Goal: Task Accomplishment & Management: Book appointment/travel/reservation

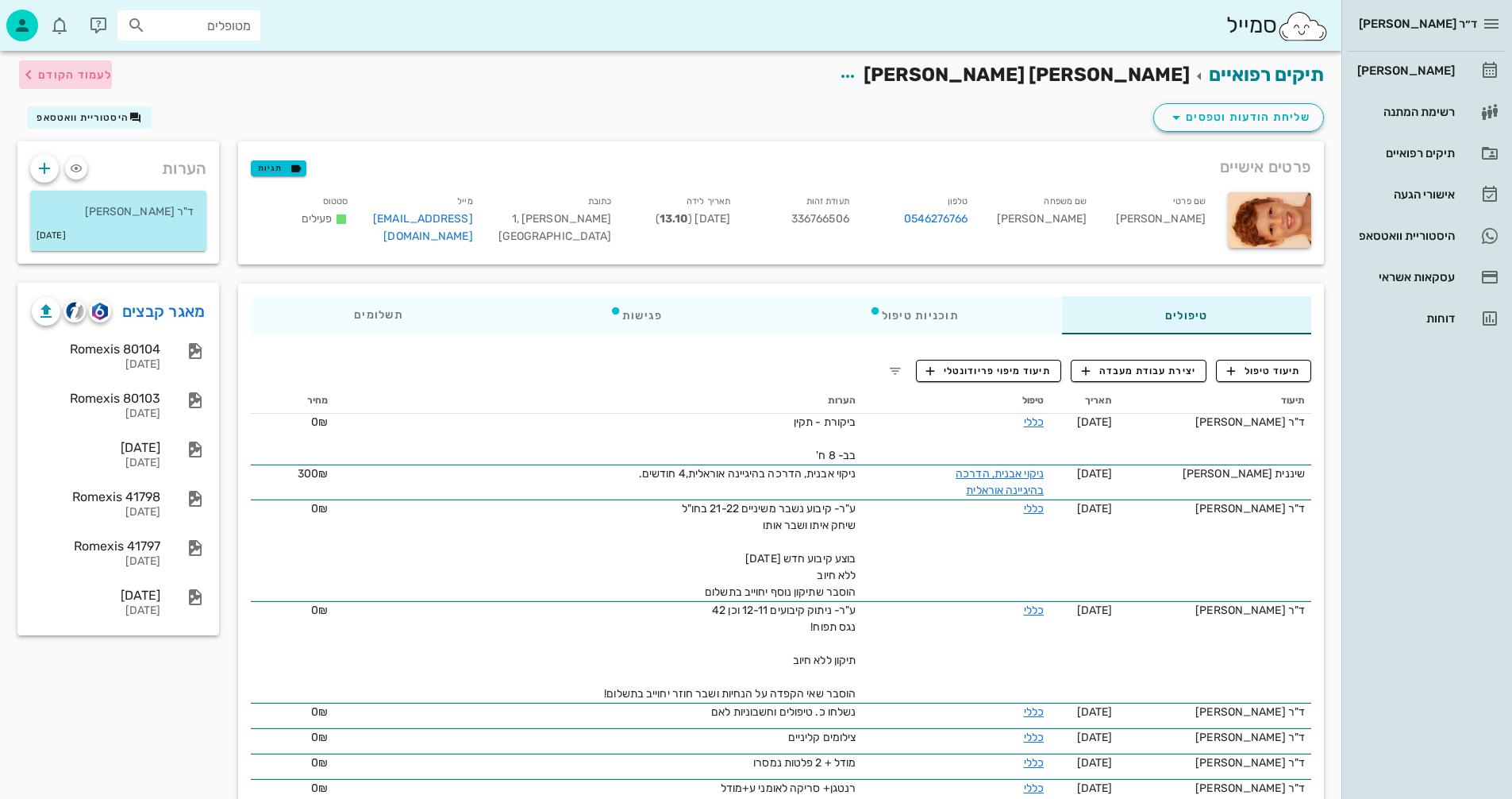
click at [43, 72] on span "לעמוד הקודם" at bounding box center [75, 75] width 74 height 13
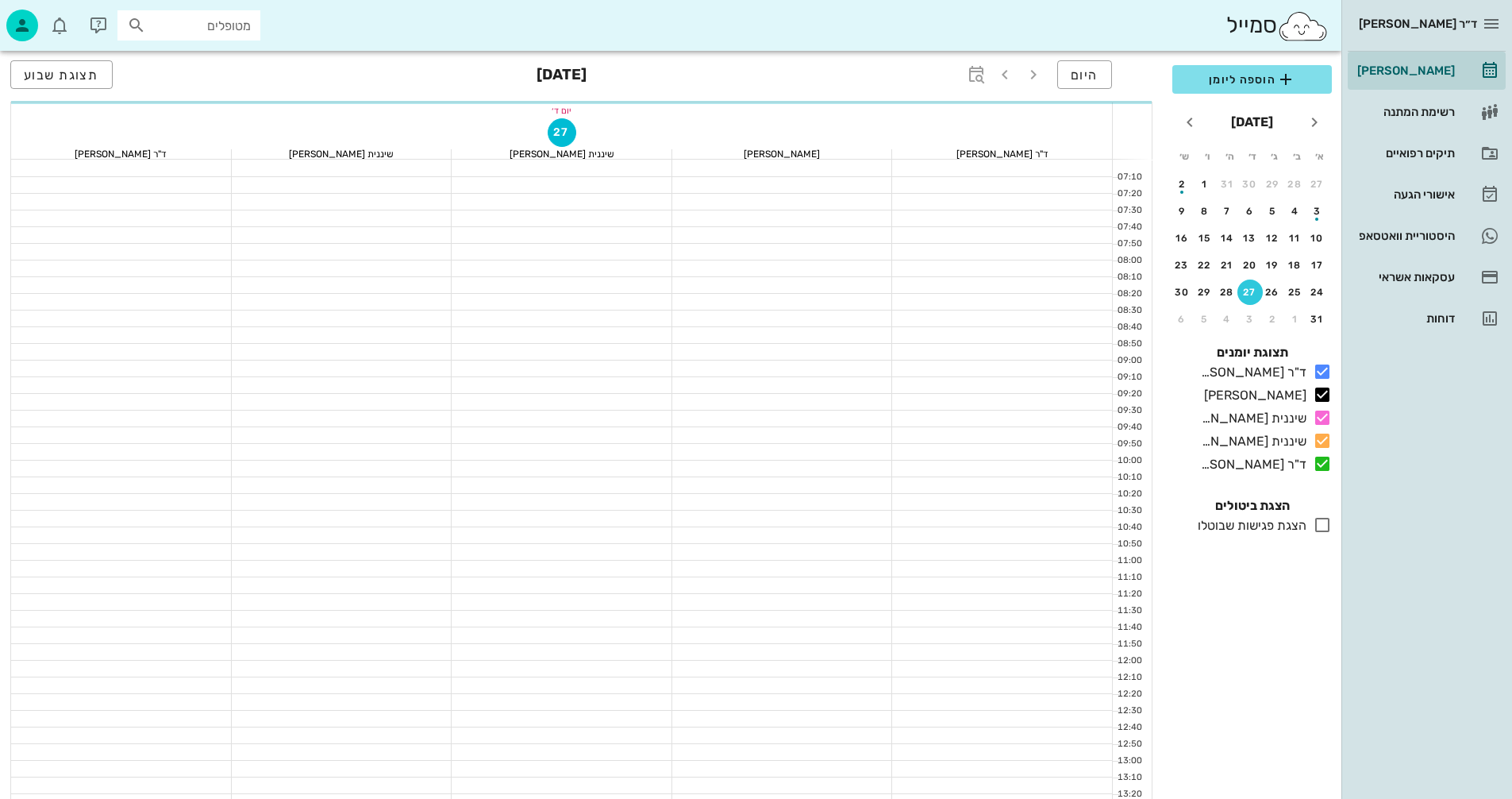
scroll to position [444, 0]
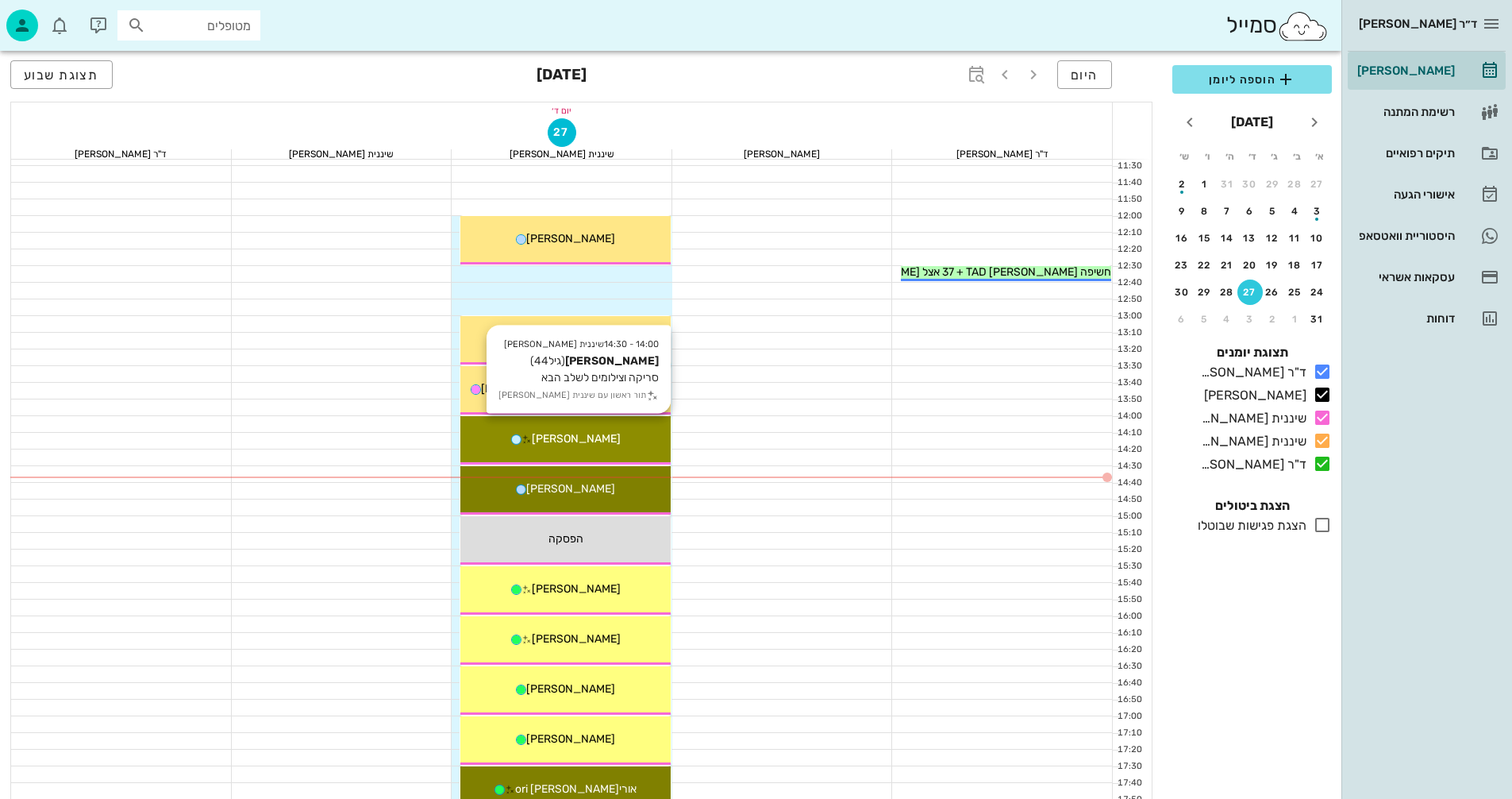
click at [623, 445] on div "[PERSON_NAME]" at bounding box center [565, 439] width 210 height 17
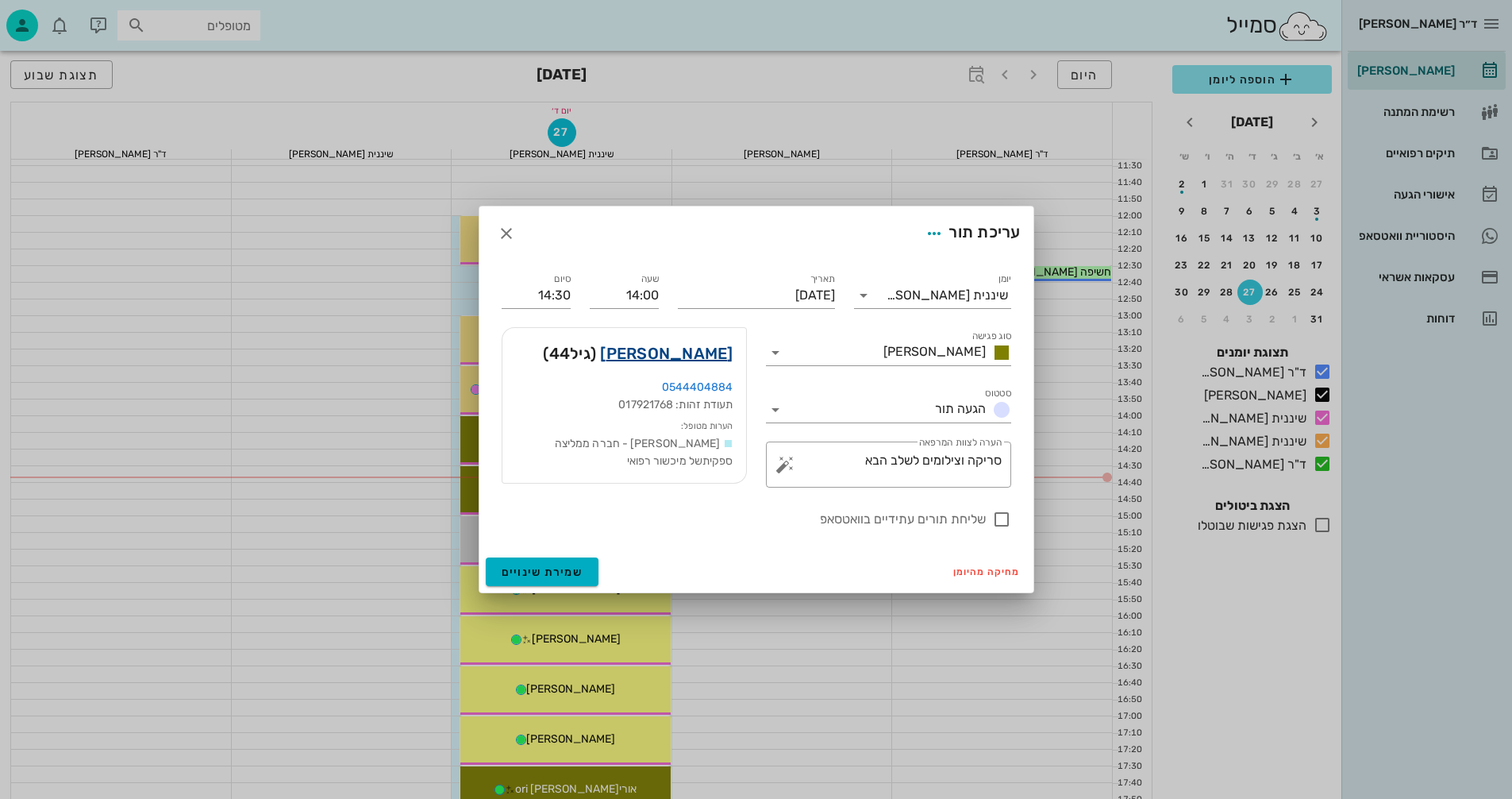
click at [714, 354] on link "[PERSON_NAME]" at bounding box center [666, 353] width 133 height 25
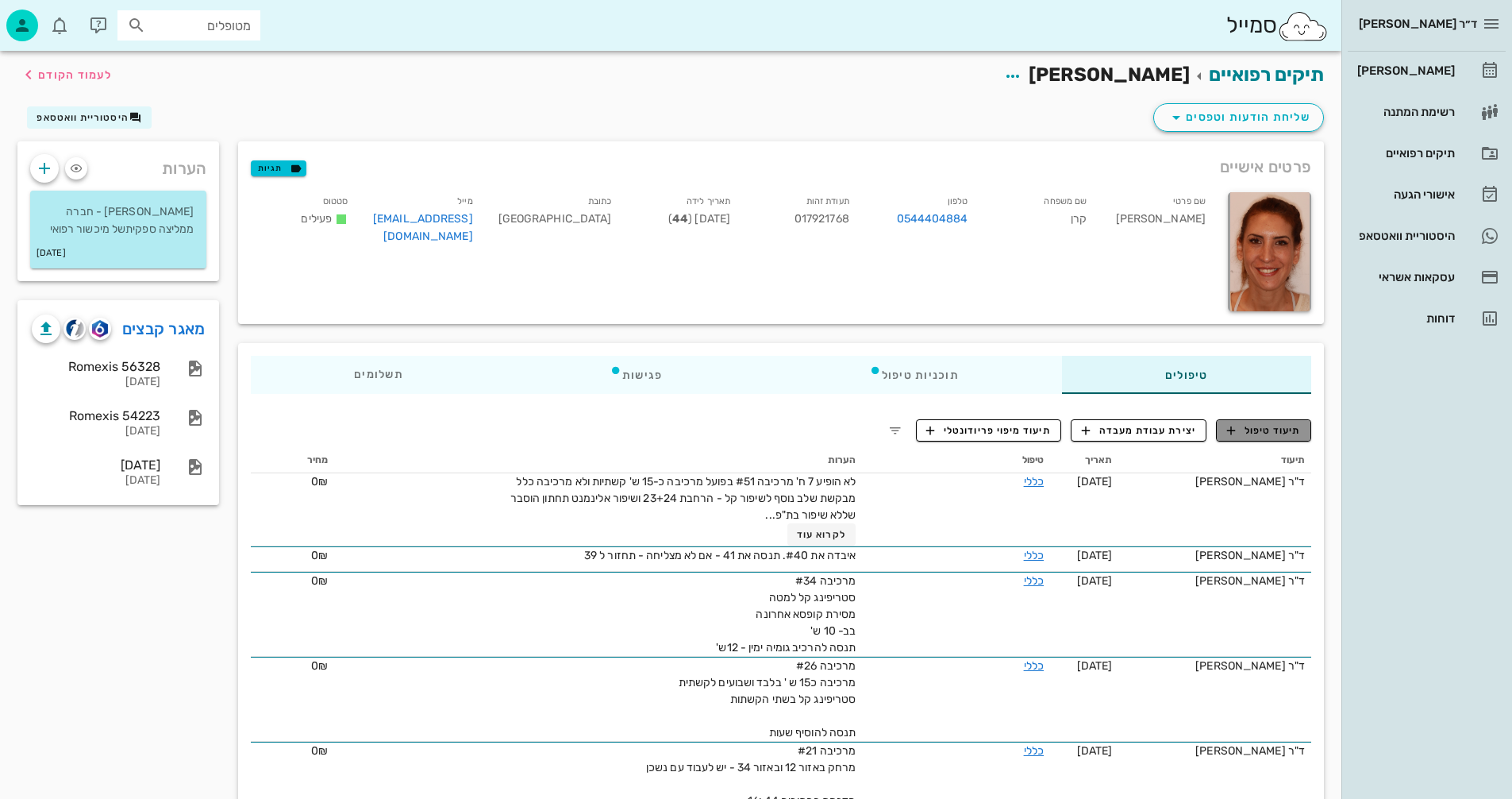
click at [1287, 429] on span "תיעוד טיפול" at bounding box center [1264, 429] width 74 height 14
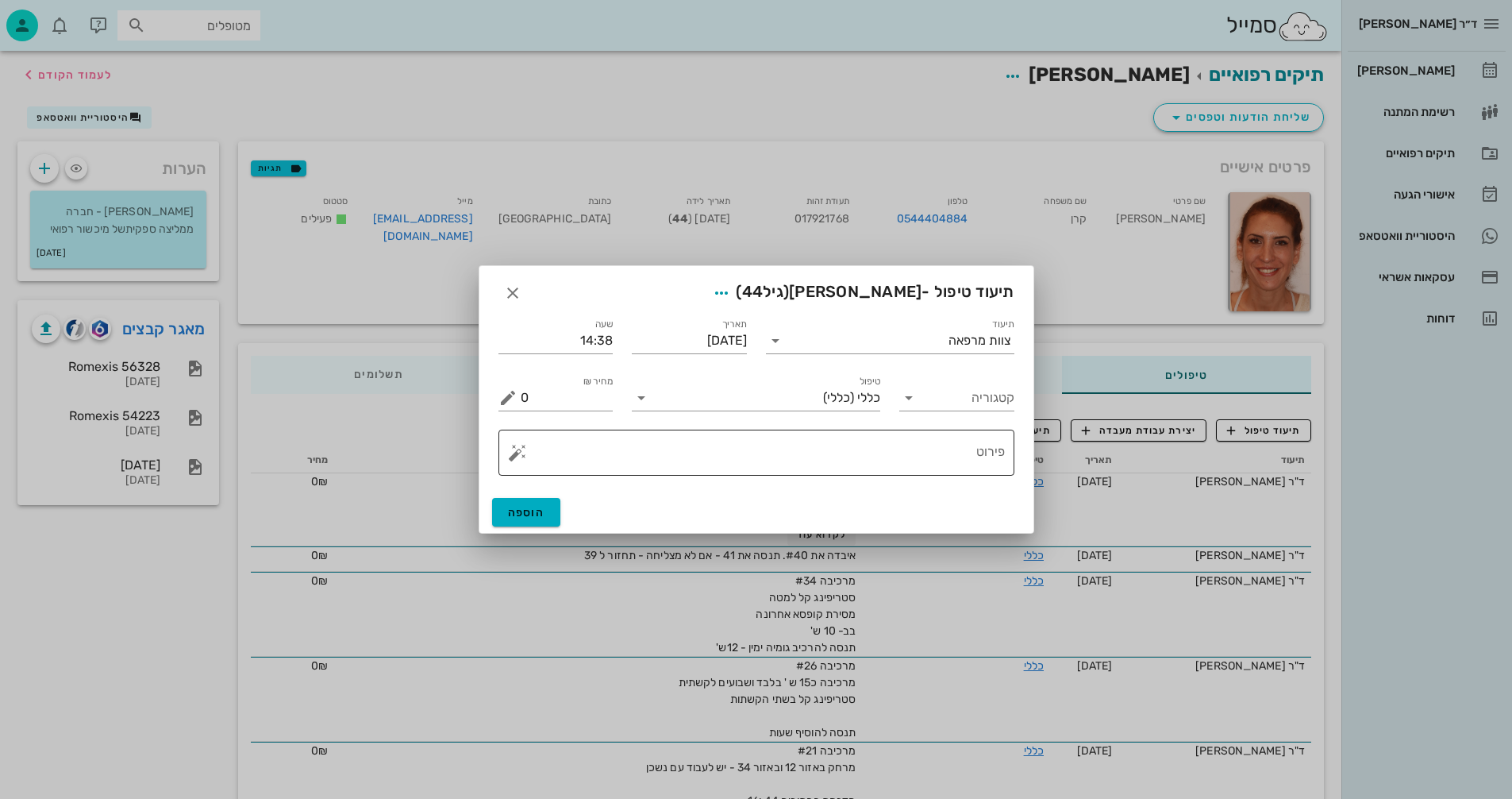
click at [794, 459] on textarea "פירוט" at bounding box center [763, 456] width 484 height 38
type textarea "m"
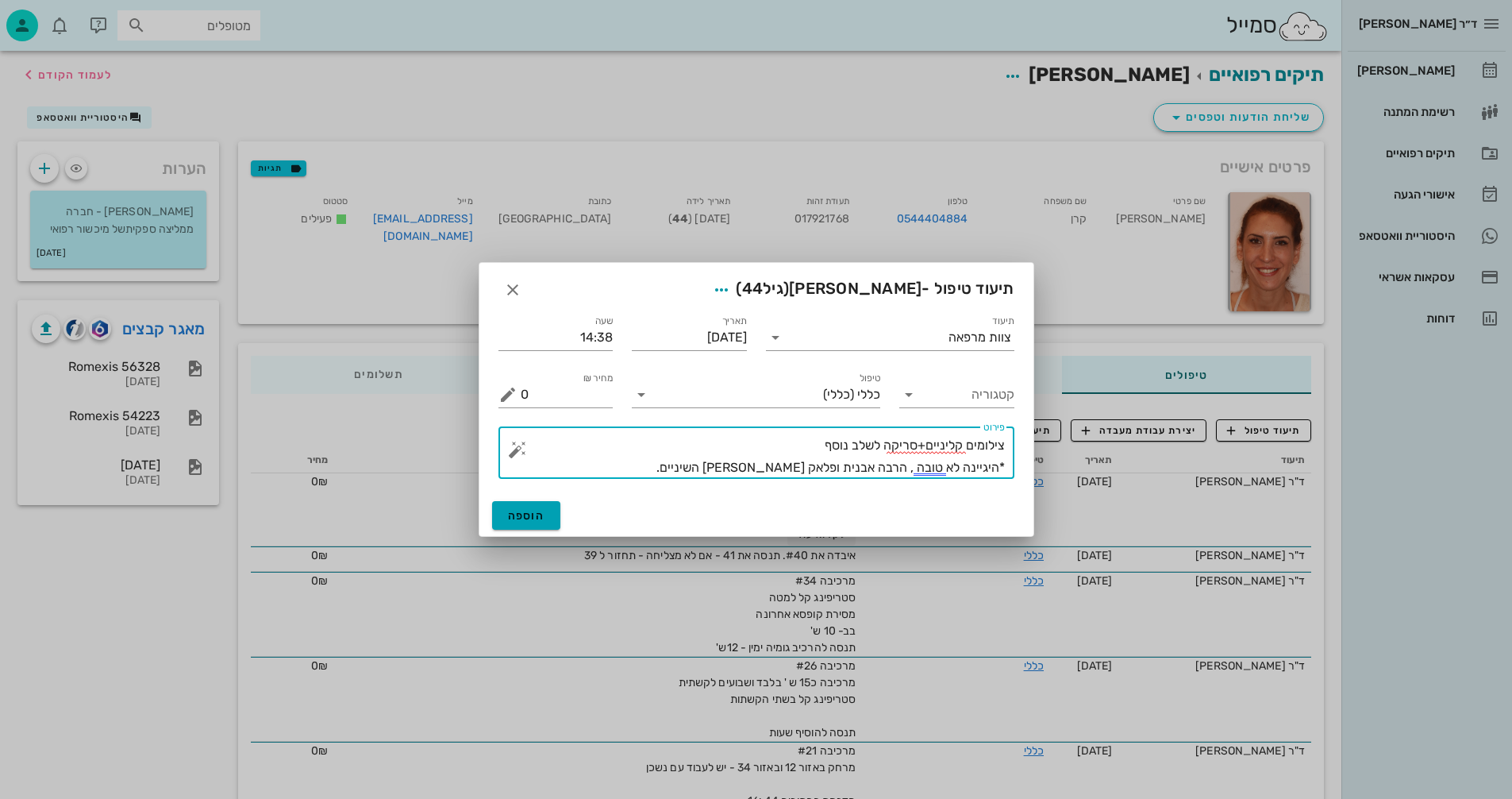
type textarea "צילומים קליניים+סריקה לשלב נוסף *היגיינה לא טובה , הרבה אבנית ופלאק [PERSON_NAM…"
click at [510, 518] on span "הוספה" at bounding box center [526, 515] width 37 height 13
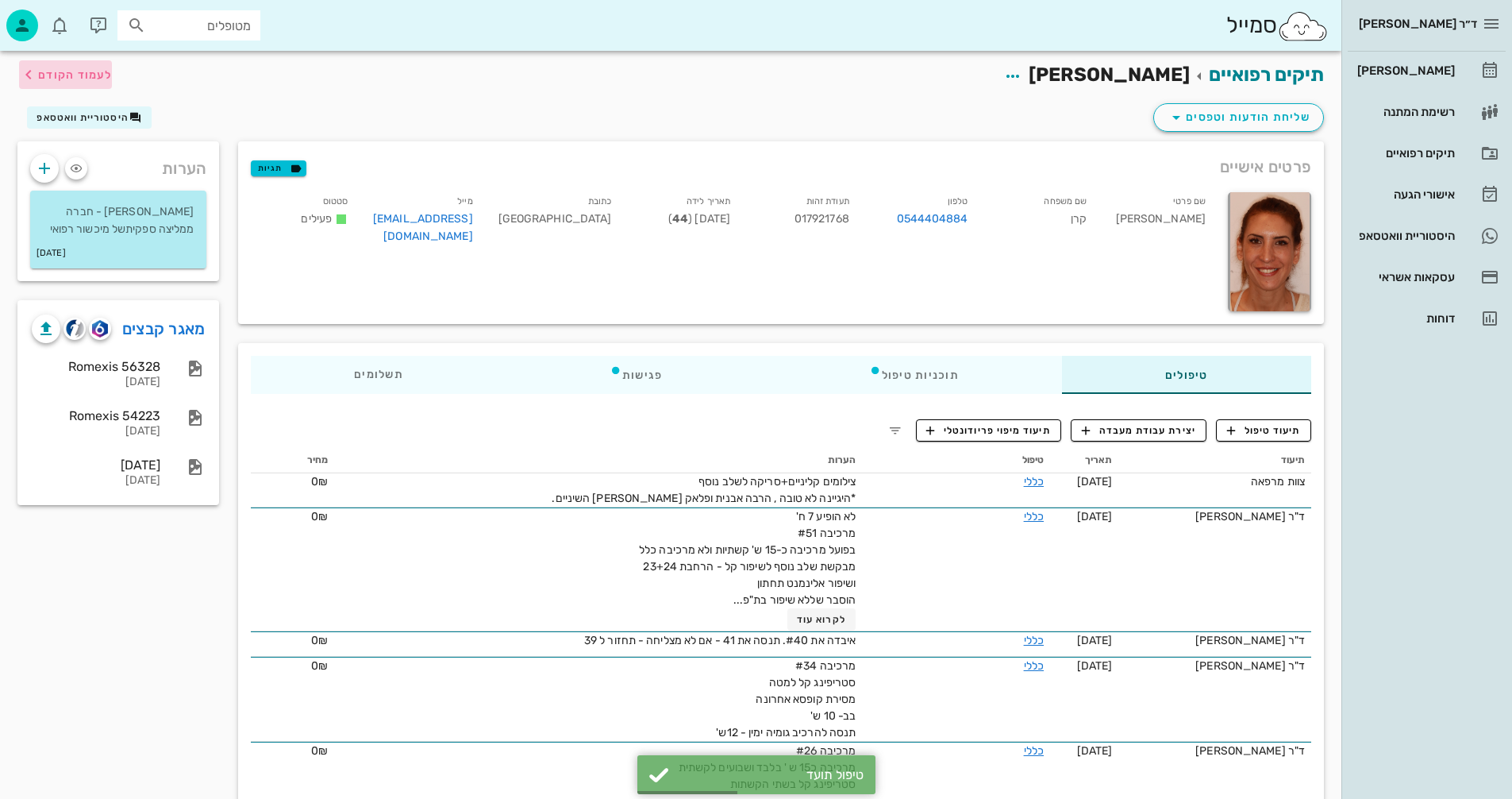
click at [61, 63] on button "לעמוד הקודם" at bounding box center [65, 75] width 93 height 29
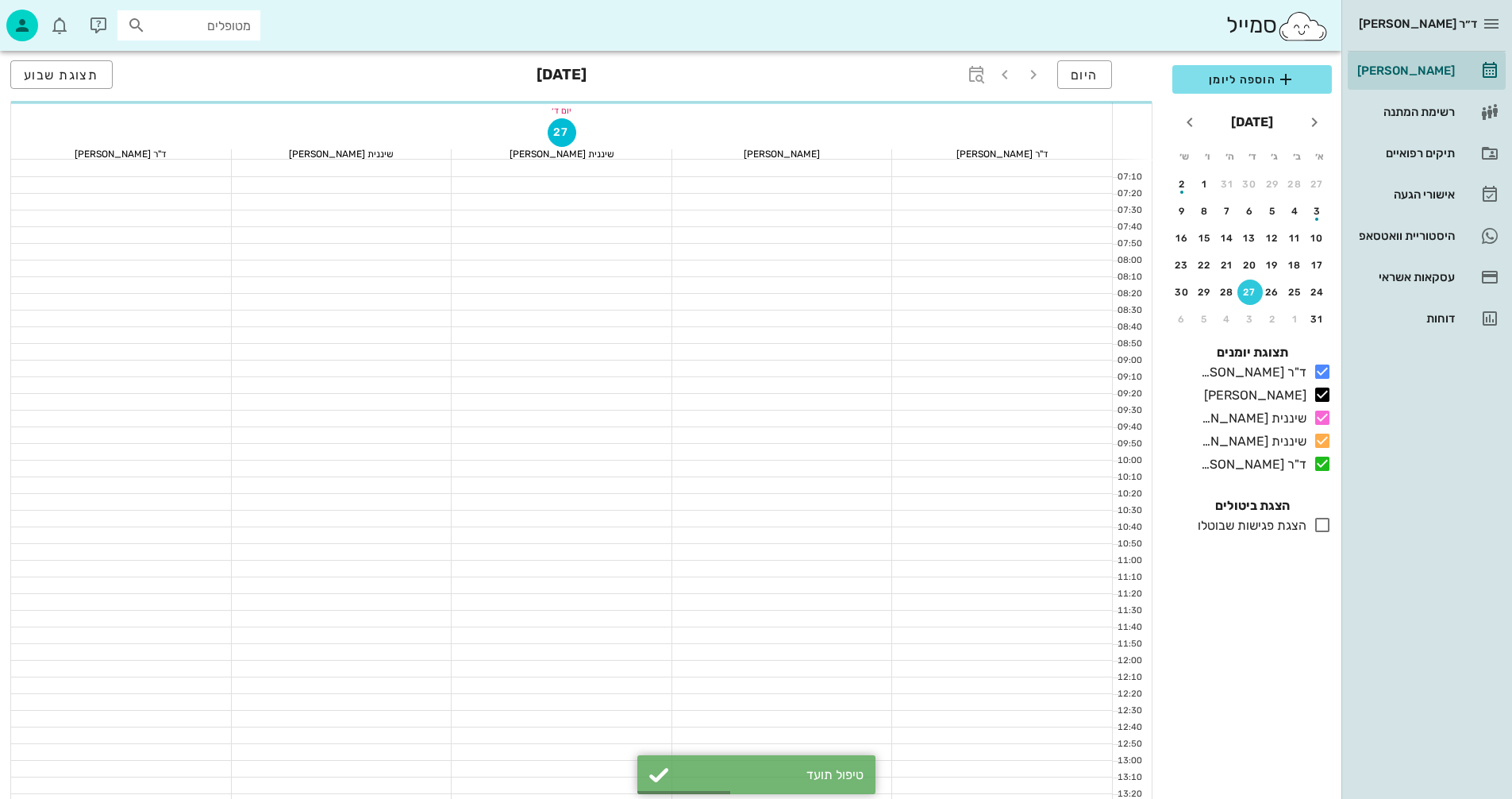
scroll to position [444, 0]
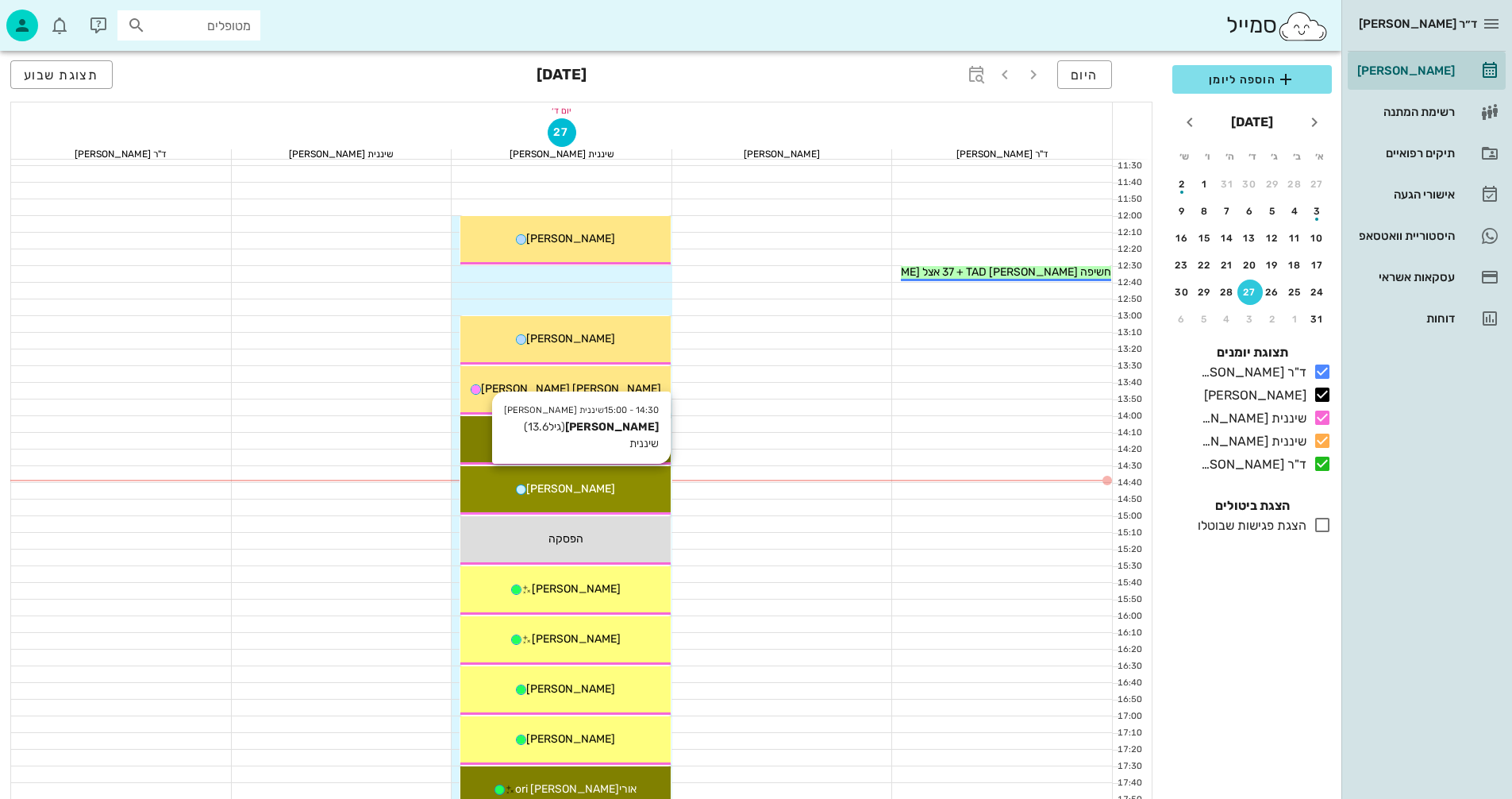
click at [627, 485] on div "[PERSON_NAME]" at bounding box center [565, 489] width 210 height 17
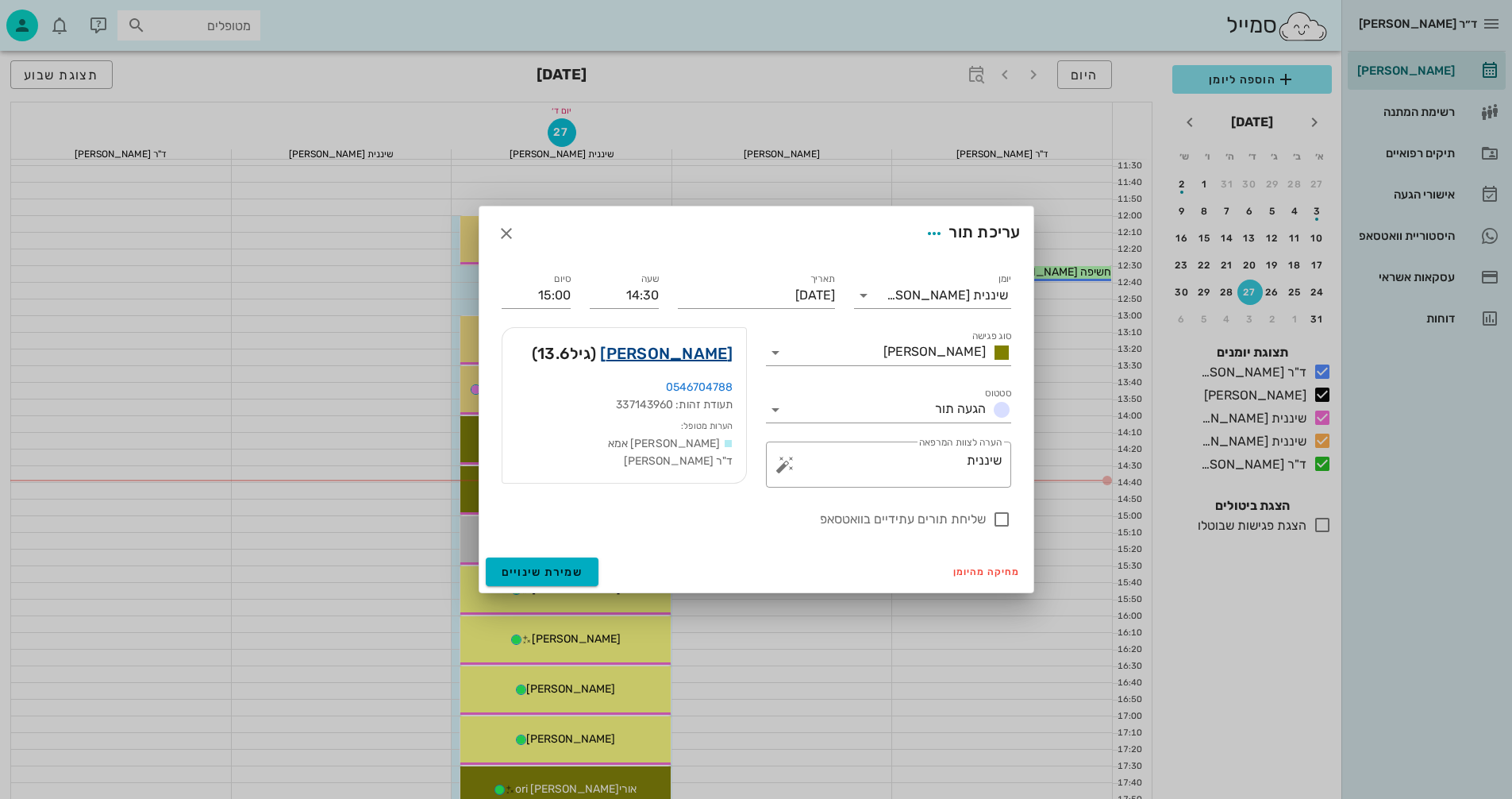
click at [706, 357] on link "[PERSON_NAME]" at bounding box center [666, 353] width 133 height 25
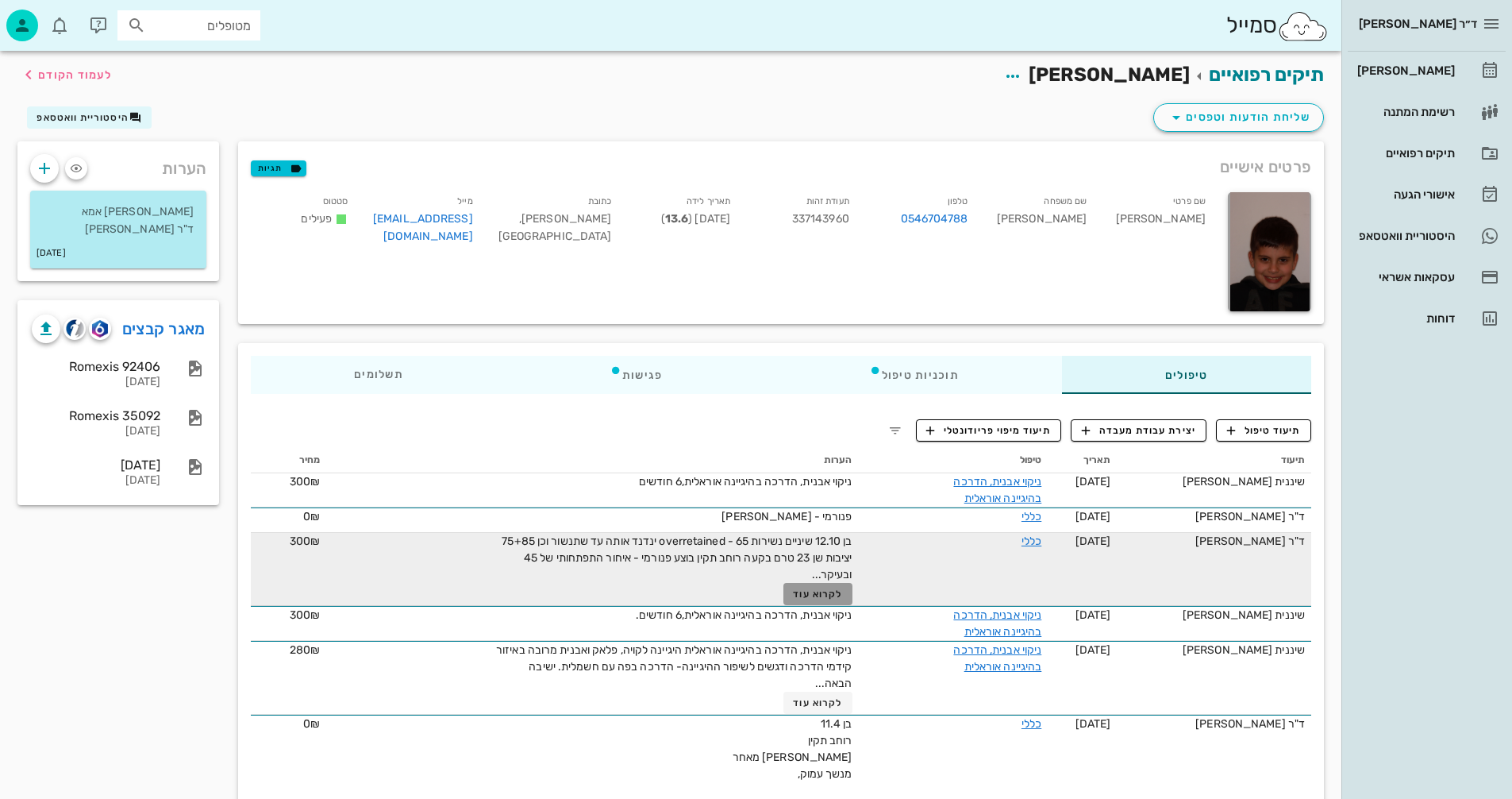
click at [822, 600] on button "לקרוא עוד" at bounding box center [818, 594] width 69 height 22
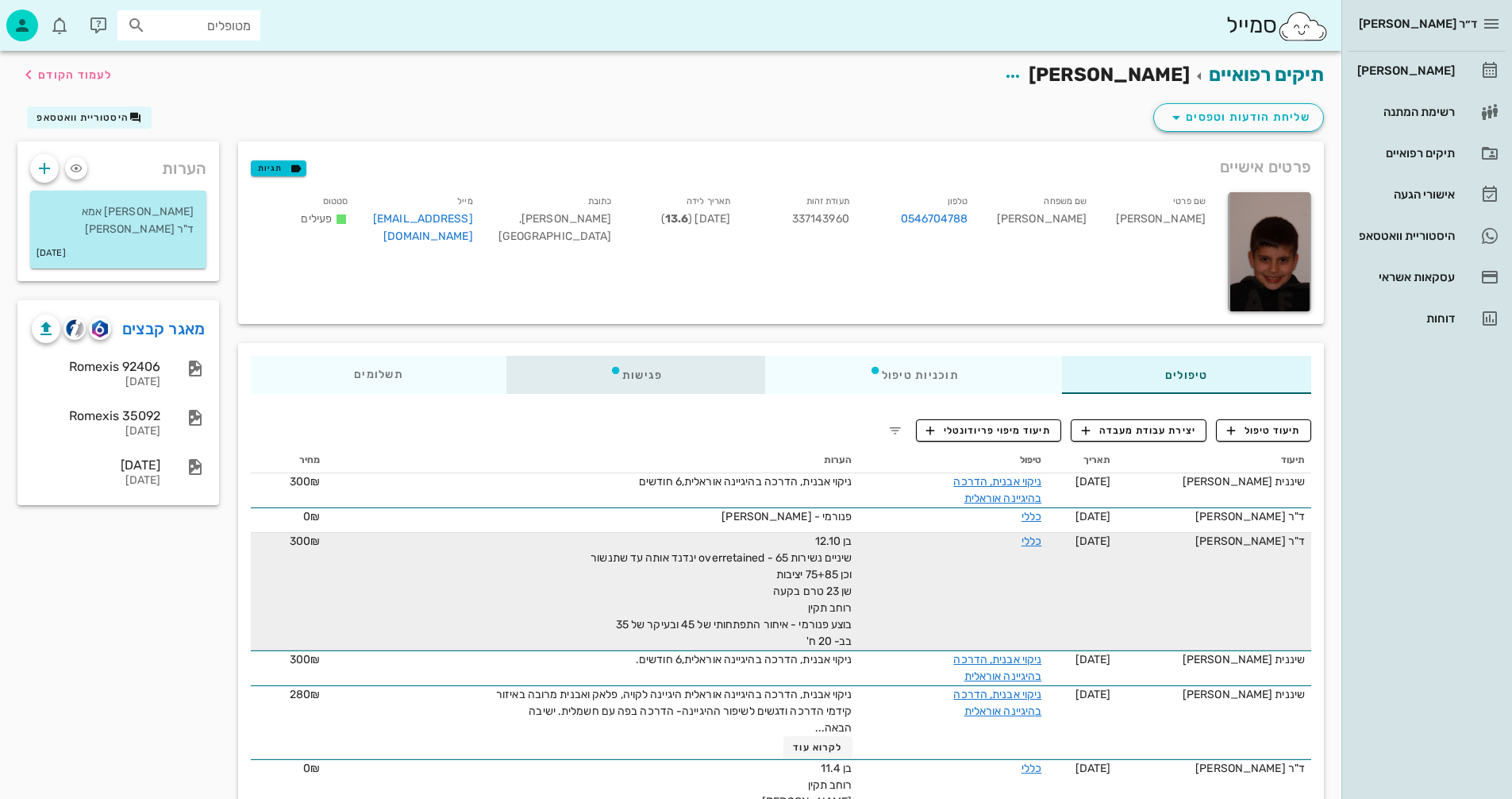
click at [645, 374] on div "פגישות" at bounding box center [637, 374] width 259 height 38
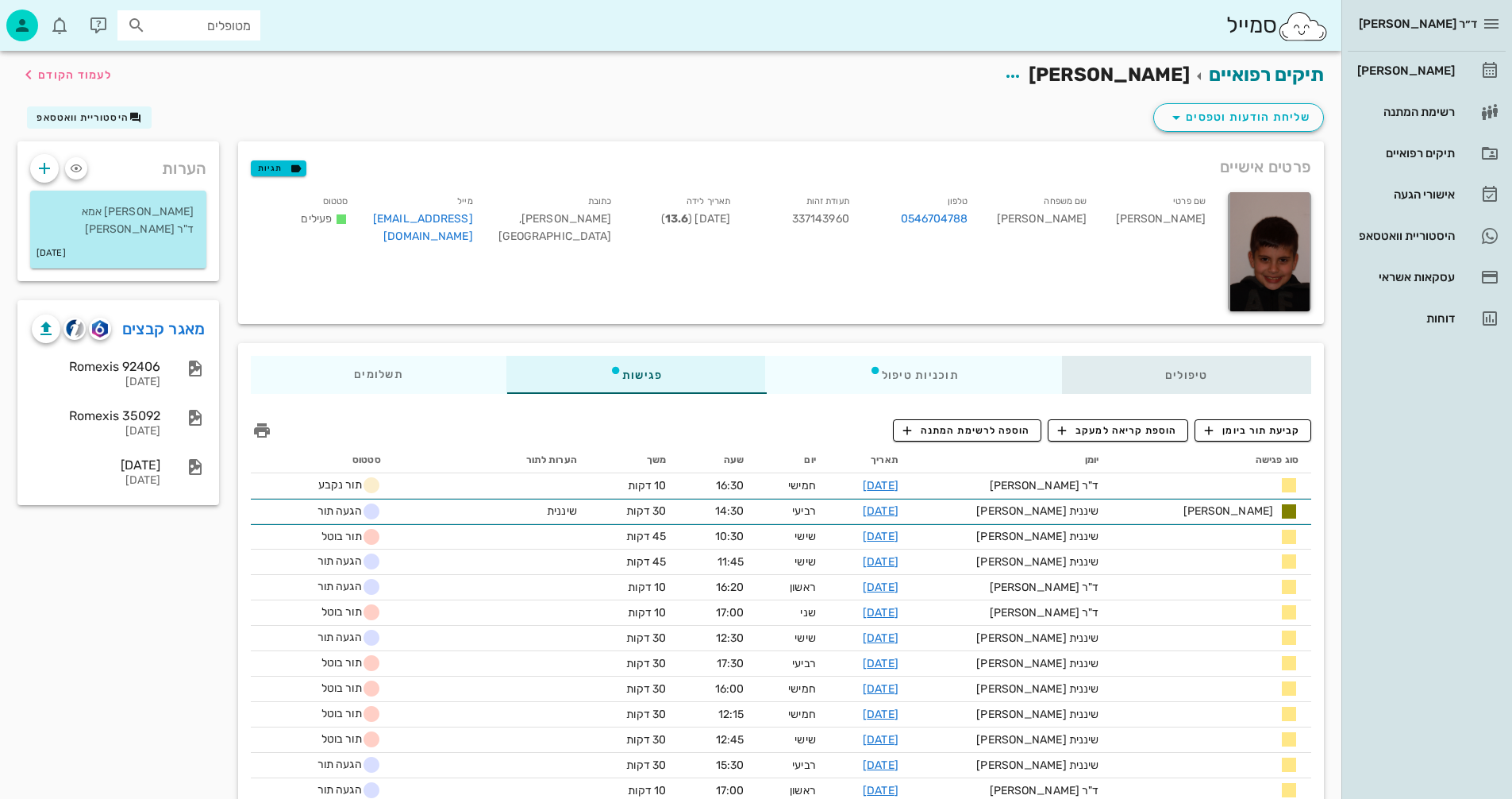
click at [1234, 376] on div "טיפולים" at bounding box center [1186, 374] width 249 height 38
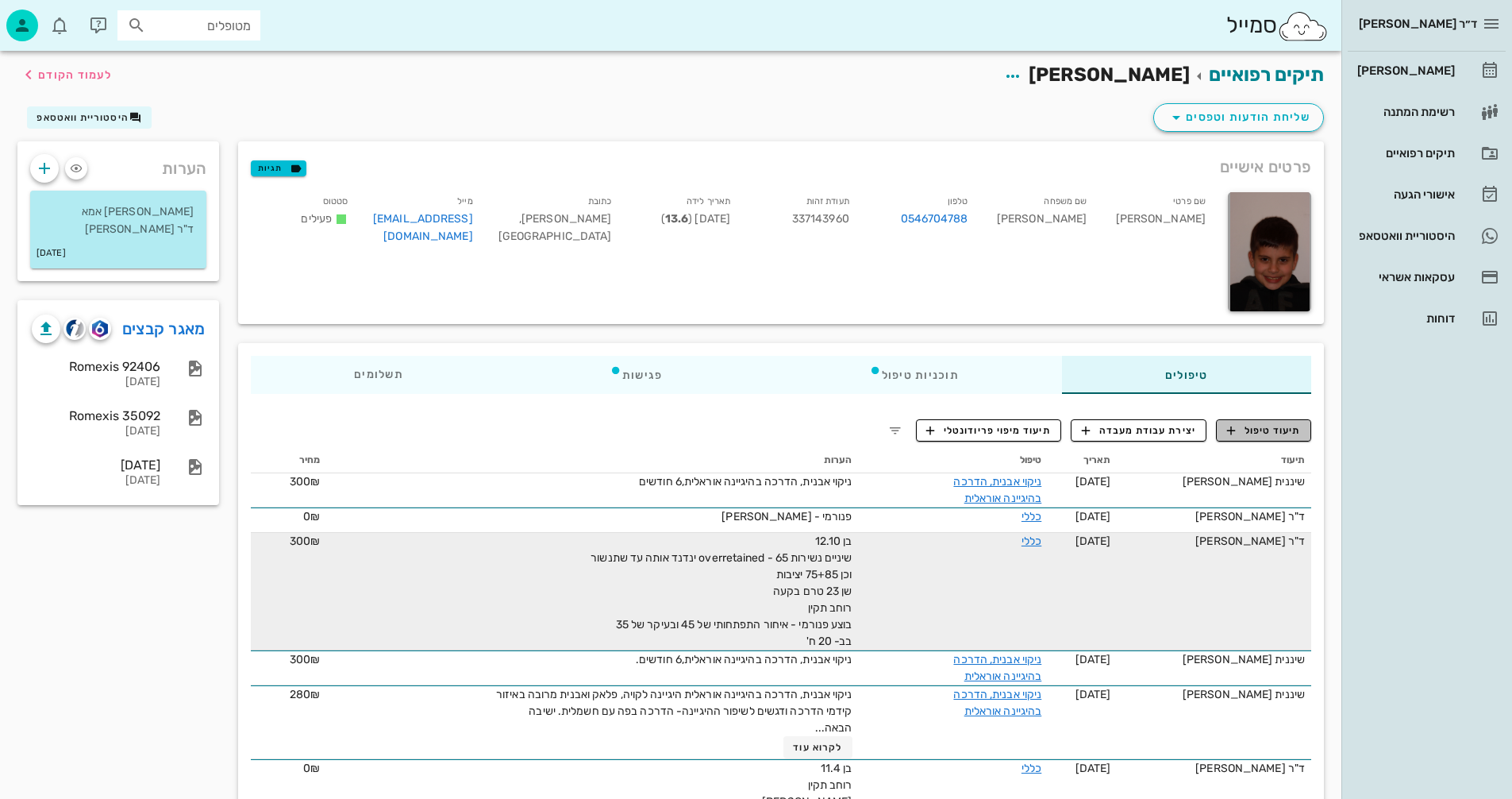
click at [1297, 433] on span "תיעוד טיפול" at bounding box center [1264, 429] width 74 height 14
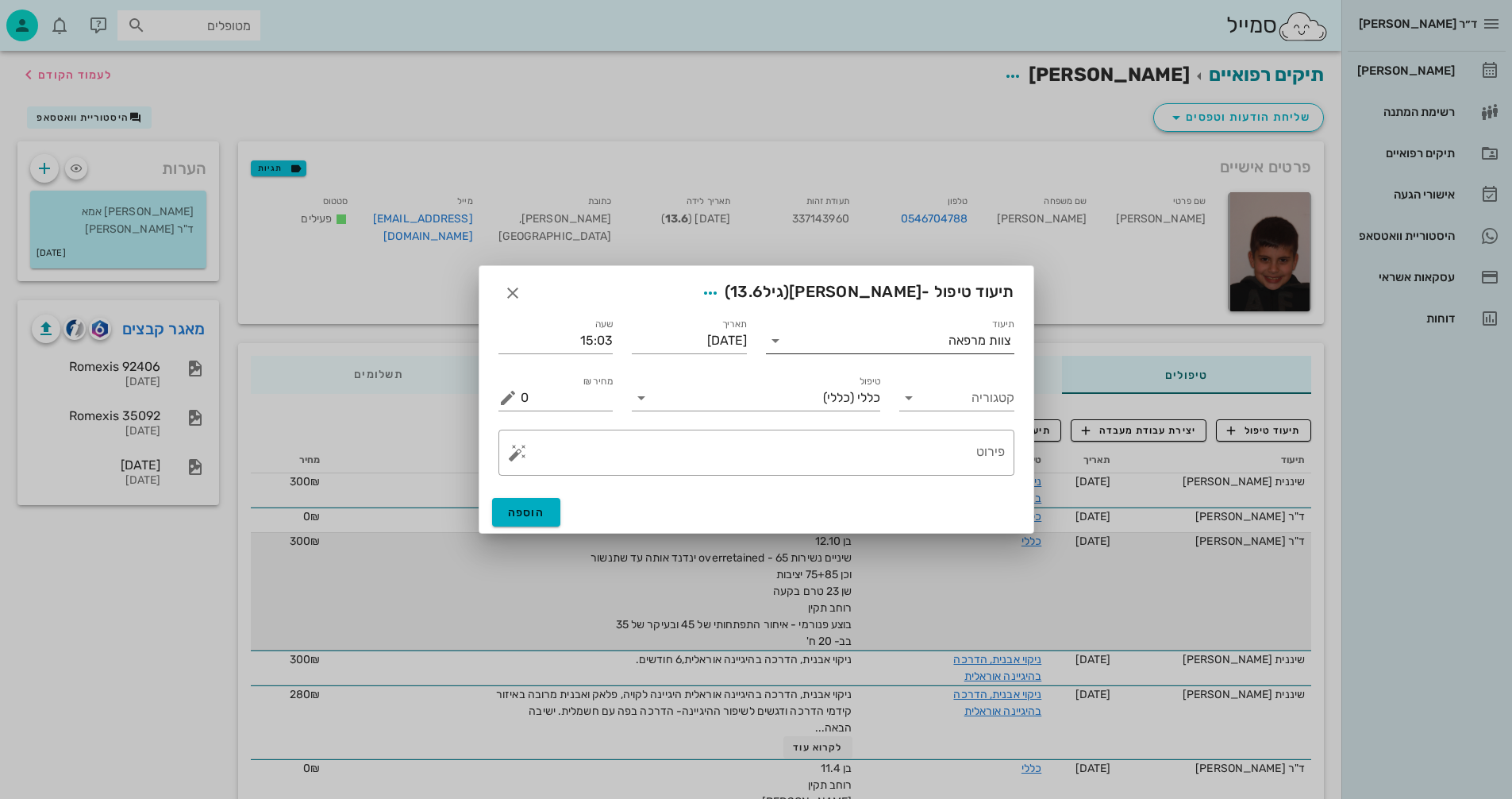
click at [908, 342] on input "תיעוד" at bounding box center [869, 340] width 161 height 25
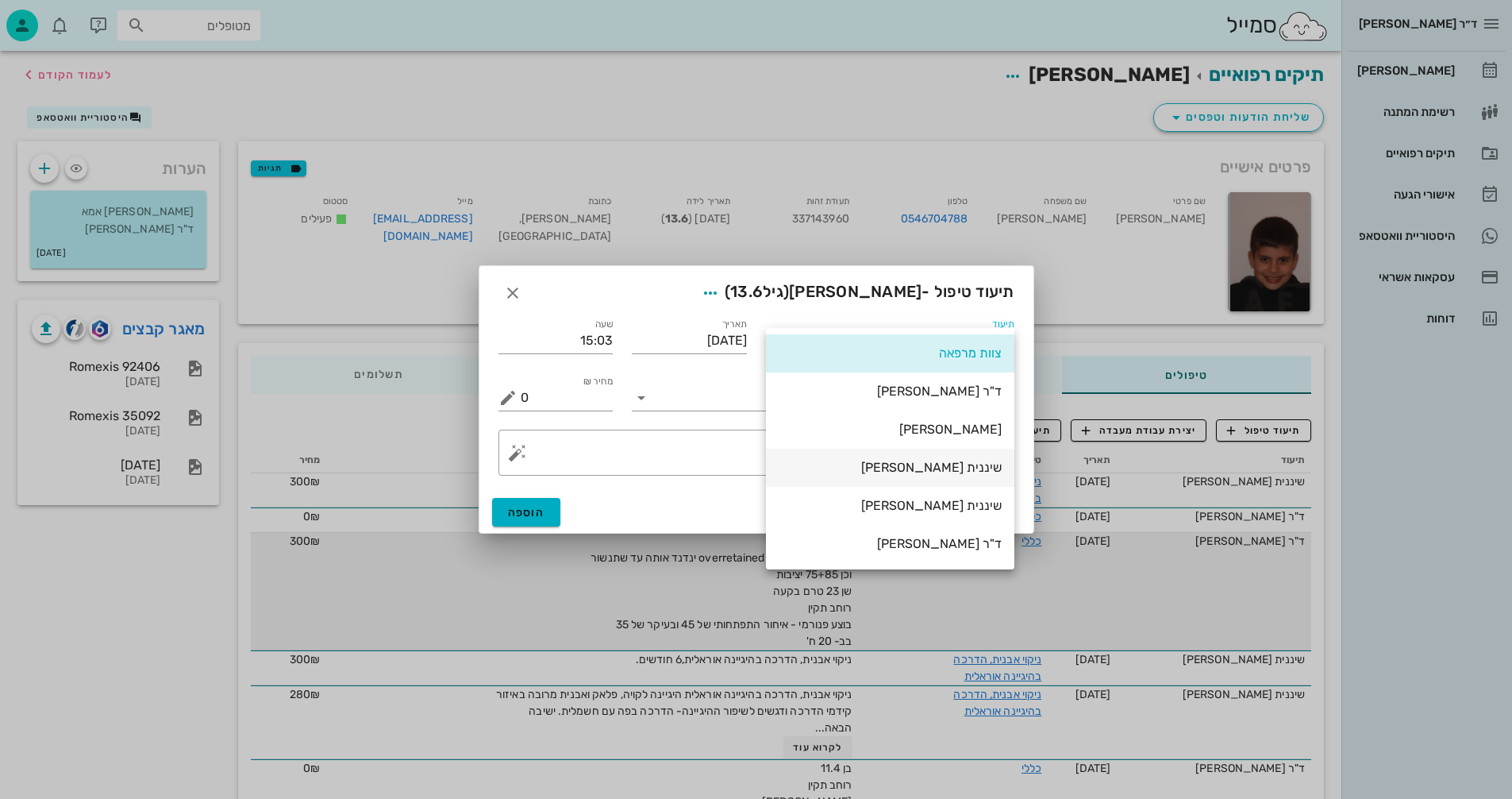
click at [956, 472] on div "שיננית [PERSON_NAME]" at bounding box center [889, 467] width 223 height 15
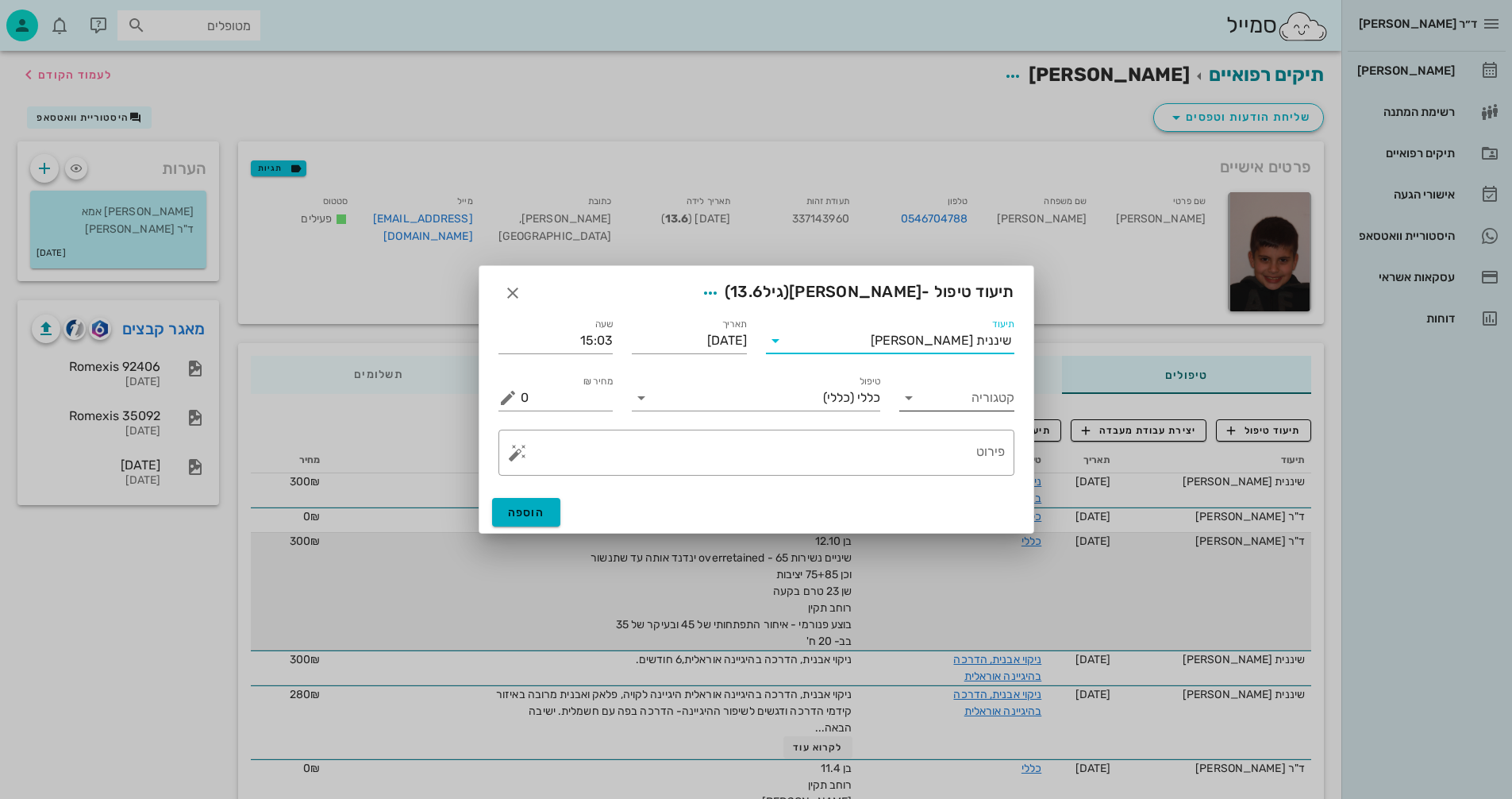
click at [911, 396] on icon at bounding box center [909, 398] width 19 height 19
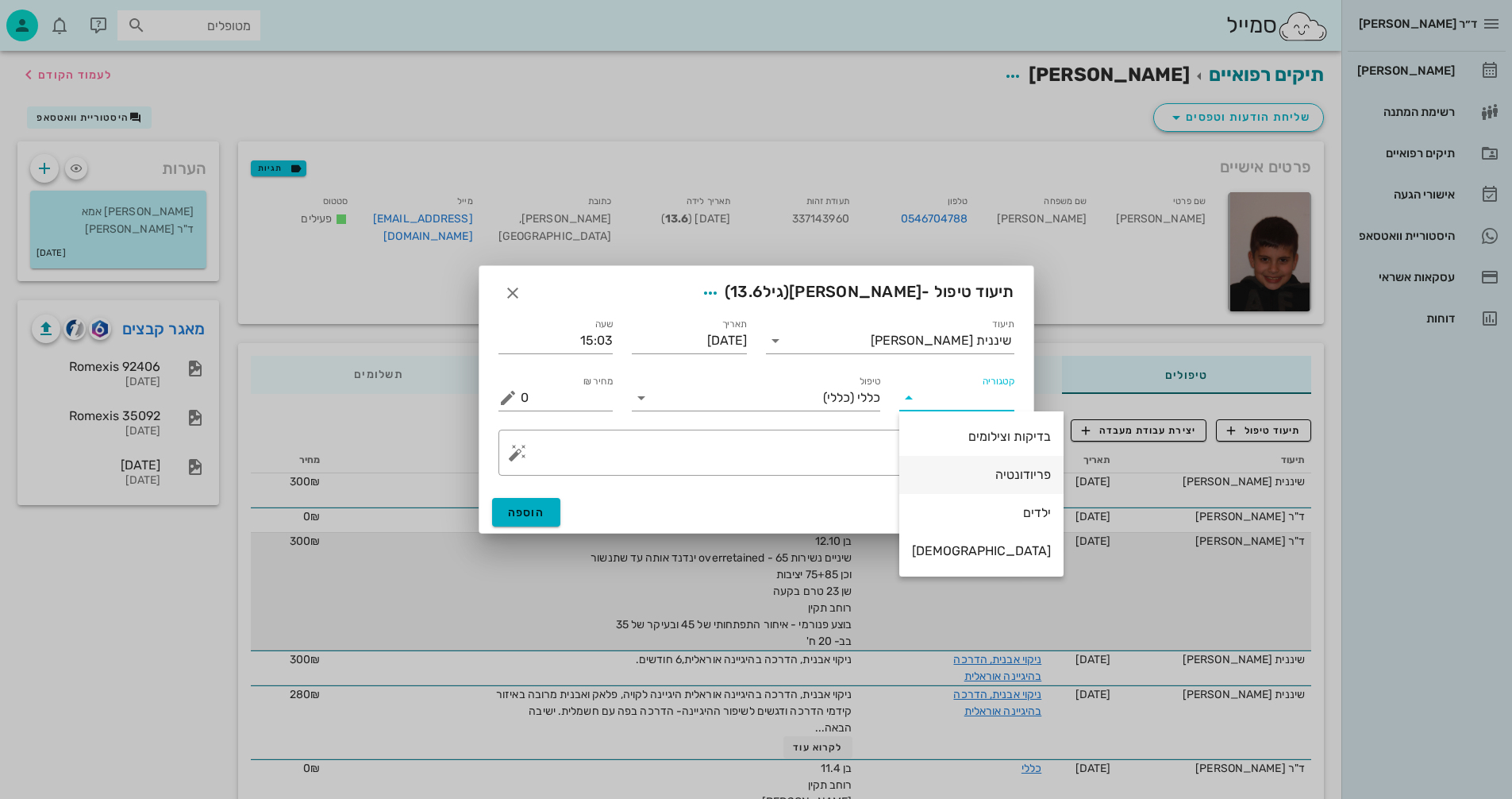
click at [980, 473] on div "פריודונטיה" at bounding box center [981, 474] width 139 height 15
type input "פריודונטיה"
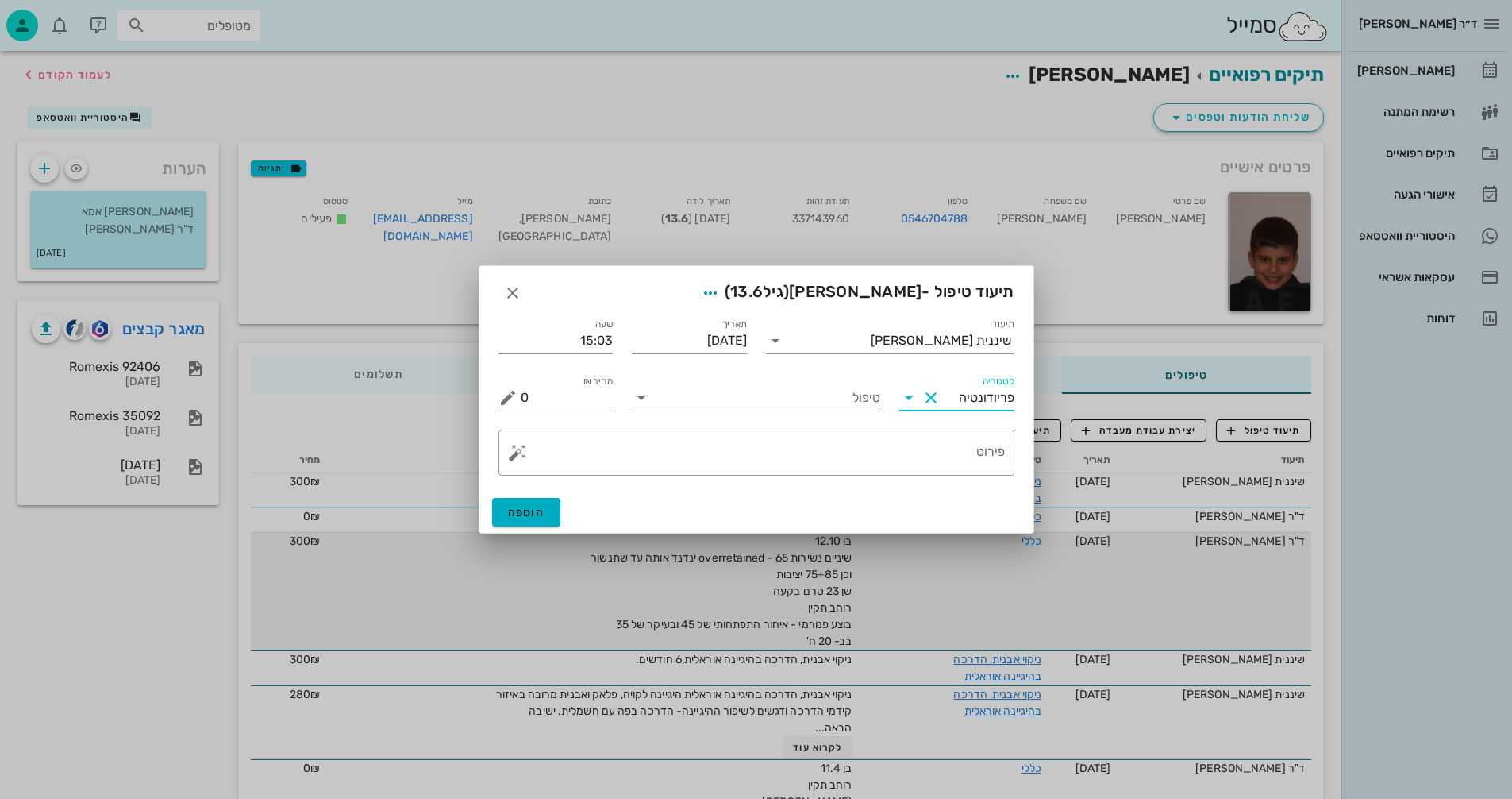
click at [653, 398] on div at bounding box center [643, 398] width 22 height 19
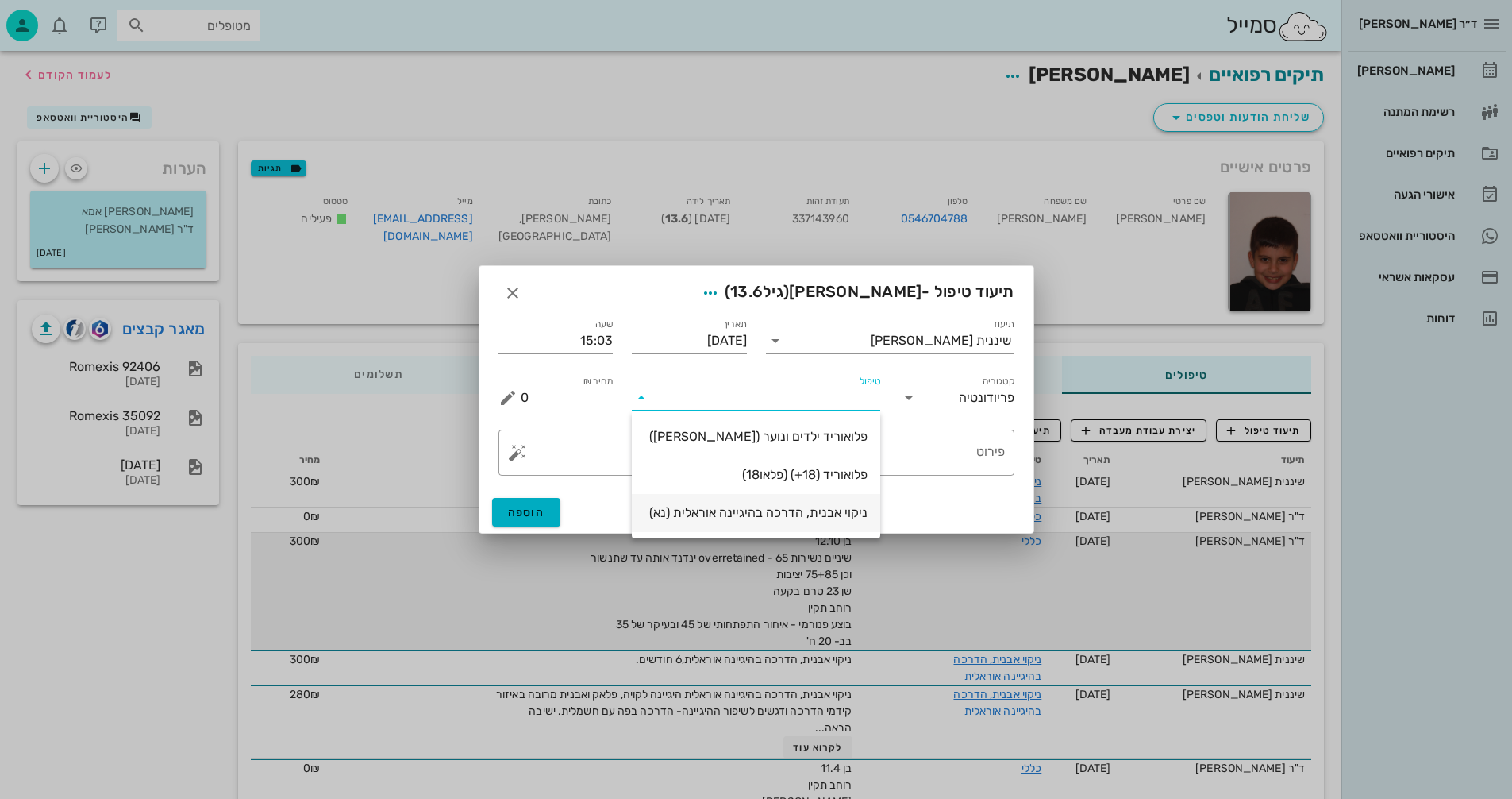
click at [830, 507] on div "ניקוי אבנית, הדרכה בהיגיינה אוראלית (נא)" at bounding box center [756, 512] width 223 height 15
type input "300"
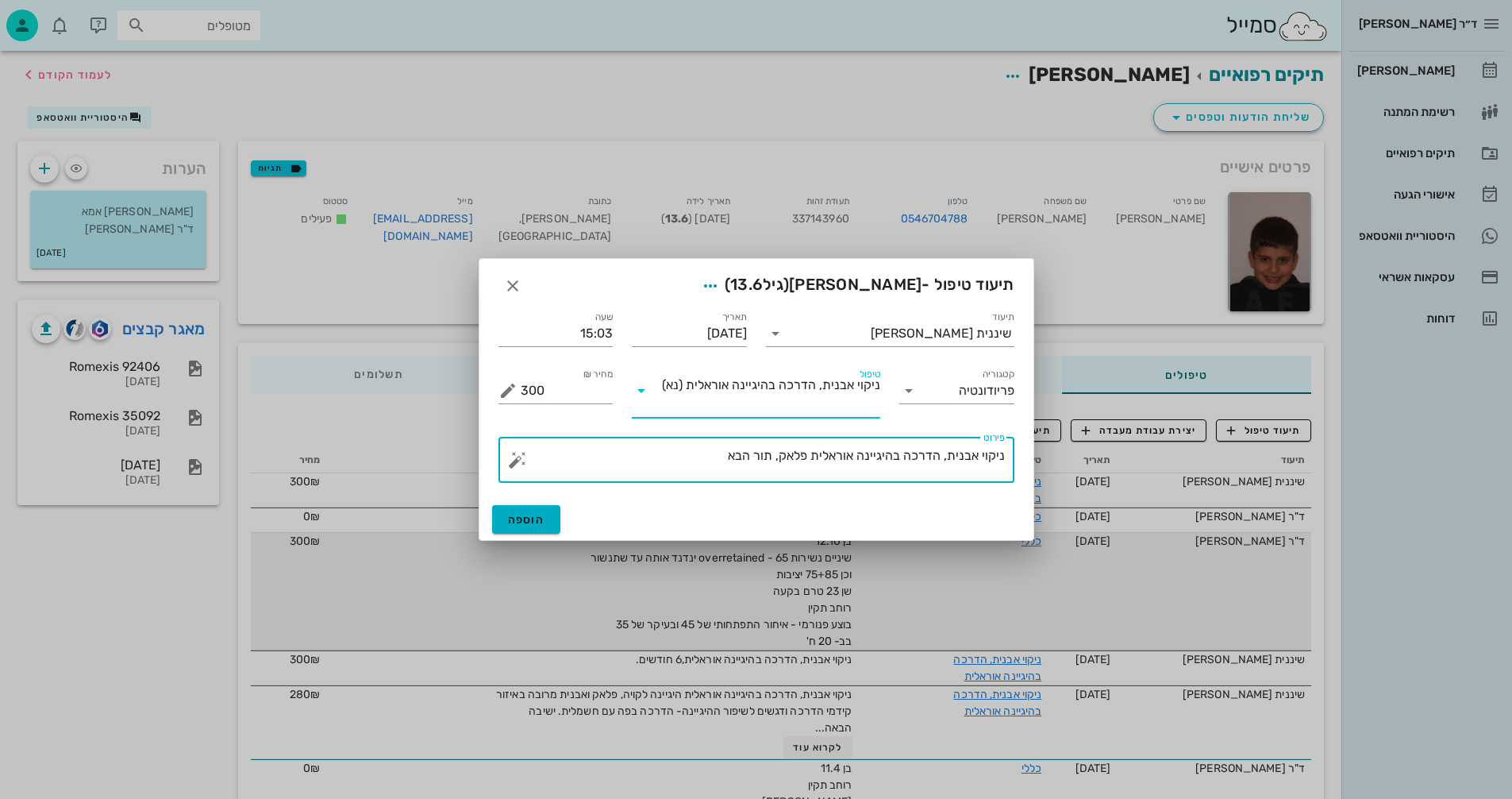
click at [689, 455] on textarea "ניקוי אבנית, הדרכה בהיגיינה אוראלית פלאק, תור הבא" at bounding box center [763, 463] width 484 height 38
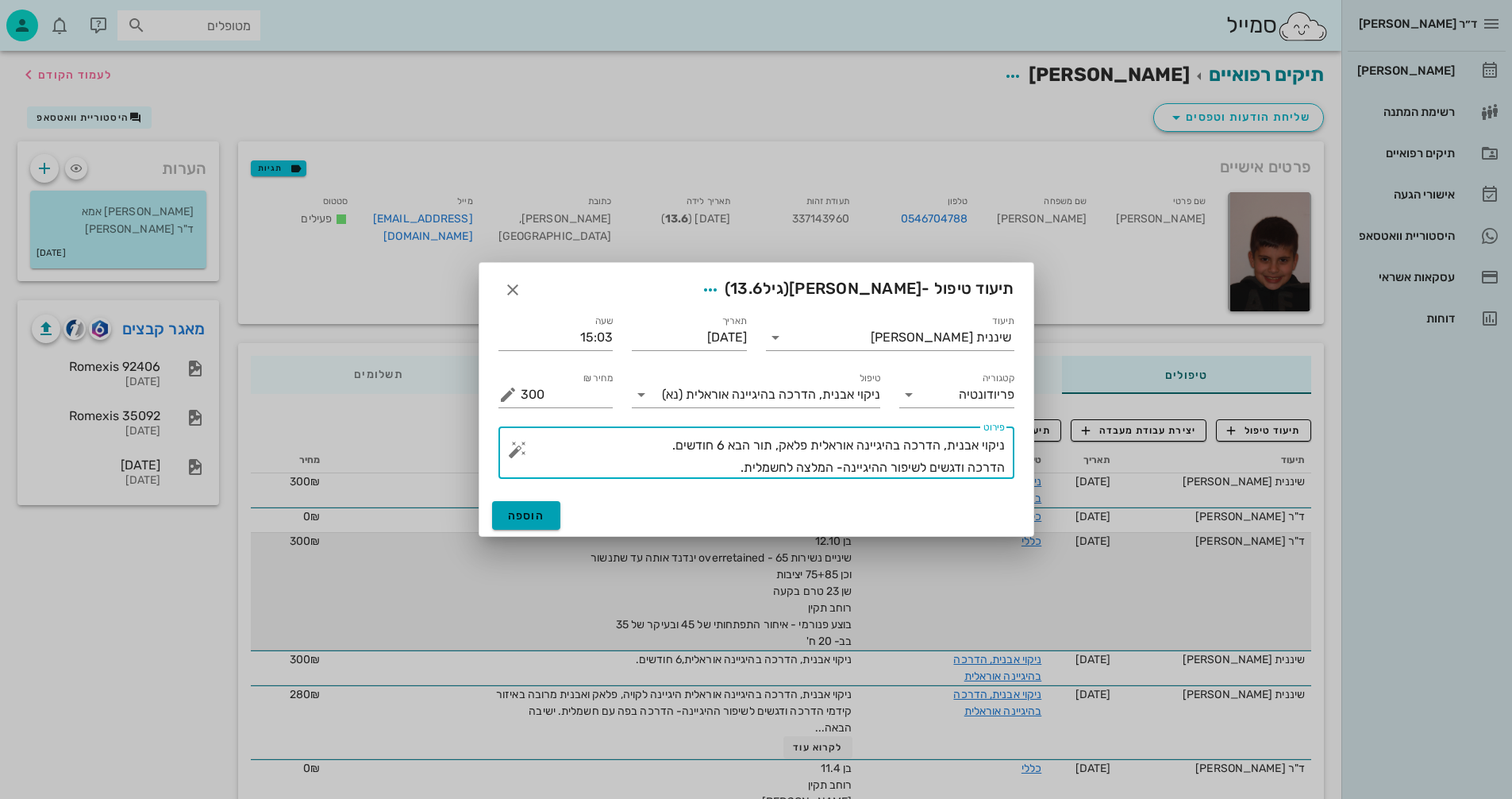
type textarea "ניקוי אבנית, הדרכה בהיגיינה אוראלית פלאק, תור הבא 6 חודשים. הדרכה ודגשים לשיפור…"
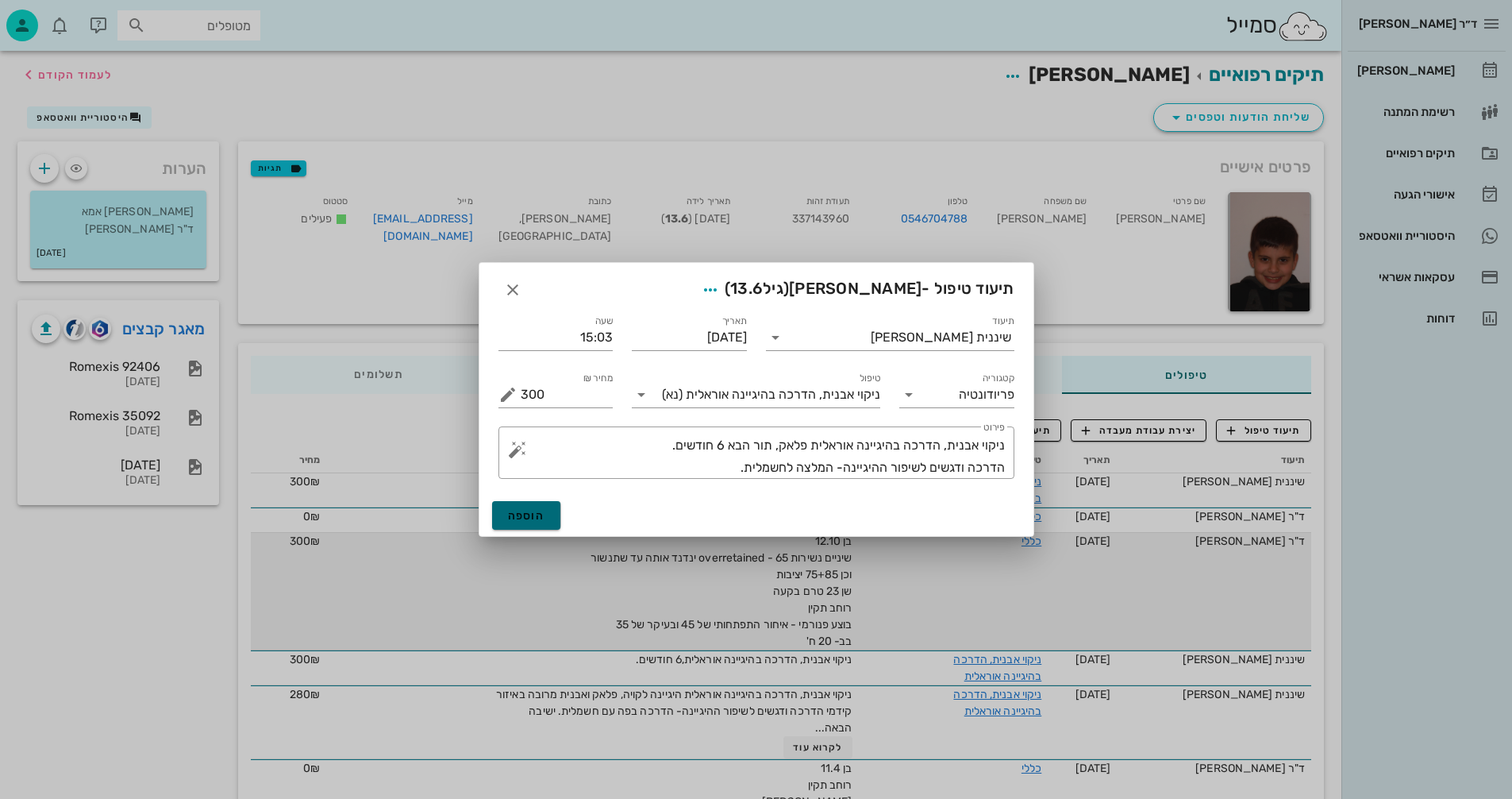
click at [506, 520] on button "הוספה" at bounding box center [526, 515] width 69 height 29
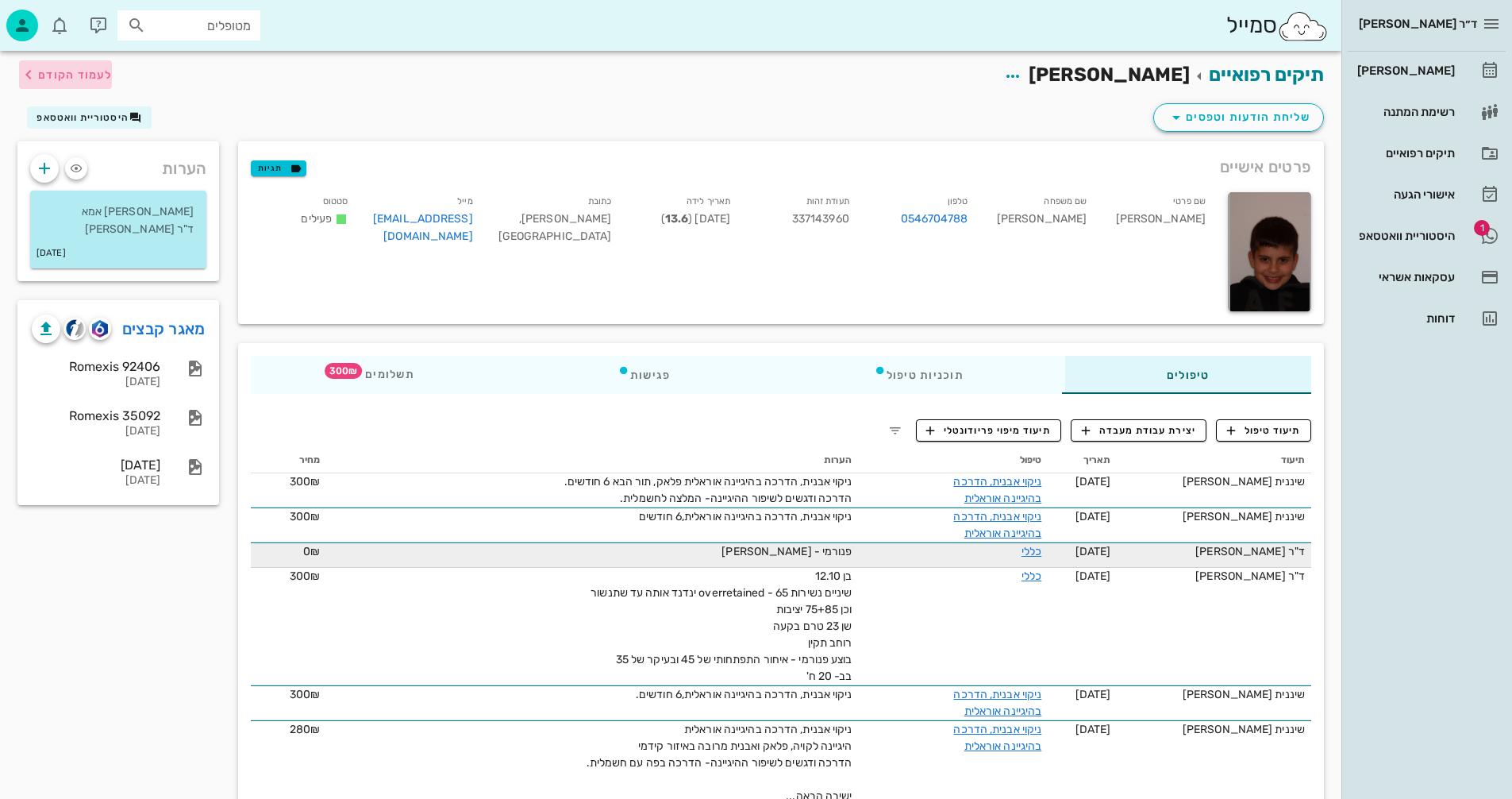
click at [42, 61] on button "לעמוד הקודם" at bounding box center [65, 75] width 93 height 29
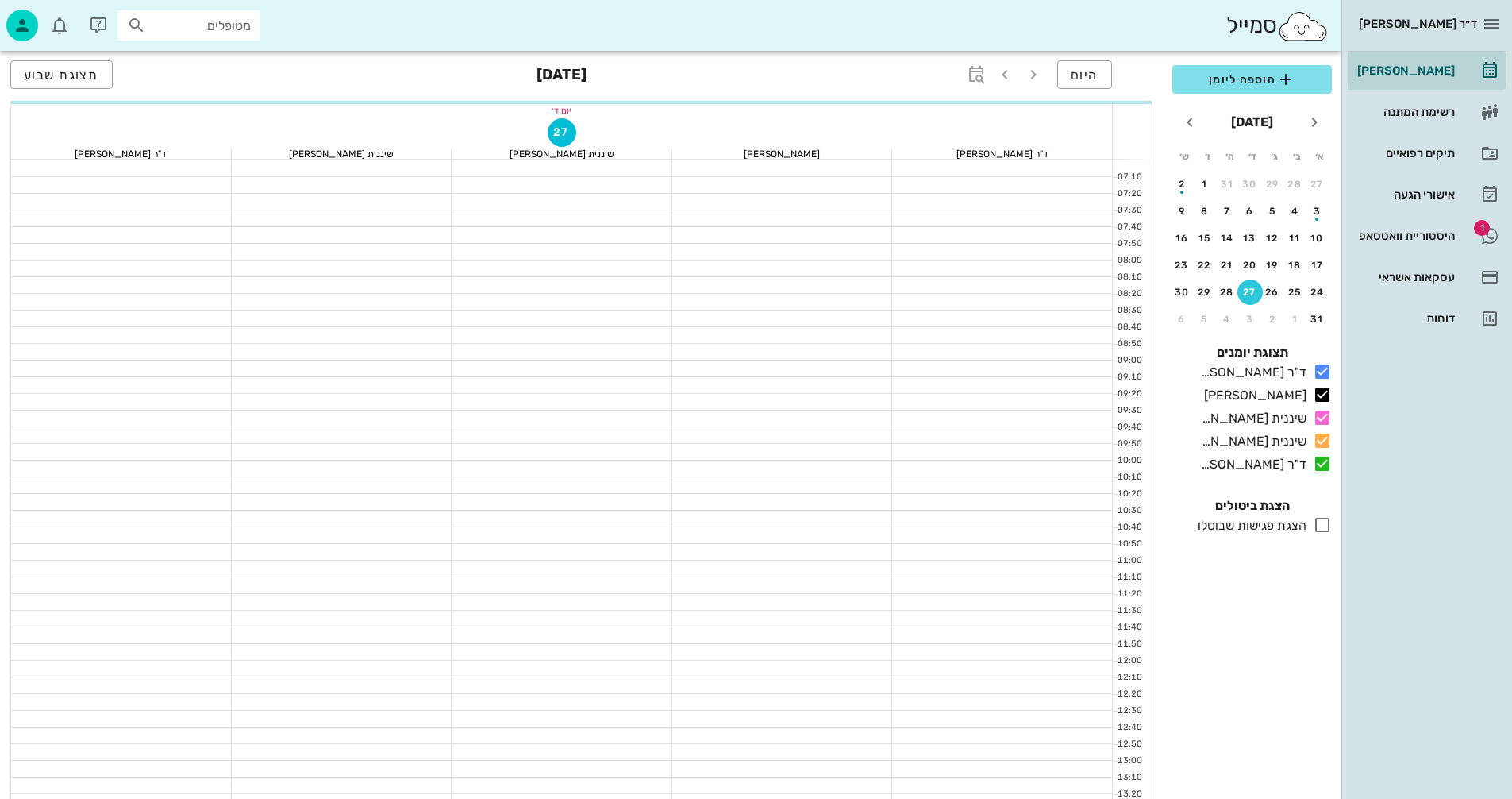
scroll to position [444, 0]
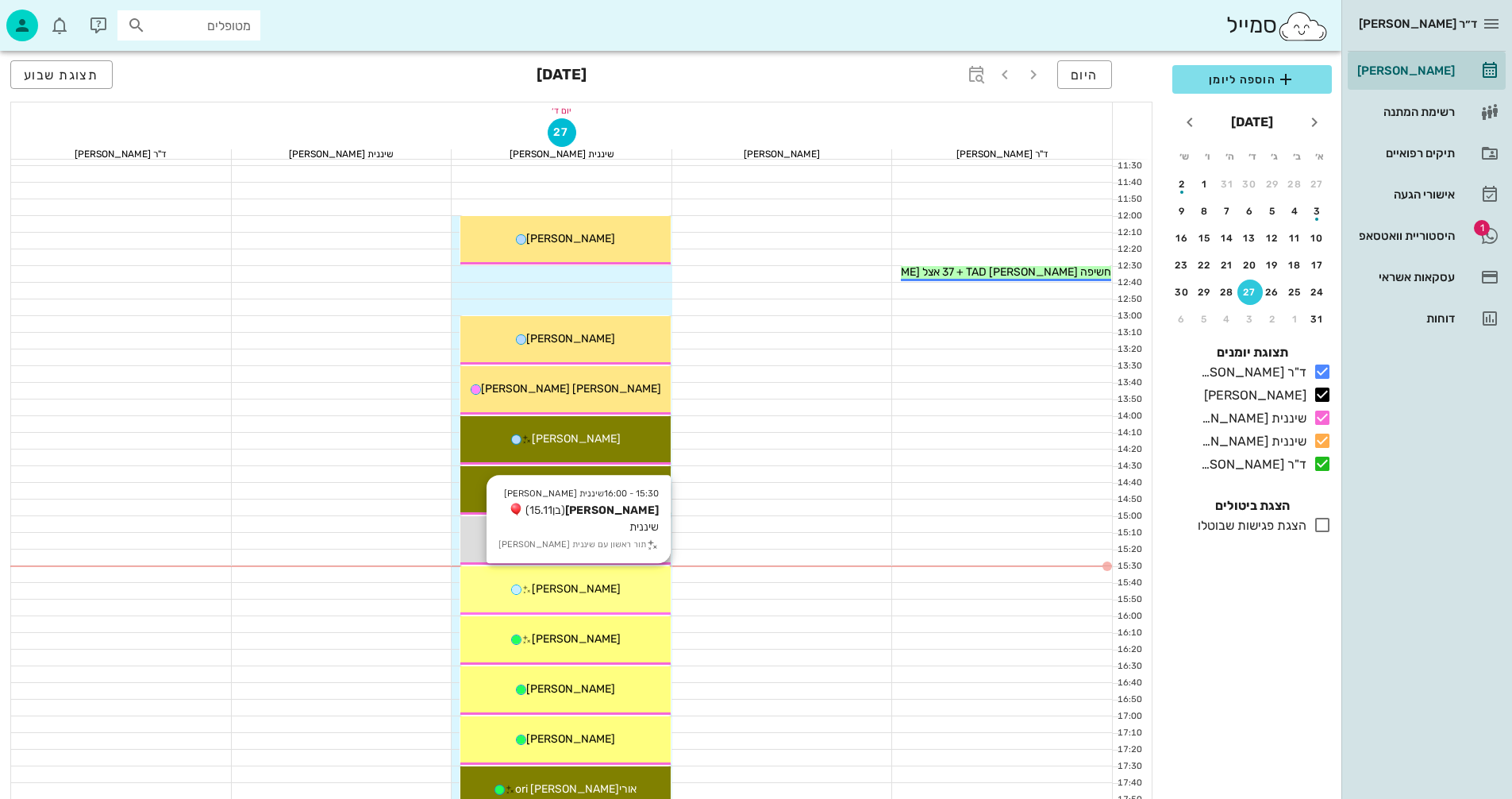
click at [626, 583] on div "[PERSON_NAME]" at bounding box center [565, 589] width 210 height 17
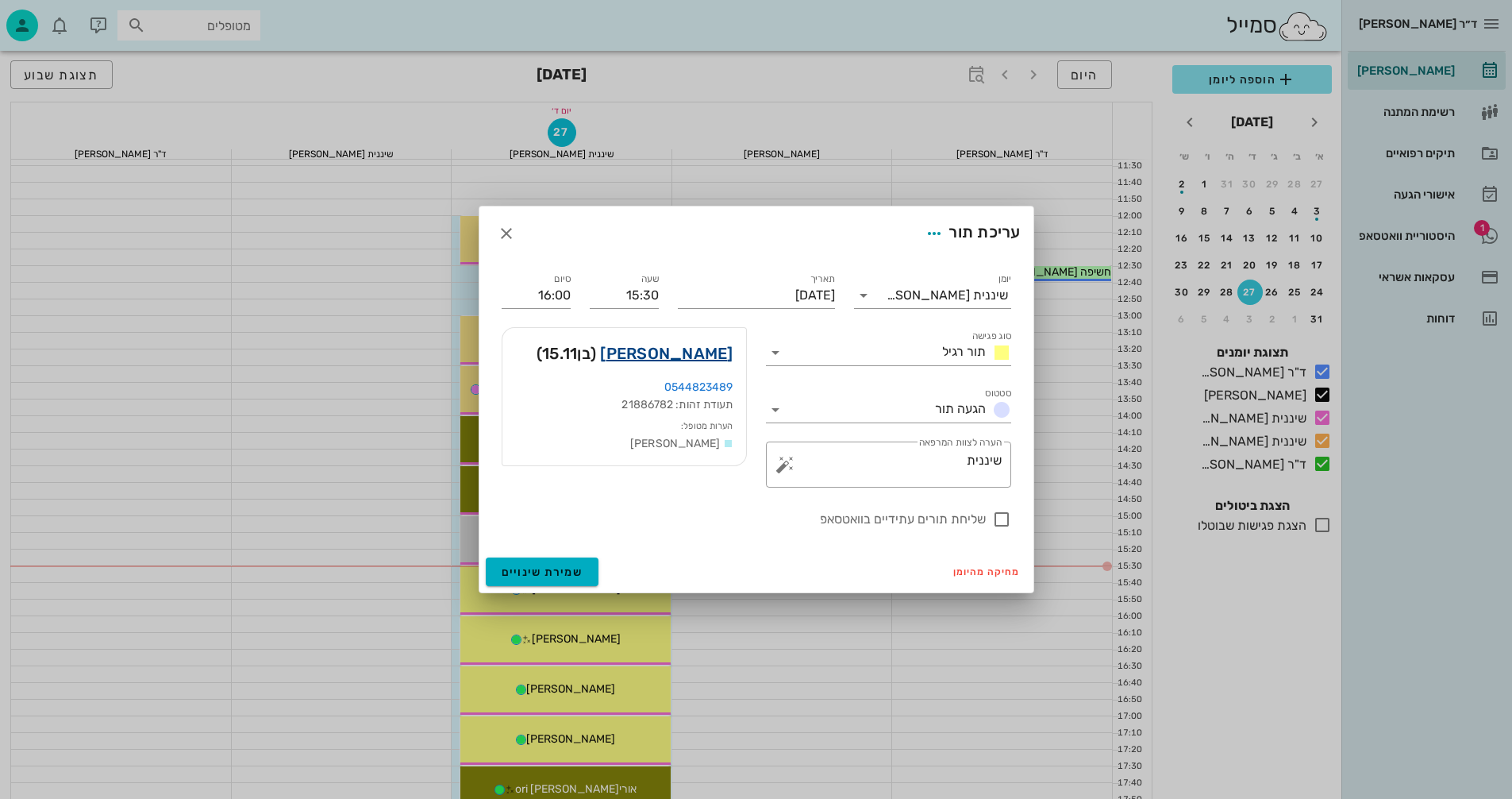
click at [716, 348] on link "[PERSON_NAME]" at bounding box center [666, 353] width 133 height 25
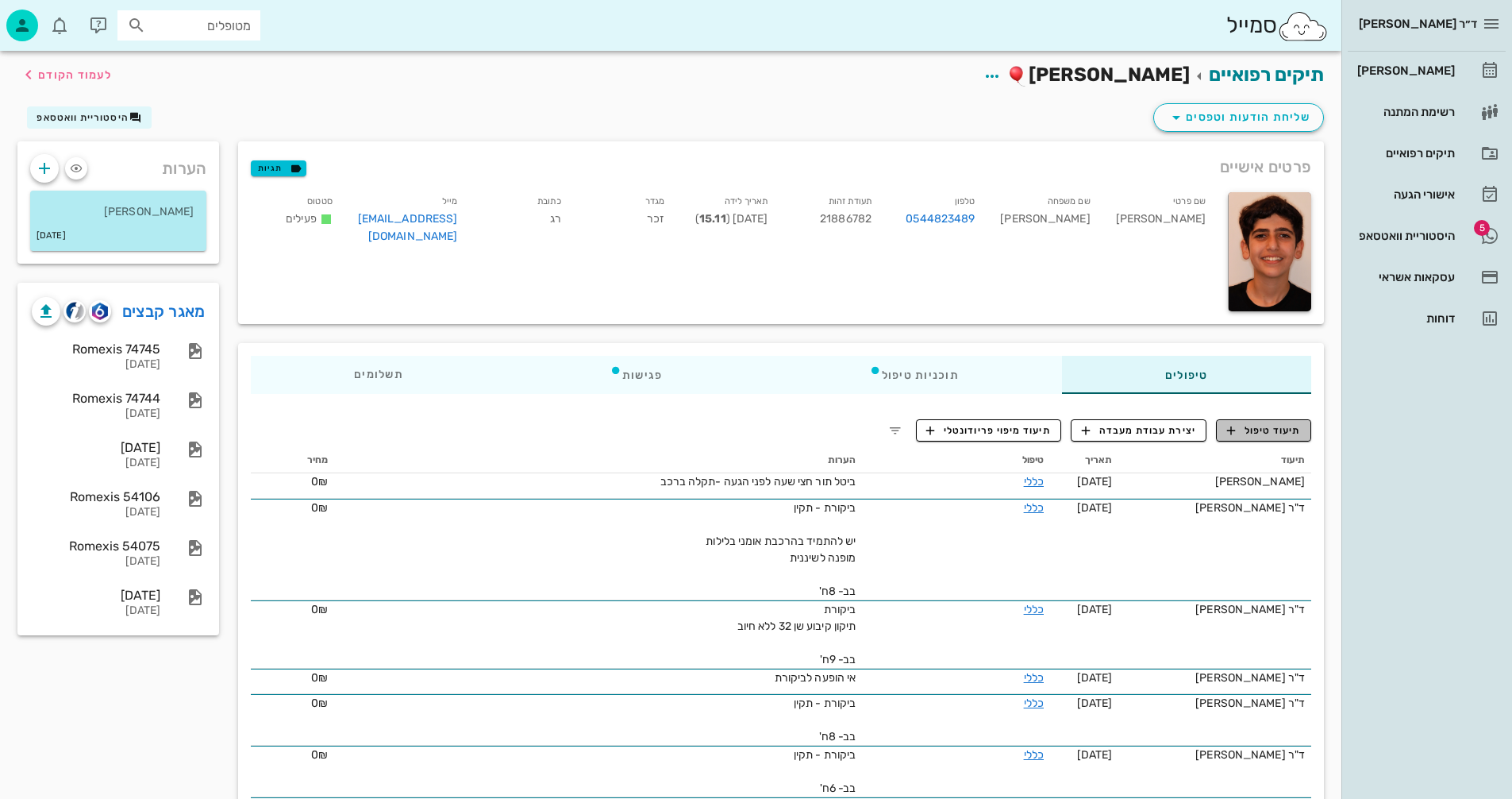
click at [1238, 433] on icon "button" at bounding box center [1230, 429] width 14 height 14
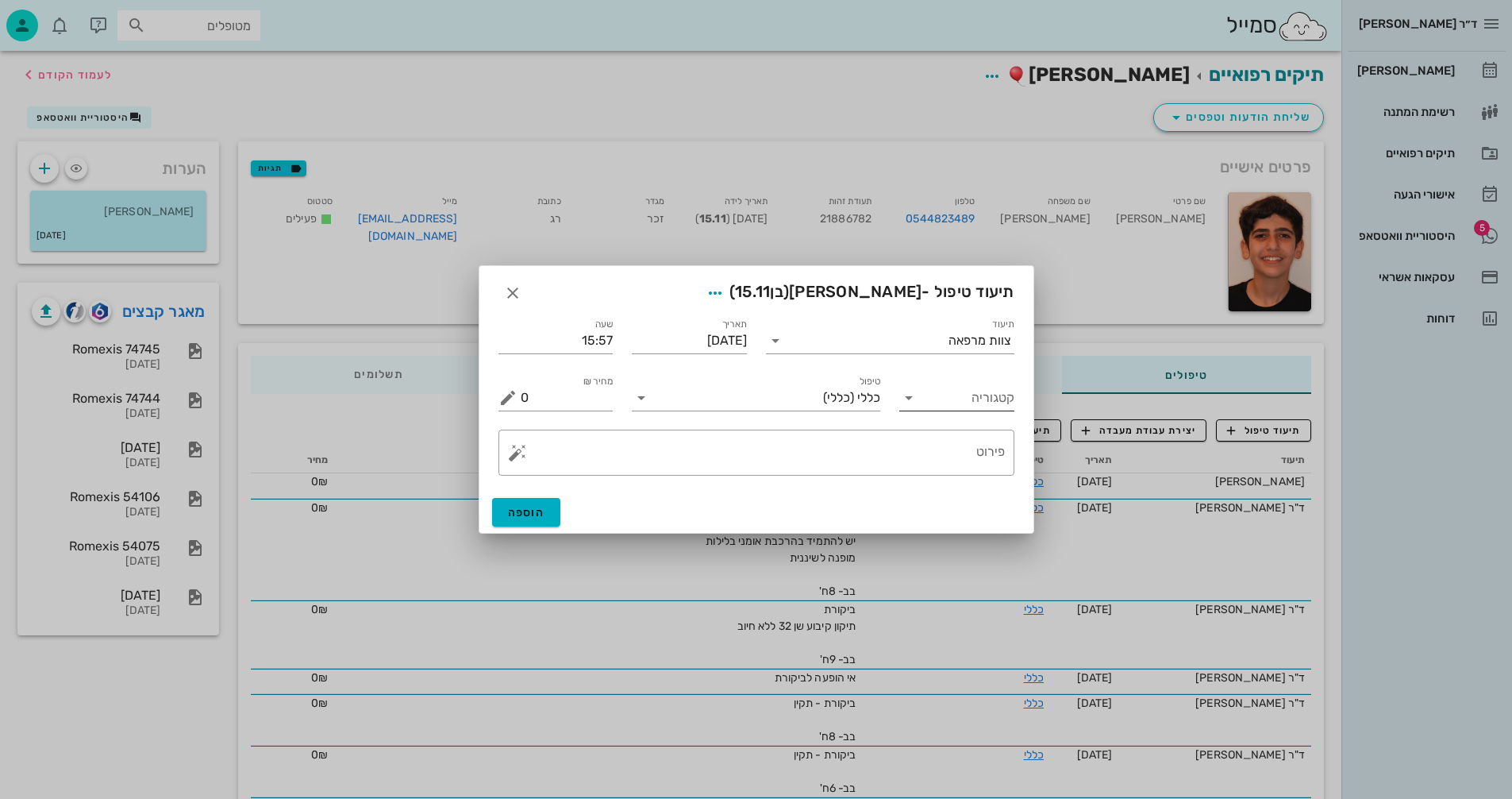
click at [920, 408] on div "קטגוריה" at bounding box center [957, 397] width 115 height 25
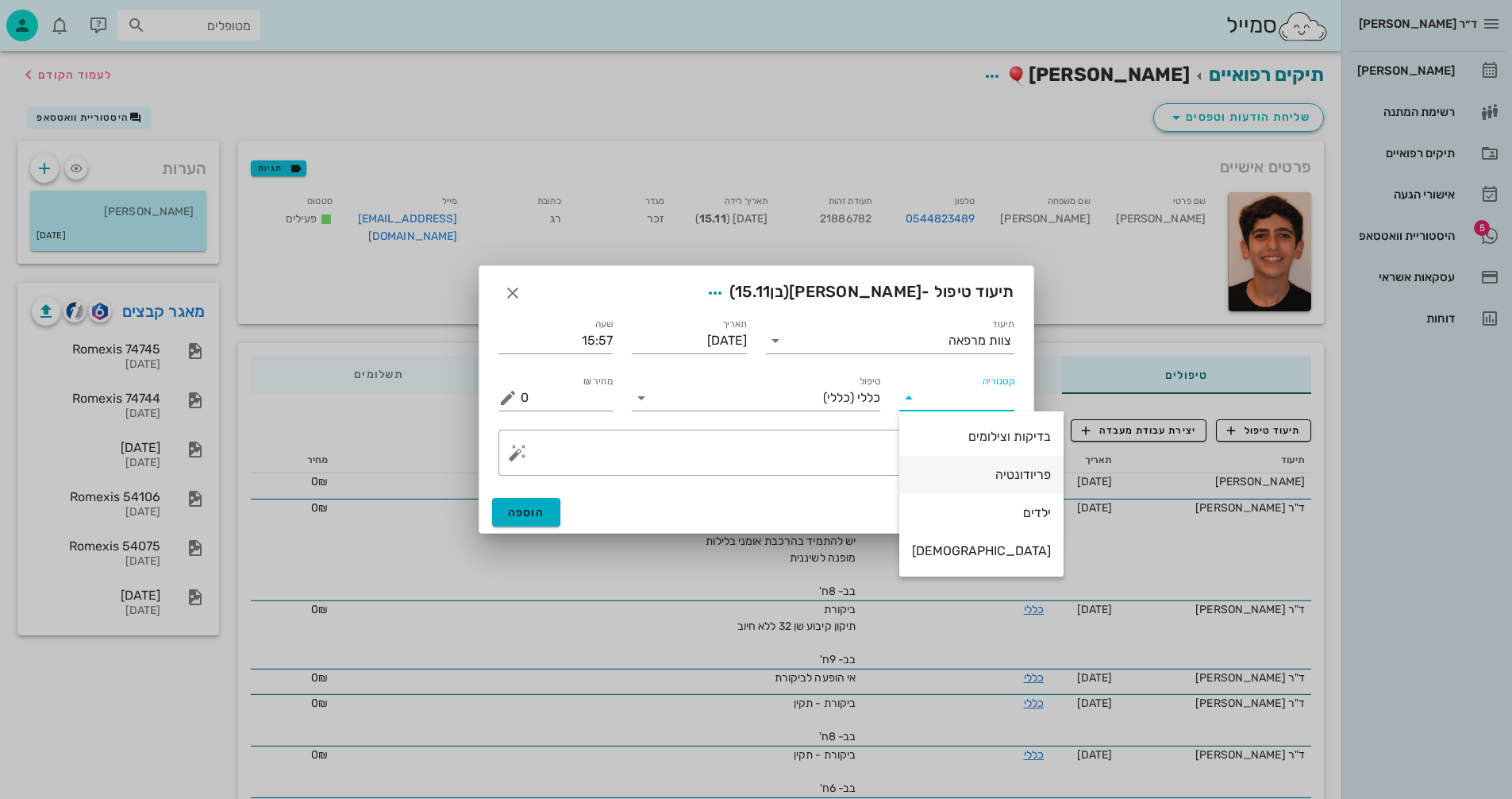
click at [974, 470] on div "פריודונטיה" at bounding box center [981, 474] width 139 height 15
type input "פריודונטיה"
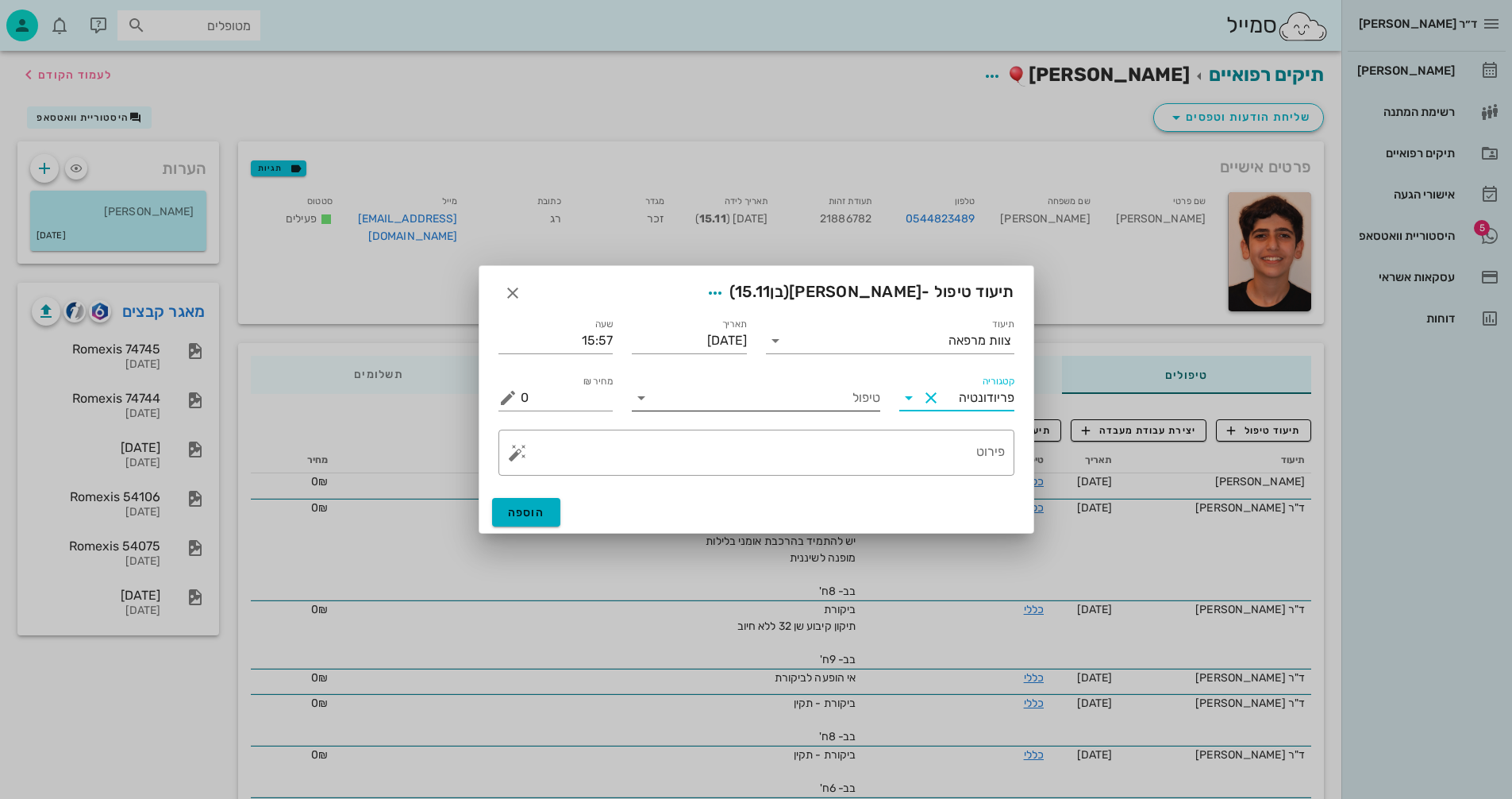
click at [762, 396] on input "טיפול" at bounding box center [767, 397] width 226 height 25
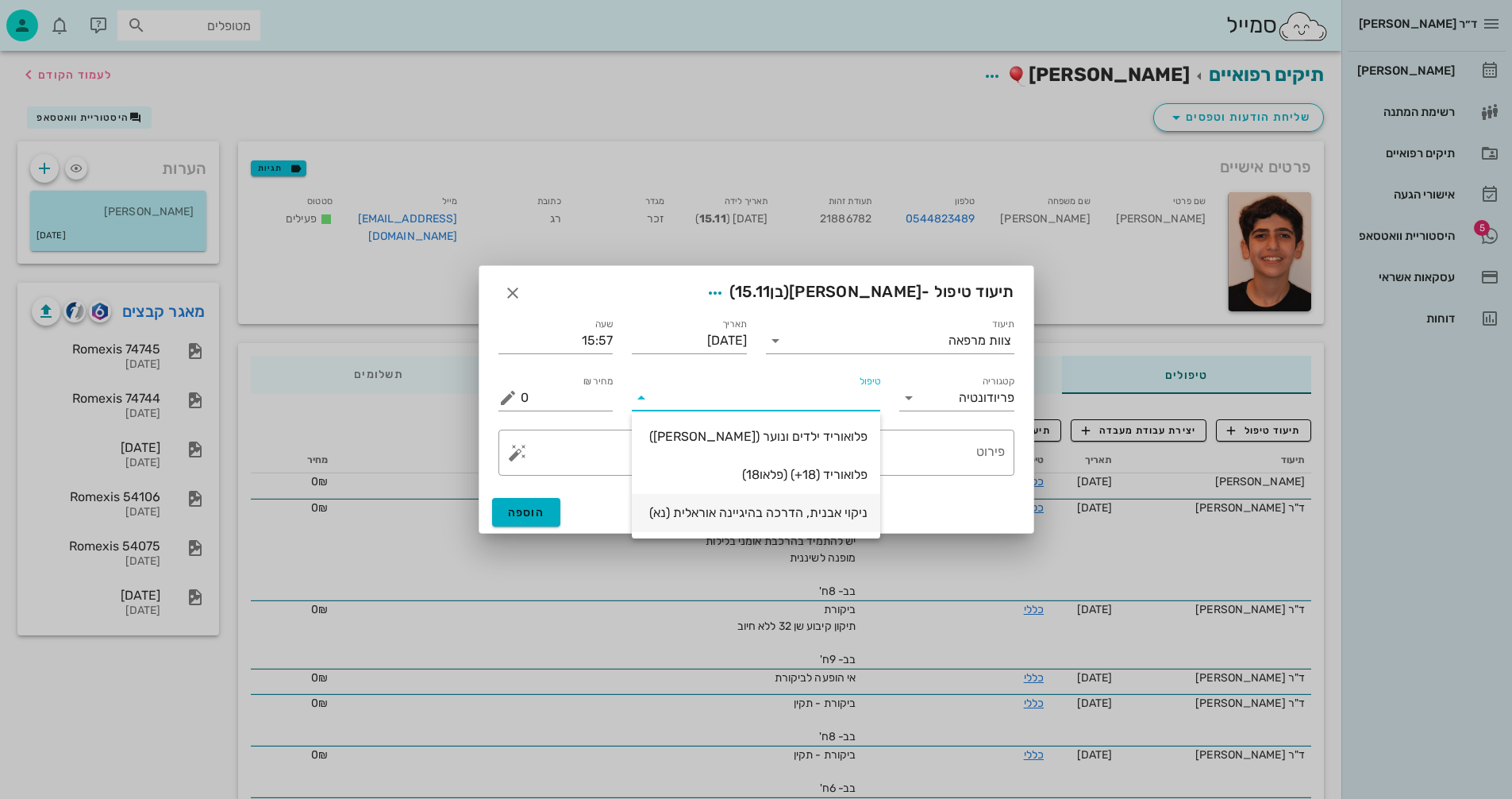
click at [860, 517] on div "ניקוי אבנית, הדרכה בהיגיינה אוראלית (נא)" at bounding box center [756, 512] width 223 height 15
type input "300"
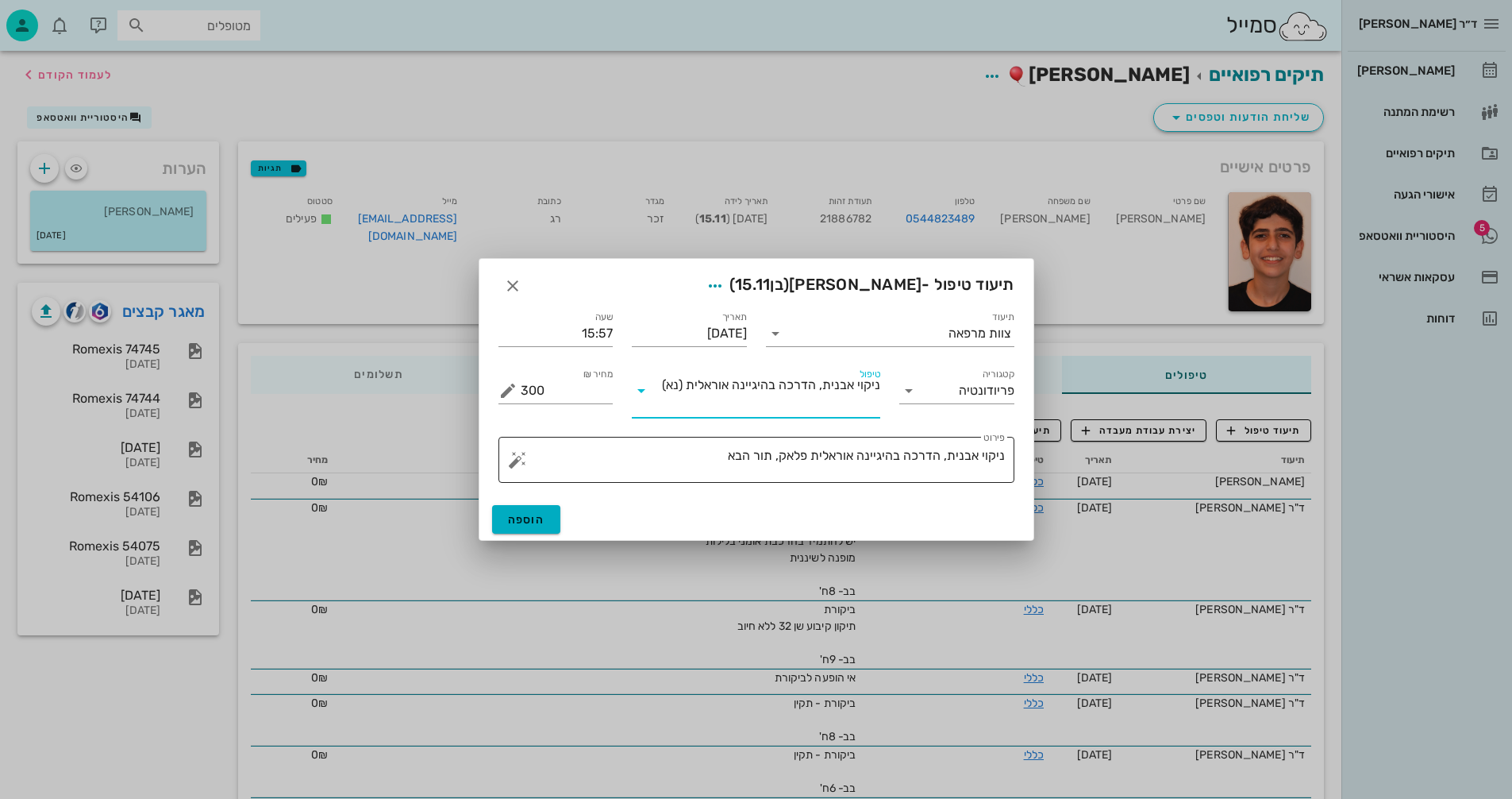
click at [706, 457] on textarea "ניקוי אבנית, הדרכה בהיגיינה אוראלית פלאק, תור הבא" at bounding box center [763, 463] width 484 height 38
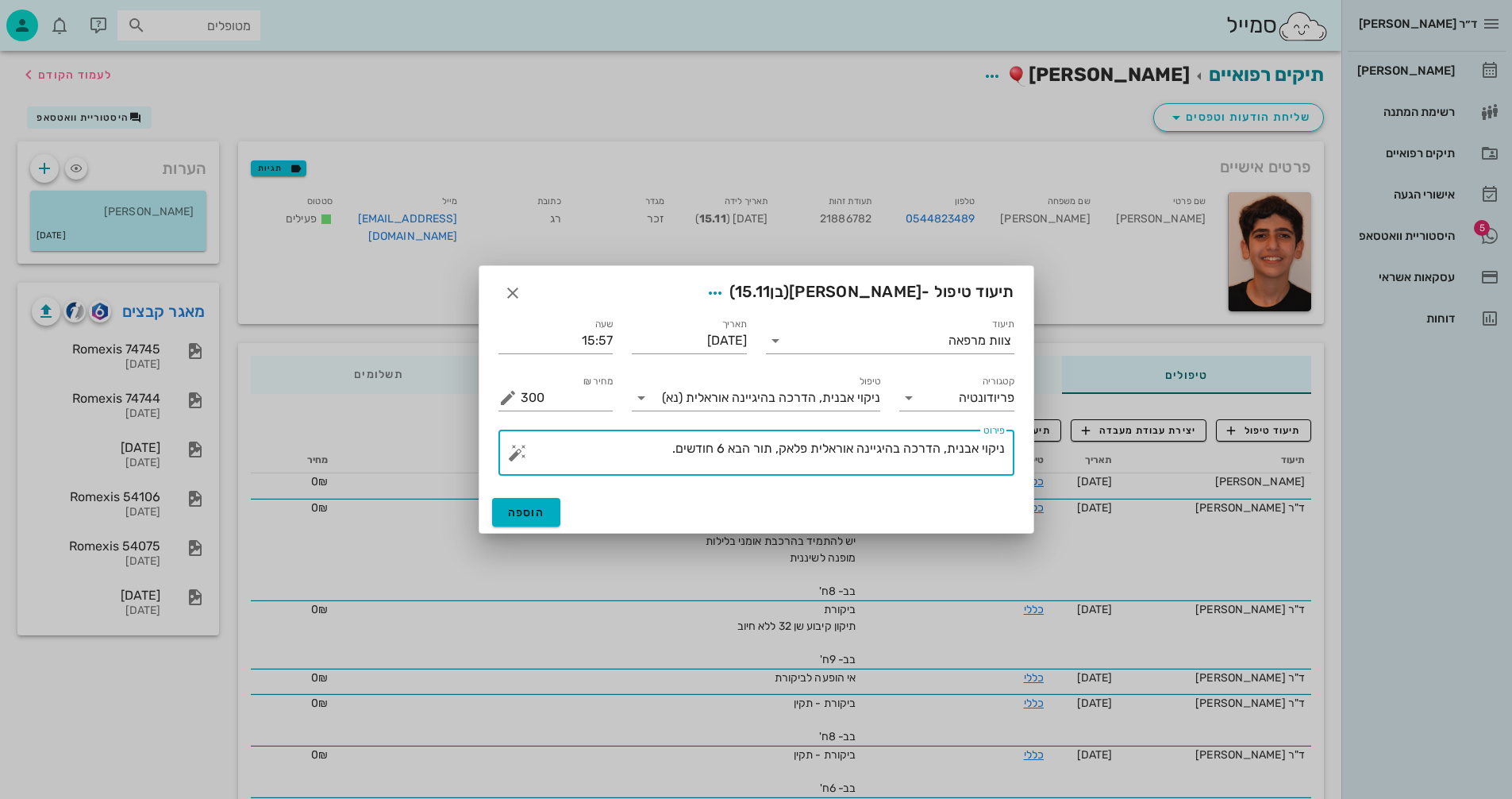
type textarea "ניקוי אבנית, הדרכה בהיגיינה אוראלית פלאק, תור הבא 6 חודשים."
click at [555, 513] on button "הוספה" at bounding box center [526, 512] width 69 height 29
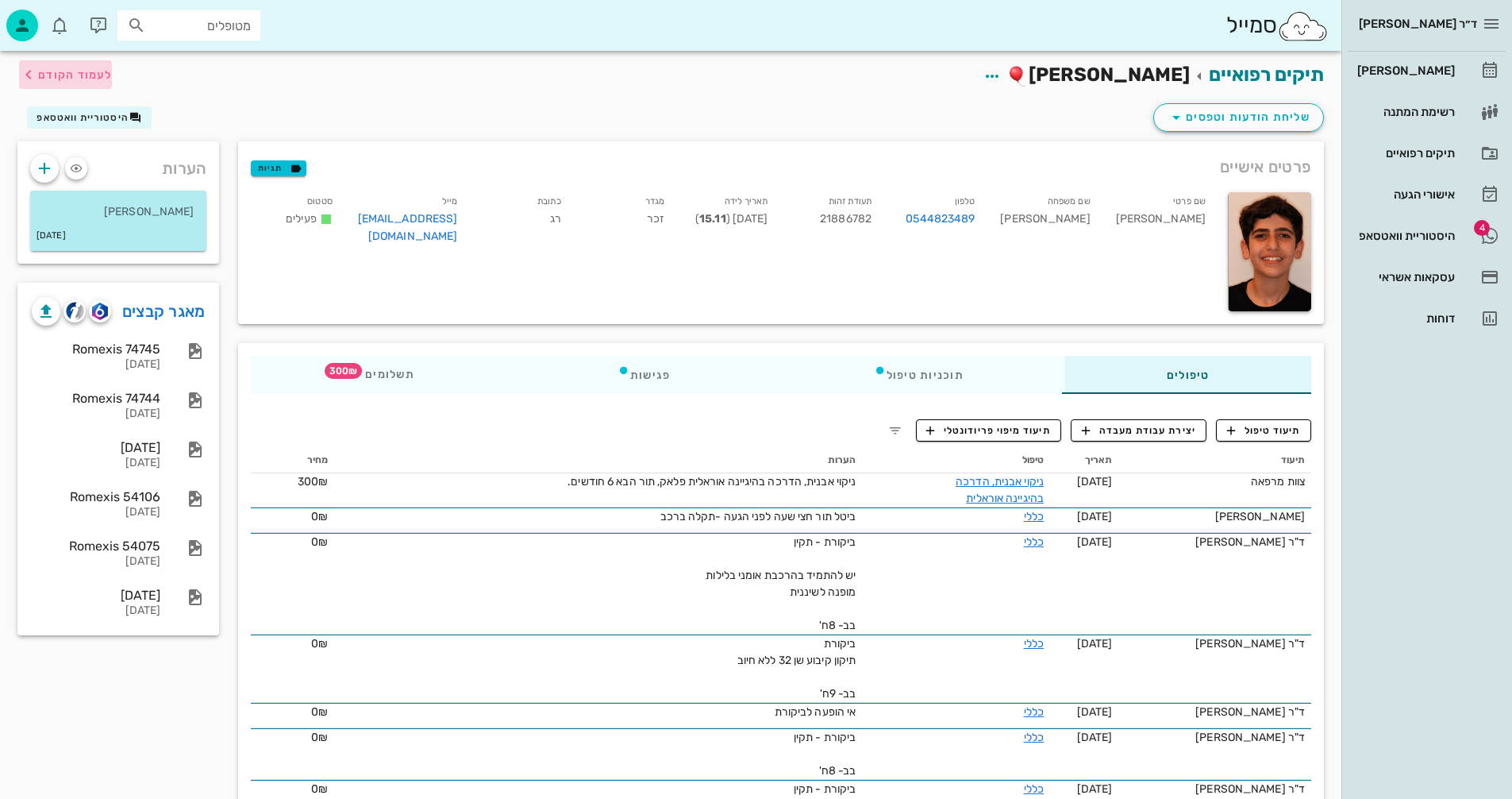
click at [49, 83] on span "לעמוד הקודם" at bounding box center [65, 75] width 93 height 19
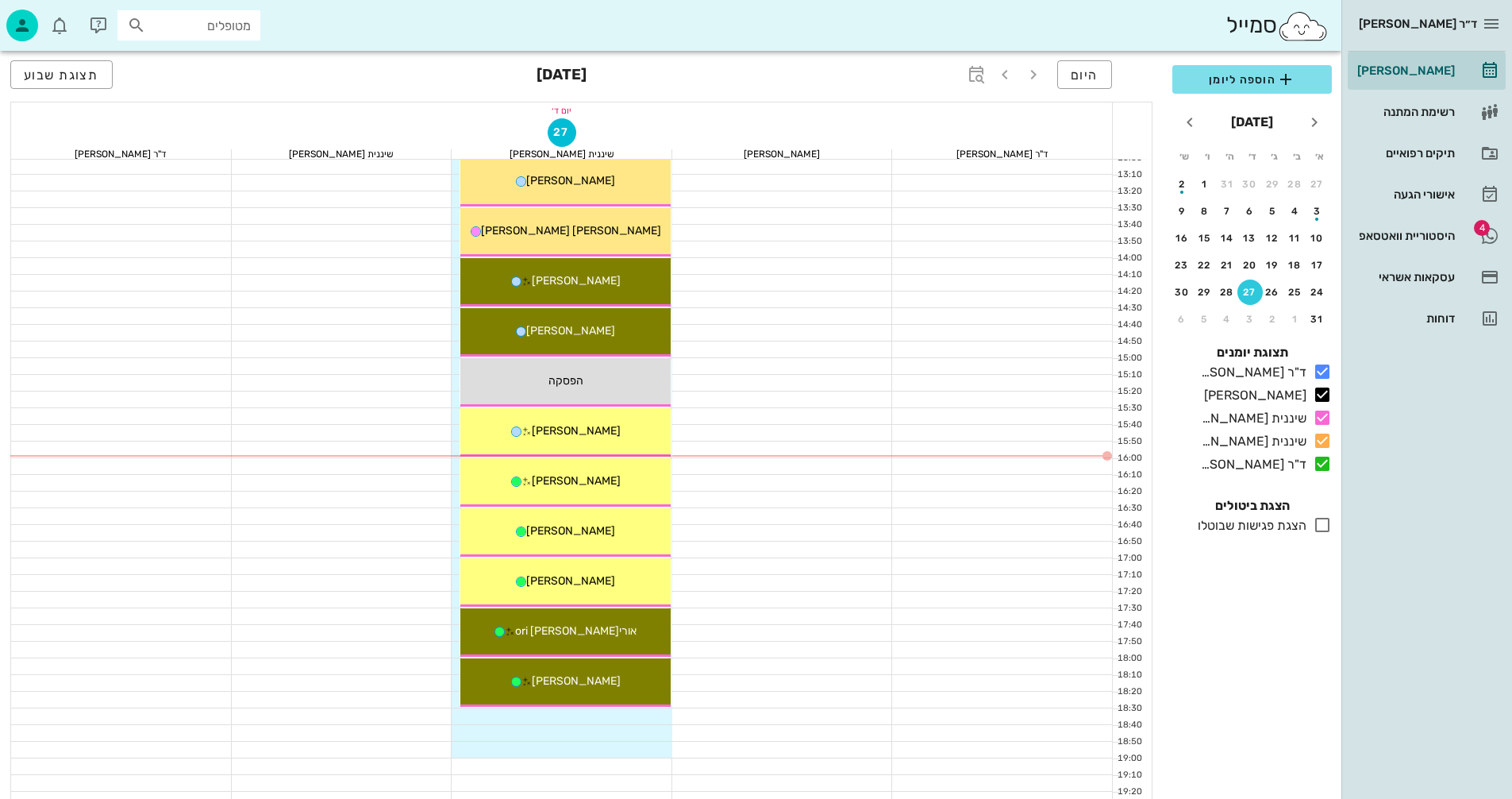
scroll to position [603, 0]
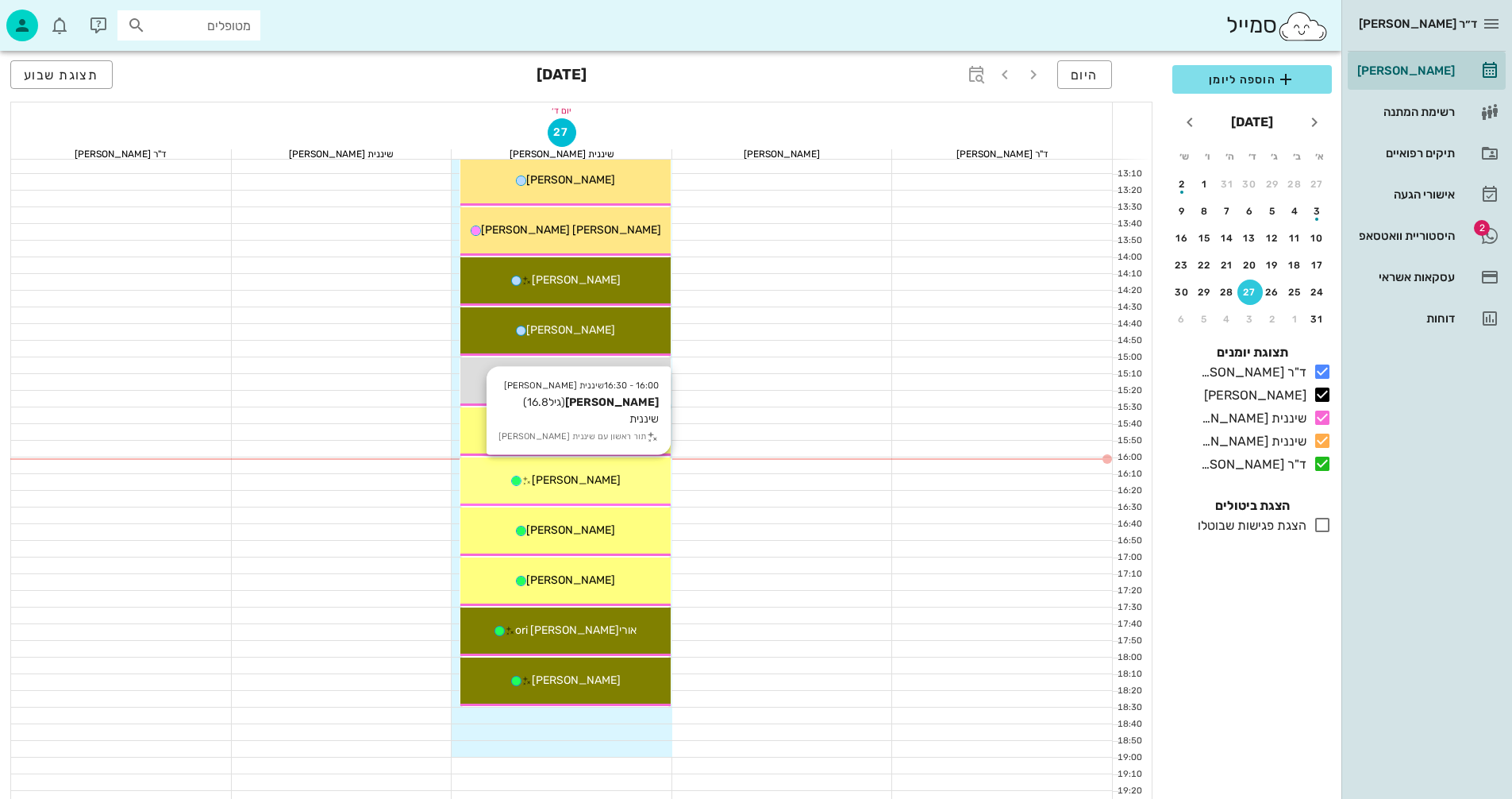
click at [600, 474] on div "[PERSON_NAME]" at bounding box center [565, 480] width 210 height 17
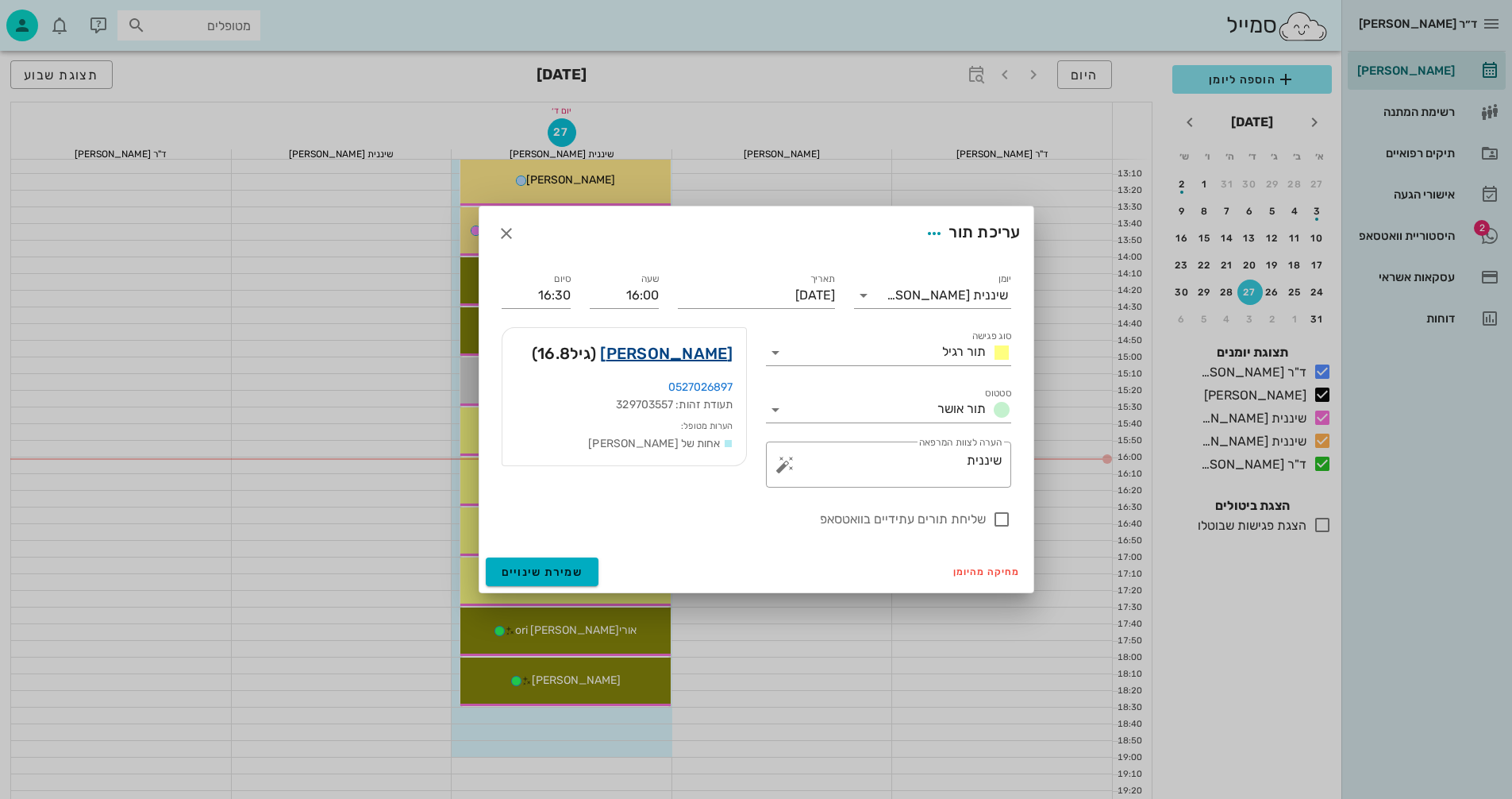
click at [693, 348] on link "[PERSON_NAME]" at bounding box center [666, 353] width 133 height 25
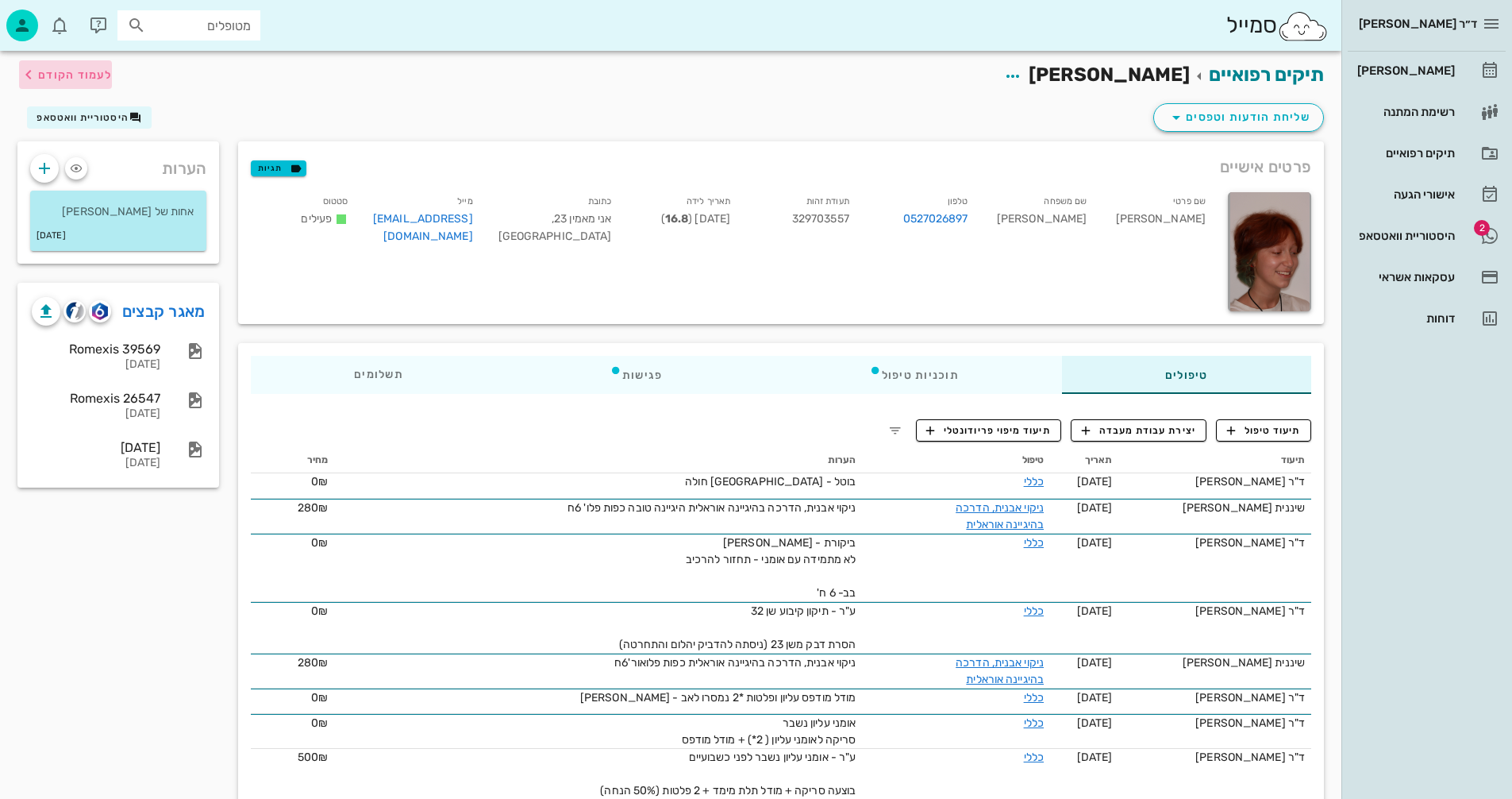
click at [86, 75] on span "לעמוד הקודם" at bounding box center [75, 75] width 74 height 13
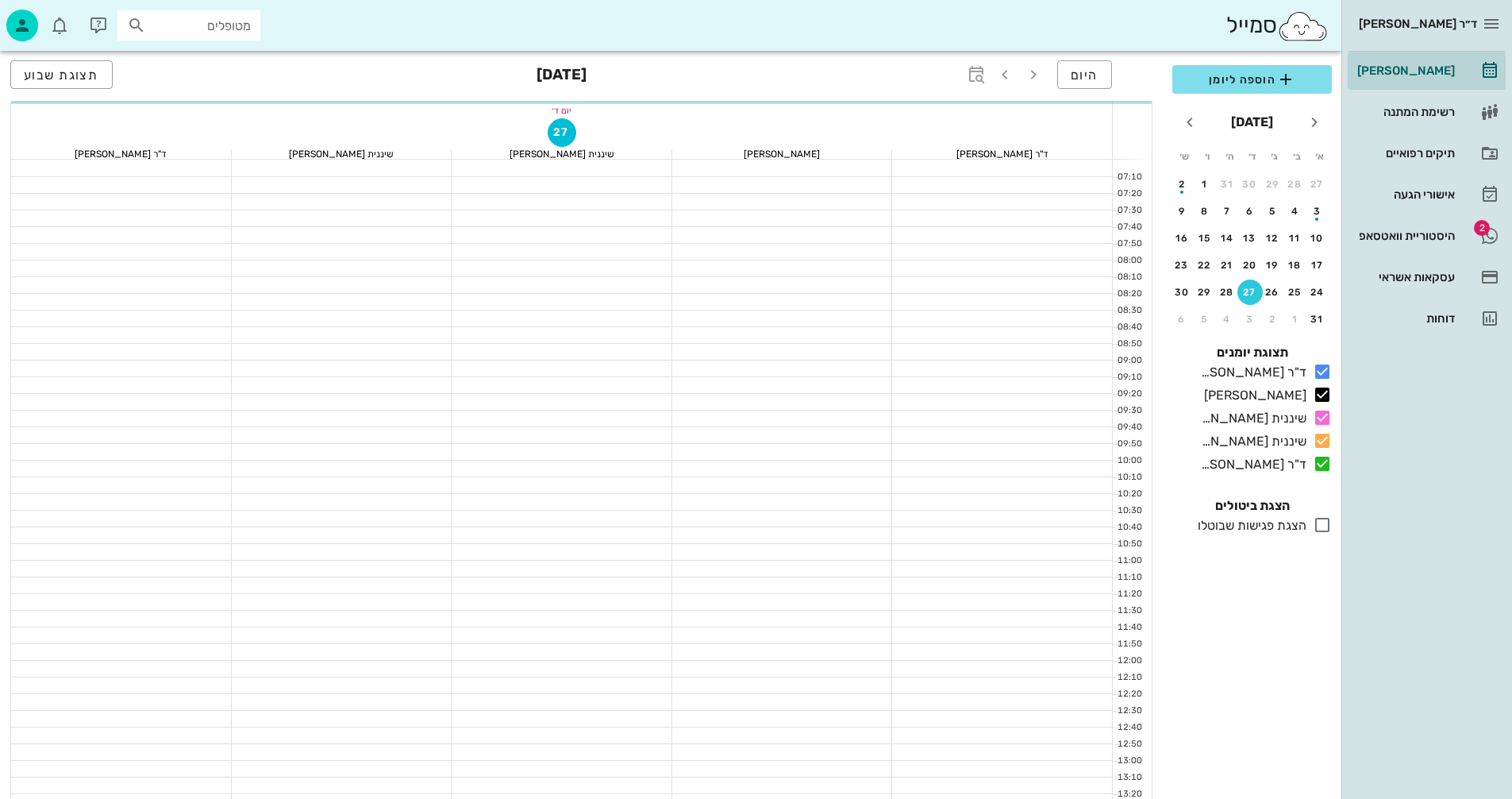
scroll to position [603, 0]
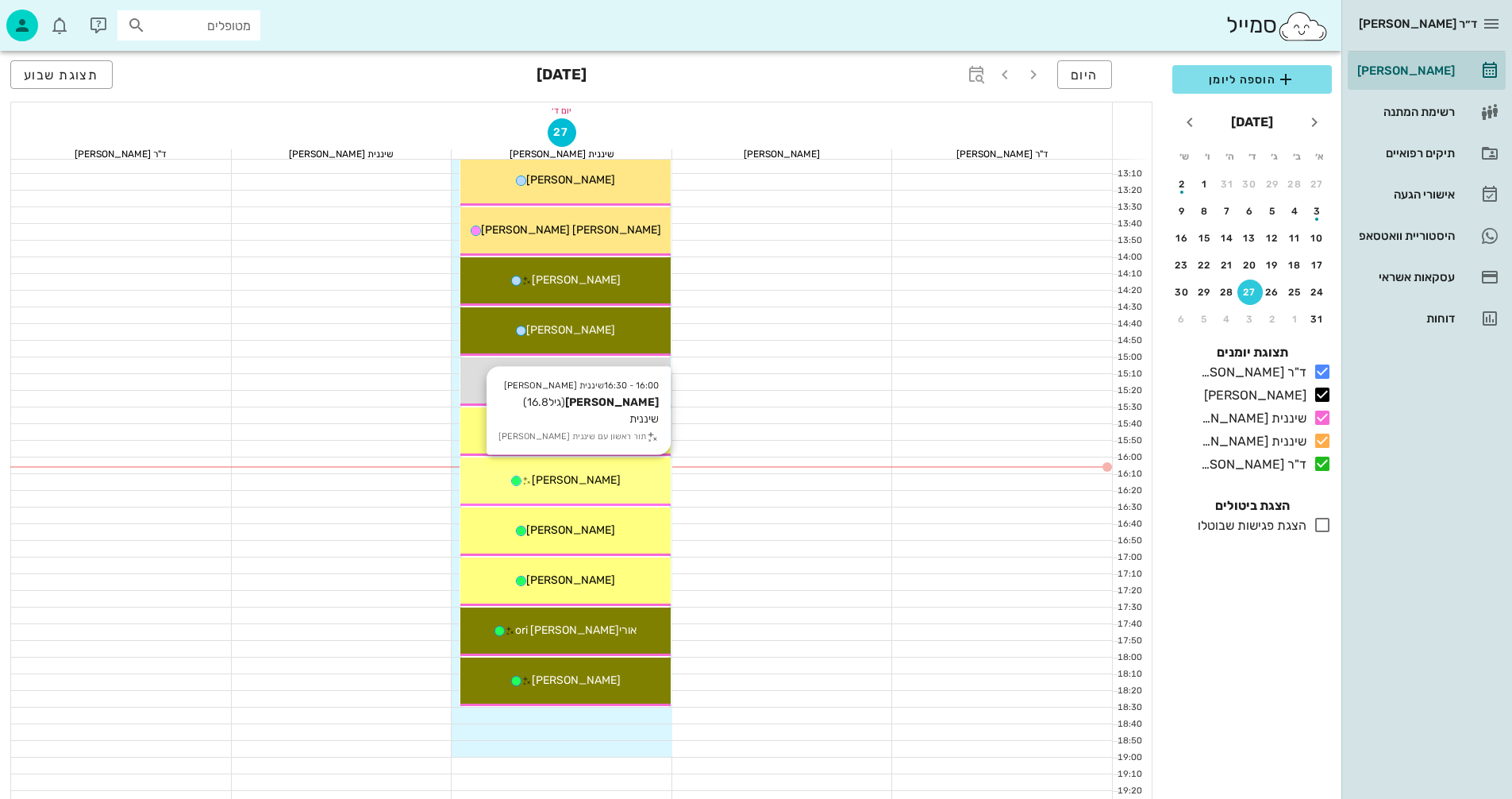
click at [644, 484] on div "[PERSON_NAME]" at bounding box center [565, 480] width 210 height 17
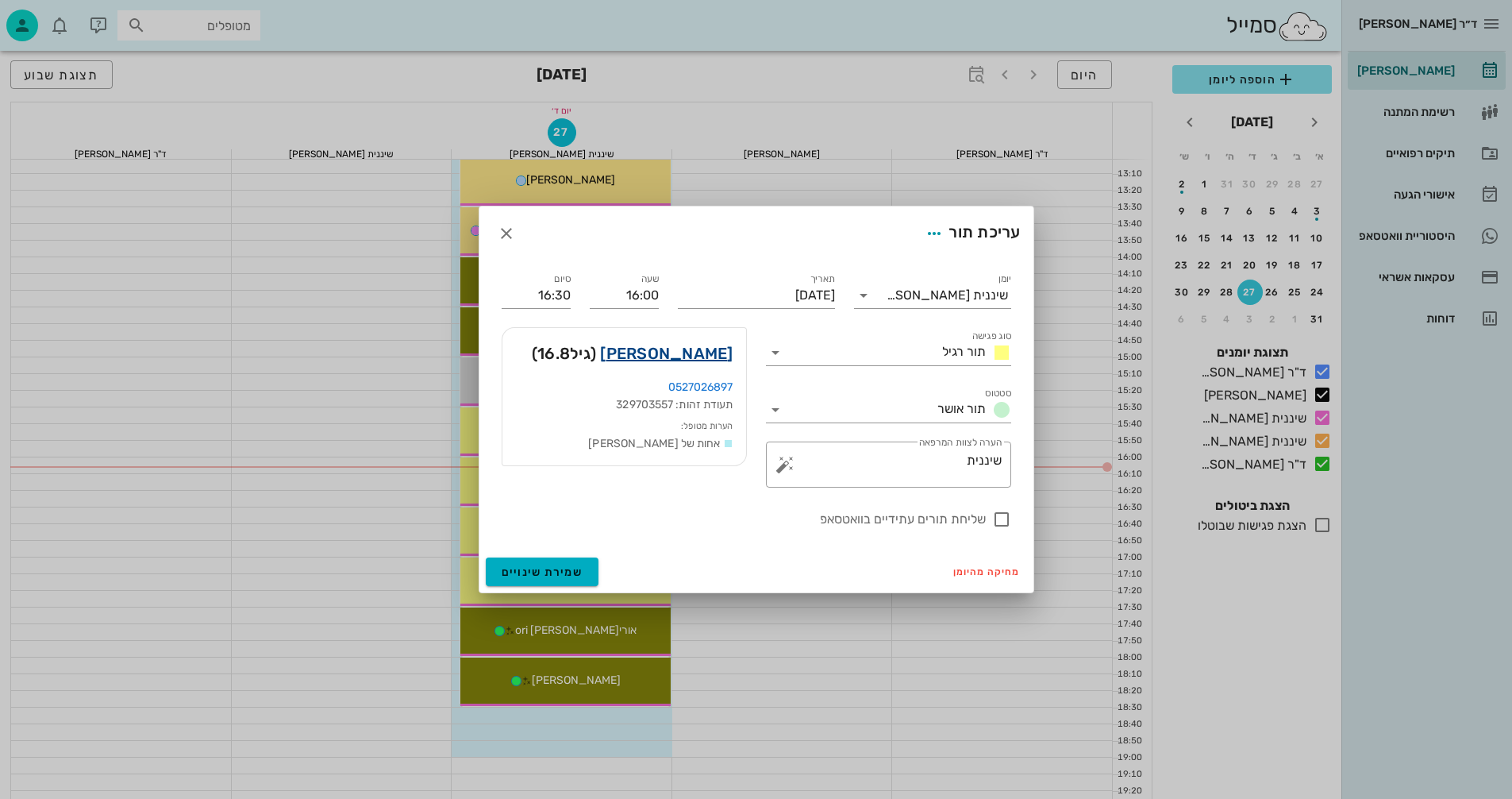
click at [708, 354] on link "[PERSON_NAME]" at bounding box center [666, 353] width 133 height 25
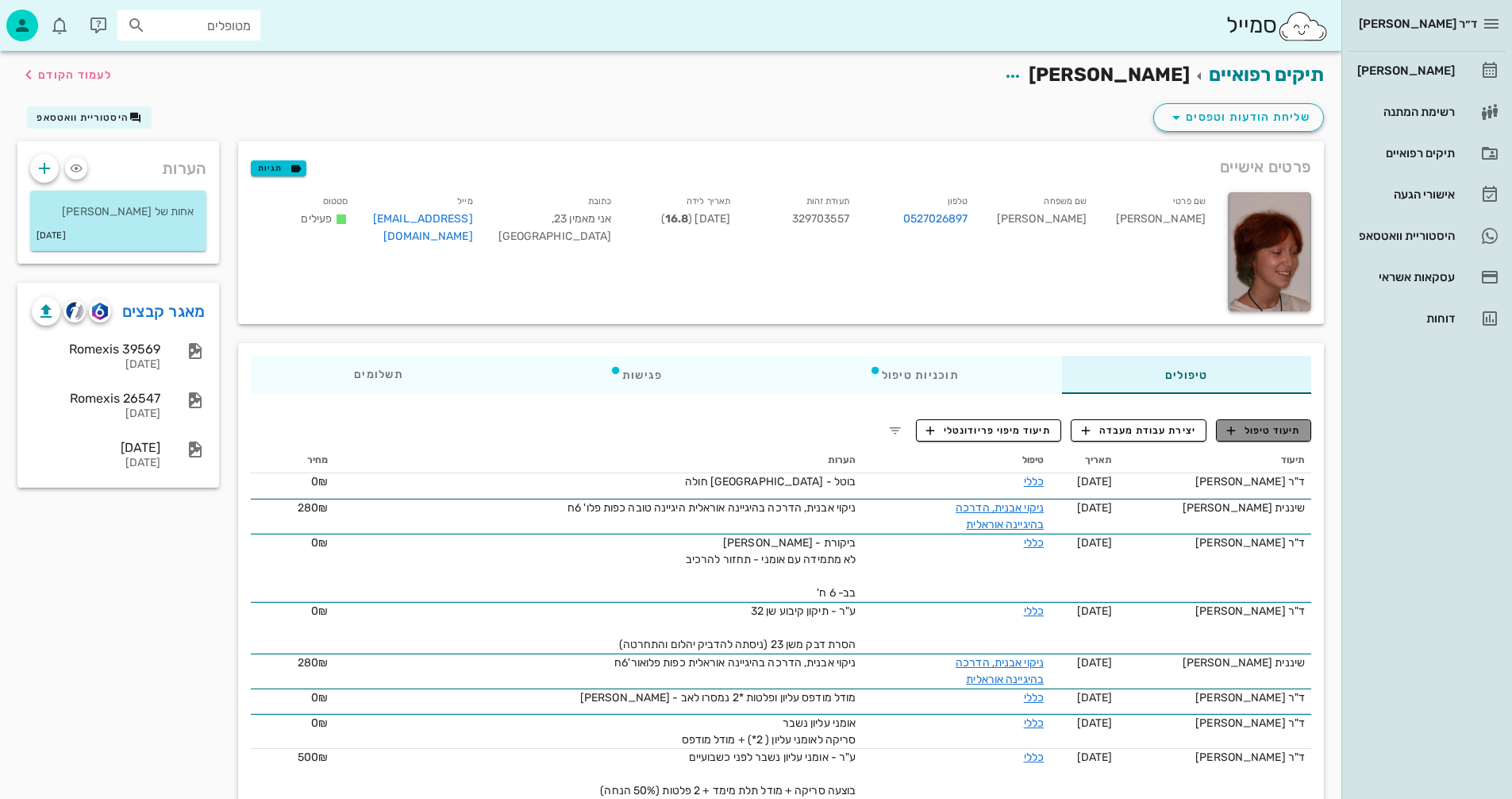
click at [1265, 426] on span "תיעוד טיפול" at bounding box center [1264, 429] width 74 height 14
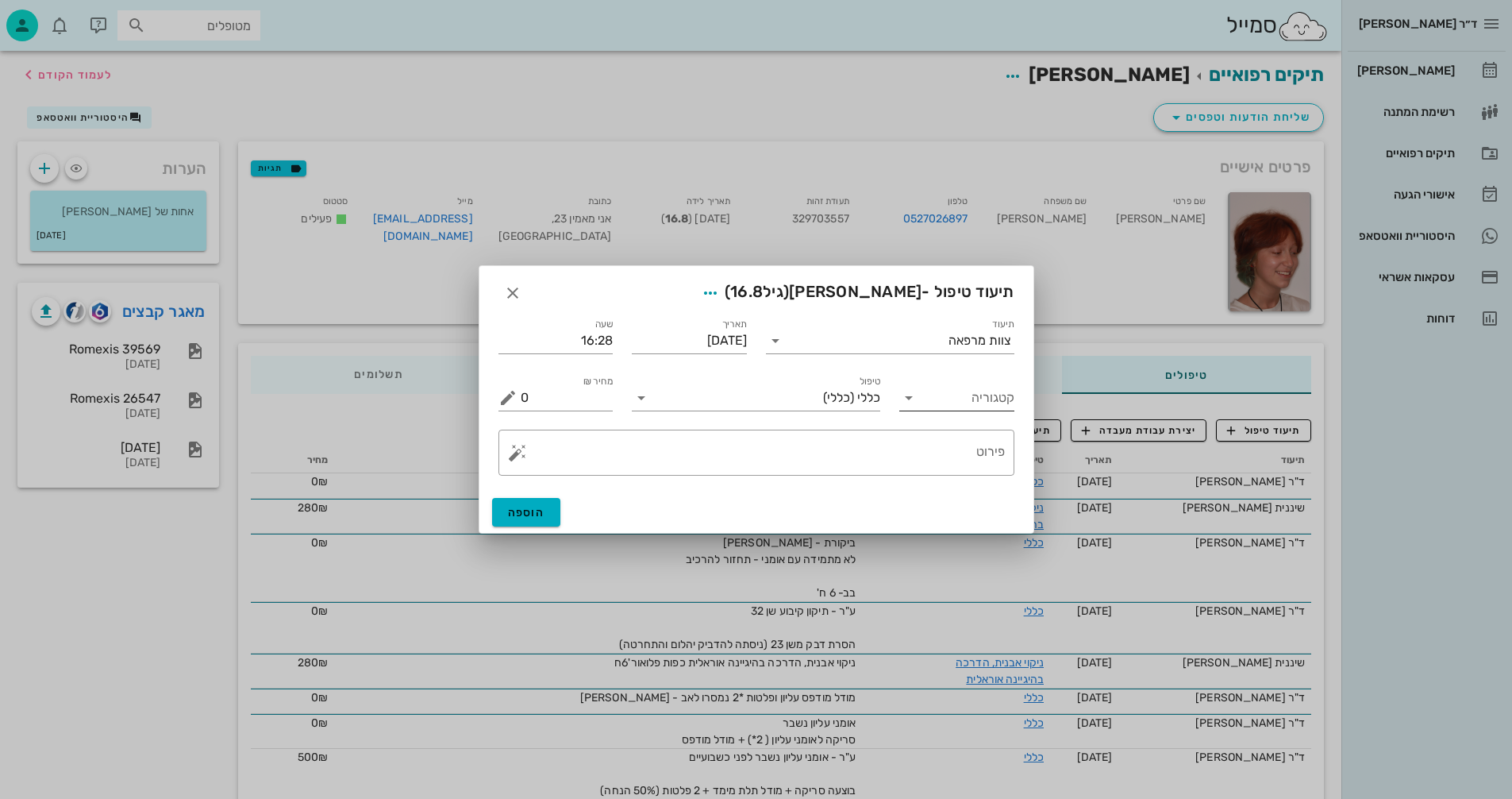
click at [959, 405] on input "קטגוריה" at bounding box center [970, 397] width 90 height 25
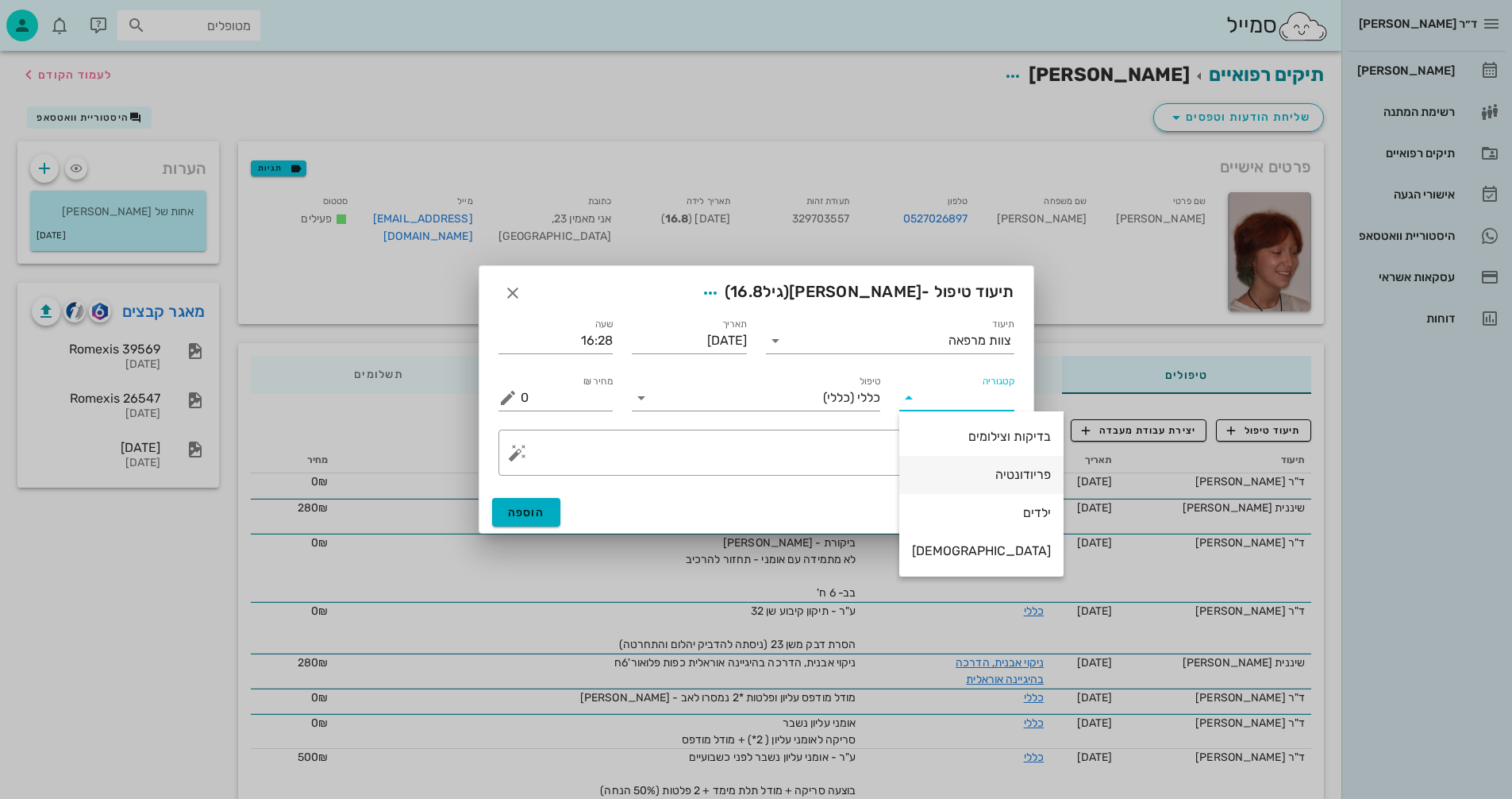
click at [972, 470] on div "פריודונטיה" at bounding box center [981, 474] width 139 height 15
type input "פריודונטיה"
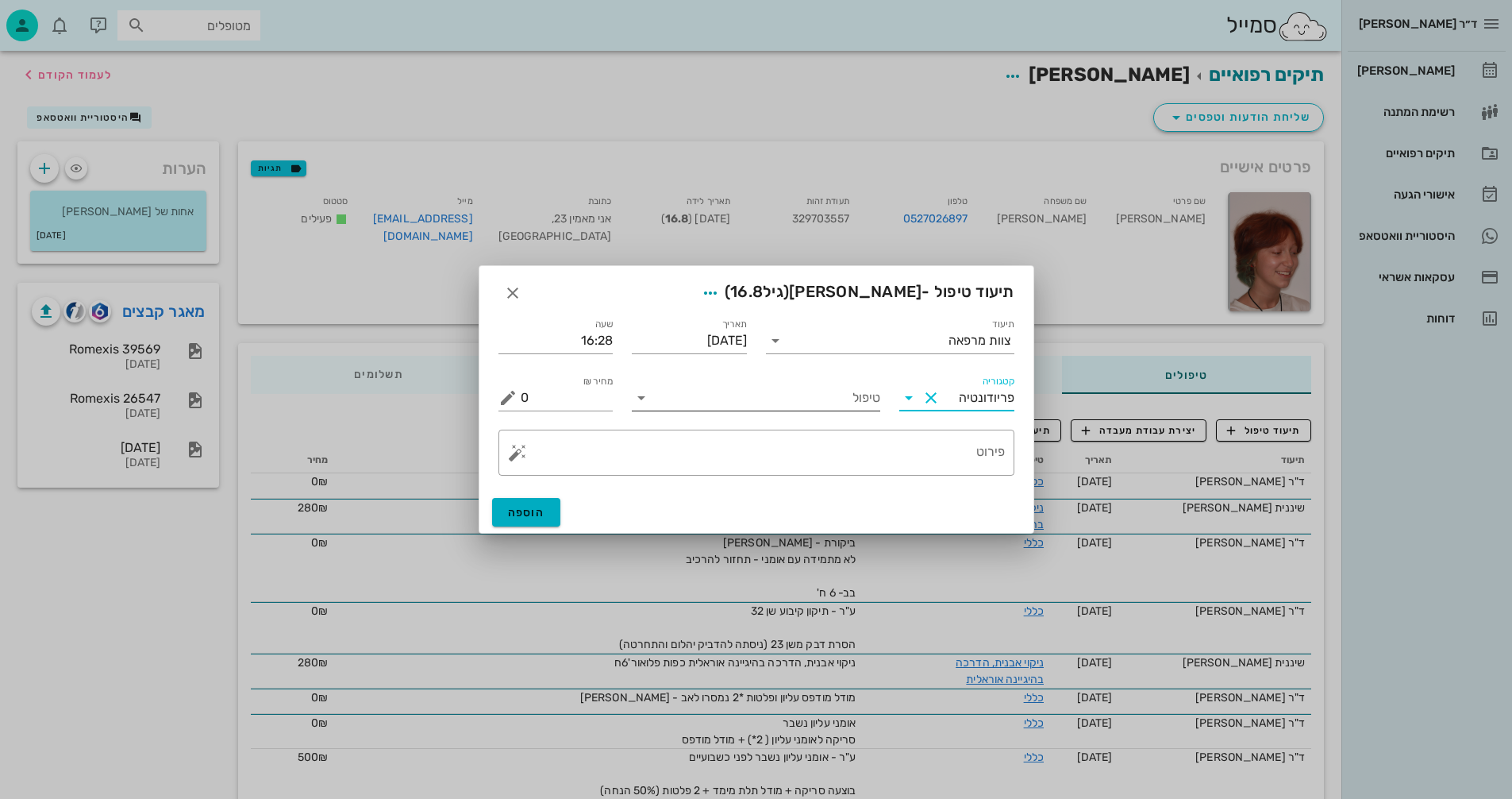
click at [706, 391] on input "טיפול" at bounding box center [767, 397] width 226 height 25
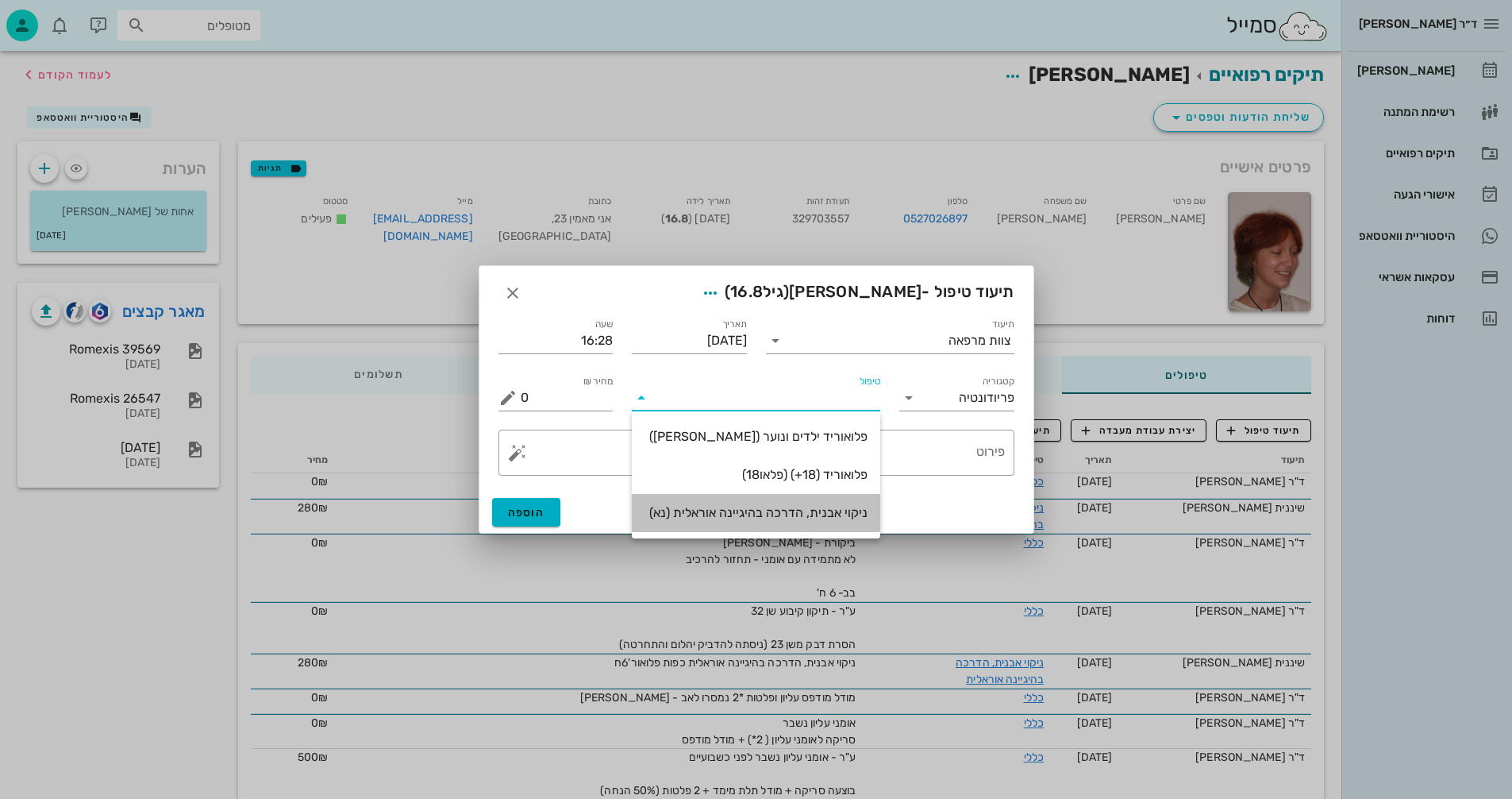
click at [830, 515] on div "ניקוי אבנית, הדרכה בהיגיינה אוראלית (נא)" at bounding box center [756, 512] width 223 height 15
type input "300"
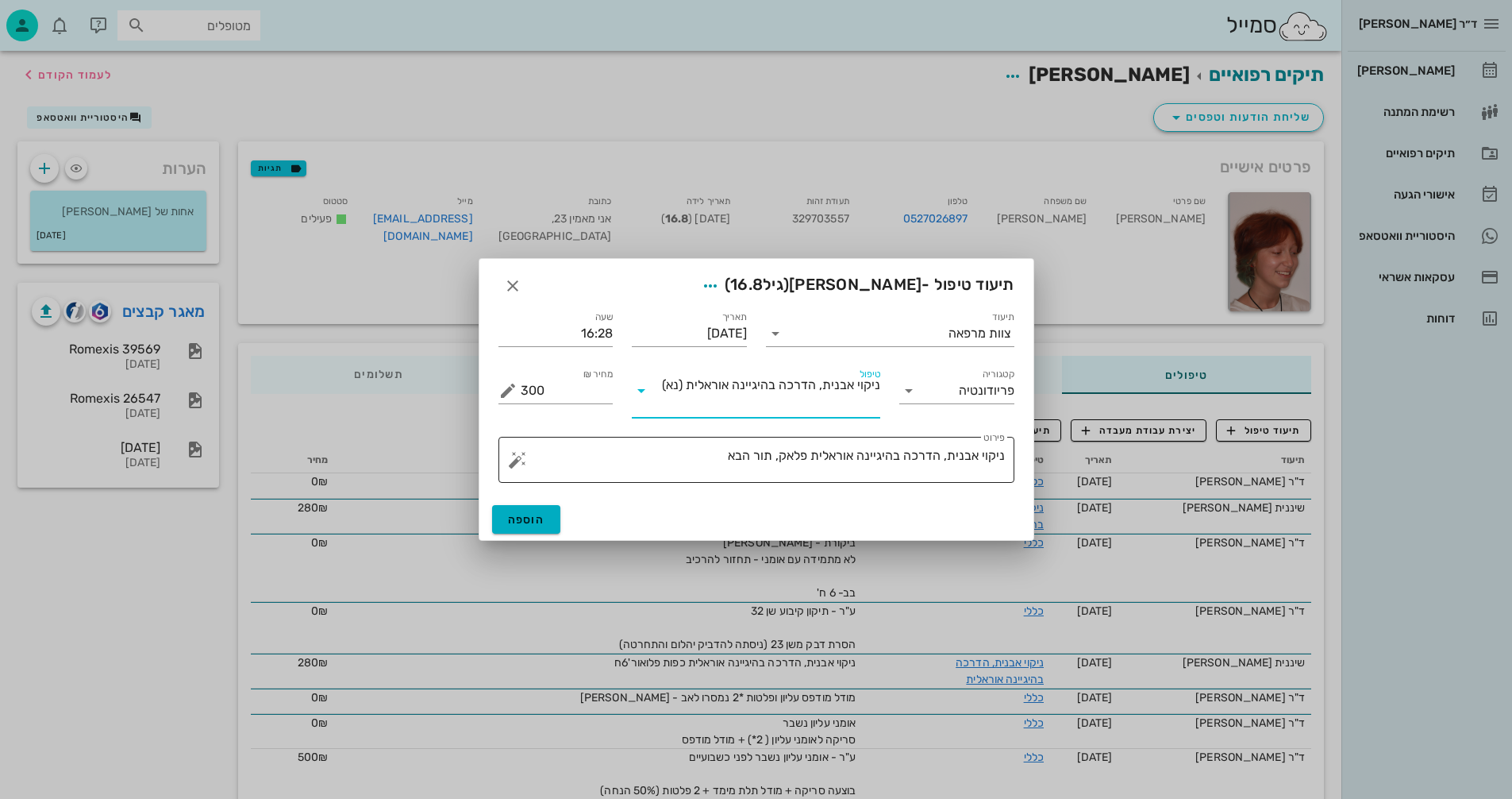
click at [689, 451] on textarea "ניקוי אבנית, הדרכה בהיגיינה אוראלית פלאק, תור הבא" at bounding box center [763, 463] width 484 height 38
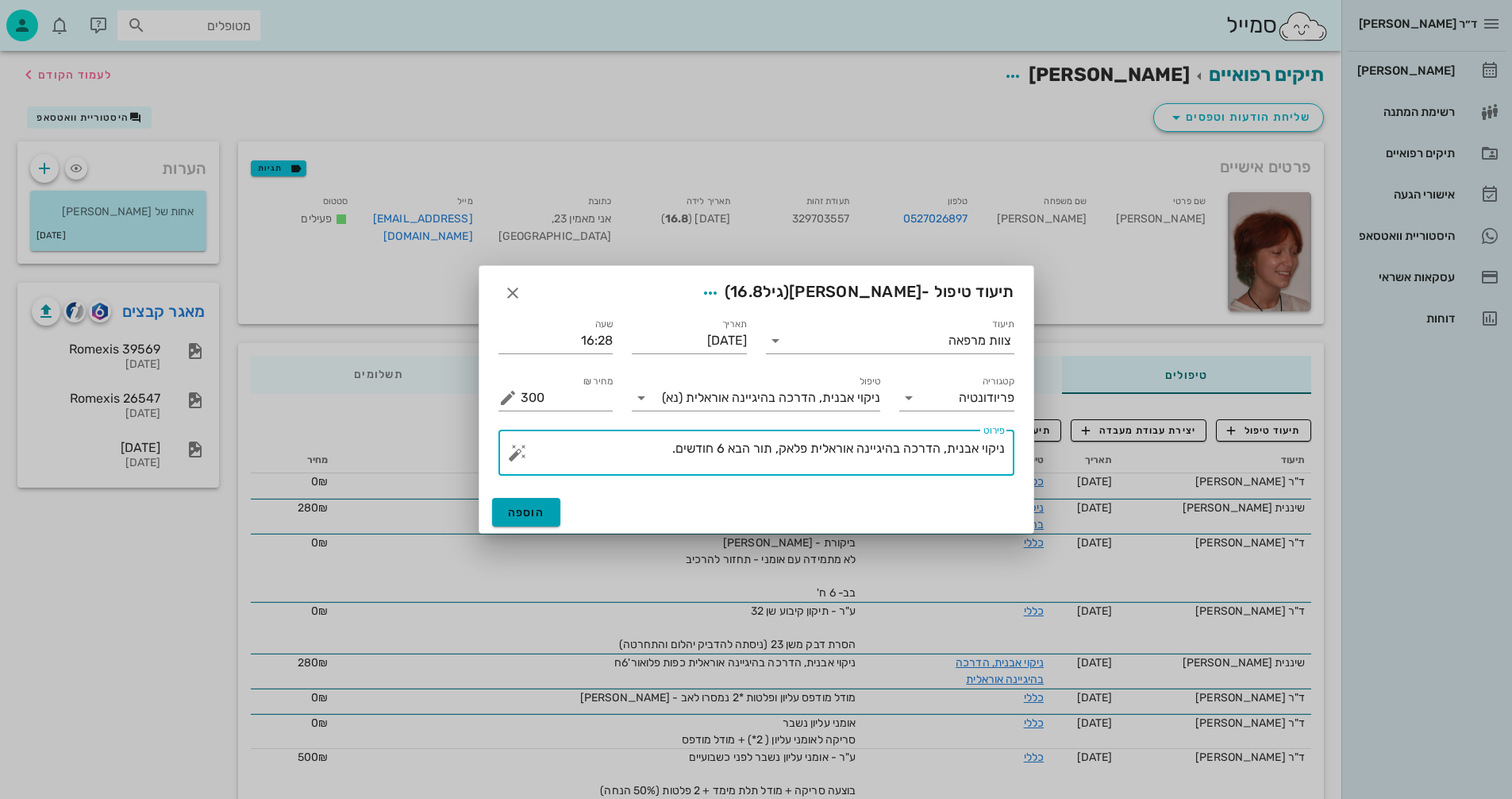
type textarea "ניקוי אבנית, הדרכה בהיגיינה אוראלית פלאק, תור הבא 6 חודשים."
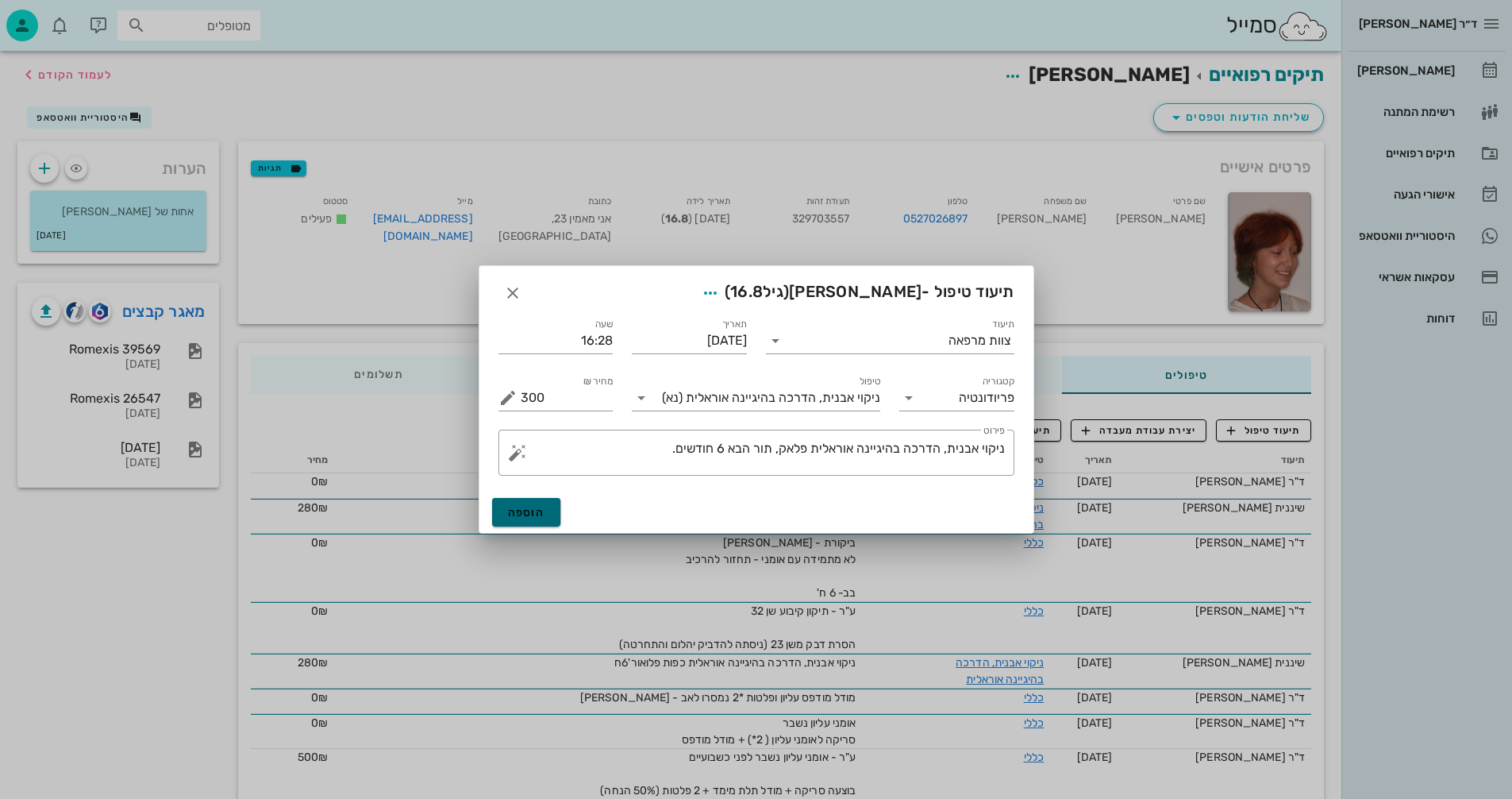
click at [531, 512] on span "הוספה" at bounding box center [526, 512] width 37 height 13
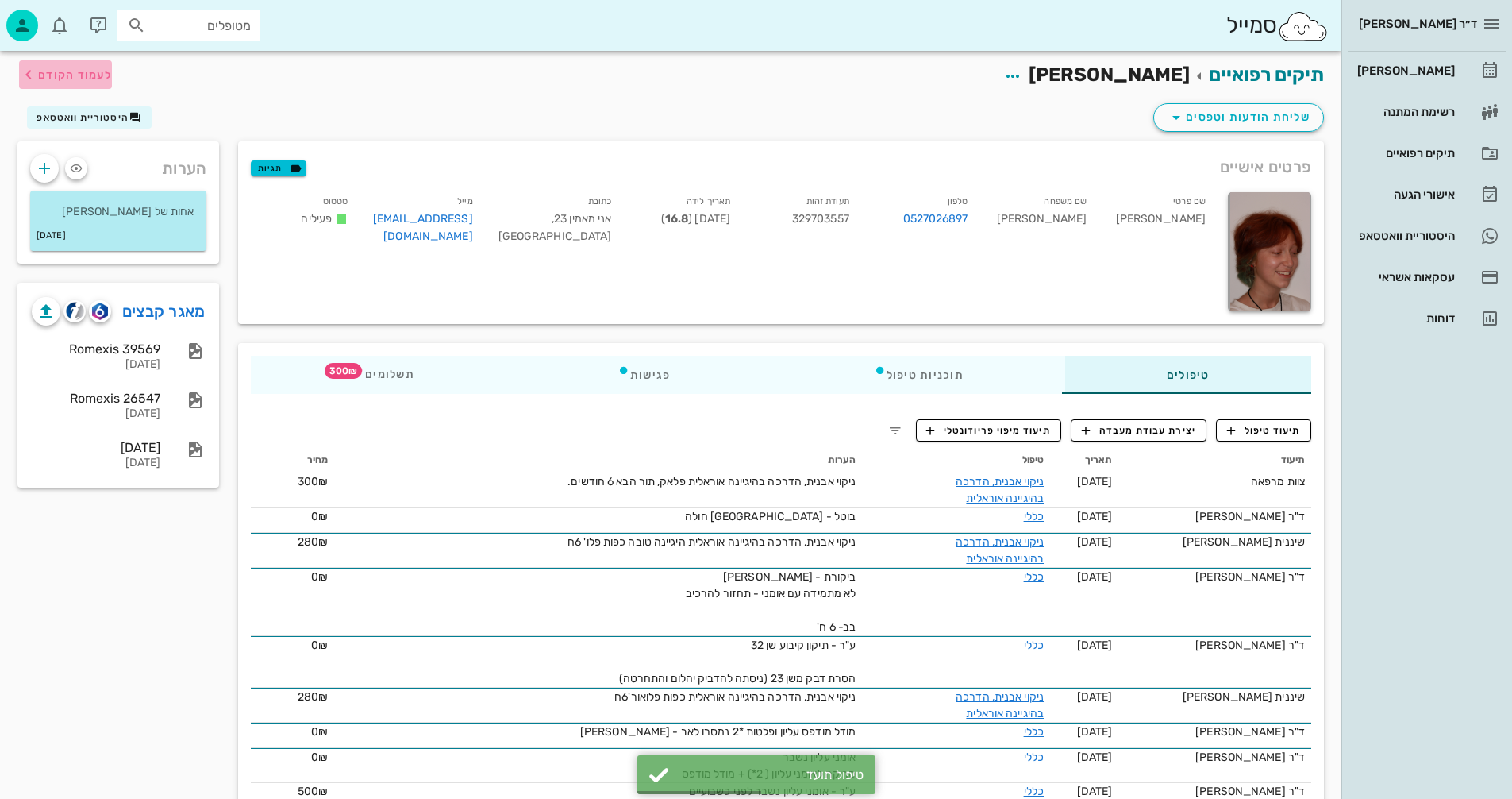
click at [70, 74] on span "לעמוד הקודם" at bounding box center [75, 75] width 74 height 13
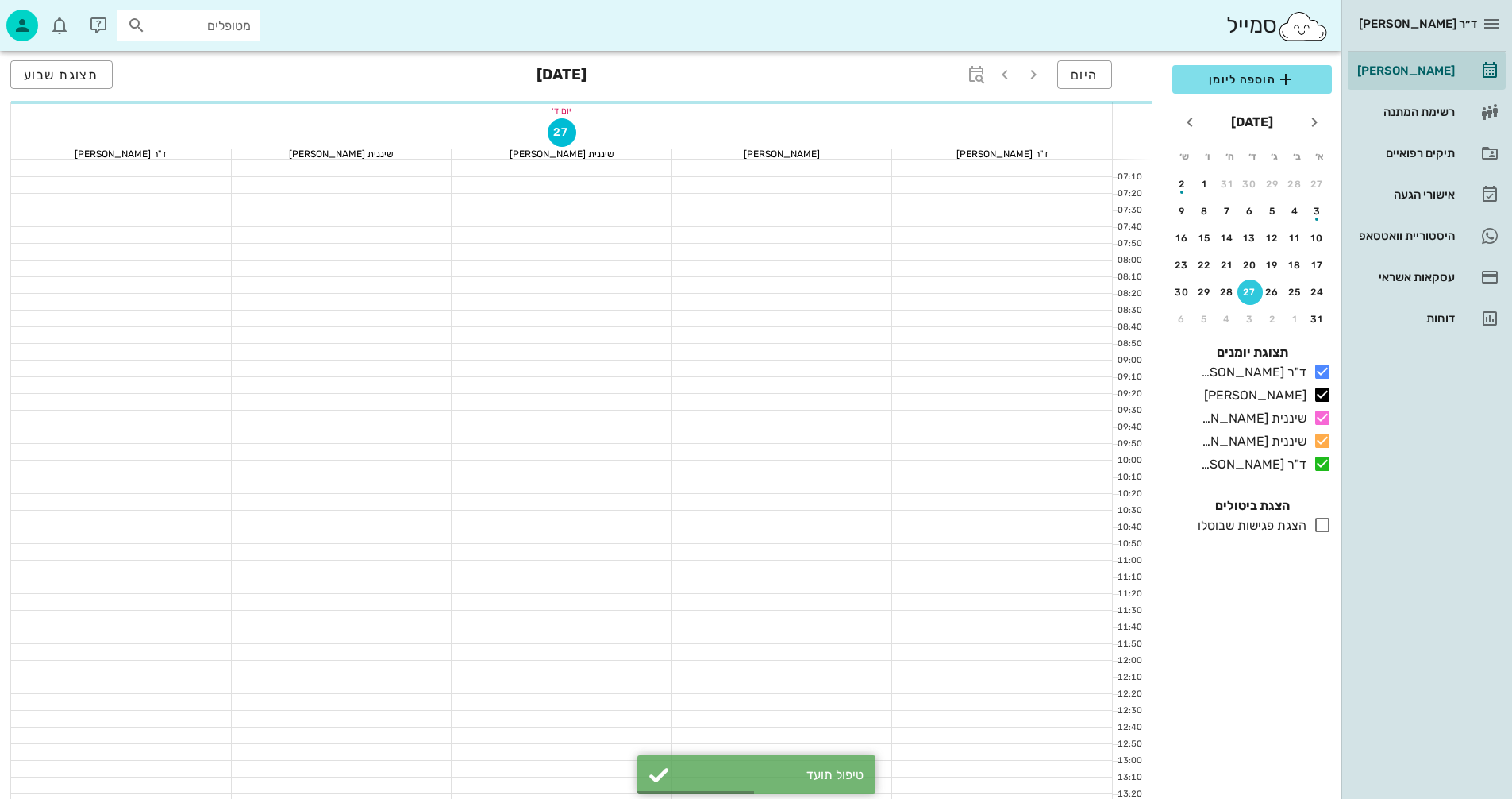
scroll to position [603, 0]
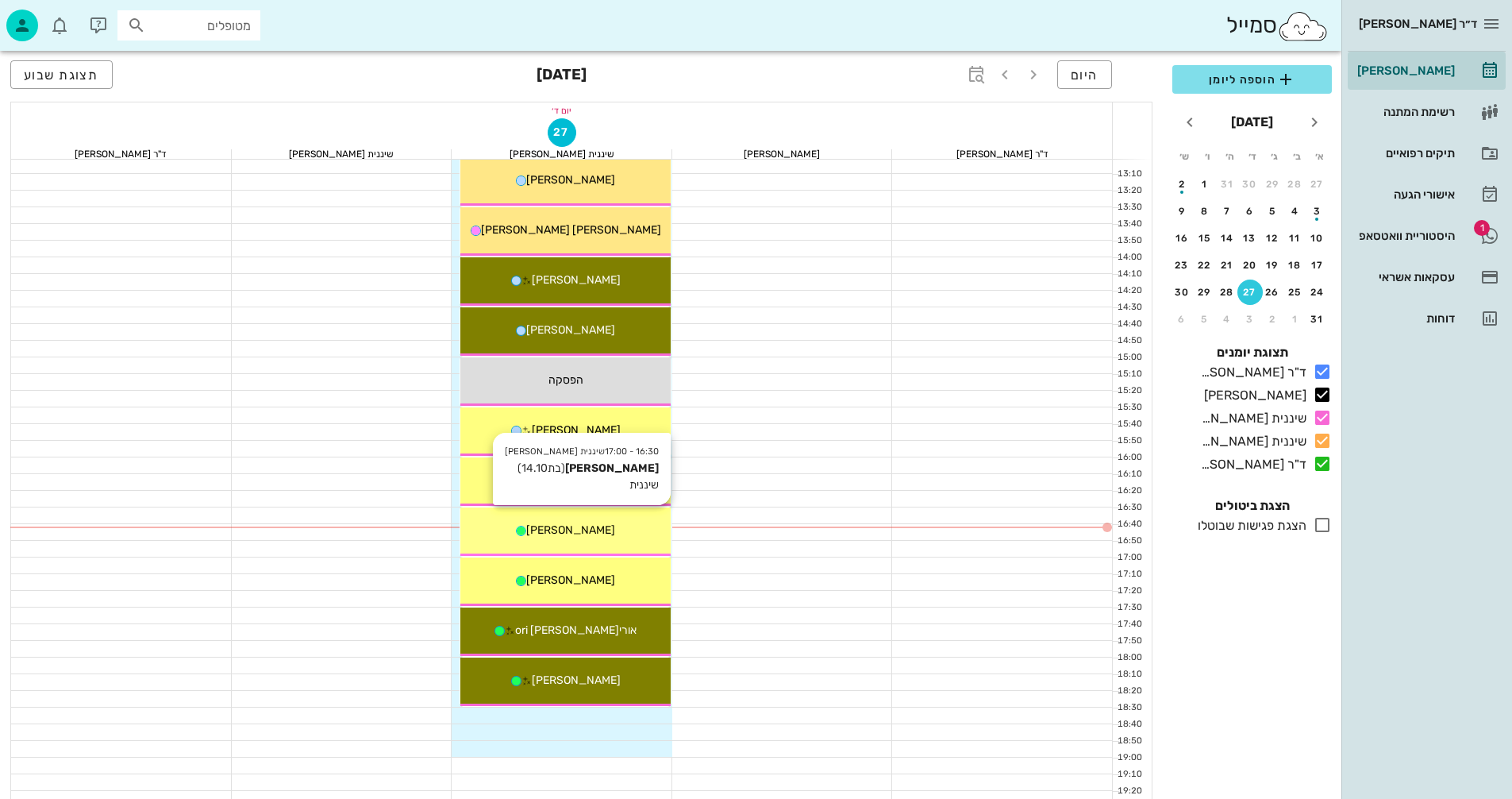
click at [610, 539] on div "16:30 - 17:00 שיננית [PERSON_NAME] [PERSON_NAME] (בת 14.10 ) שיננית [PERSON_NAM…" at bounding box center [565, 531] width 210 height 49
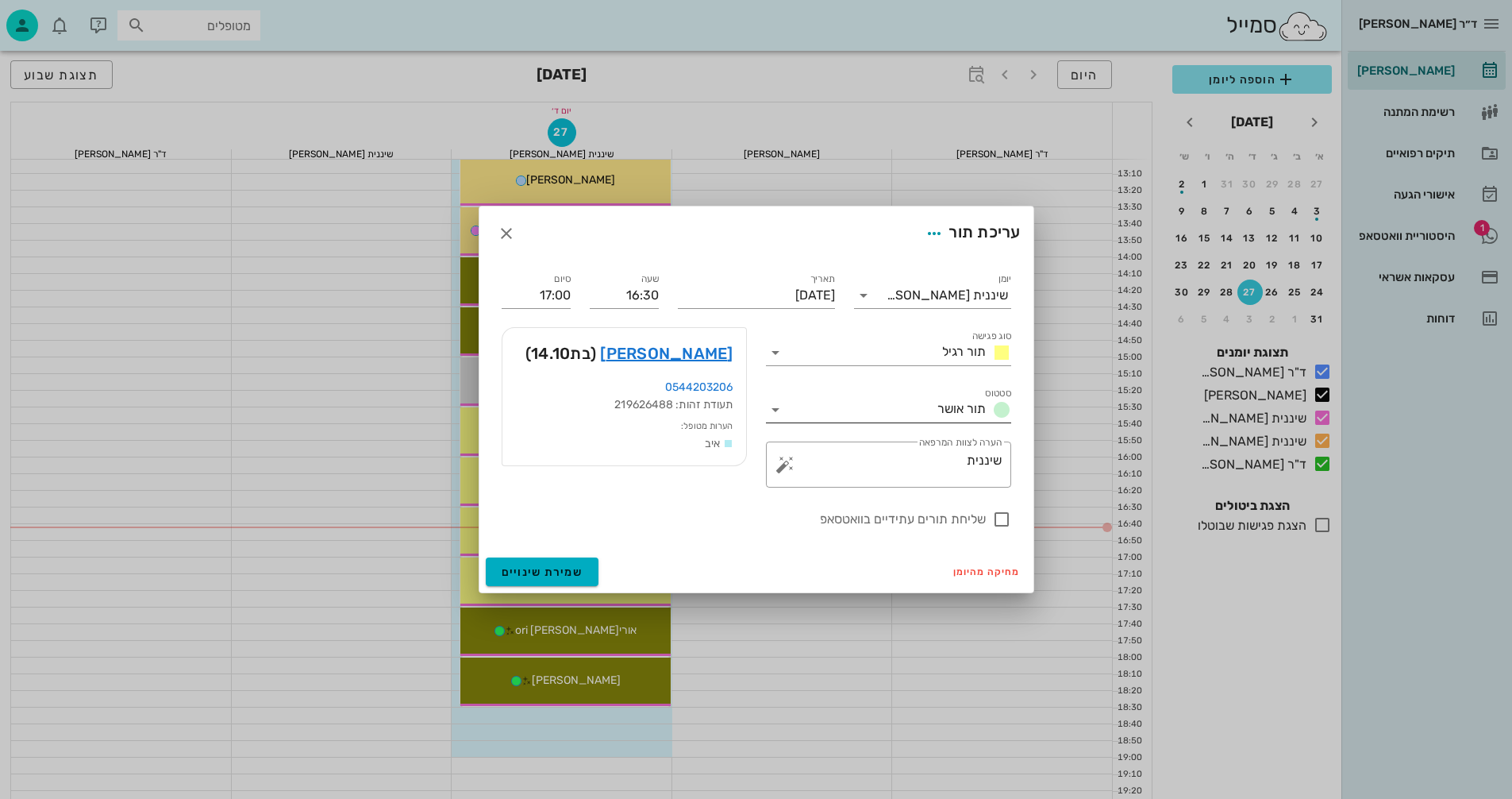
click at [818, 401] on input "סטטוס" at bounding box center [860, 409] width 143 height 25
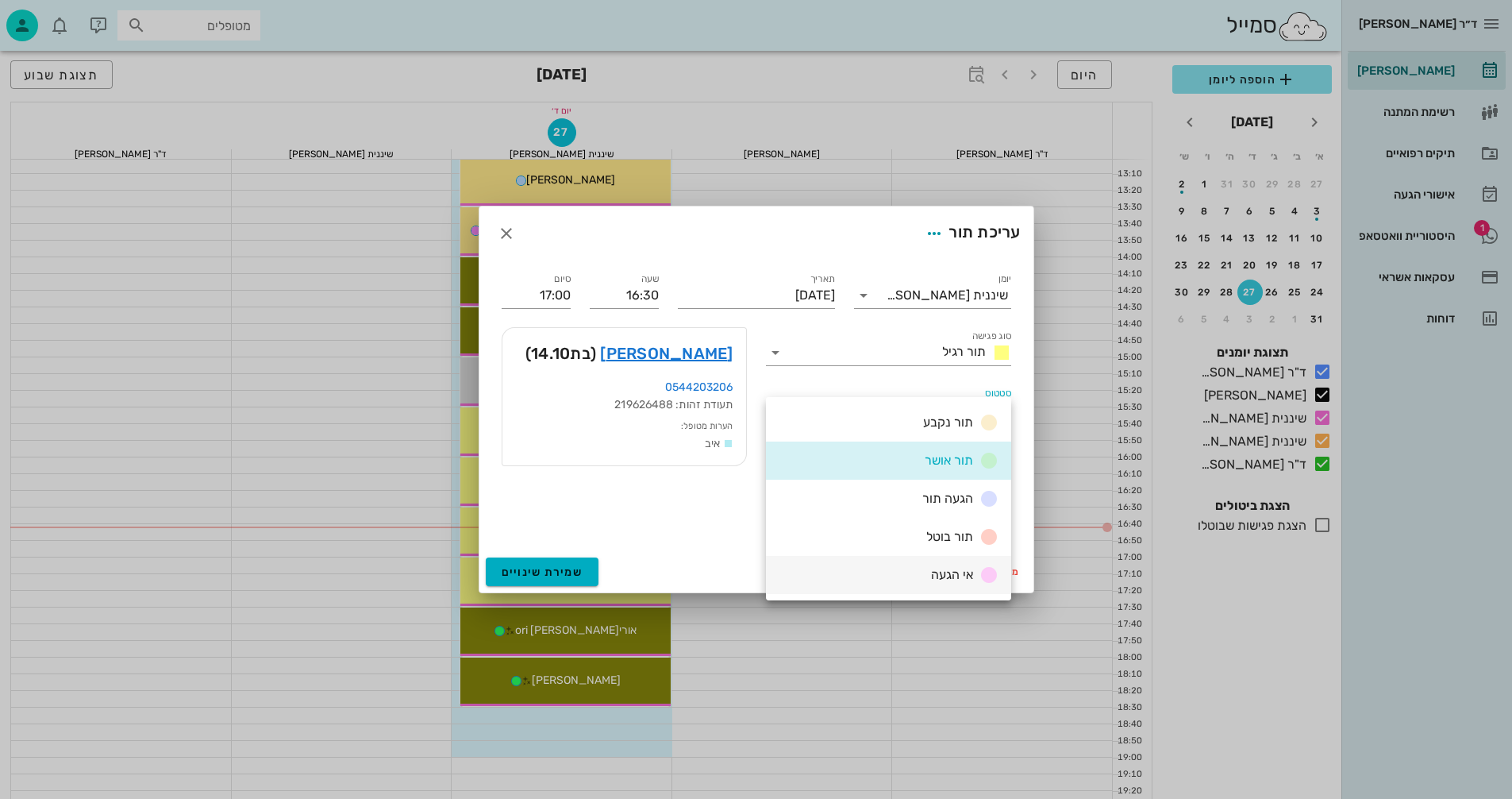
click at [969, 574] on span "אי הגעה" at bounding box center [952, 574] width 42 height 15
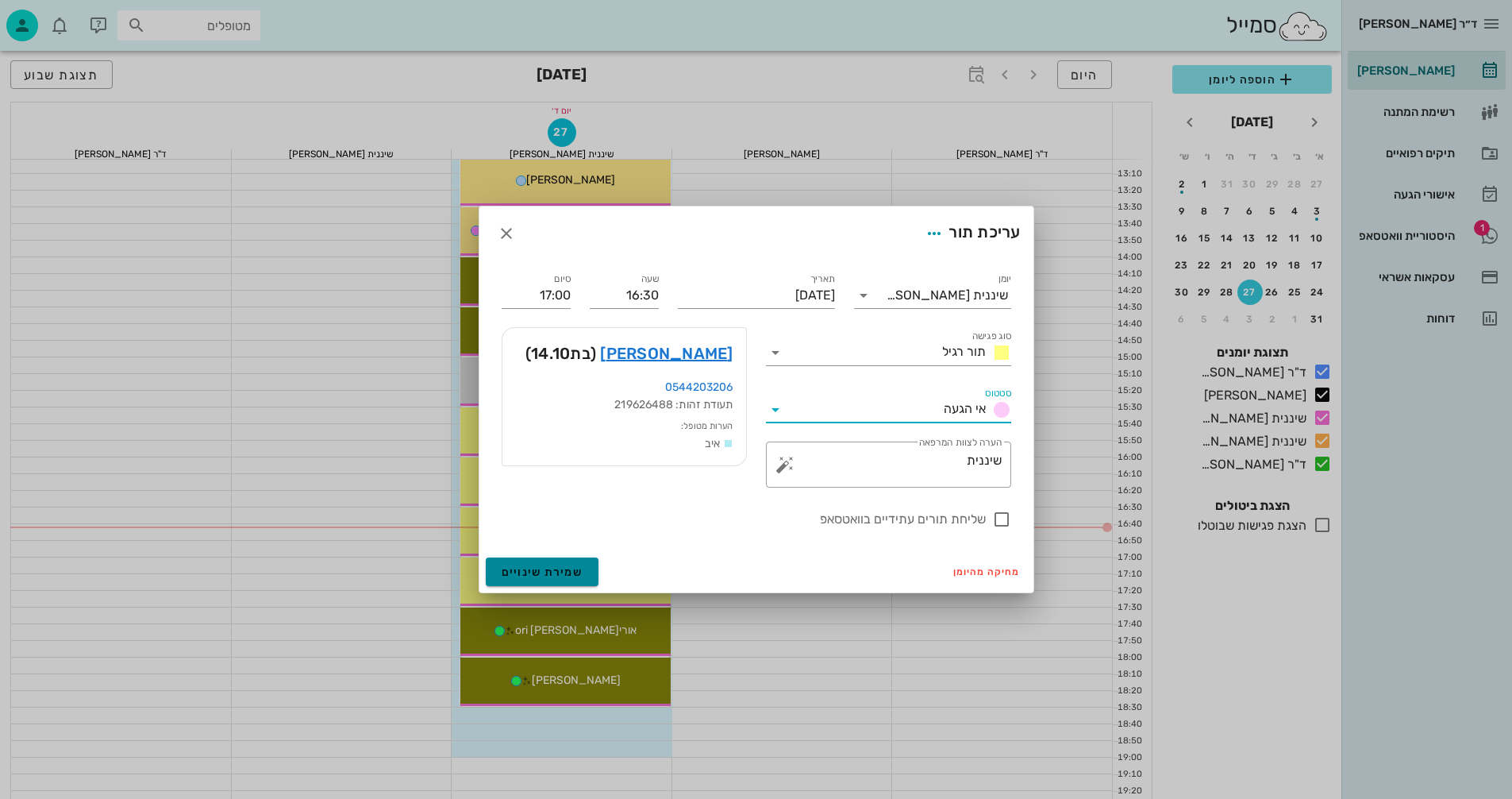
click at [563, 574] on span "שמירת שינויים" at bounding box center [543, 572] width 82 height 13
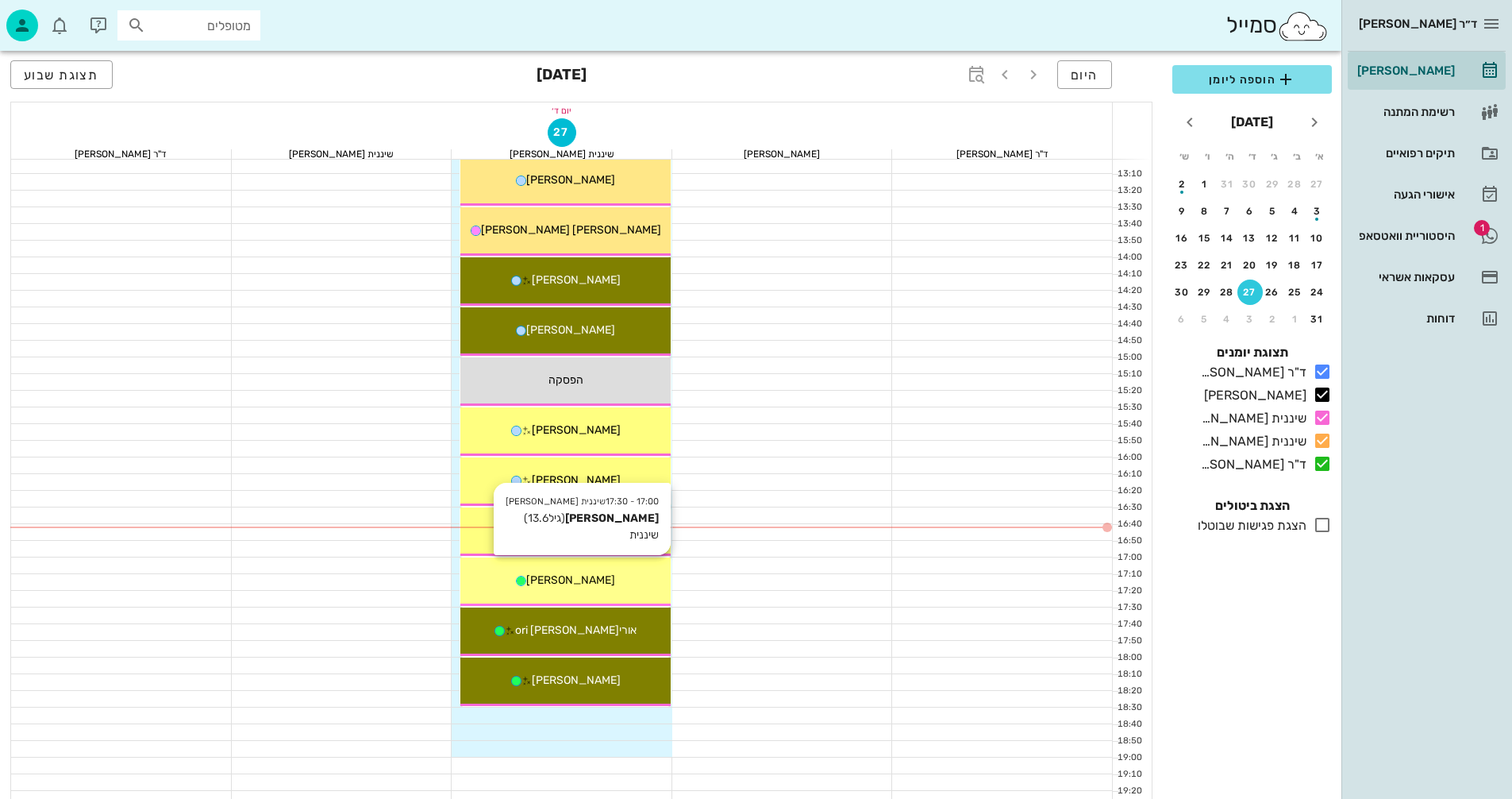
click at [624, 582] on div "[PERSON_NAME]" at bounding box center [565, 580] width 210 height 17
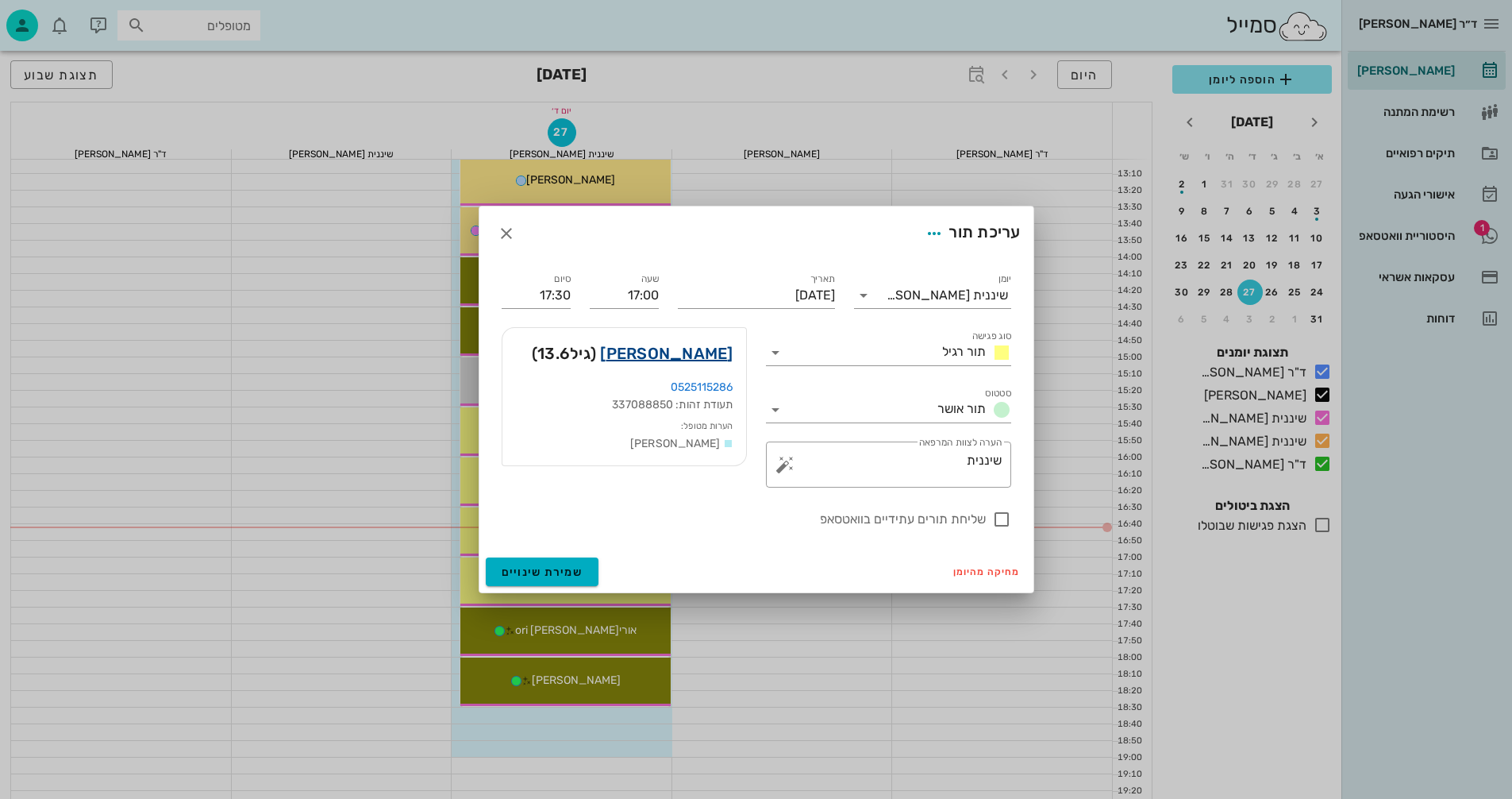
click at [720, 355] on link "[PERSON_NAME]" at bounding box center [666, 353] width 133 height 25
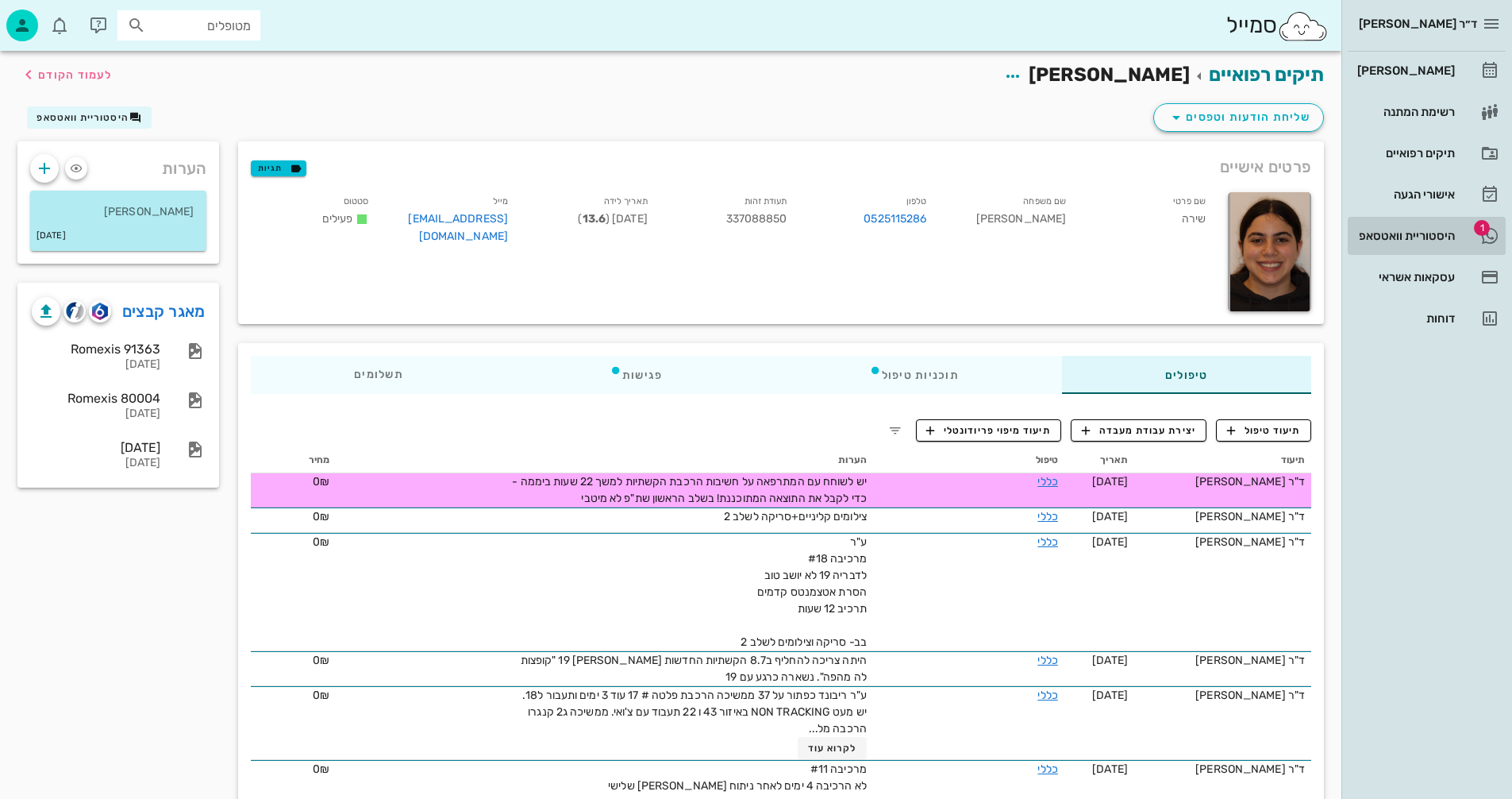
click at [1396, 233] on div "היסטוריית וואטסאפ" at bounding box center [1405, 236] width 101 height 13
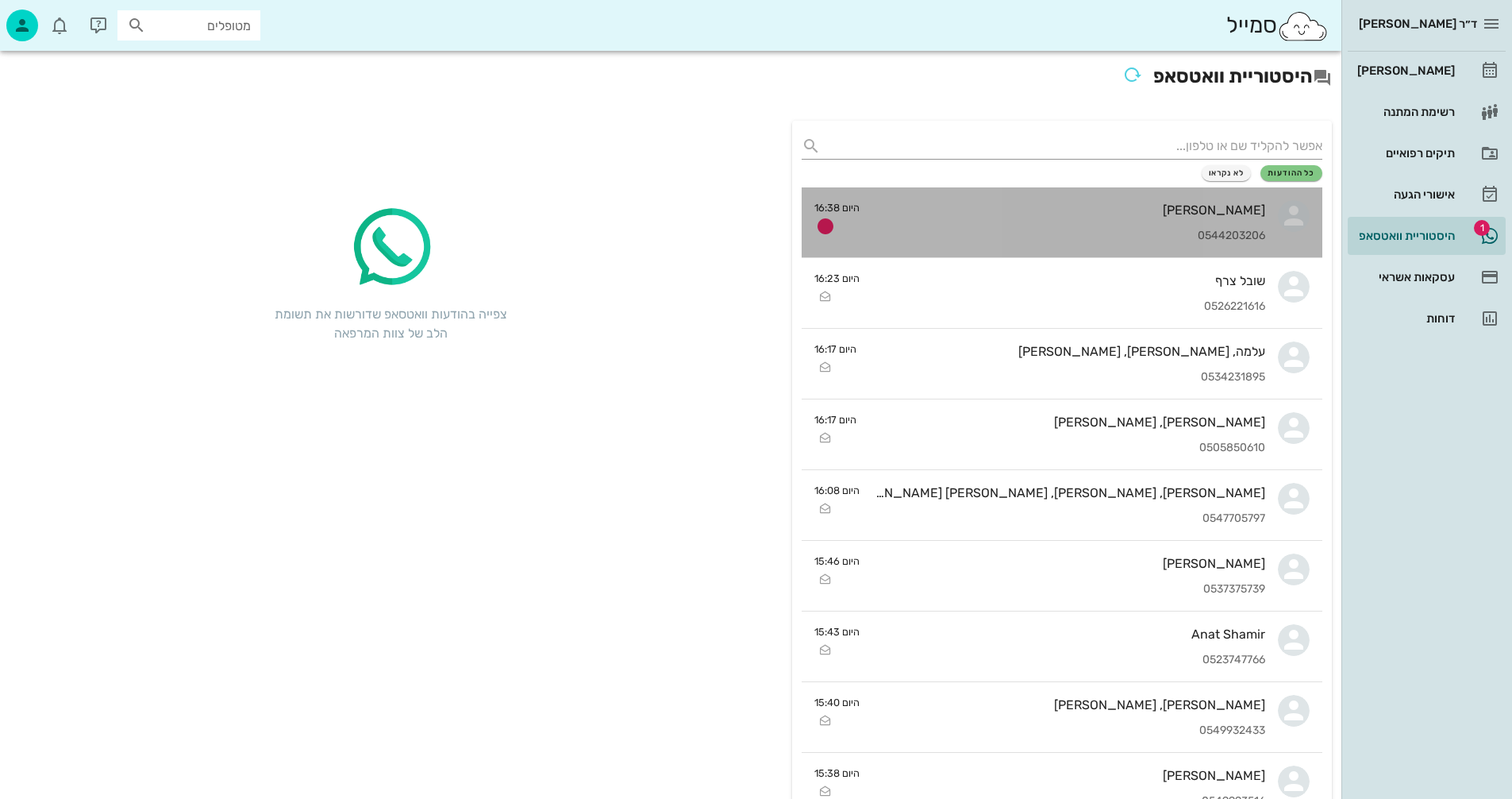
click at [1086, 221] on div "[PERSON_NAME] 0544203206" at bounding box center [1069, 222] width 393 height 70
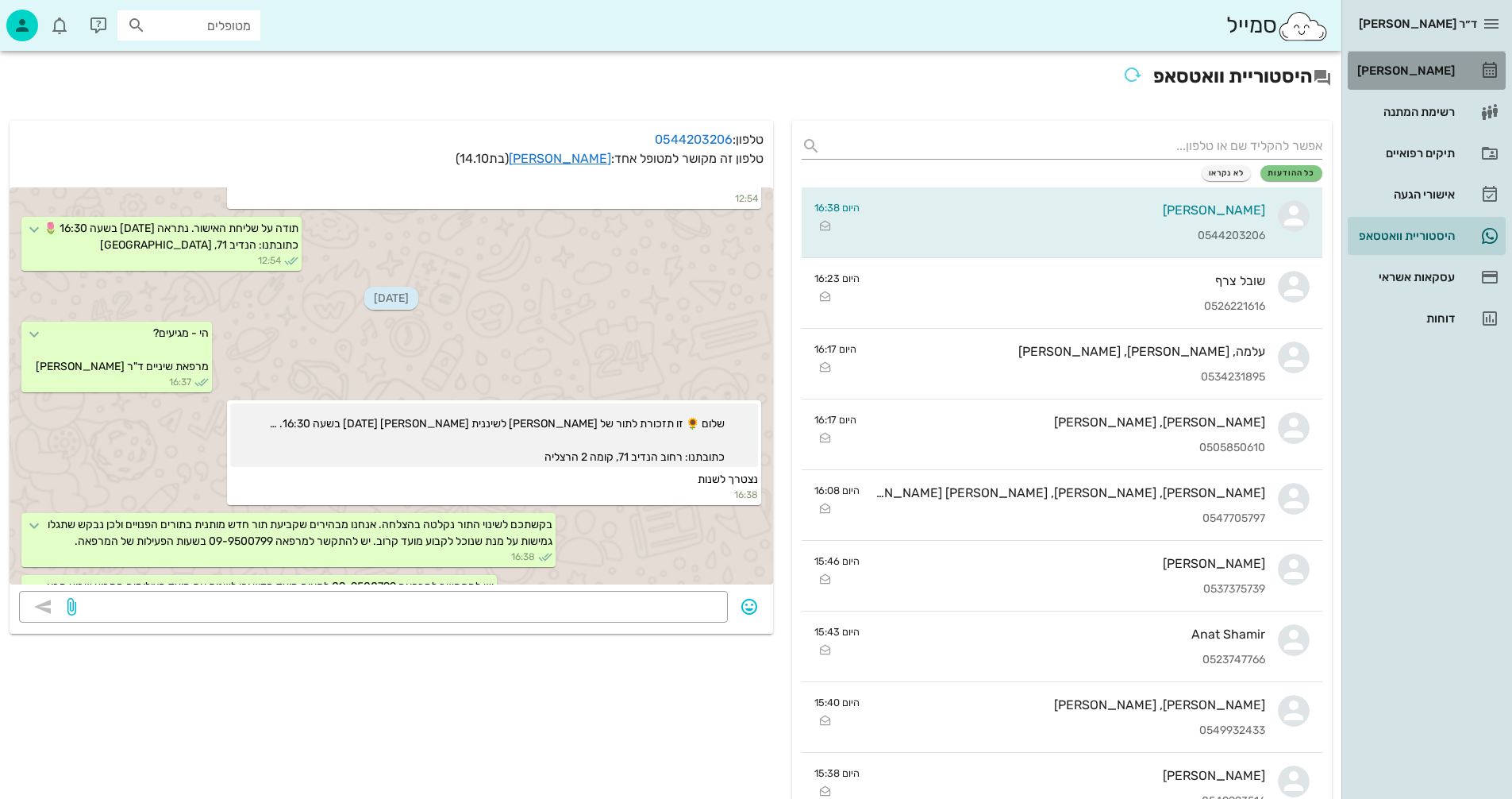
click at [1455, 68] on link "[PERSON_NAME]" at bounding box center [1426, 70] width 158 height 38
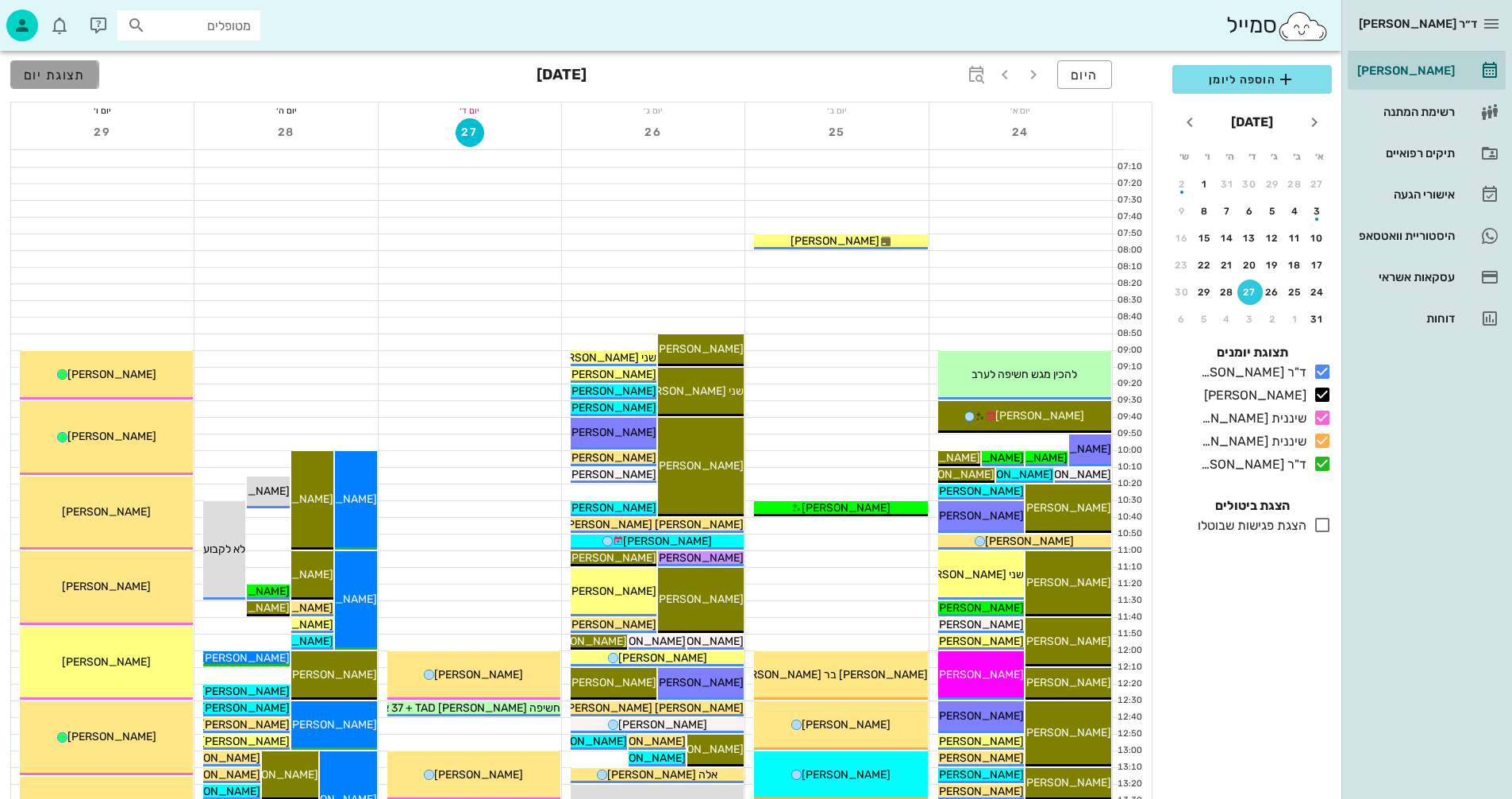
click at [55, 79] on span "תצוגת יום" at bounding box center [55, 75] width 62 height 15
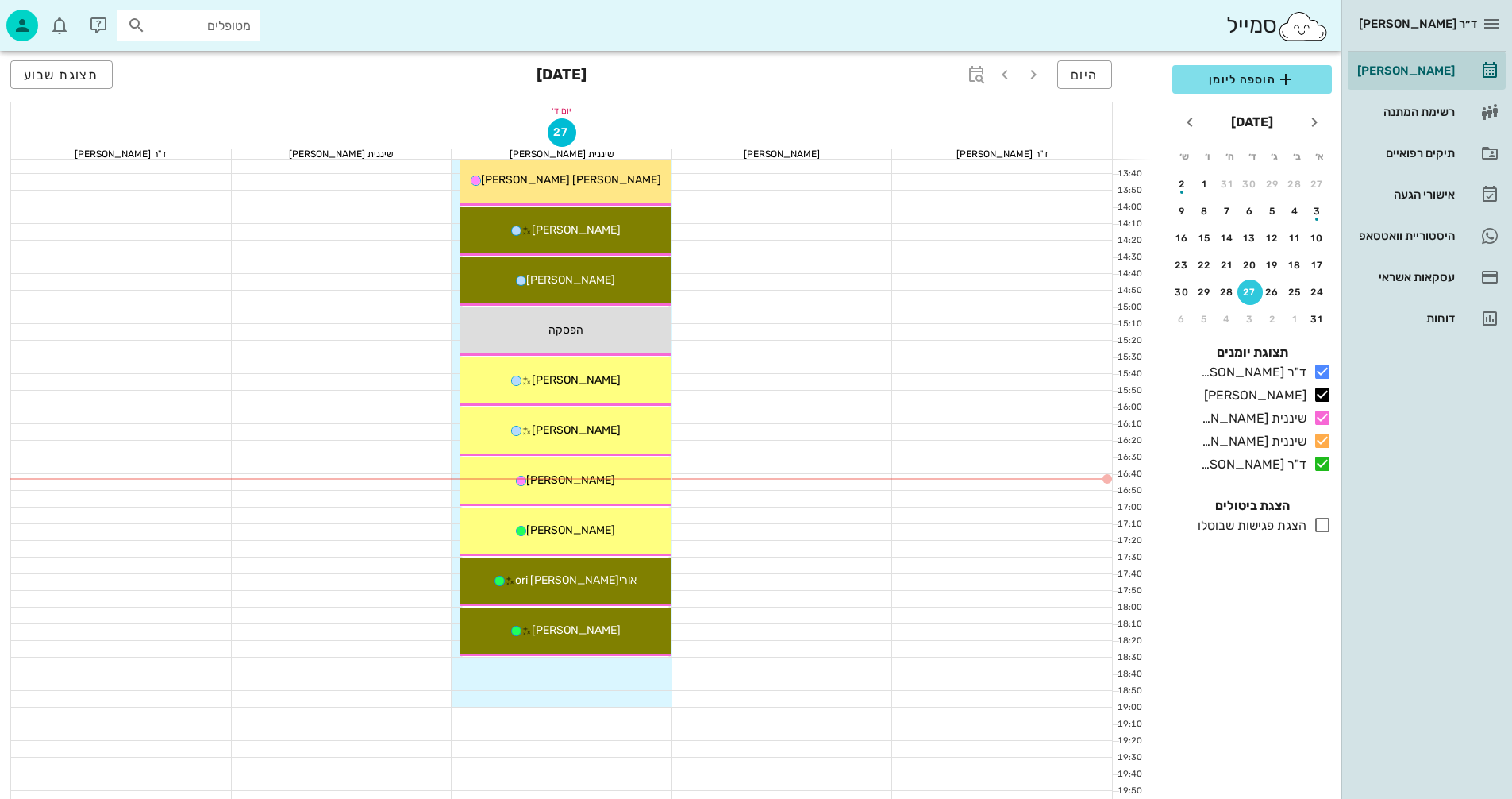
scroll to position [714, 0]
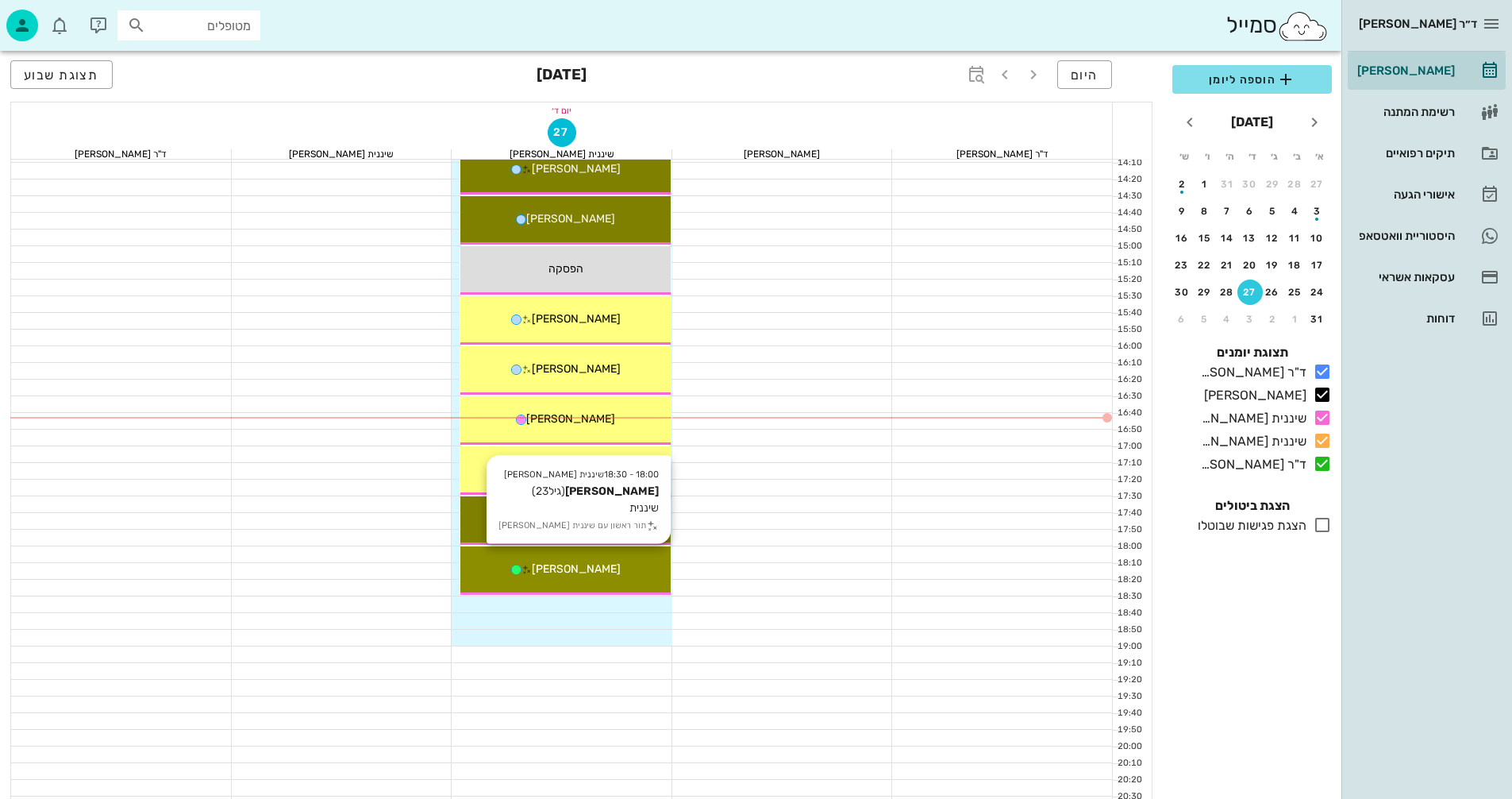
click at [608, 571] on div "[PERSON_NAME]" at bounding box center [565, 568] width 210 height 17
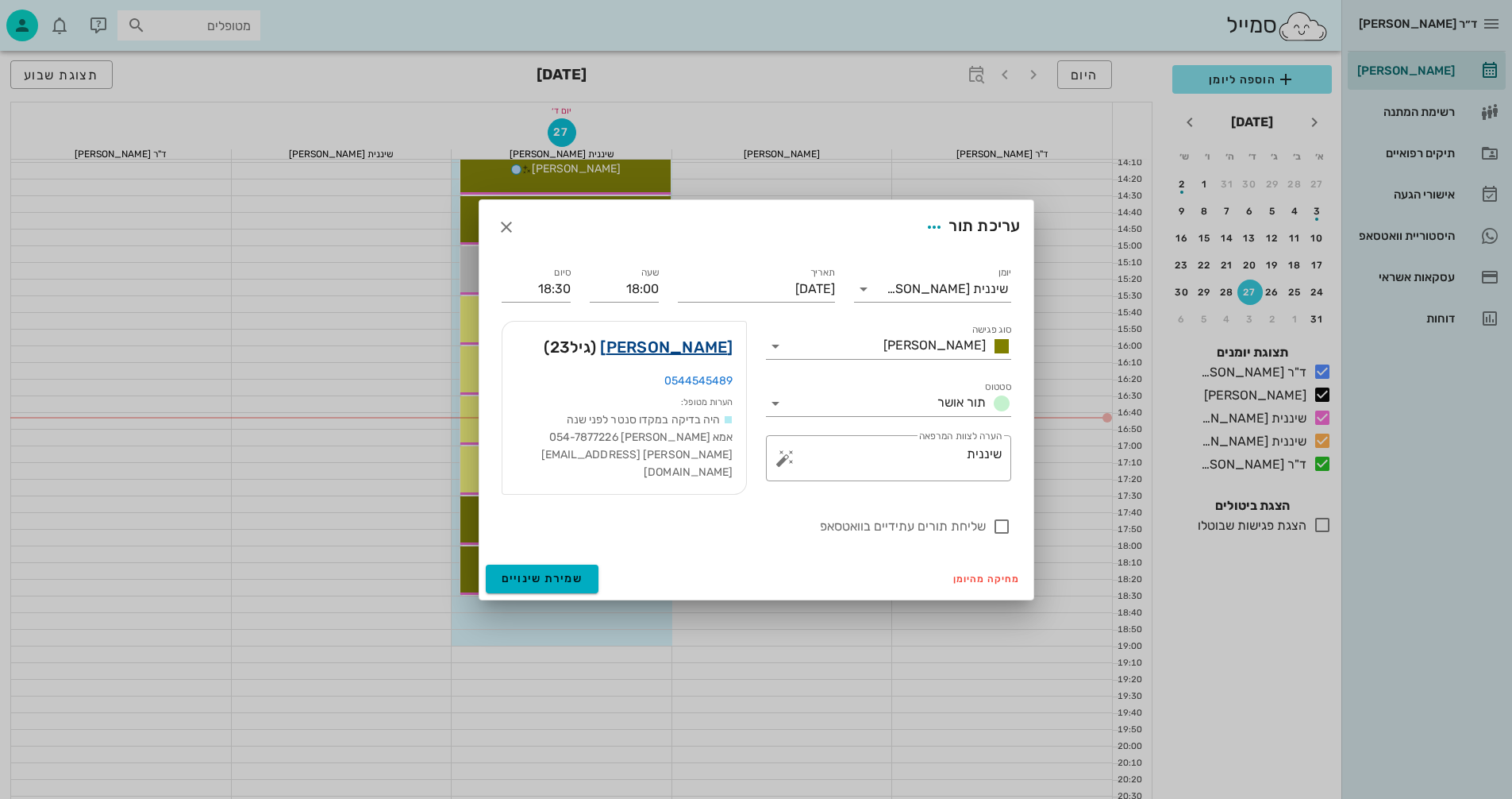
click at [706, 343] on link "[PERSON_NAME]" at bounding box center [666, 346] width 133 height 25
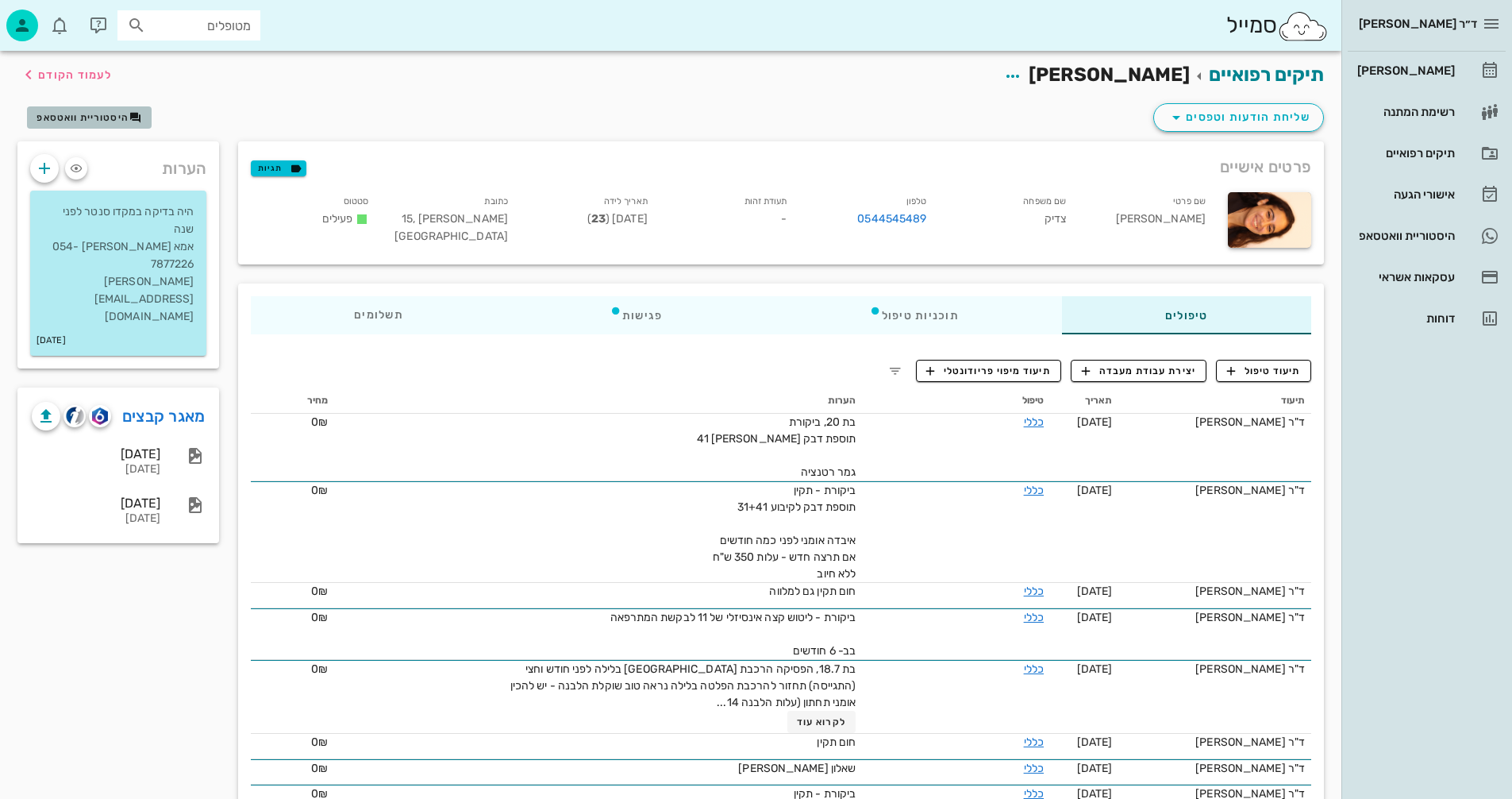
click at [107, 117] on span "היסטוריית וואטסאפ" at bounding box center [82, 118] width 92 height 11
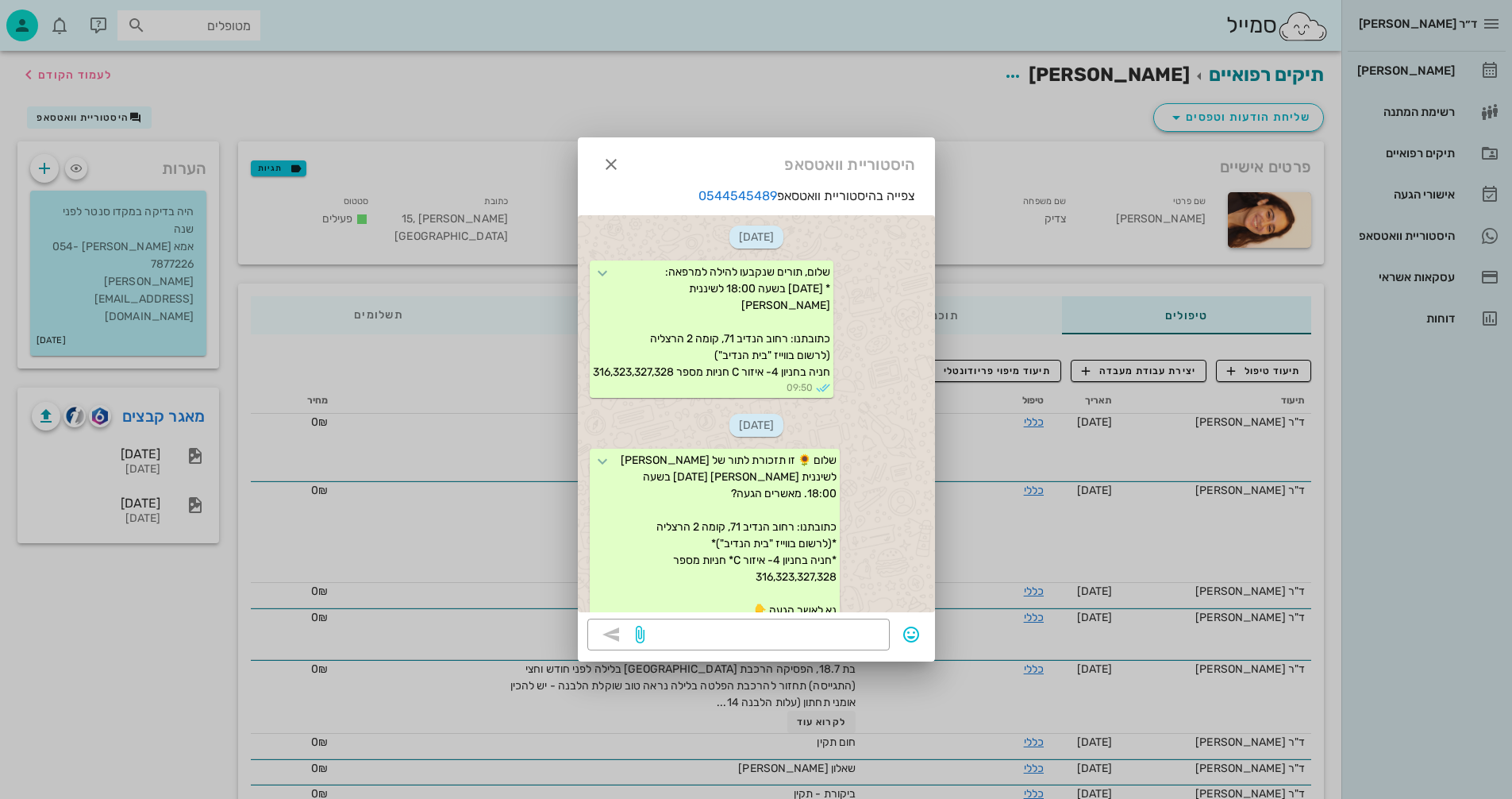
scroll to position [238, 0]
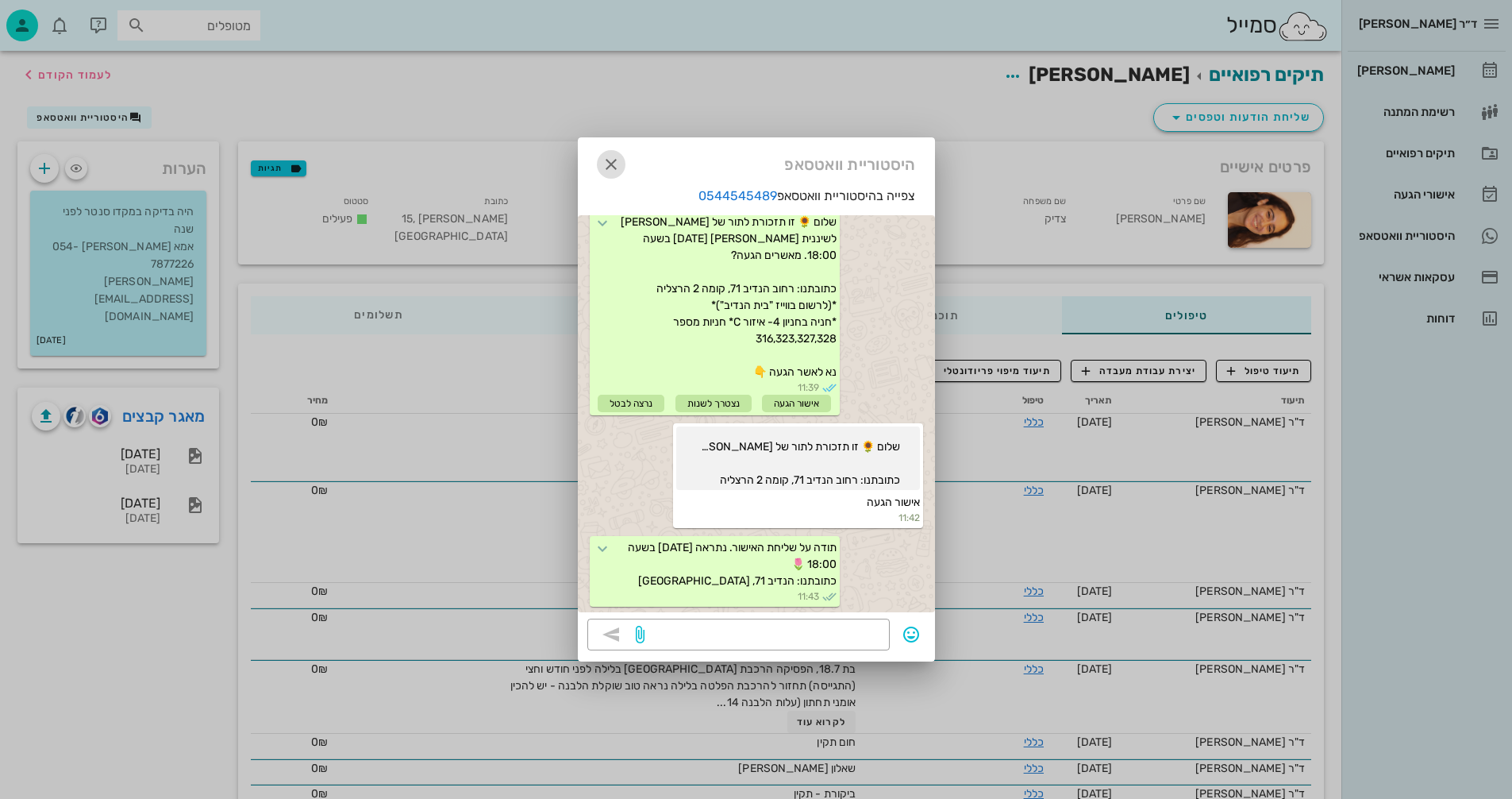
click at [611, 162] on icon "button" at bounding box center [611, 164] width 19 height 19
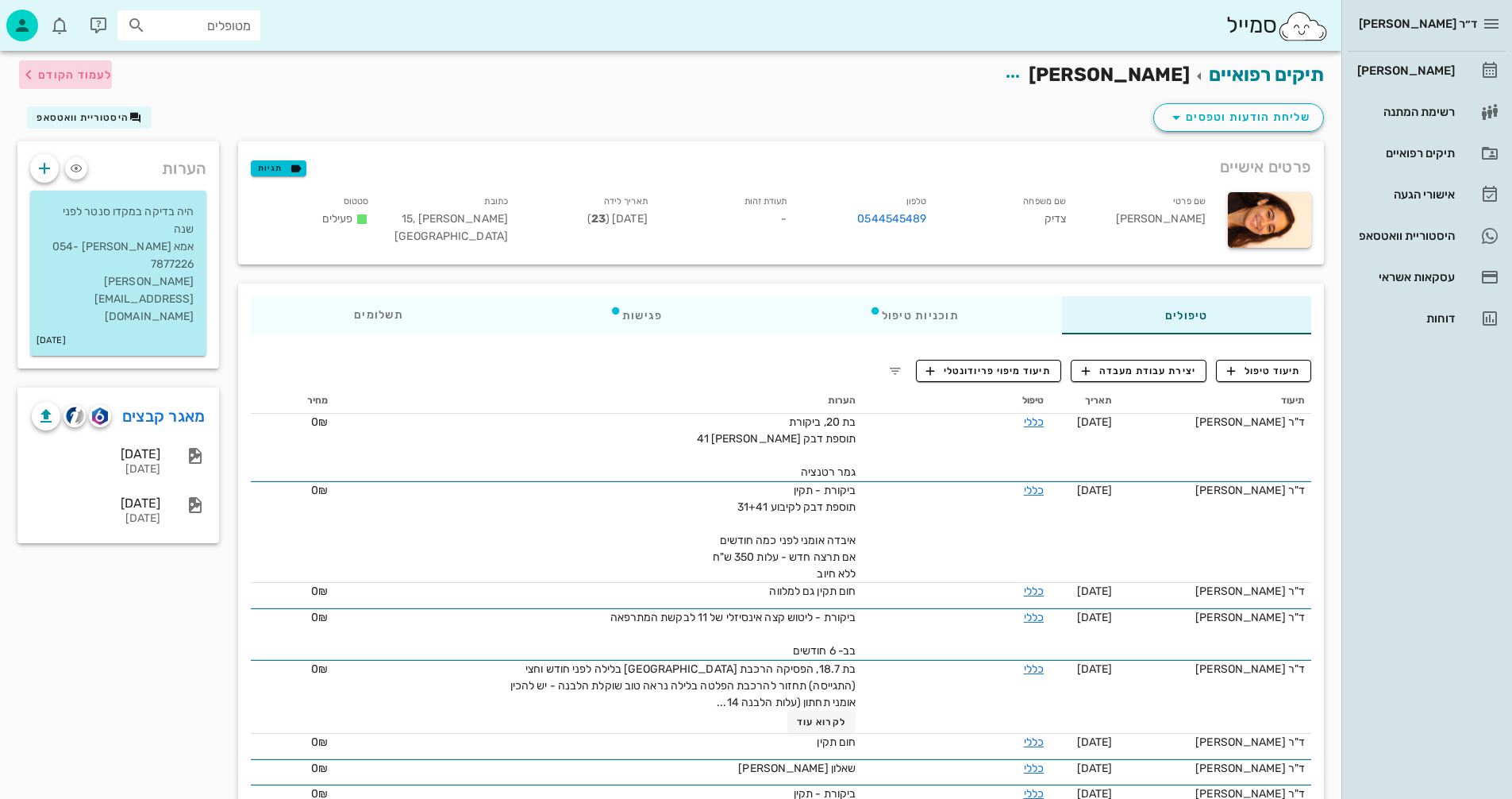
click at [58, 73] on span "לעמוד הקודם" at bounding box center [75, 75] width 74 height 13
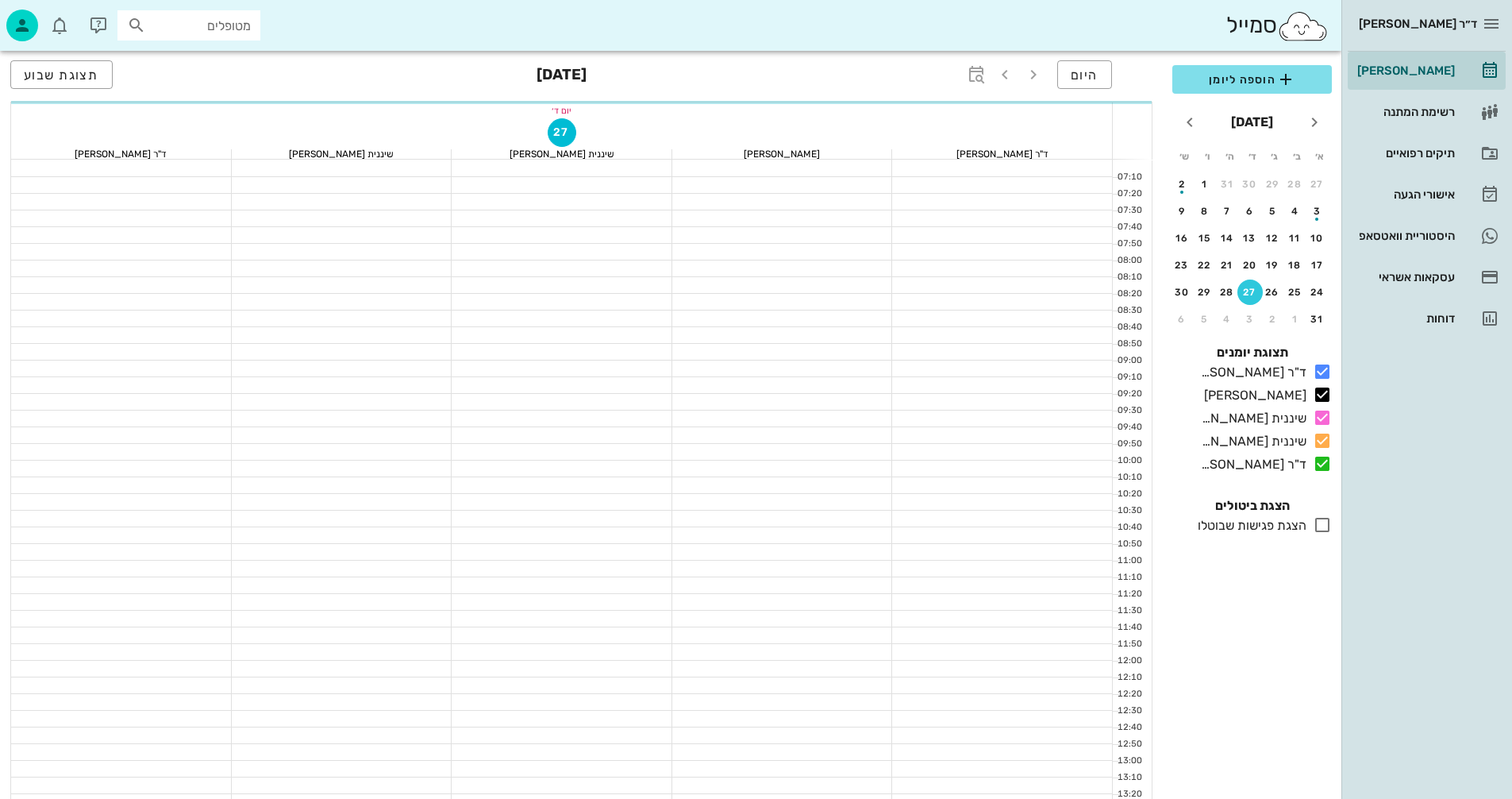
scroll to position [714, 0]
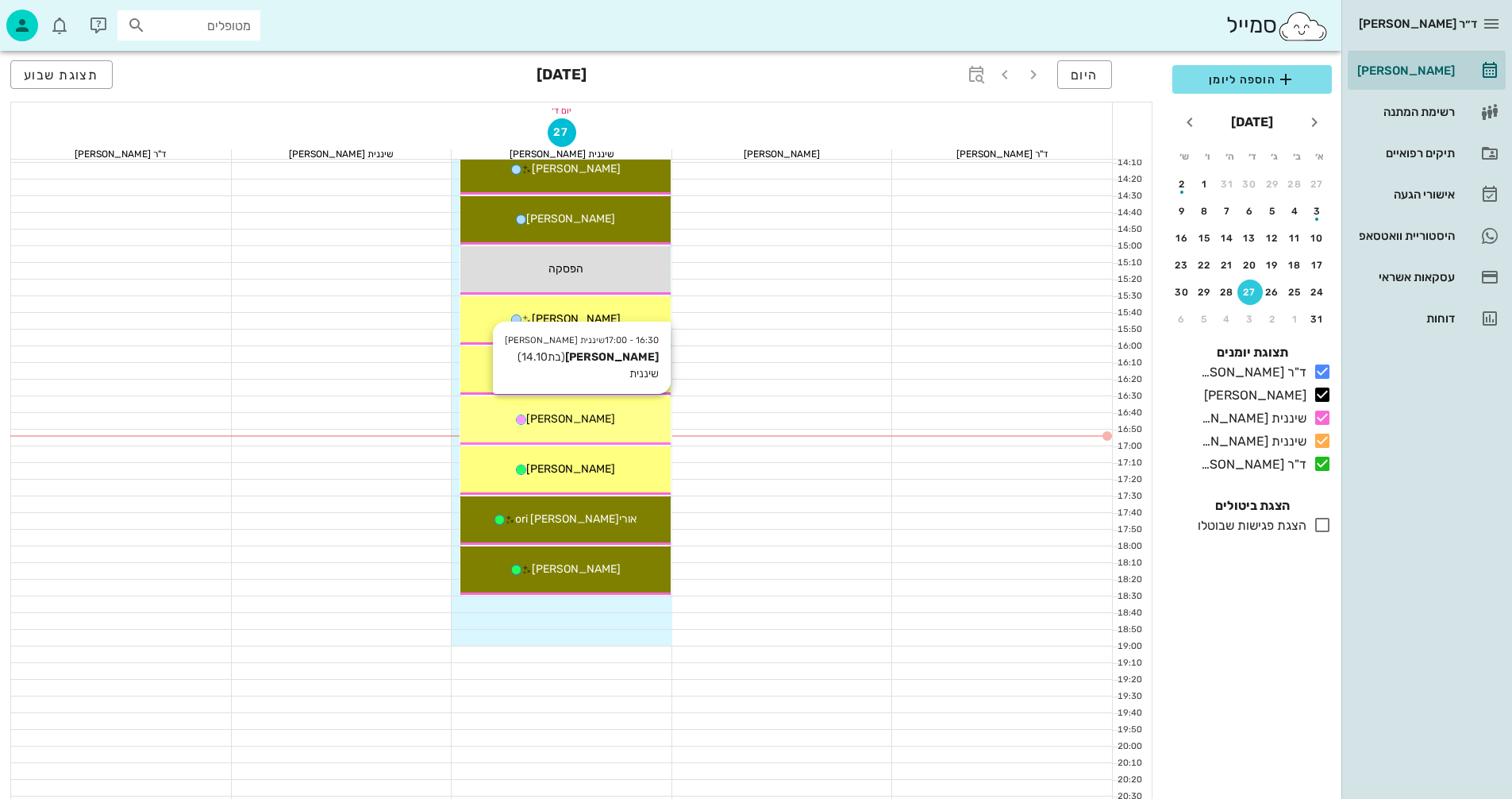
click at [587, 427] on div "[PERSON_NAME]" at bounding box center [565, 419] width 210 height 17
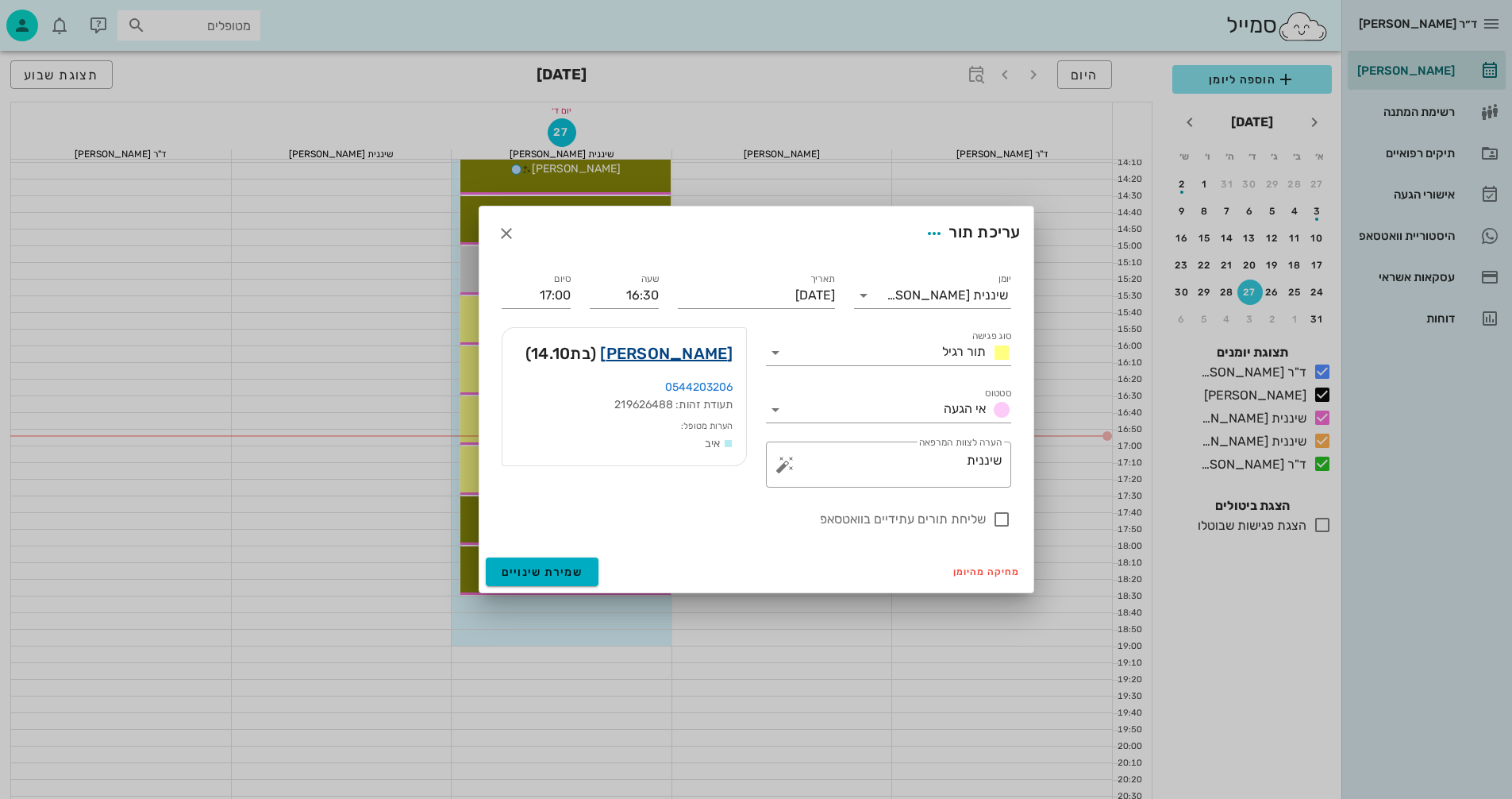
click at [691, 355] on link "[PERSON_NAME]" at bounding box center [666, 353] width 133 height 25
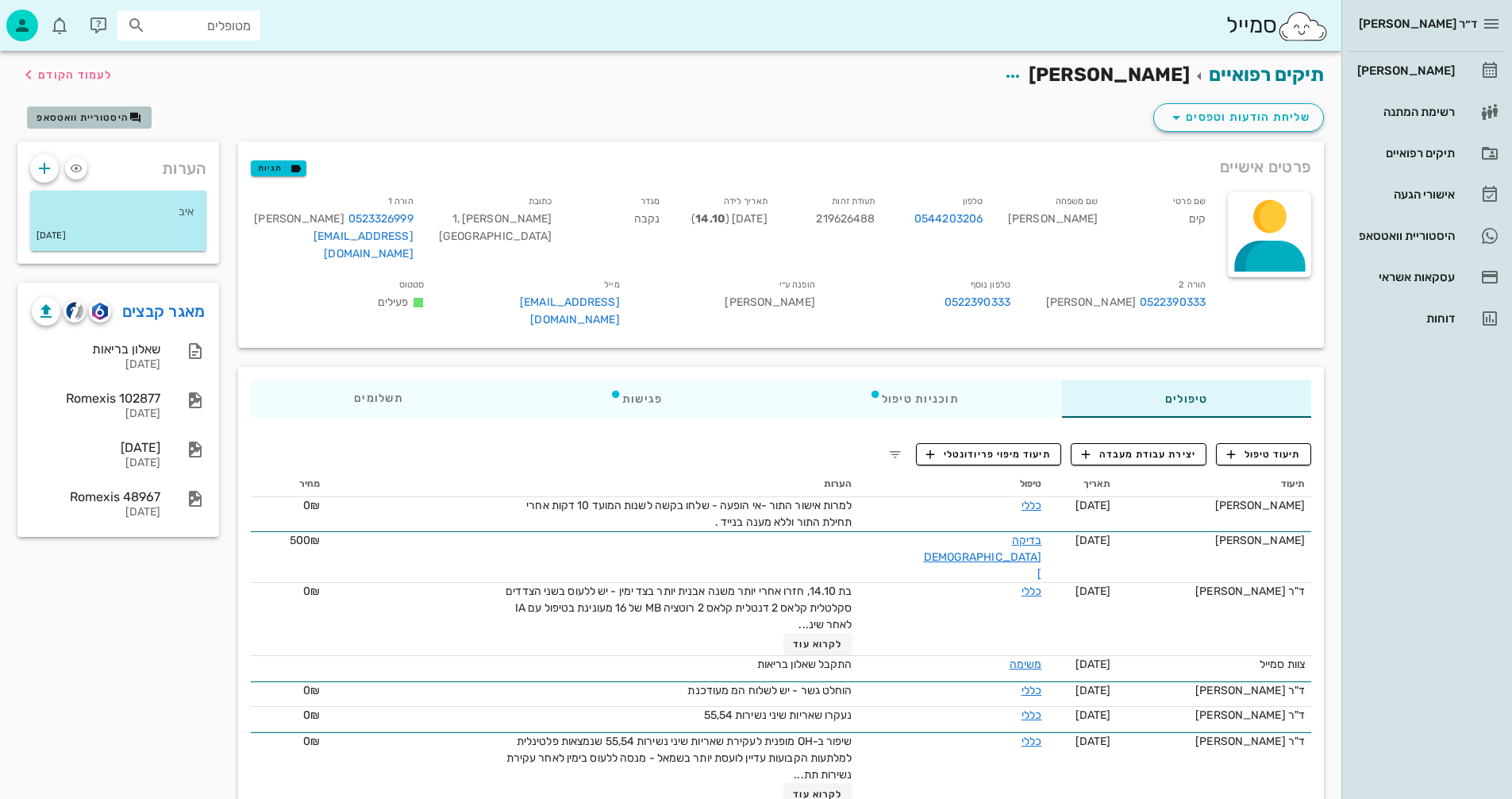
click at [105, 114] on span "היסטוריית וואטסאפ" at bounding box center [82, 118] width 92 height 11
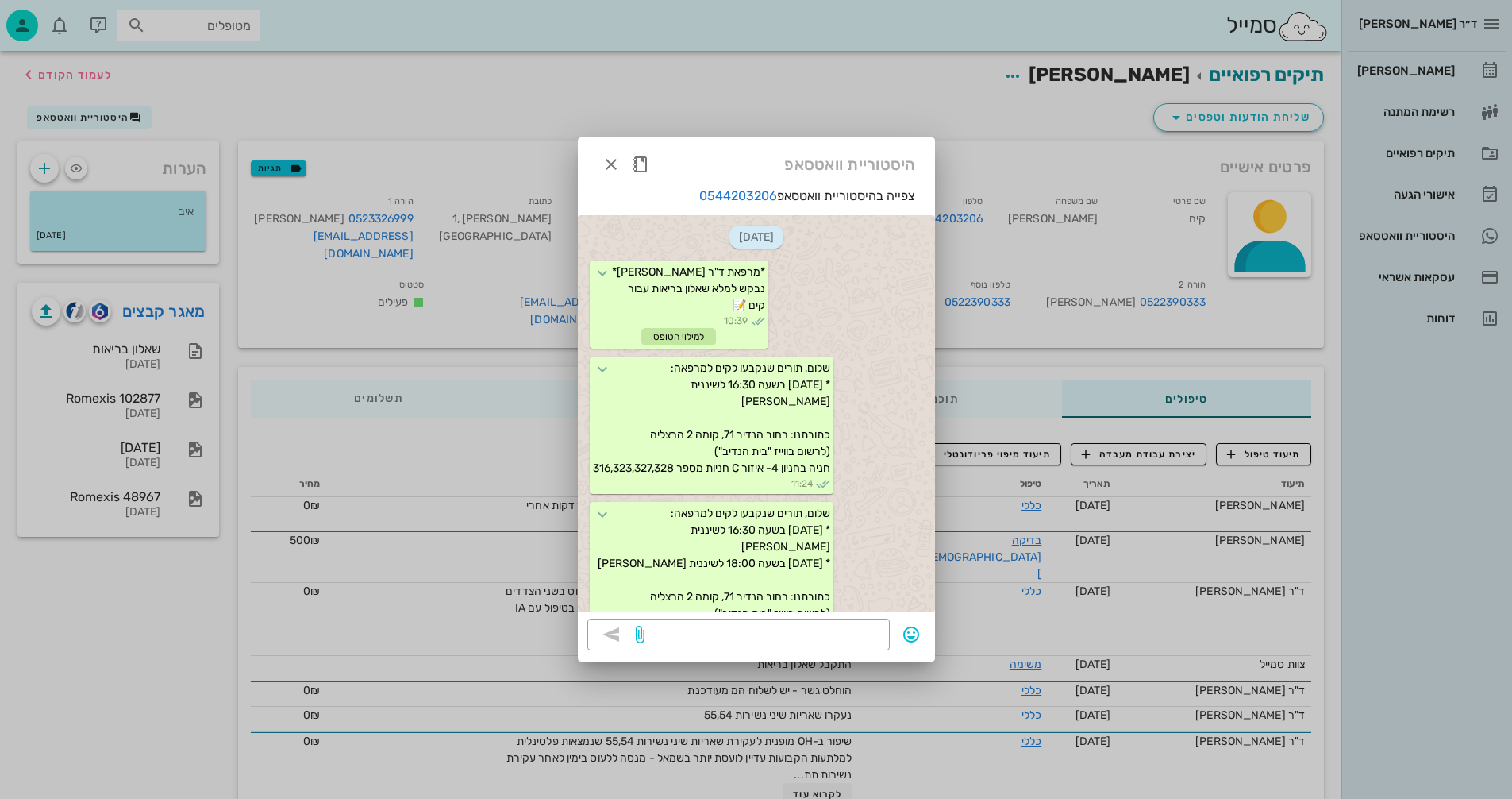
scroll to position [1070, 0]
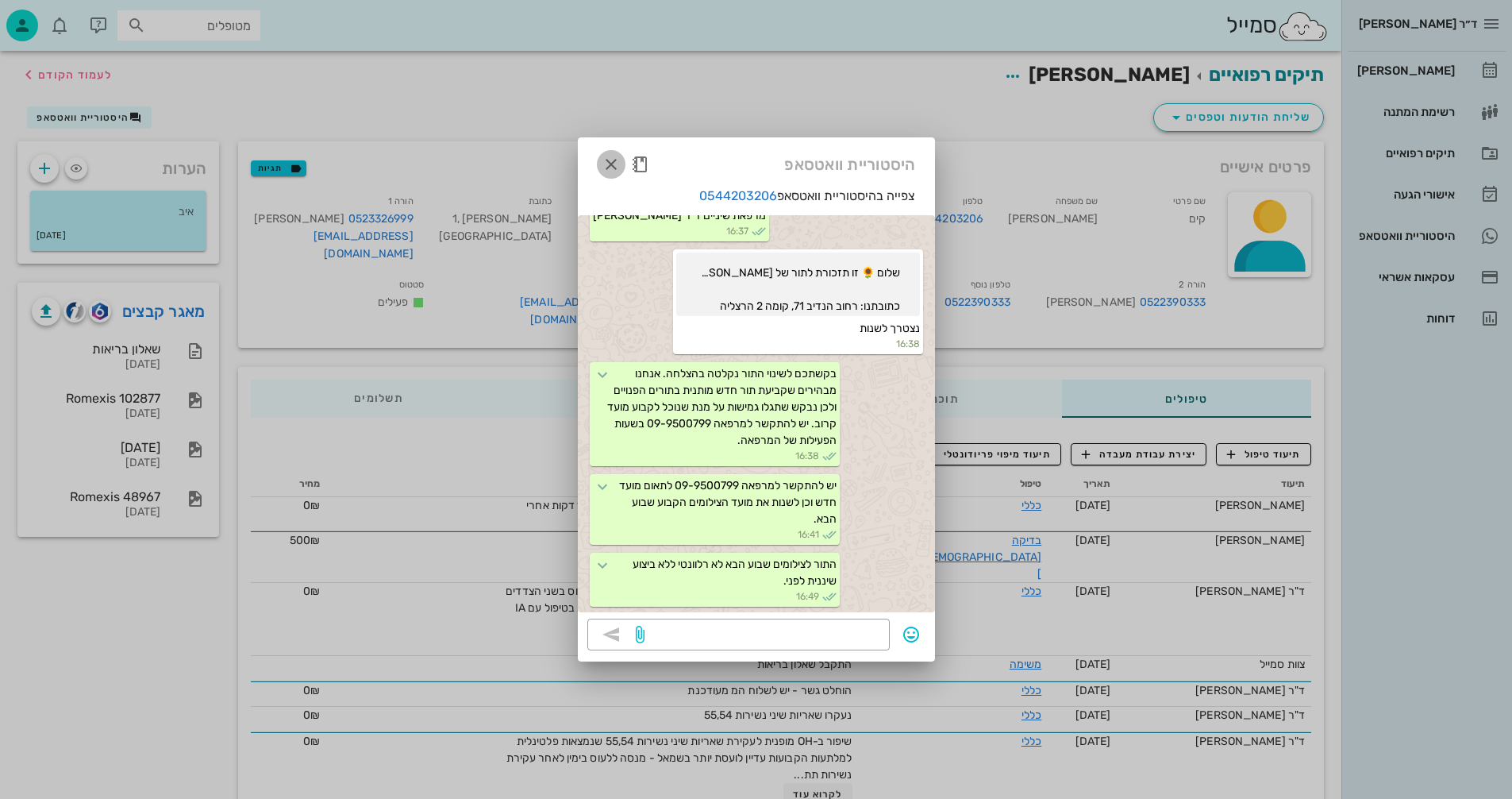
click at [618, 158] on icon "button" at bounding box center [611, 164] width 19 height 19
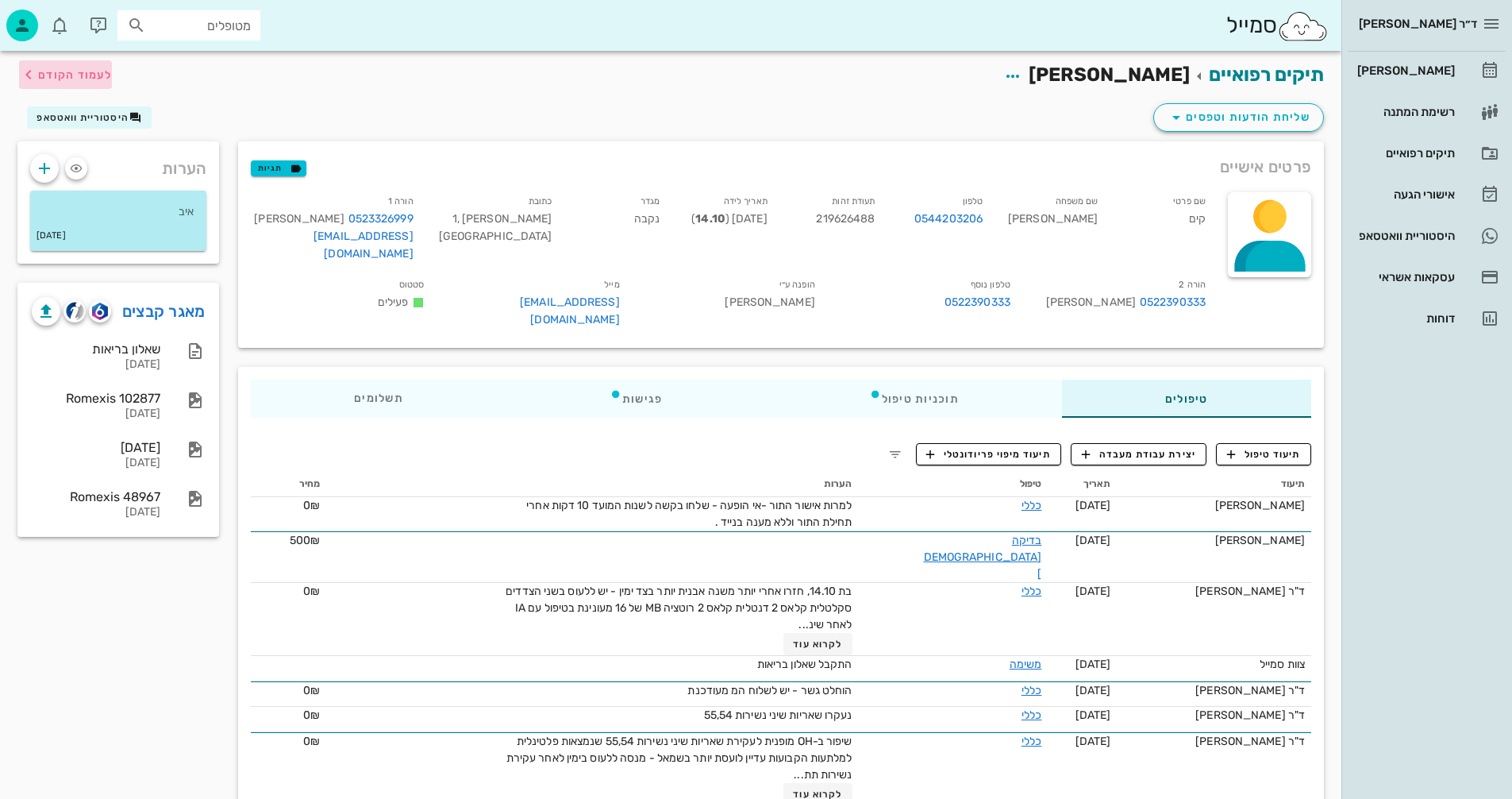
click at [67, 69] on span "לעמוד הקודם" at bounding box center [75, 75] width 74 height 13
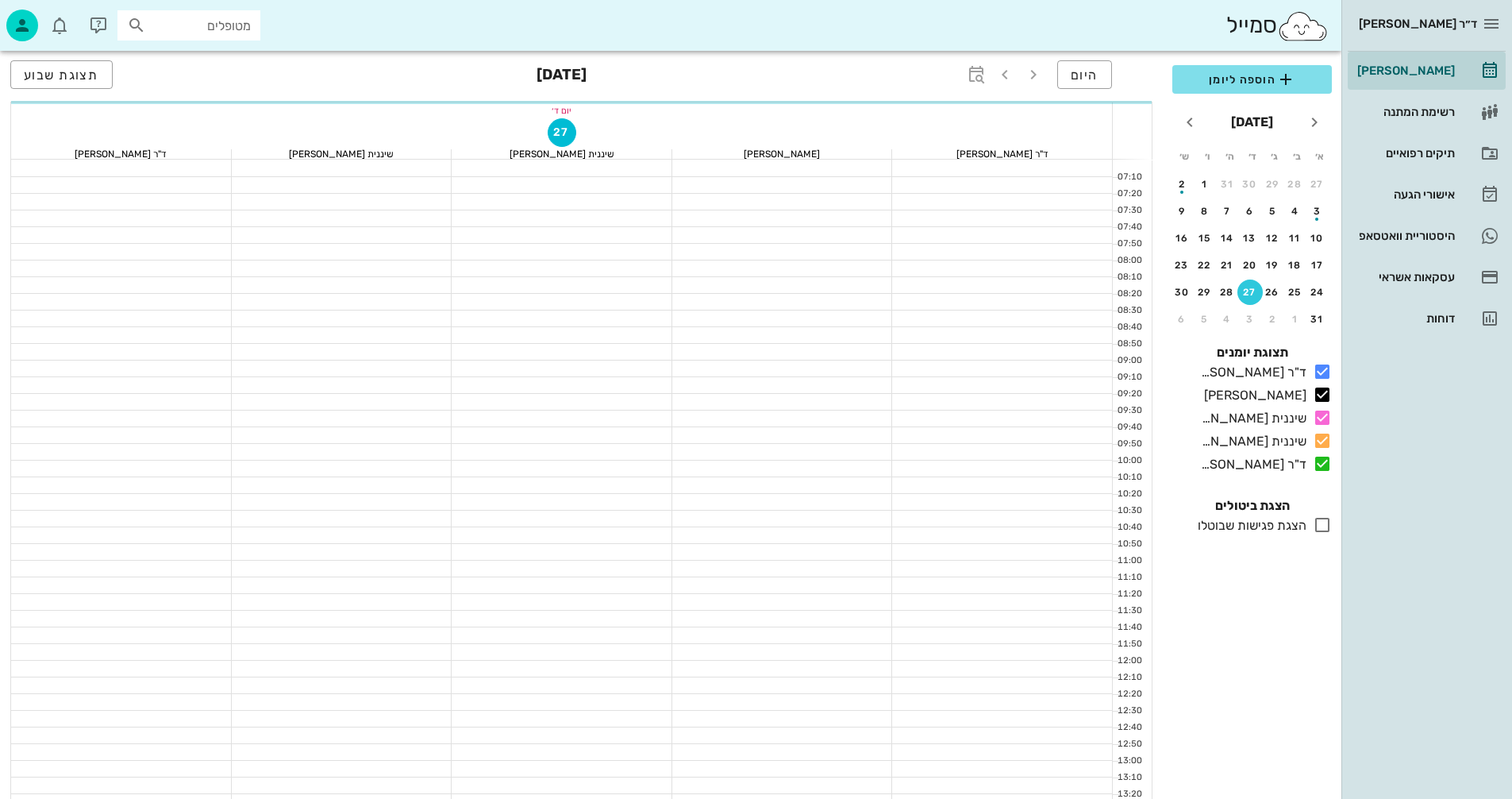
scroll to position [714, 0]
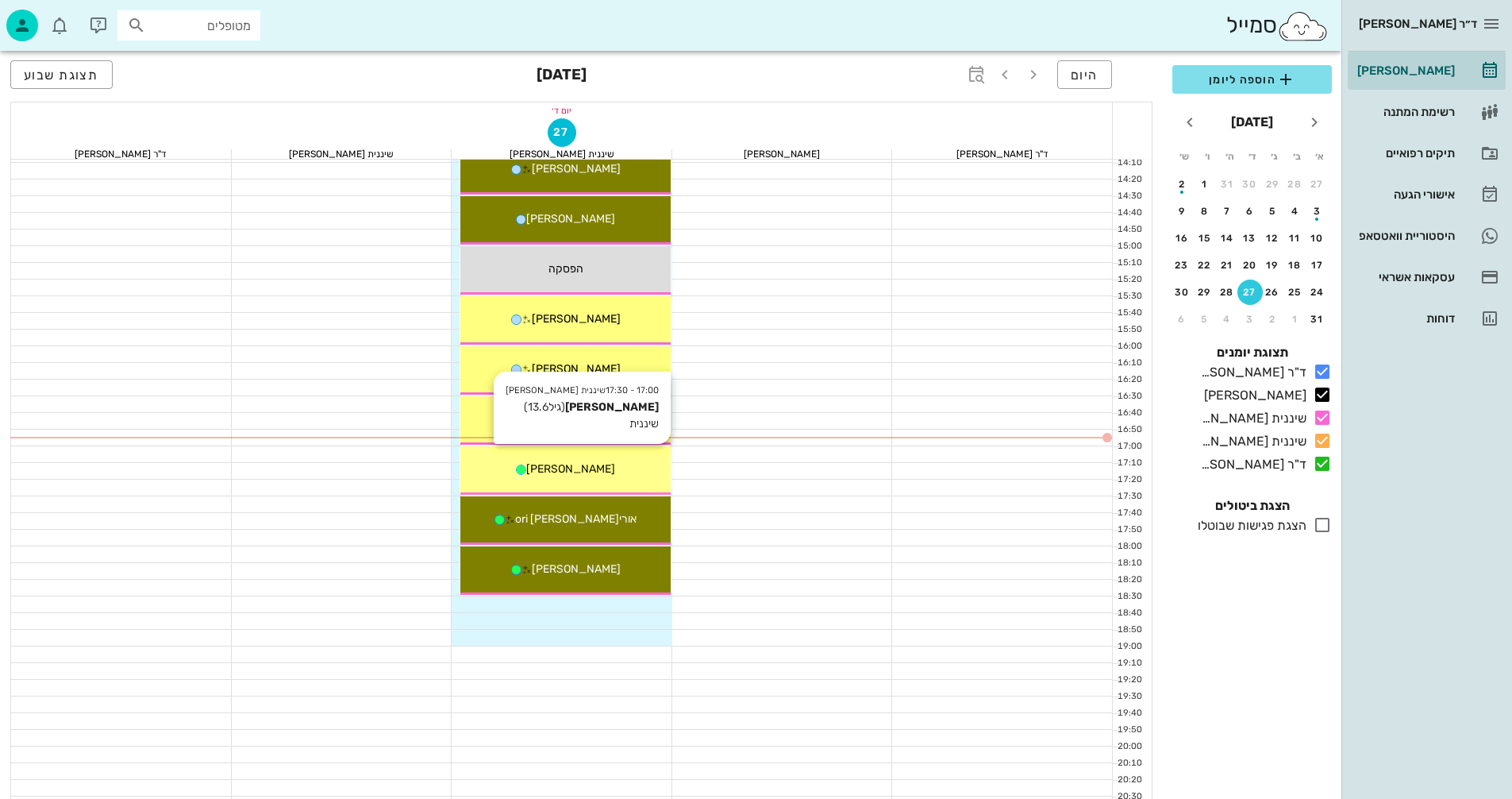
click at [617, 469] on div "[PERSON_NAME]" at bounding box center [565, 469] width 210 height 17
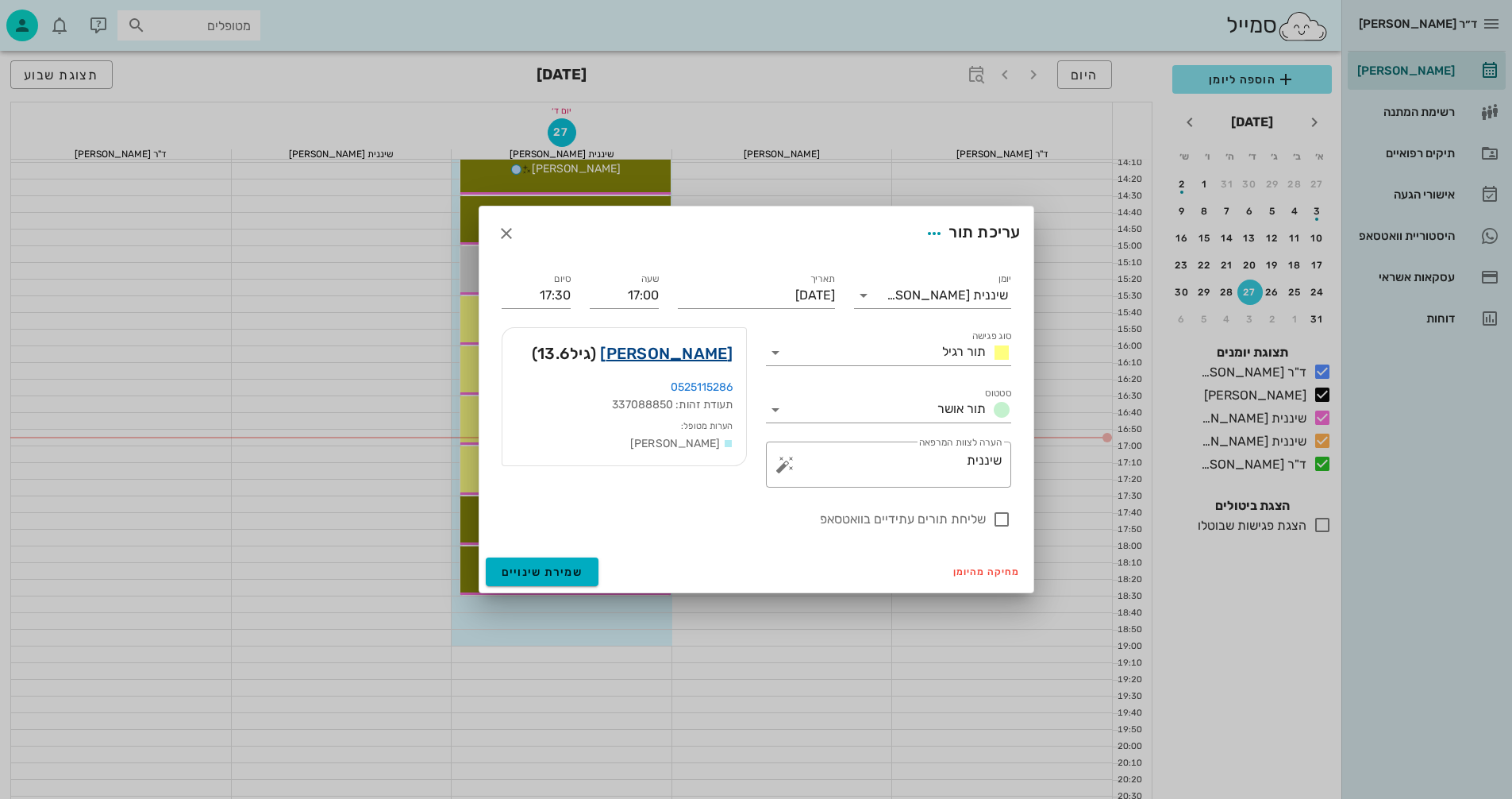
click at [710, 350] on link "[PERSON_NAME]" at bounding box center [666, 353] width 133 height 25
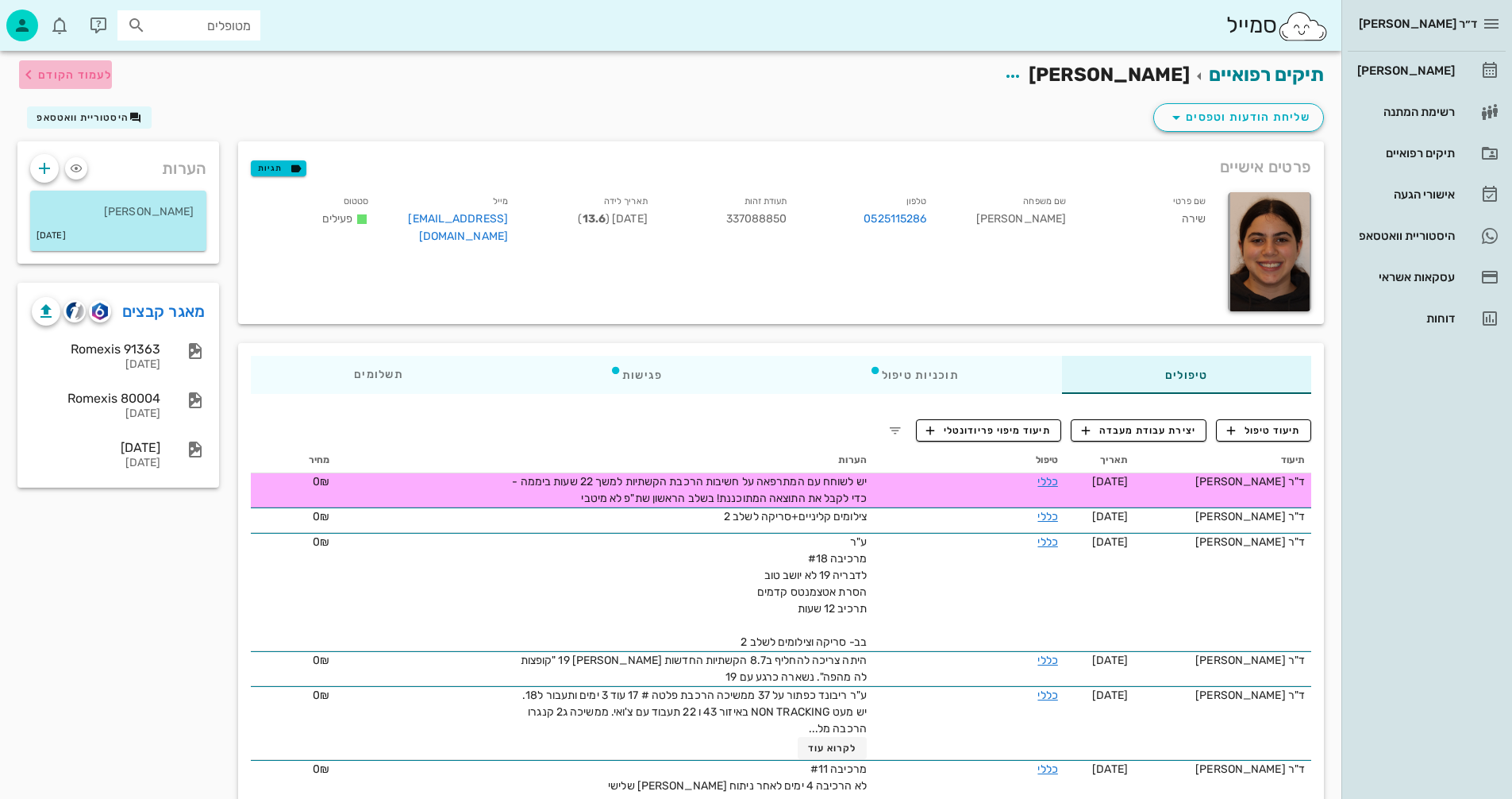
click at [83, 72] on span "לעמוד הקודם" at bounding box center [75, 75] width 74 height 13
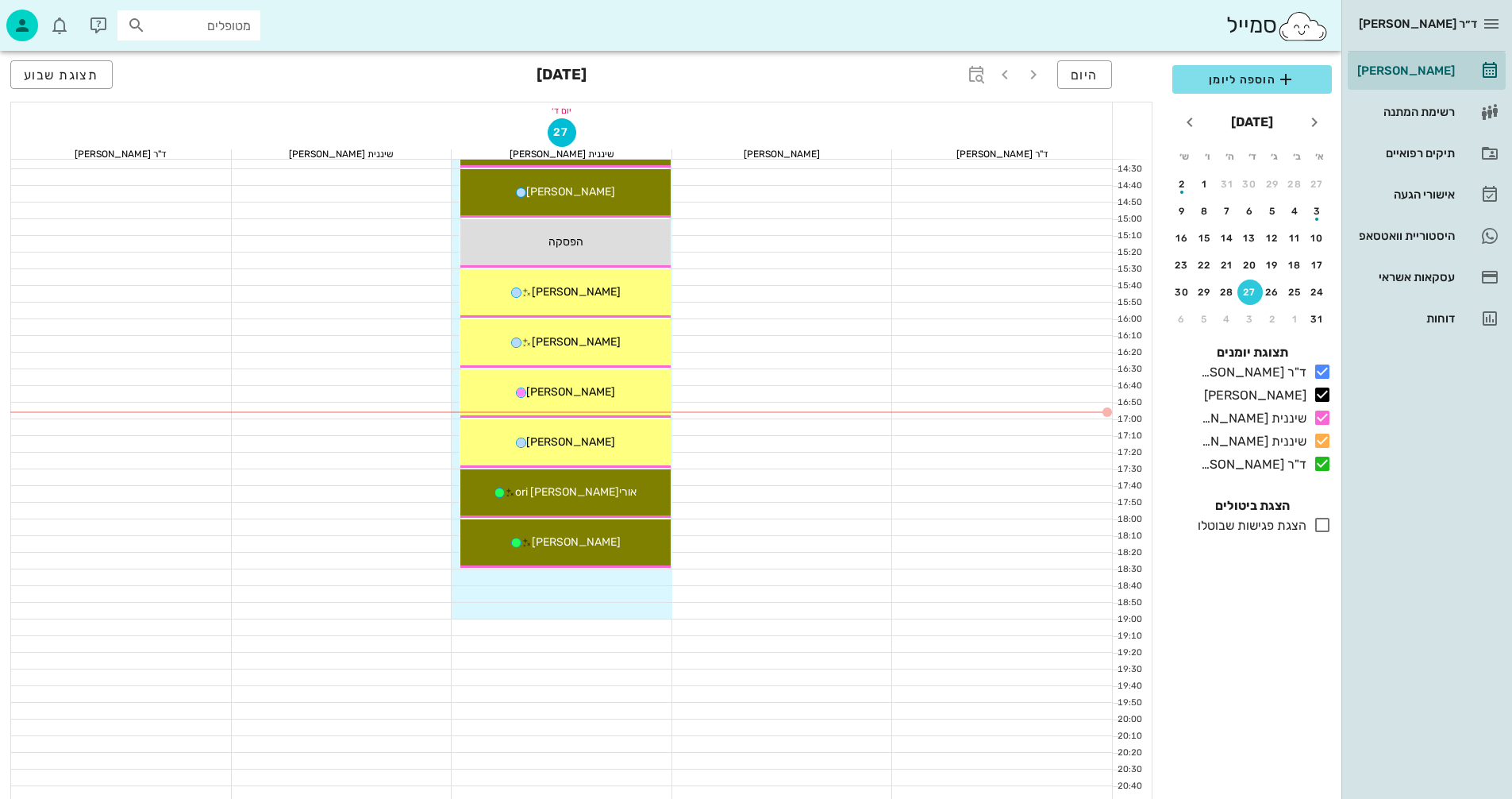
scroll to position [762, 0]
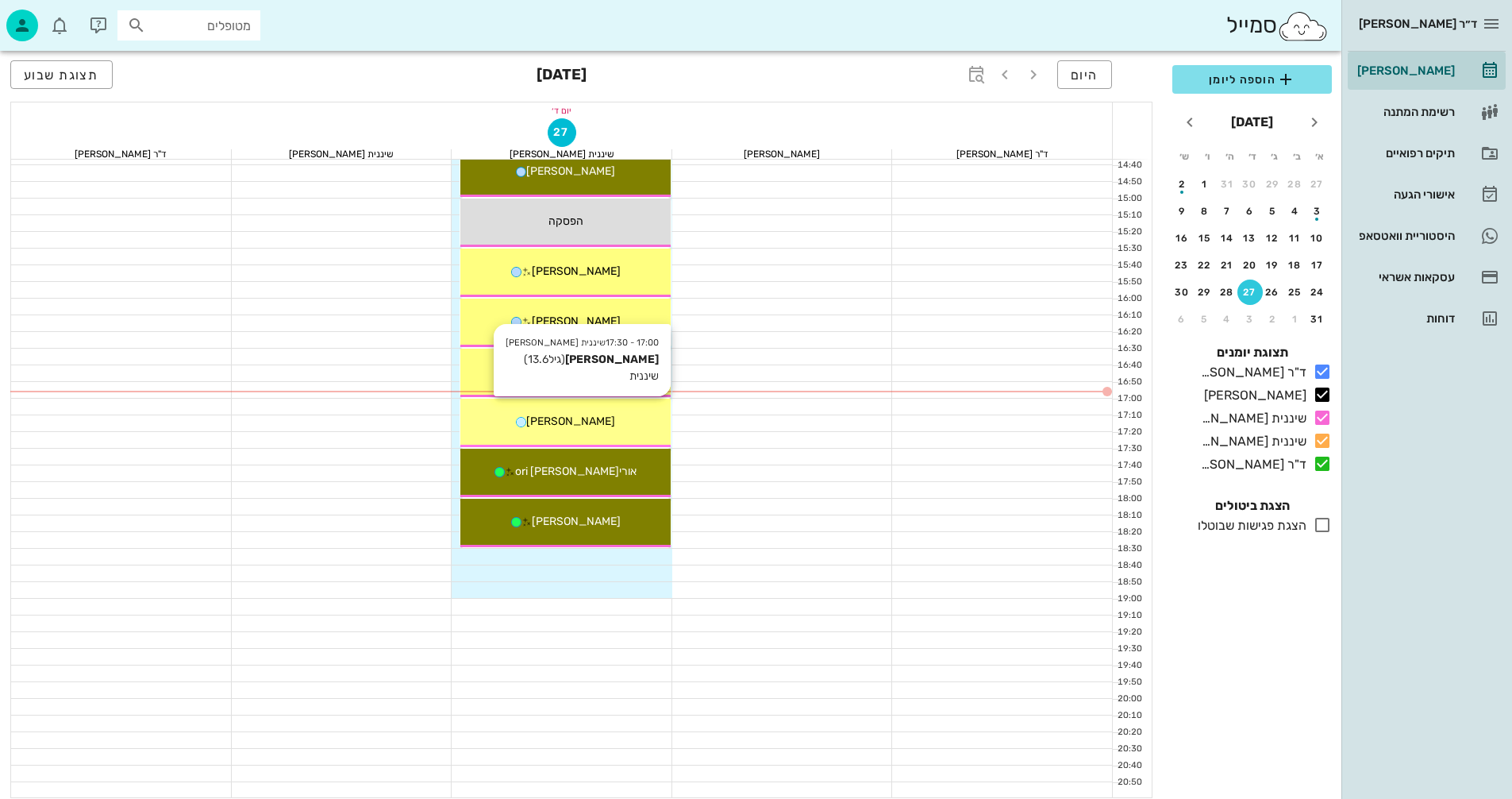
click at [587, 416] on span "[PERSON_NAME]" at bounding box center [570, 421] width 89 height 13
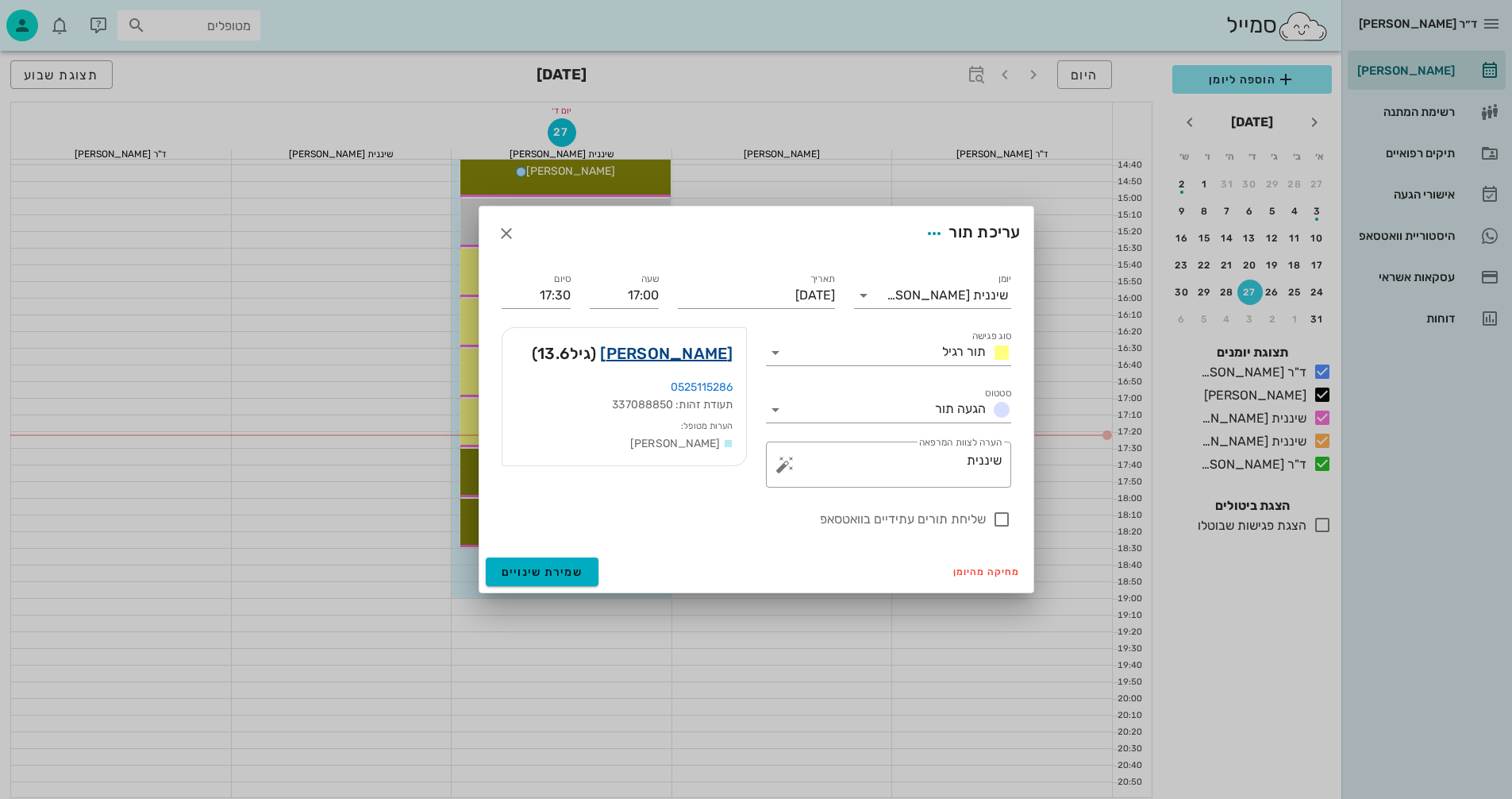
click at [720, 348] on link "[PERSON_NAME]" at bounding box center [666, 353] width 133 height 25
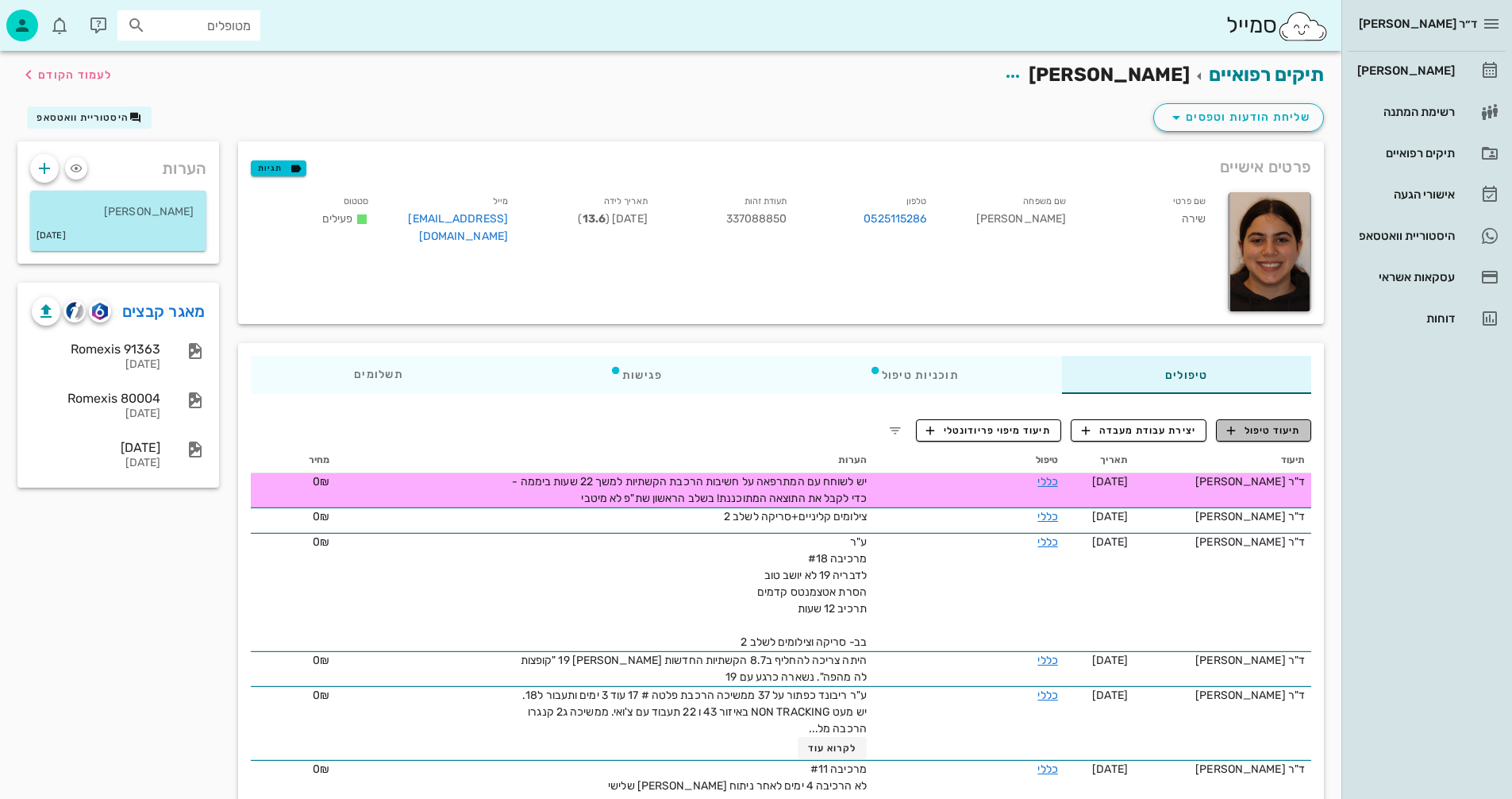
click at [1281, 433] on span "תיעוד טיפול" at bounding box center [1264, 429] width 74 height 14
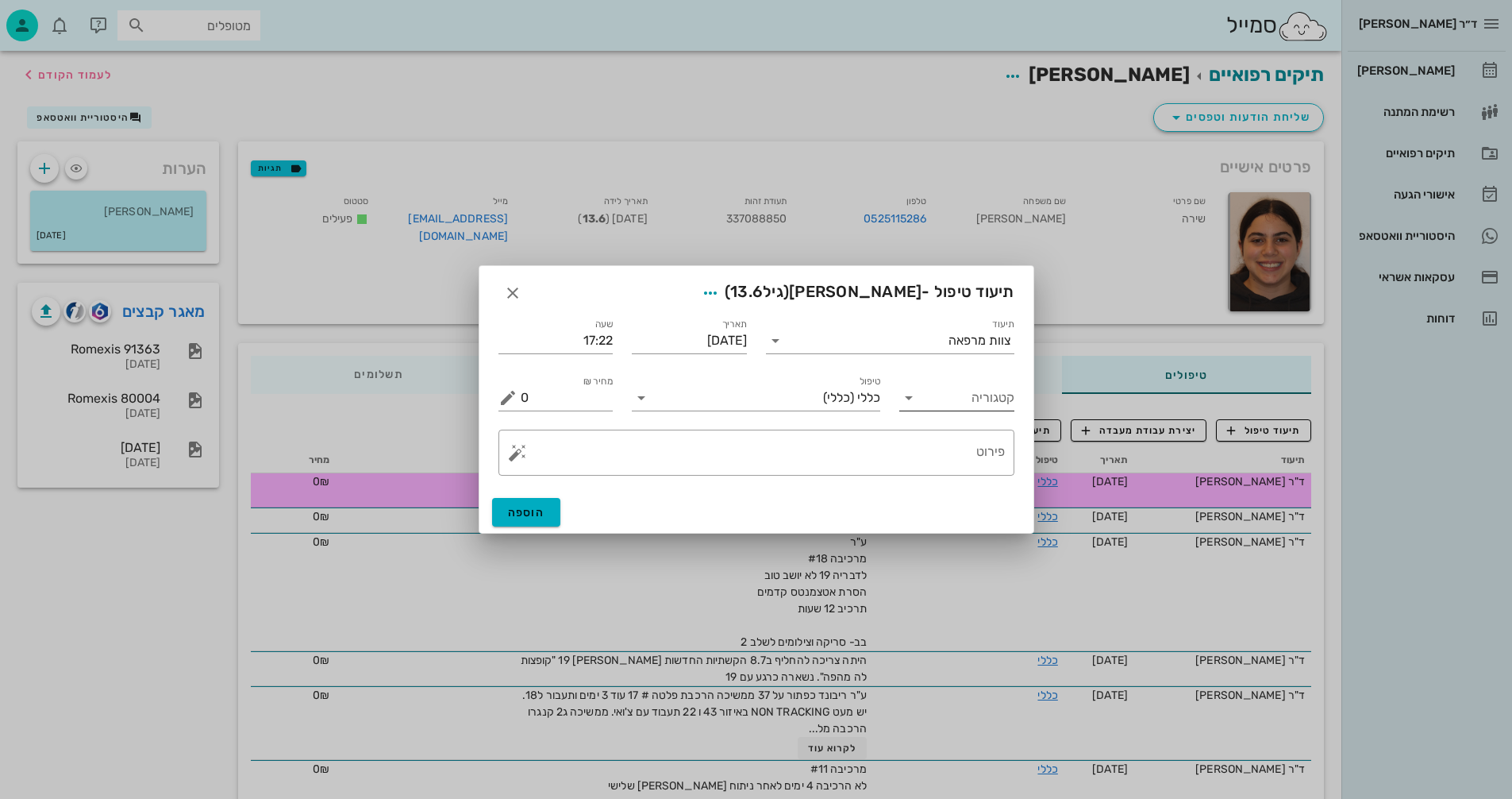
click at [929, 401] on input "קטגוריה" at bounding box center [970, 397] width 90 height 25
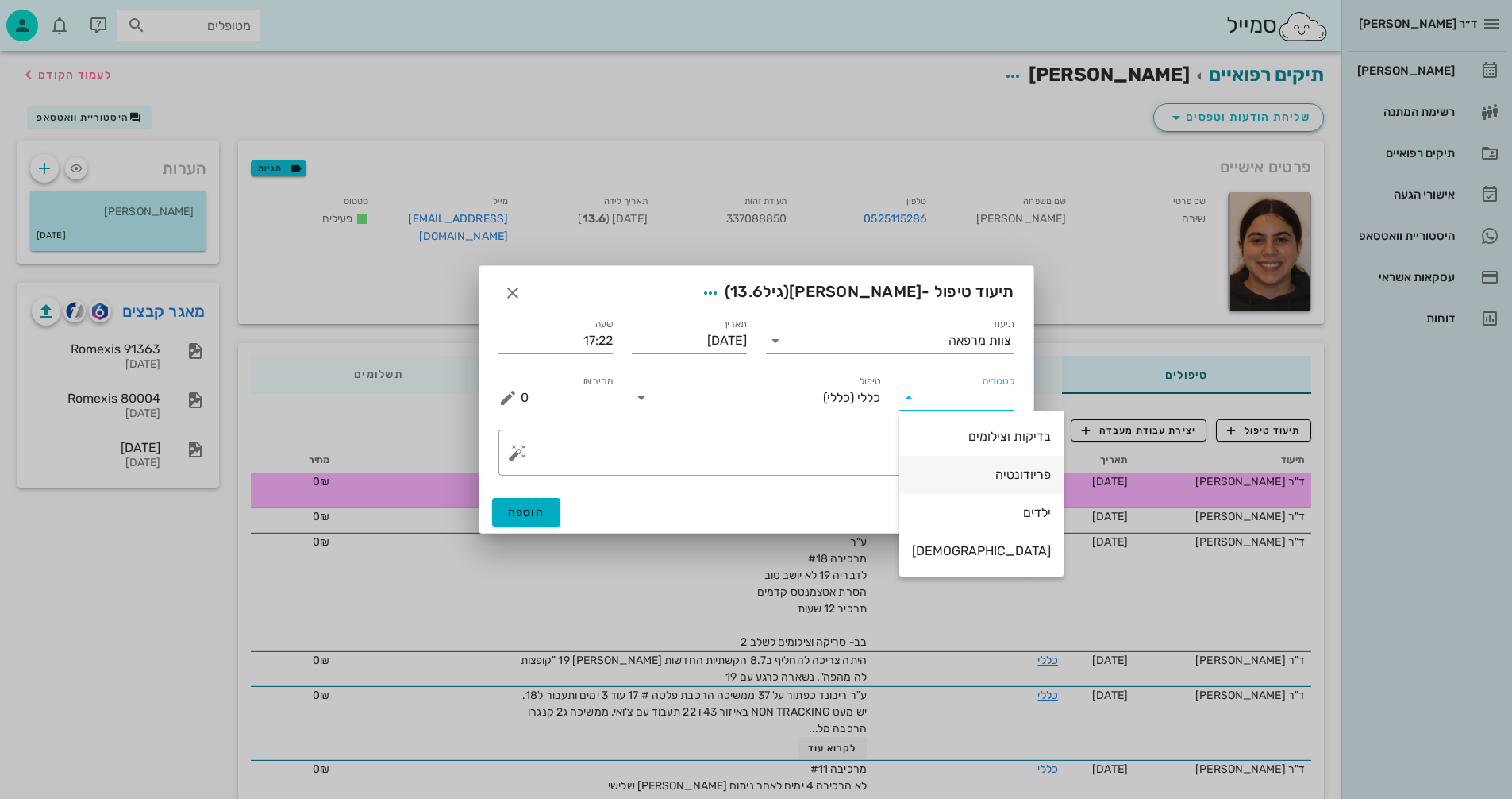
click at [969, 479] on div "פריודונטיה" at bounding box center [981, 474] width 139 height 15
type input "פריודונטיה"
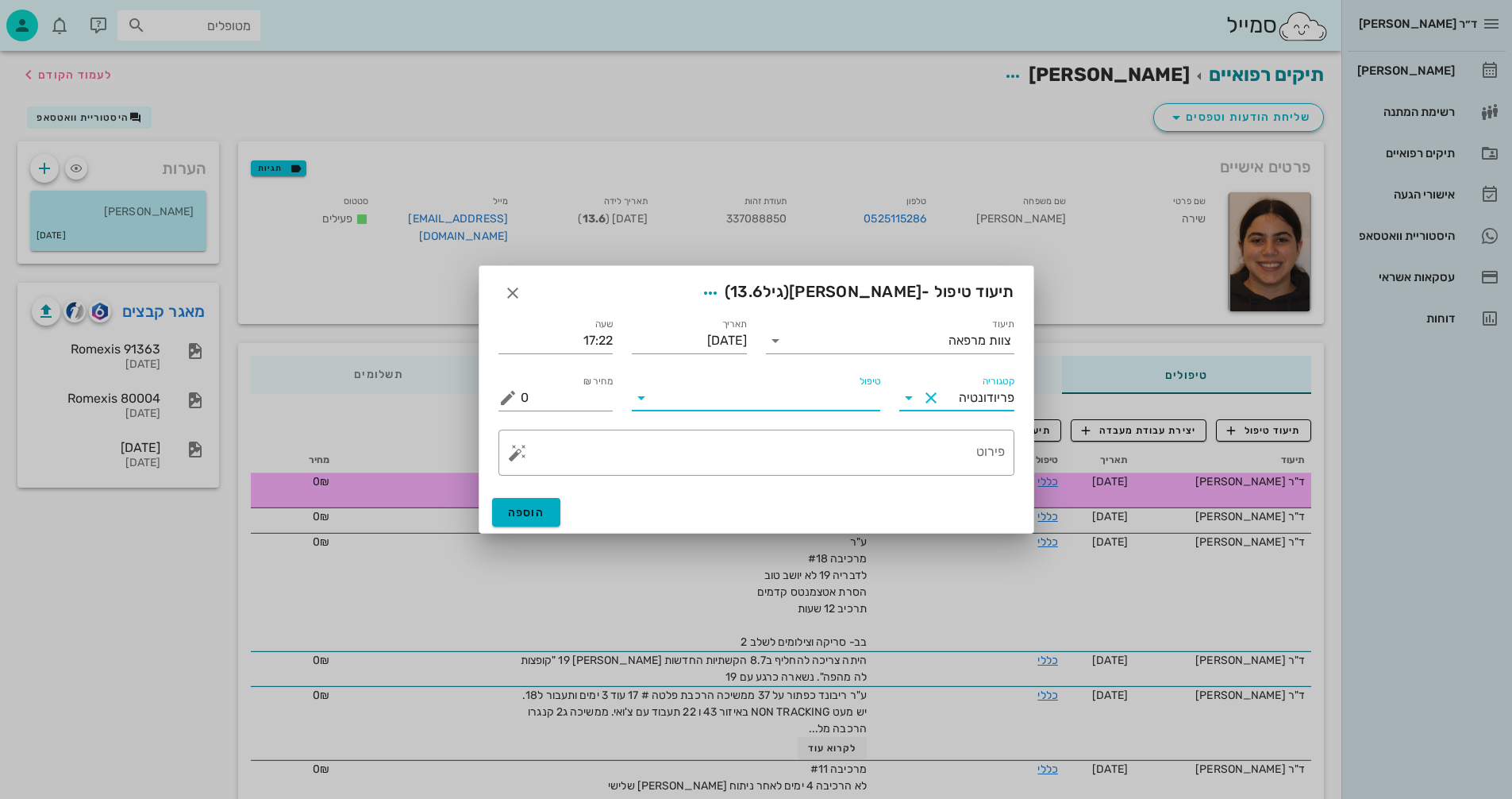
click at [829, 400] on input "טיפול" at bounding box center [767, 397] width 226 height 25
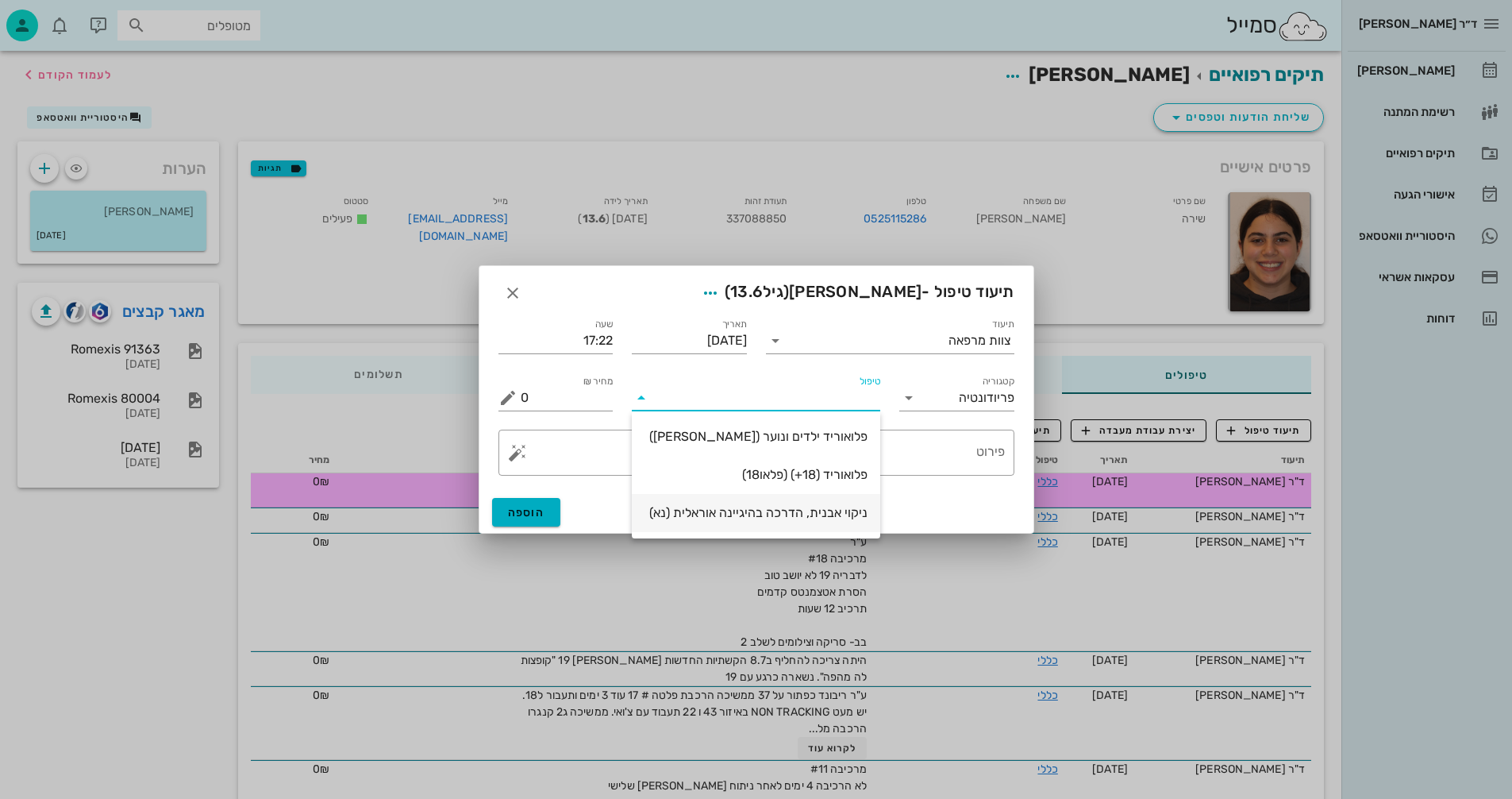
click at [847, 514] on div "ניקוי אבנית, הדרכה בהיגיינה אוראלית (נא)" at bounding box center [756, 512] width 223 height 15
type input "300"
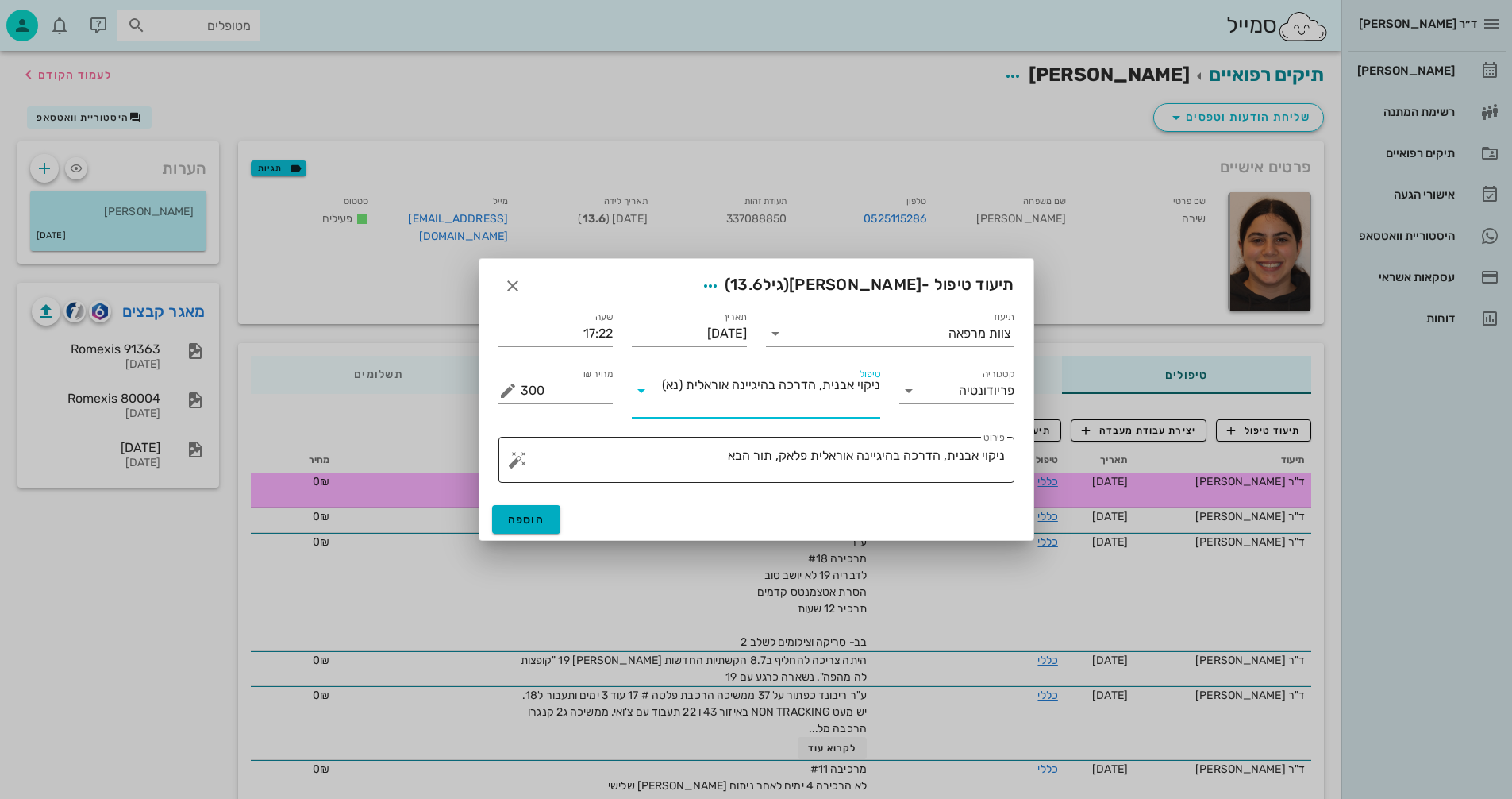
click at [713, 454] on textarea "ניקוי אבנית, הדרכה בהיגיינה אוראלית פלאק, תור הבא" at bounding box center [763, 463] width 484 height 38
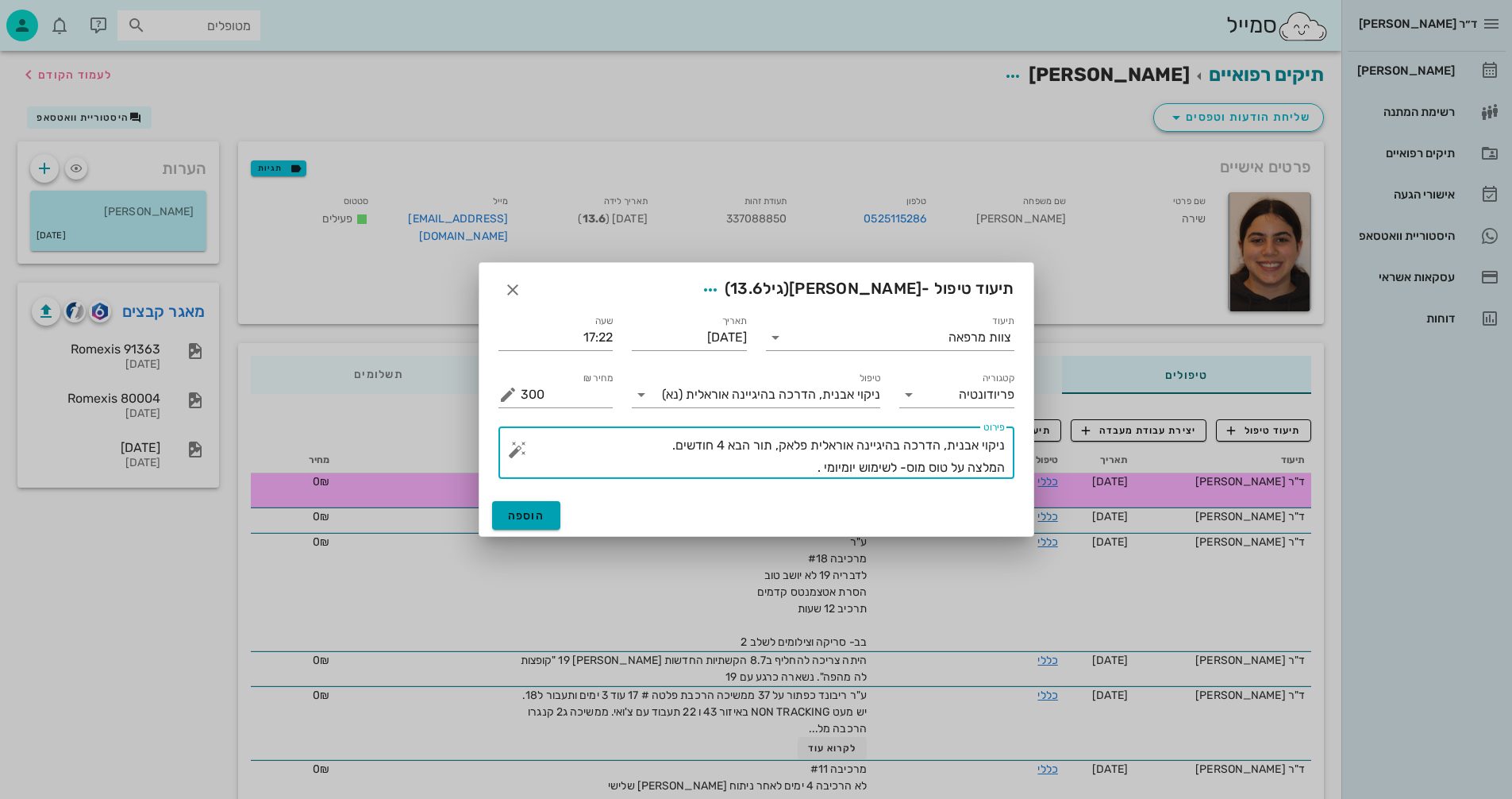
type textarea "ניקוי אבנית, הדרכה בהיגיינה אוראלית פלאק, תור הבא 4 חודשים. המלצה על טוס מוס- ל…"
click at [511, 519] on span "הוספה" at bounding box center [526, 515] width 37 height 13
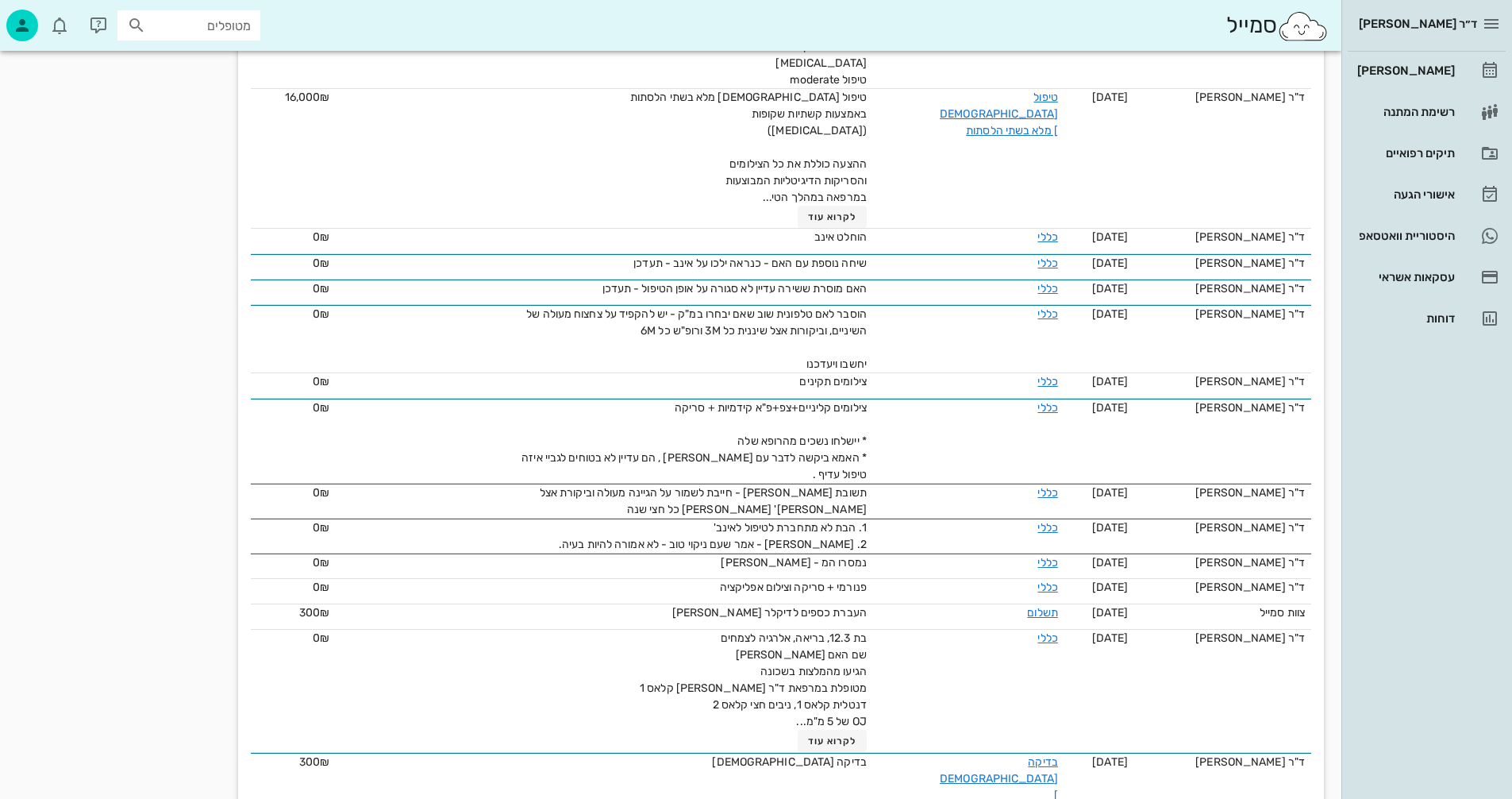
scroll to position [1276, 0]
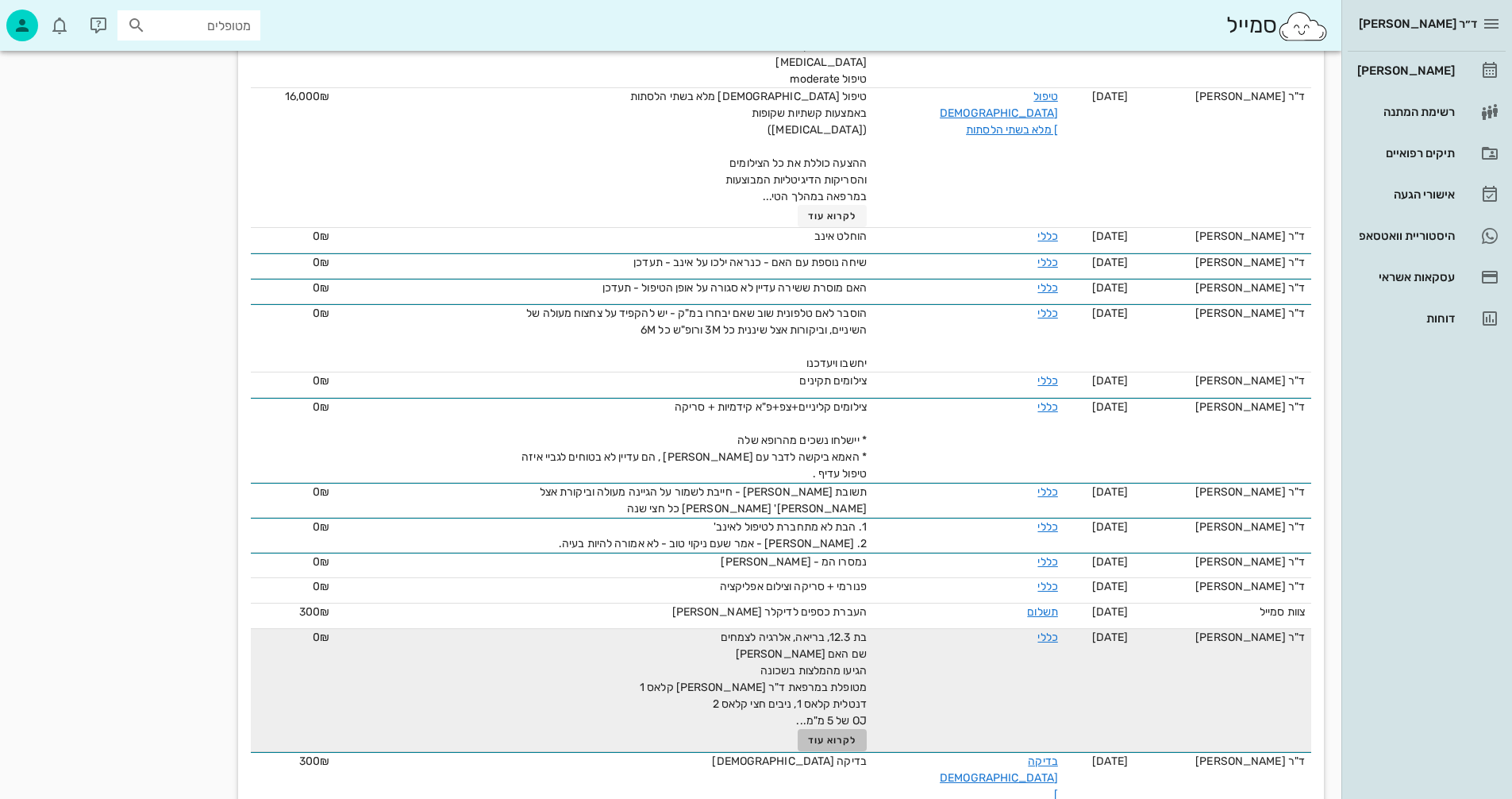
click at [820, 735] on span "לקרוא עוד" at bounding box center [833, 740] width 49 height 11
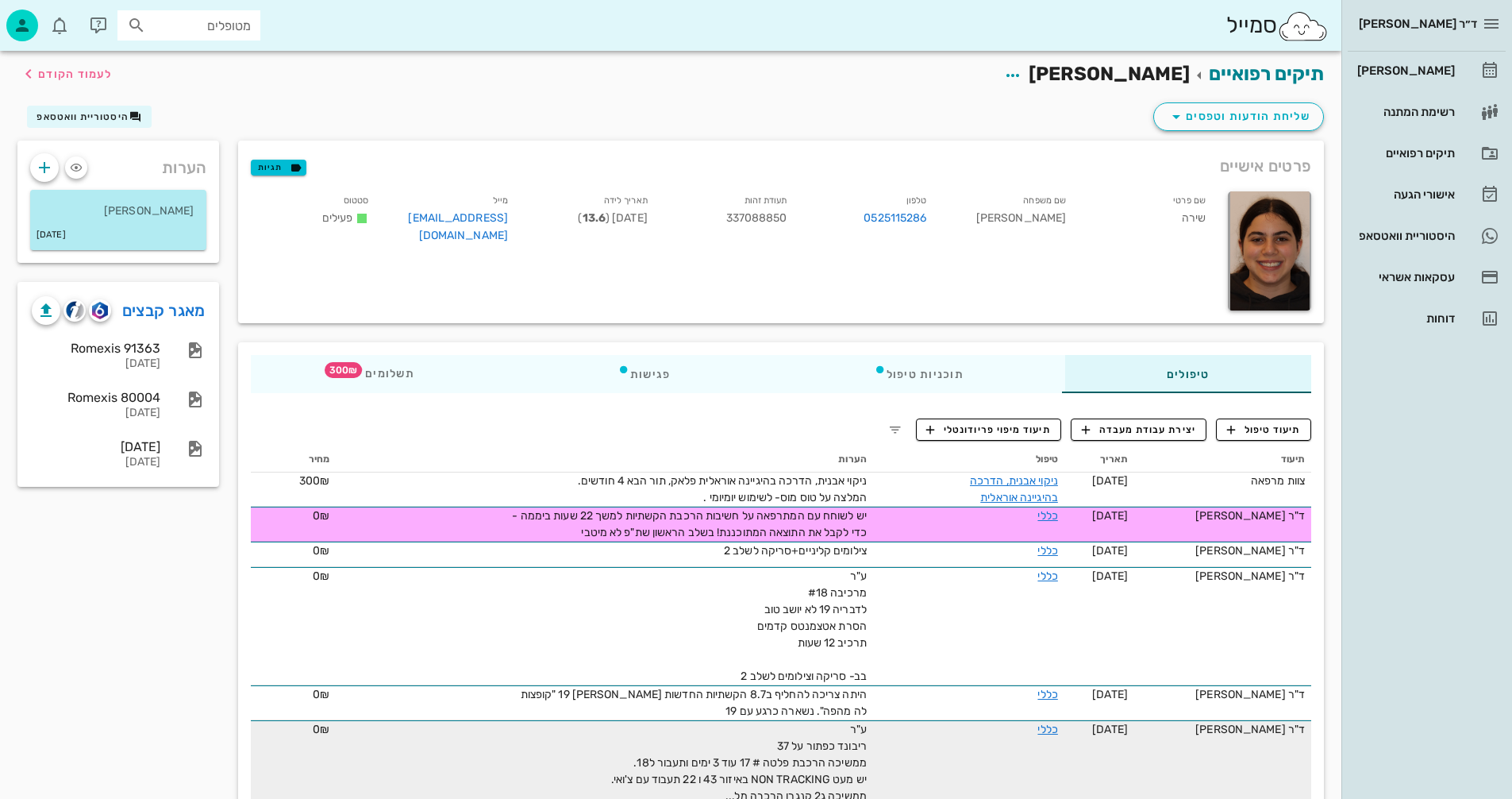
scroll to position [0, 0]
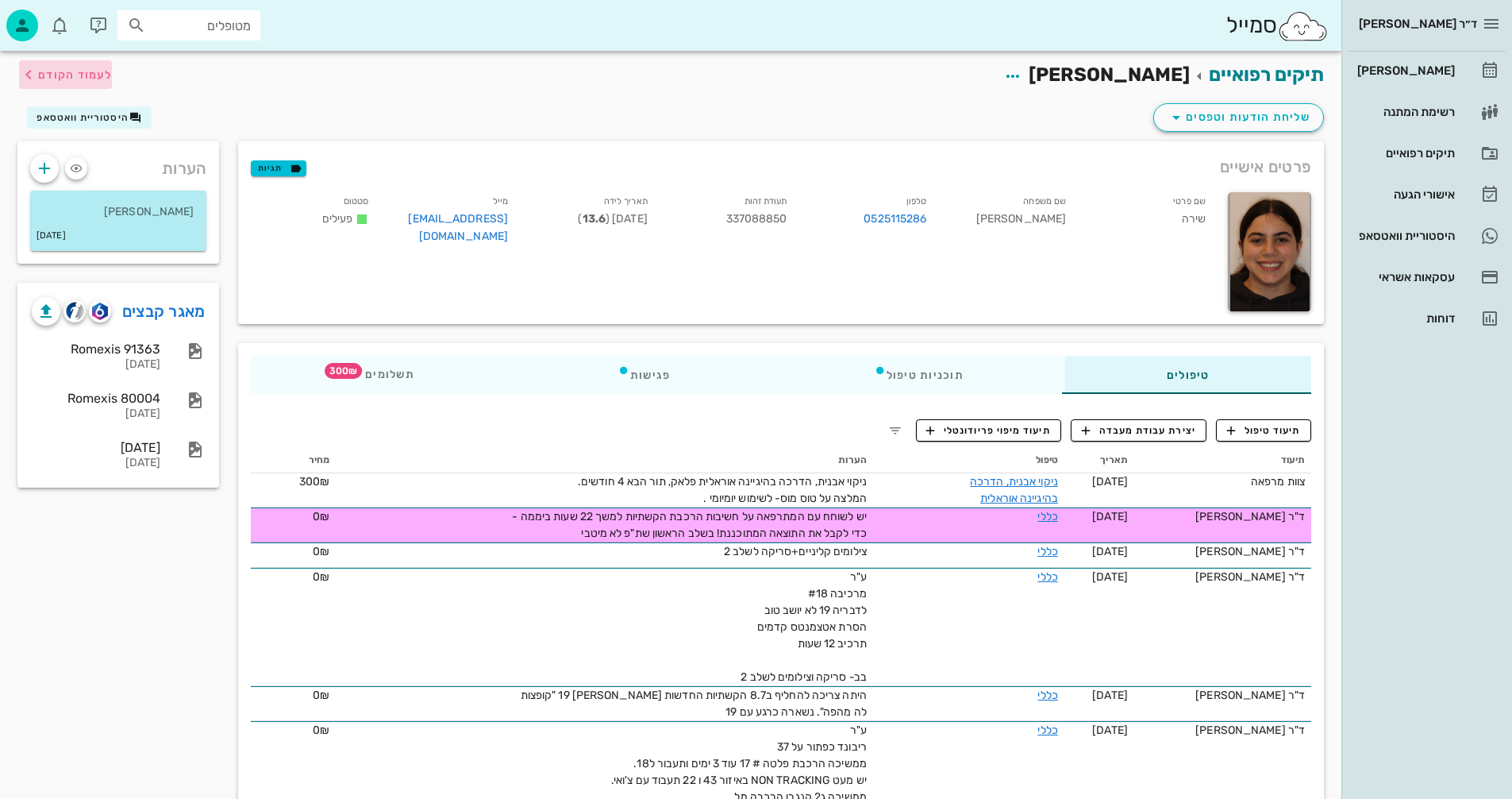
click at [58, 78] on span "לעמוד הקודם" at bounding box center [75, 75] width 74 height 13
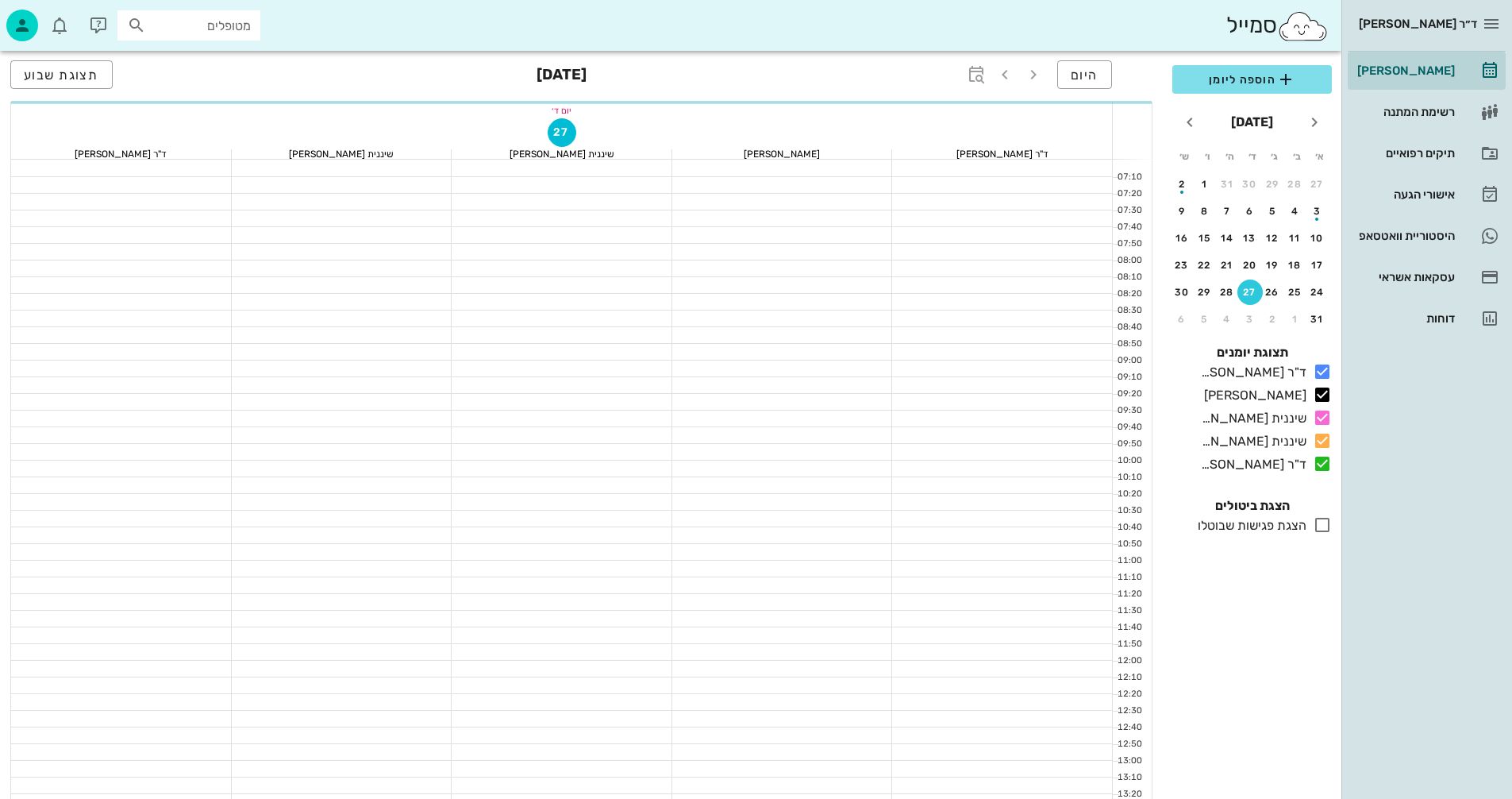
scroll to position [762, 0]
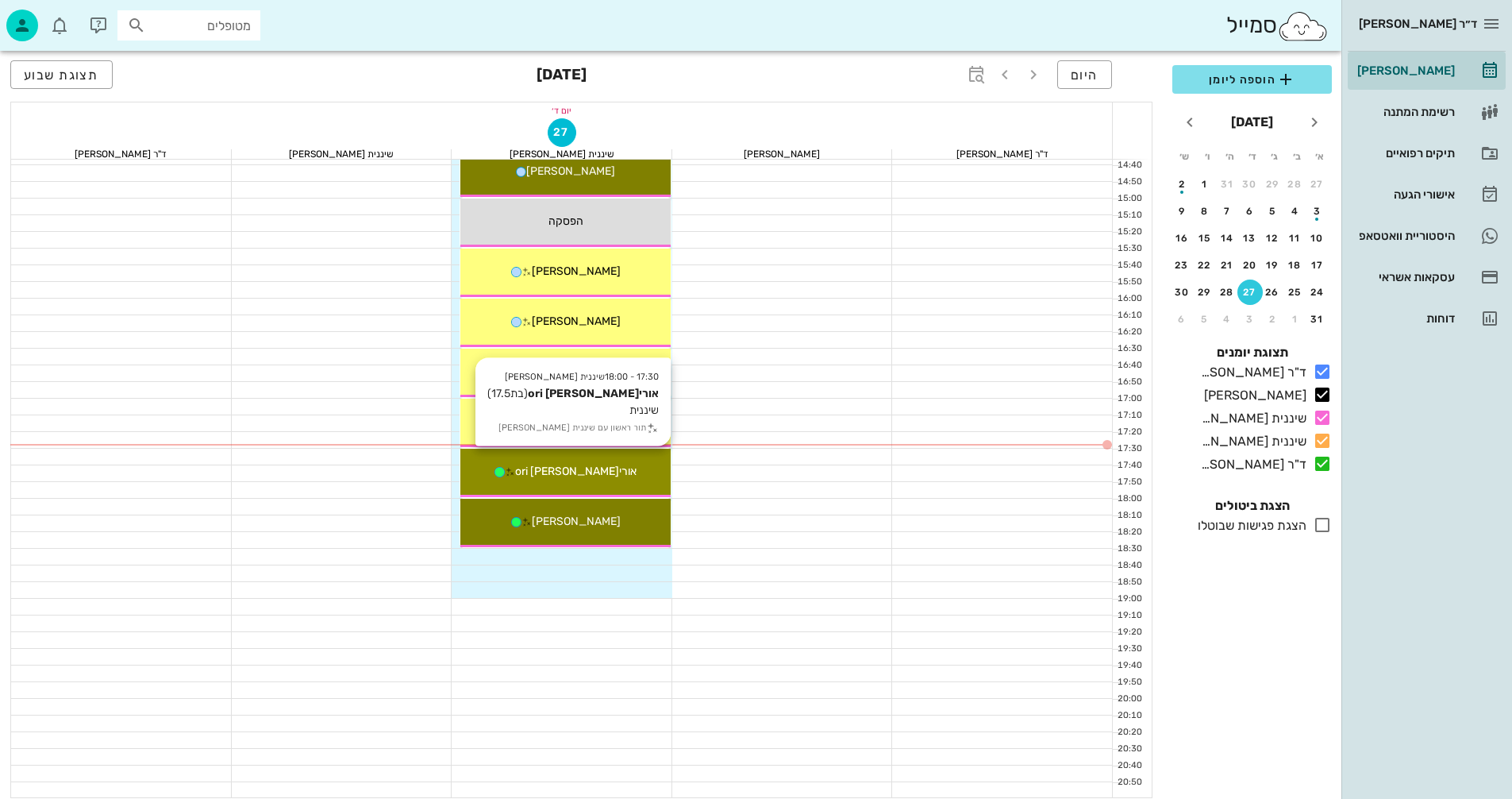
click at [562, 470] on span "אוריori [PERSON_NAME]" at bounding box center [576, 471] width 121 height 13
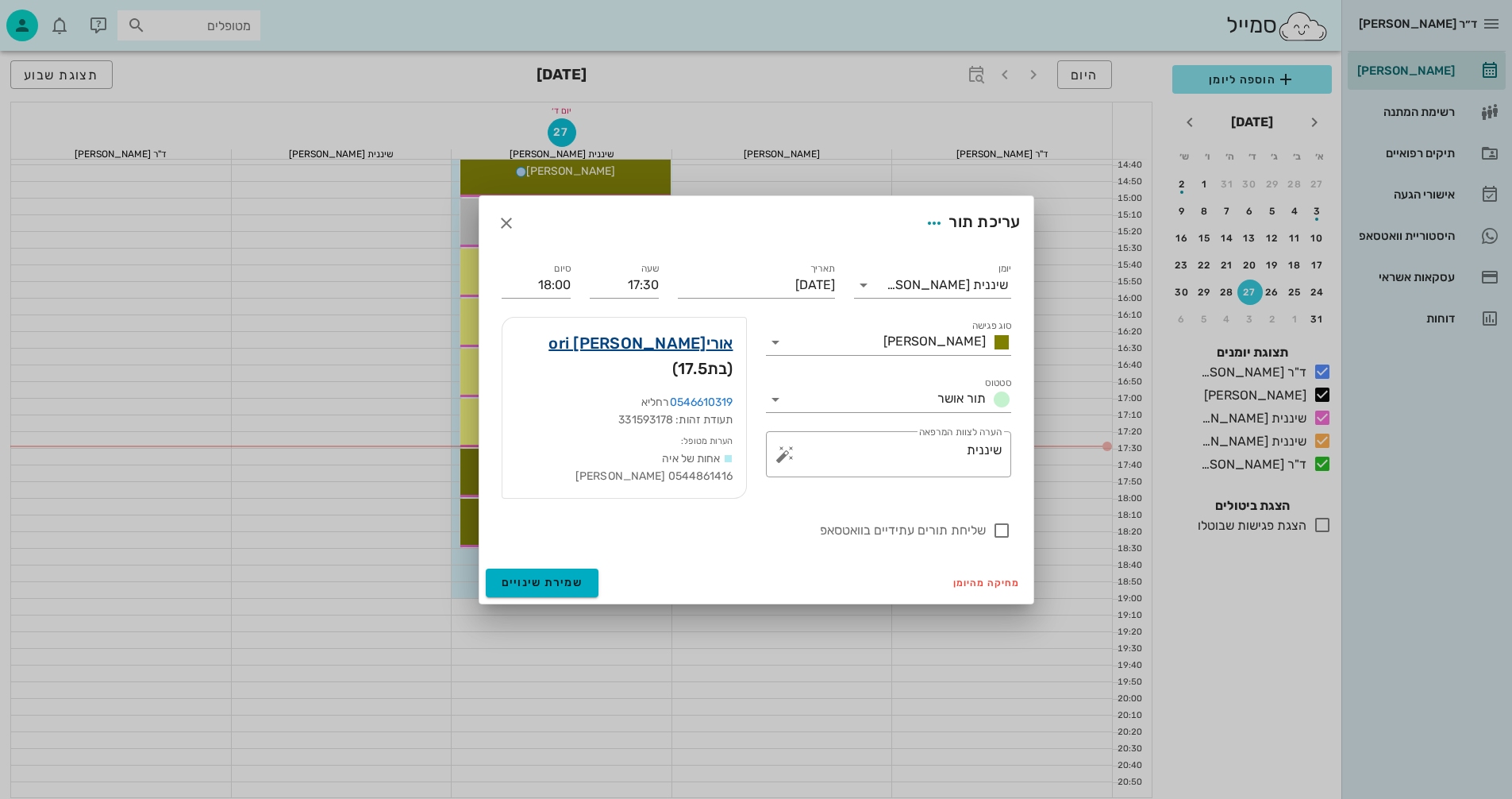
click at [702, 356] on link "אוריori [PERSON_NAME]" at bounding box center [640, 343] width 184 height 25
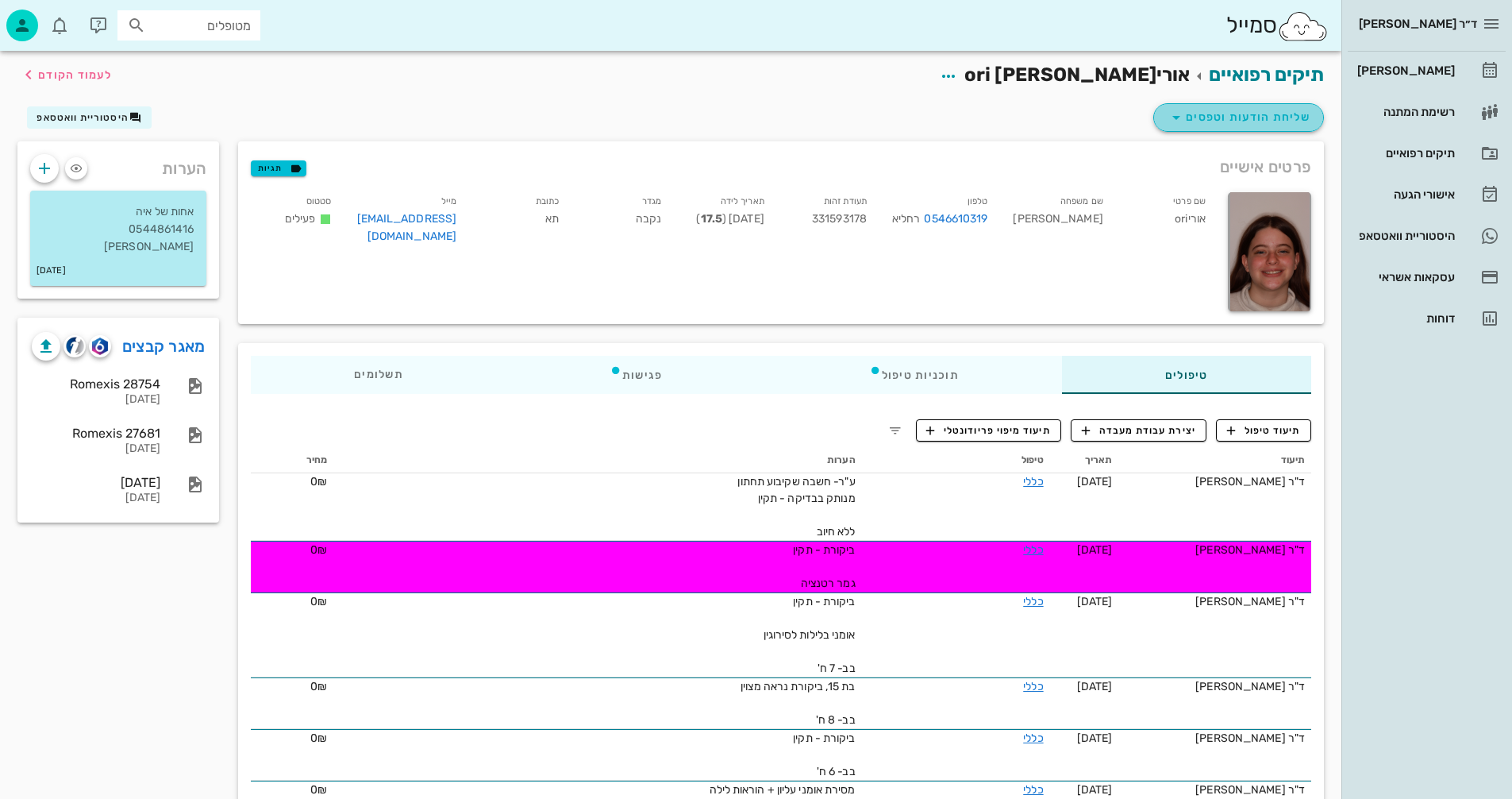
click at [1183, 118] on icon "button" at bounding box center [1176, 118] width 19 height 19
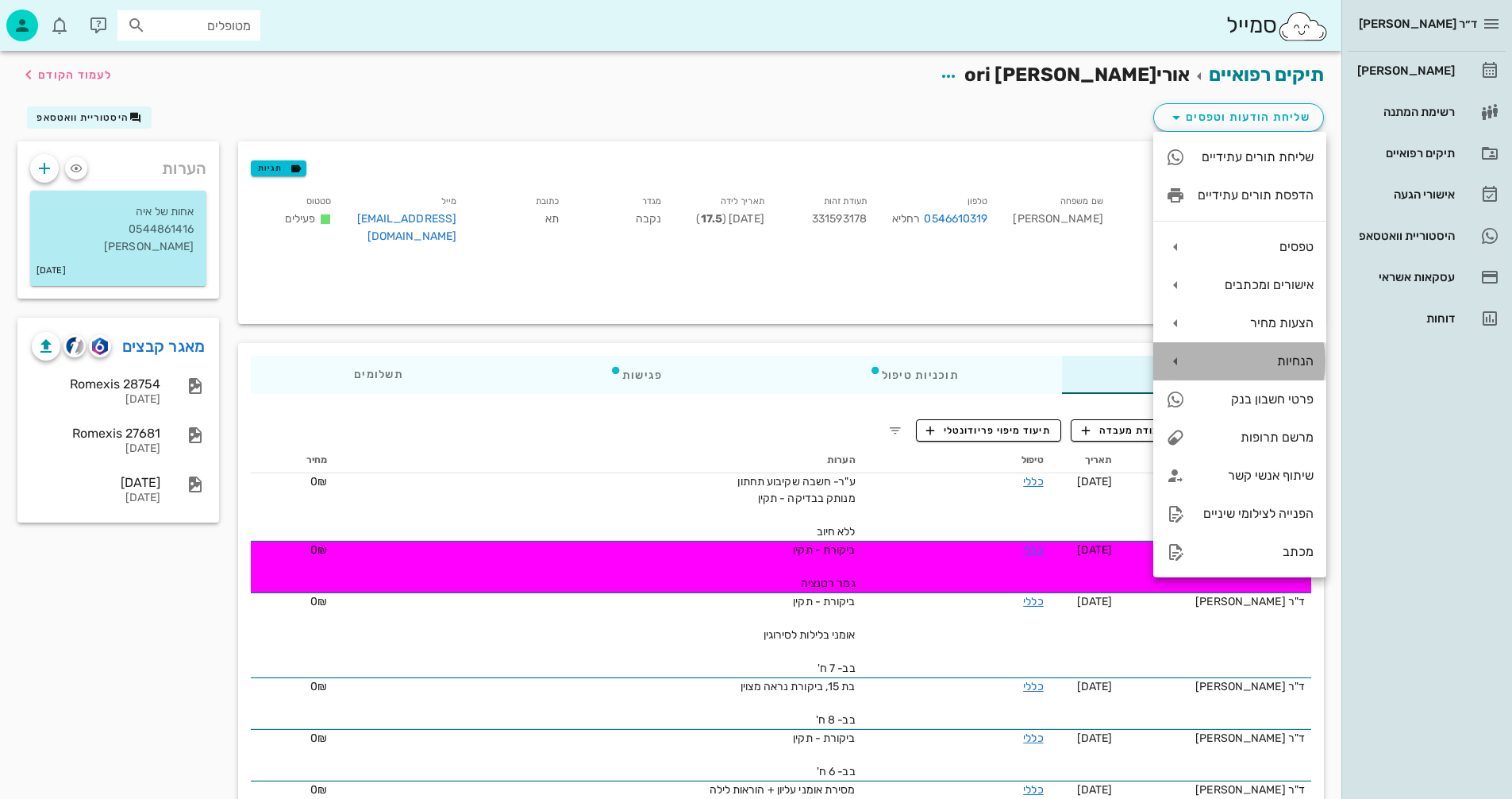
click at [1265, 355] on div "הנחיות" at bounding box center [1255, 360] width 116 height 15
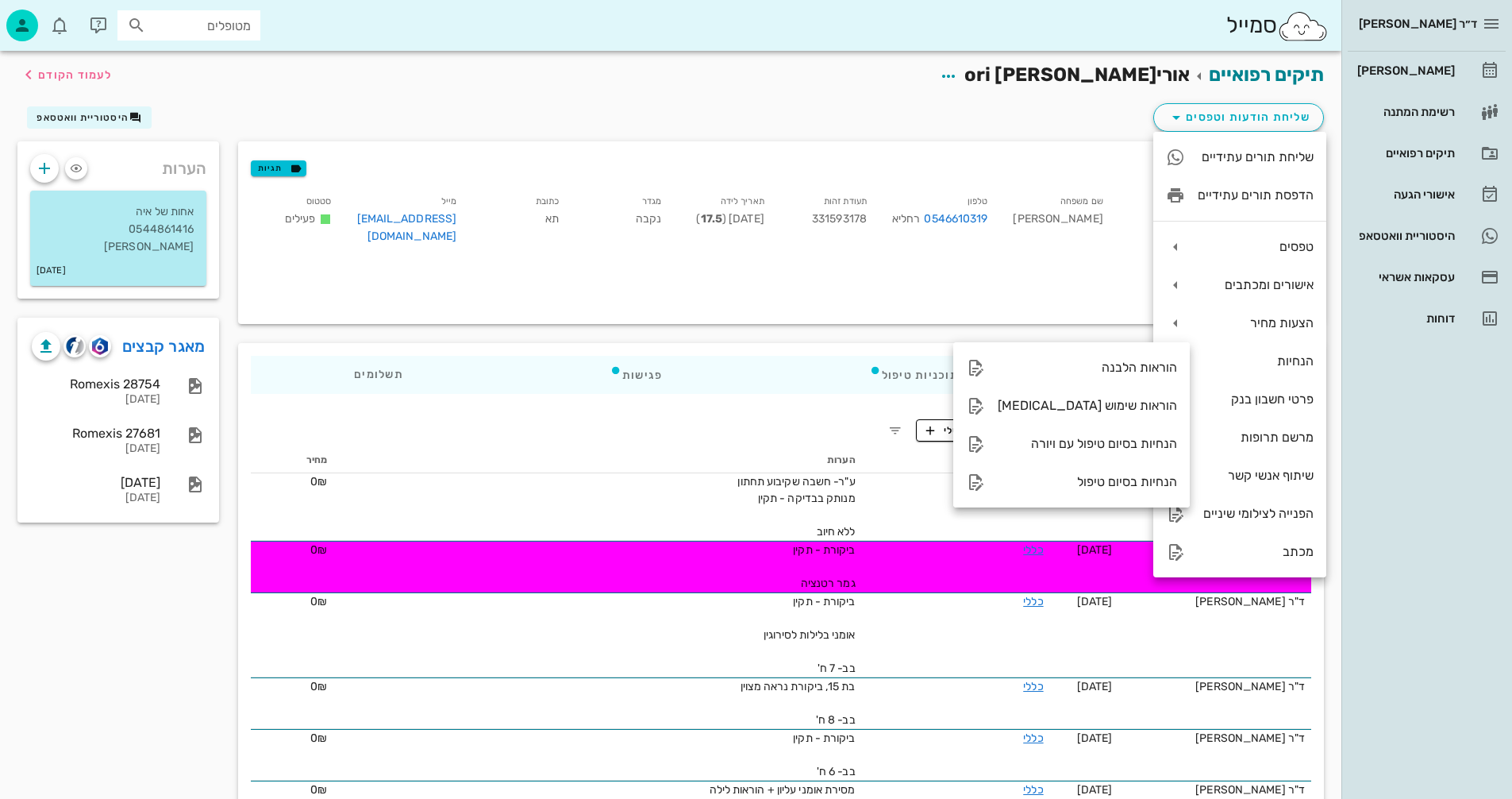
click at [1475, 567] on div "ד״ר [PERSON_NAME] [PERSON_NAME] רשימת המתנה תיקים רפואיים אישורי הגעה היסטוריית…" at bounding box center [1426, 400] width 171 height 799
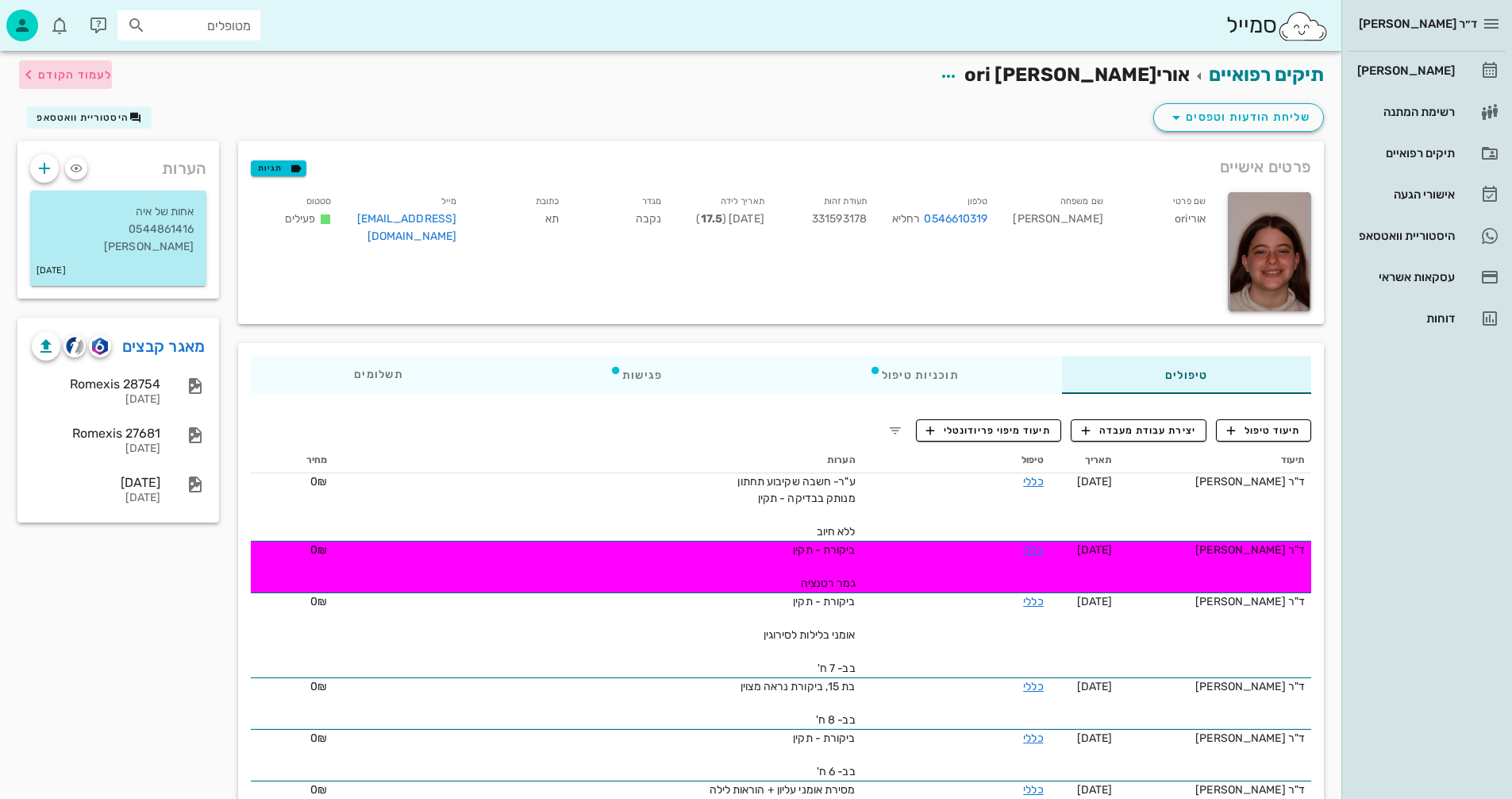
click at [56, 77] on span "לעמוד הקודם" at bounding box center [75, 75] width 74 height 13
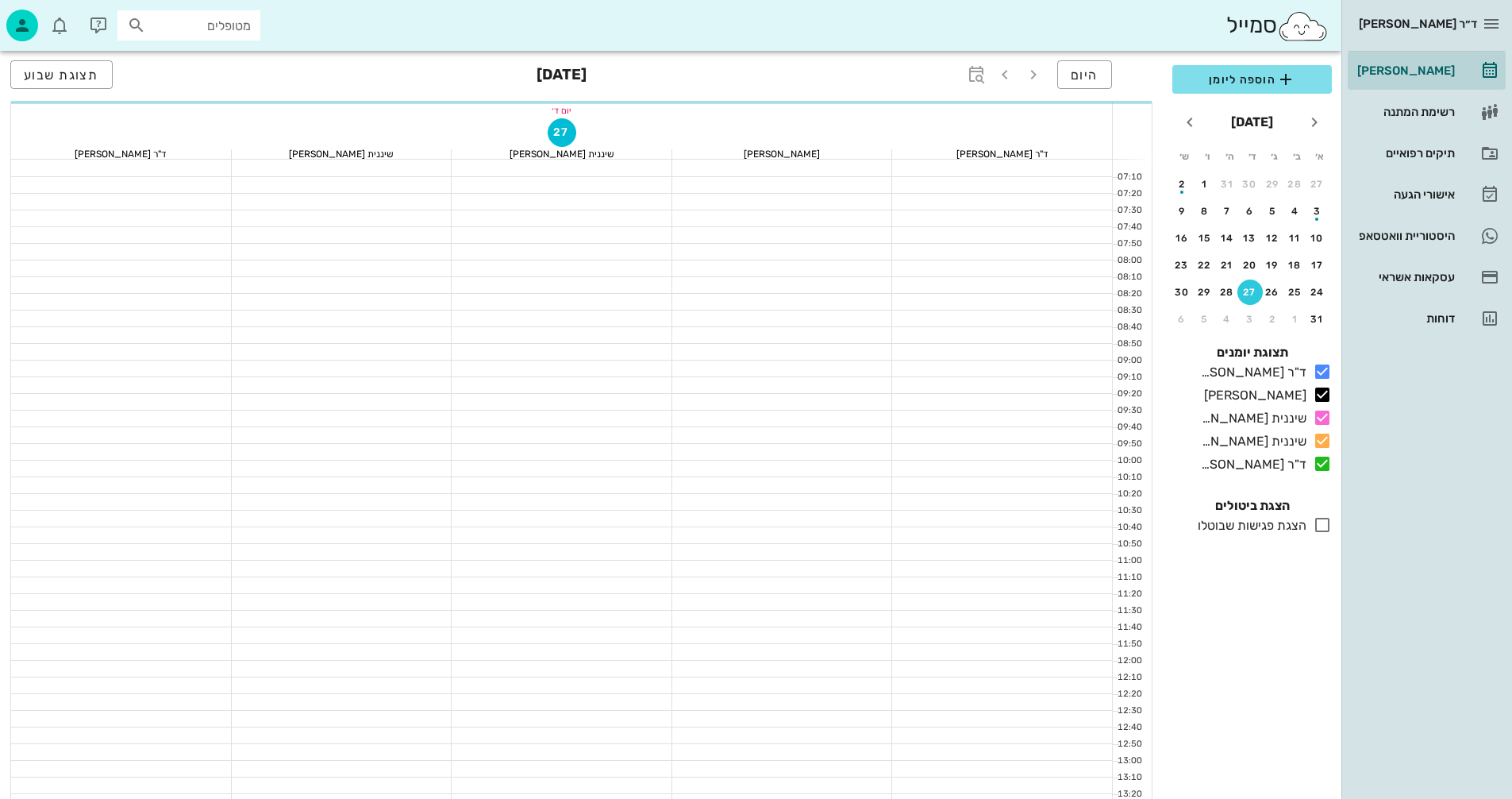
scroll to position [762, 0]
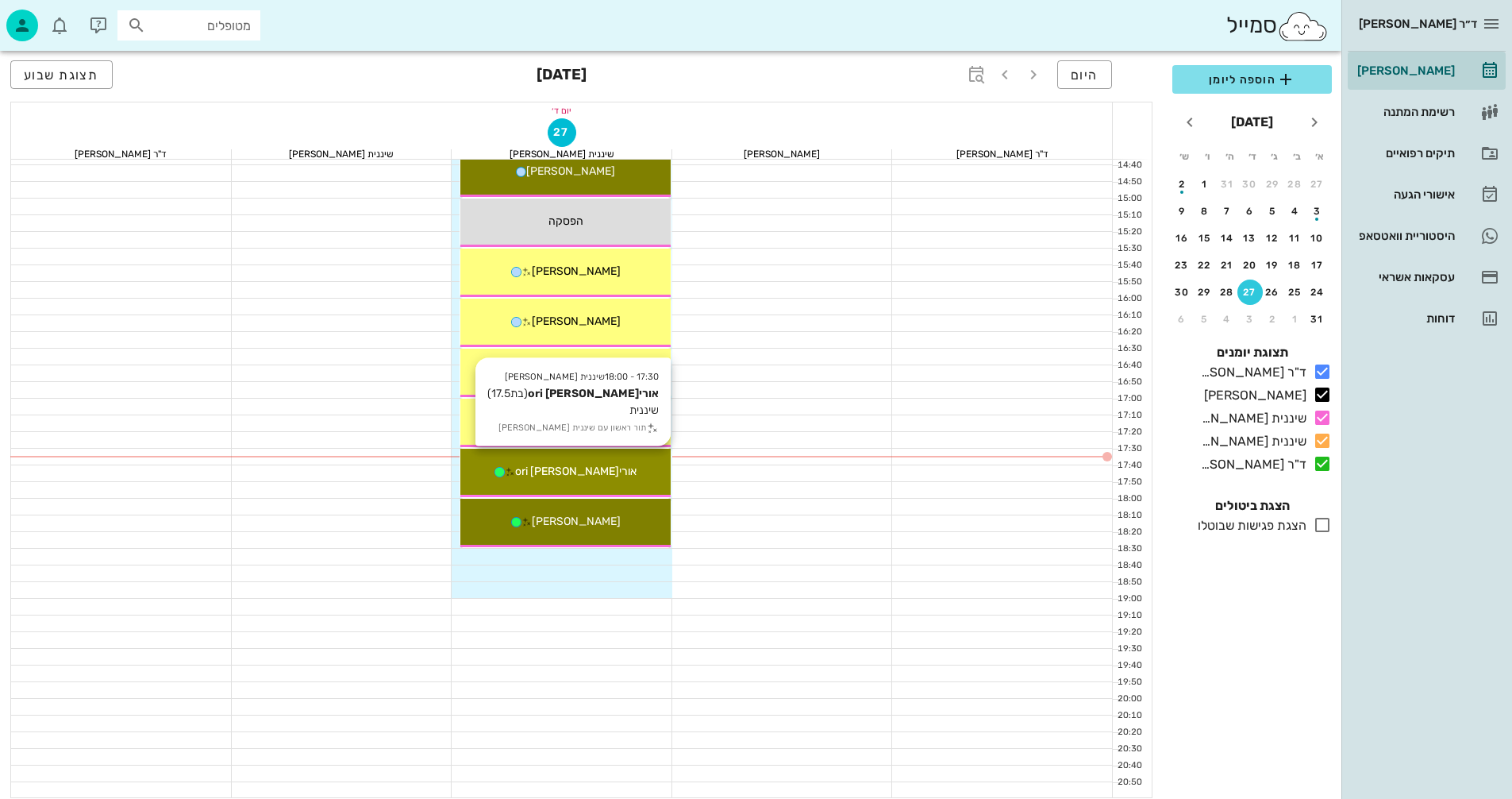
click at [639, 474] on div "אוריori [PERSON_NAME]" at bounding box center [565, 471] width 210 height 17
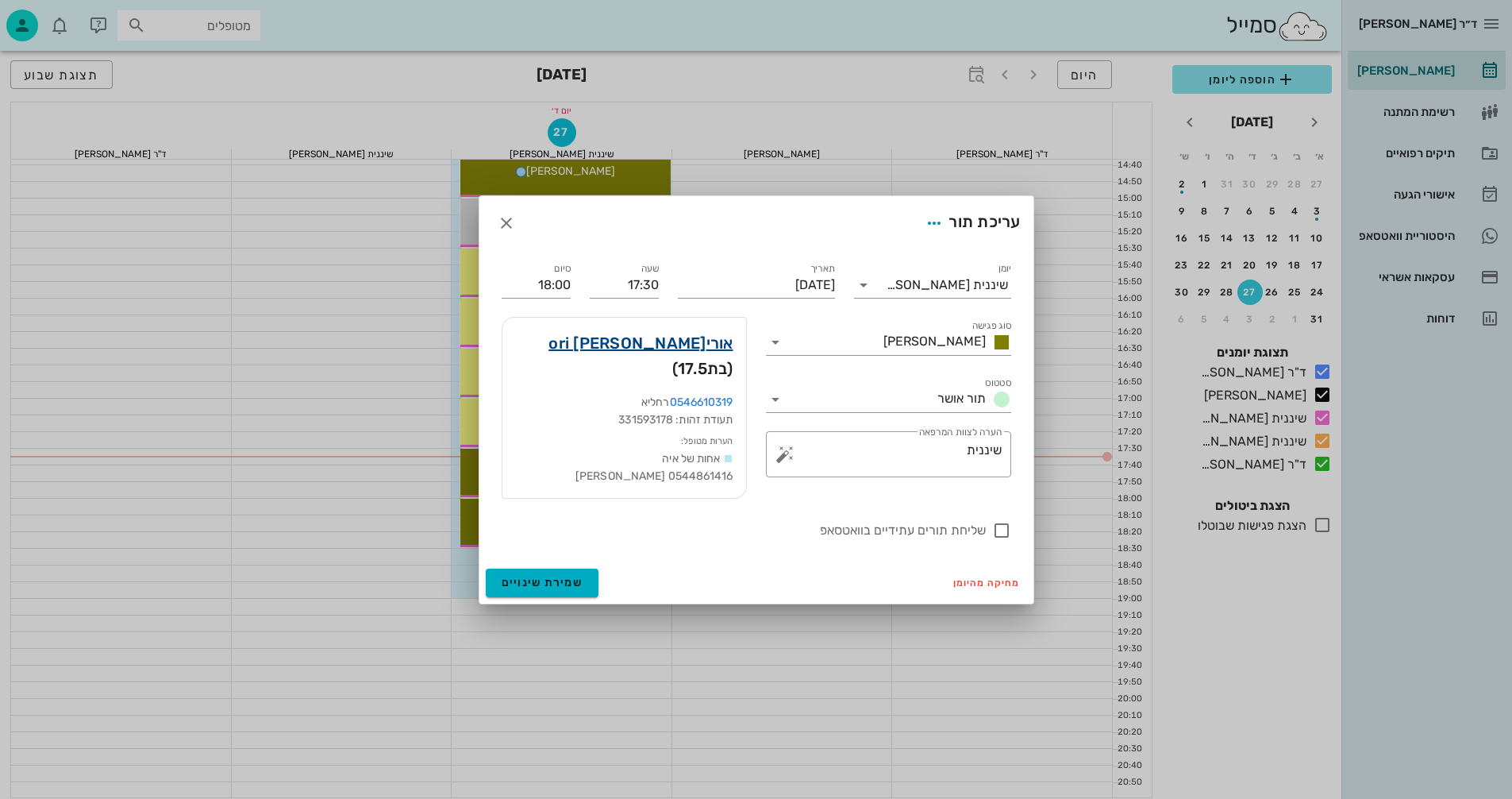
click at [704, 349] on link "אוריori [PERSON_NAME]" at bounding box center [640, 343] width 184 height 25
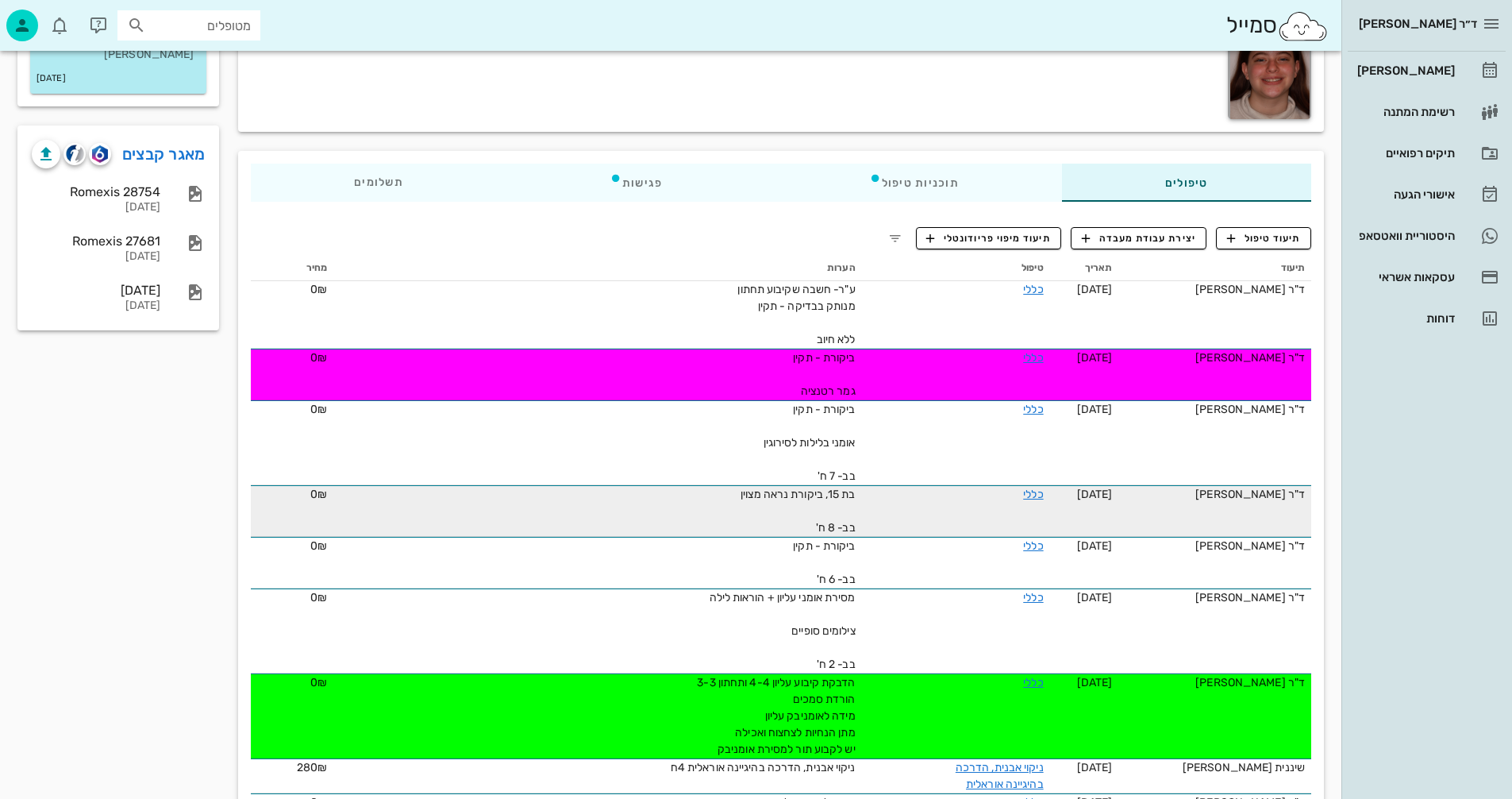
scroll to position [79, 0]
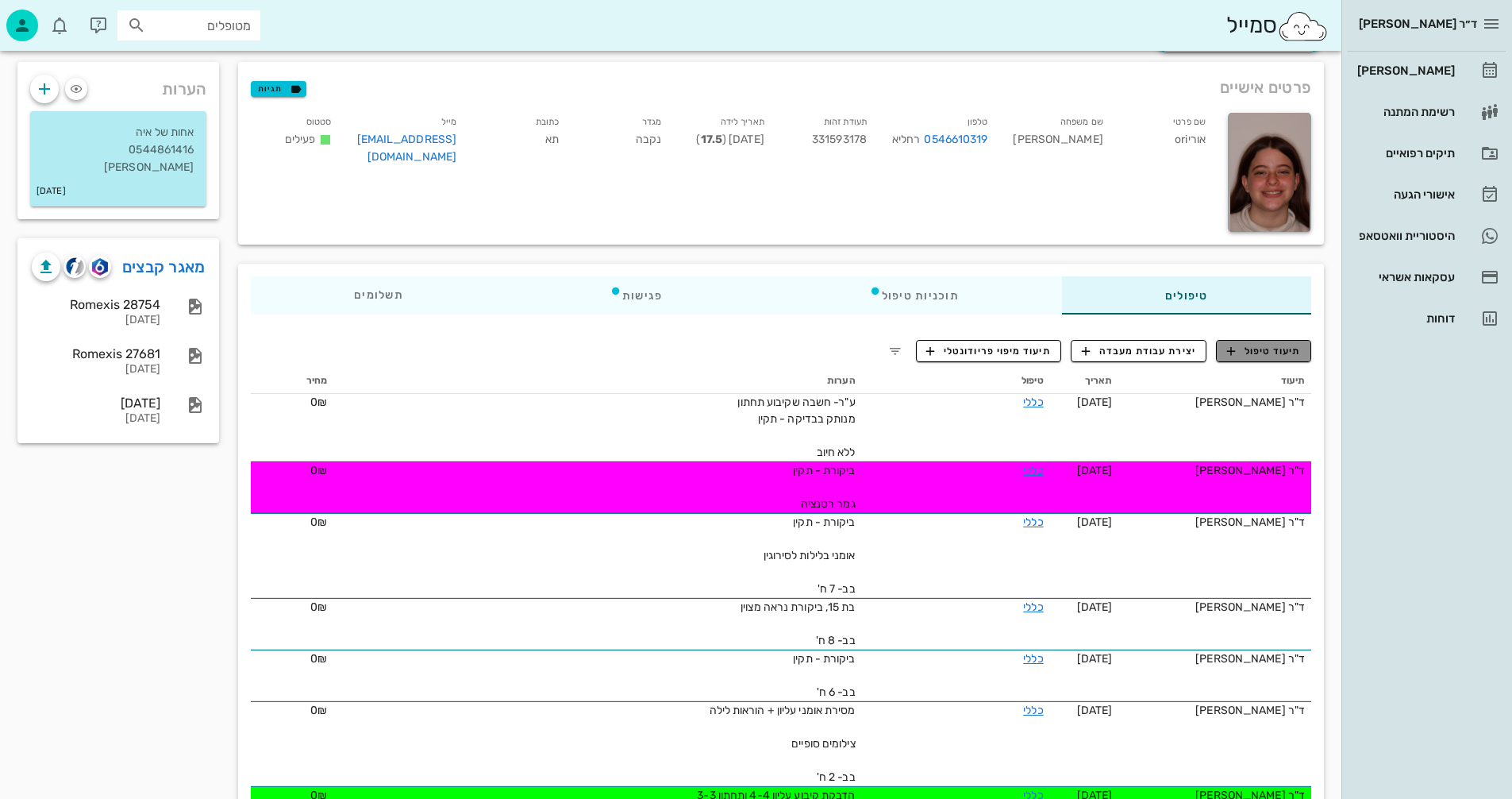
click at [1281, 350] on span "תיעוד טיפול" at bounding box center [1264, 350] width 74 height 14
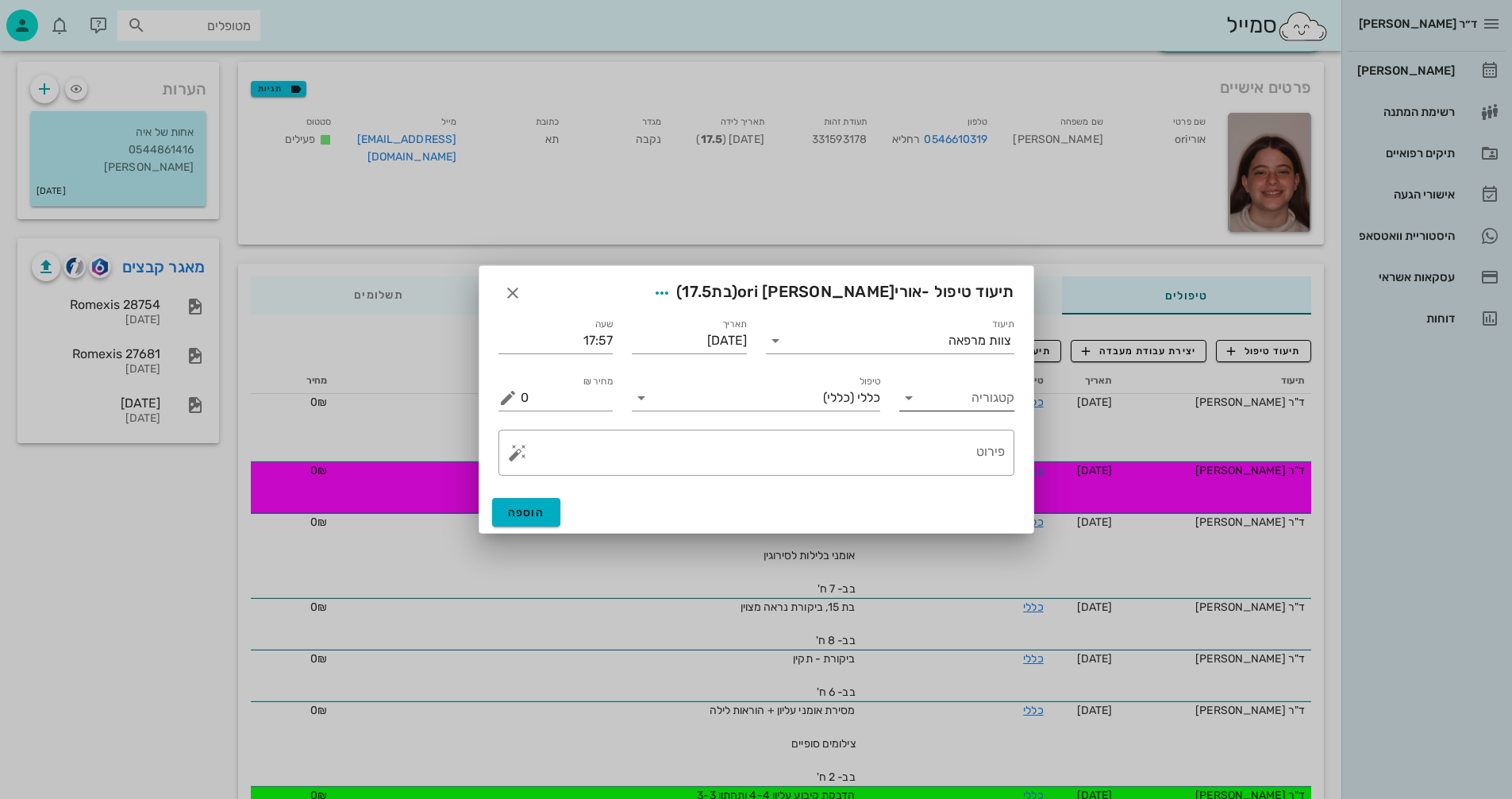
click at [905, 404] on icon at bounding box center [909, 398] width 19 height 19
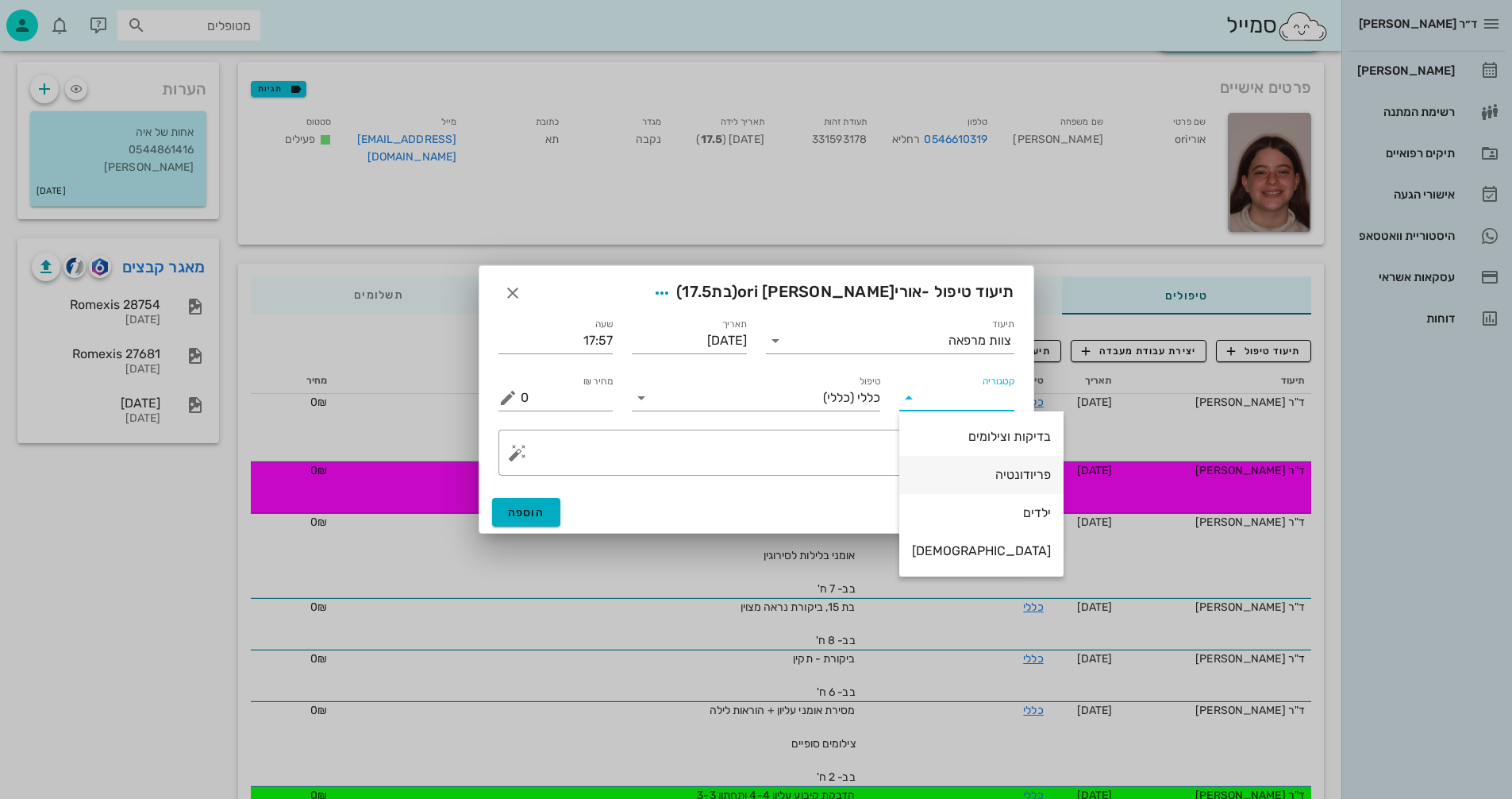
click at [977, 470] on div "פריודונטיה" at bounding box center [981, 474] width 139 height 15
type input "פריודונטיה"
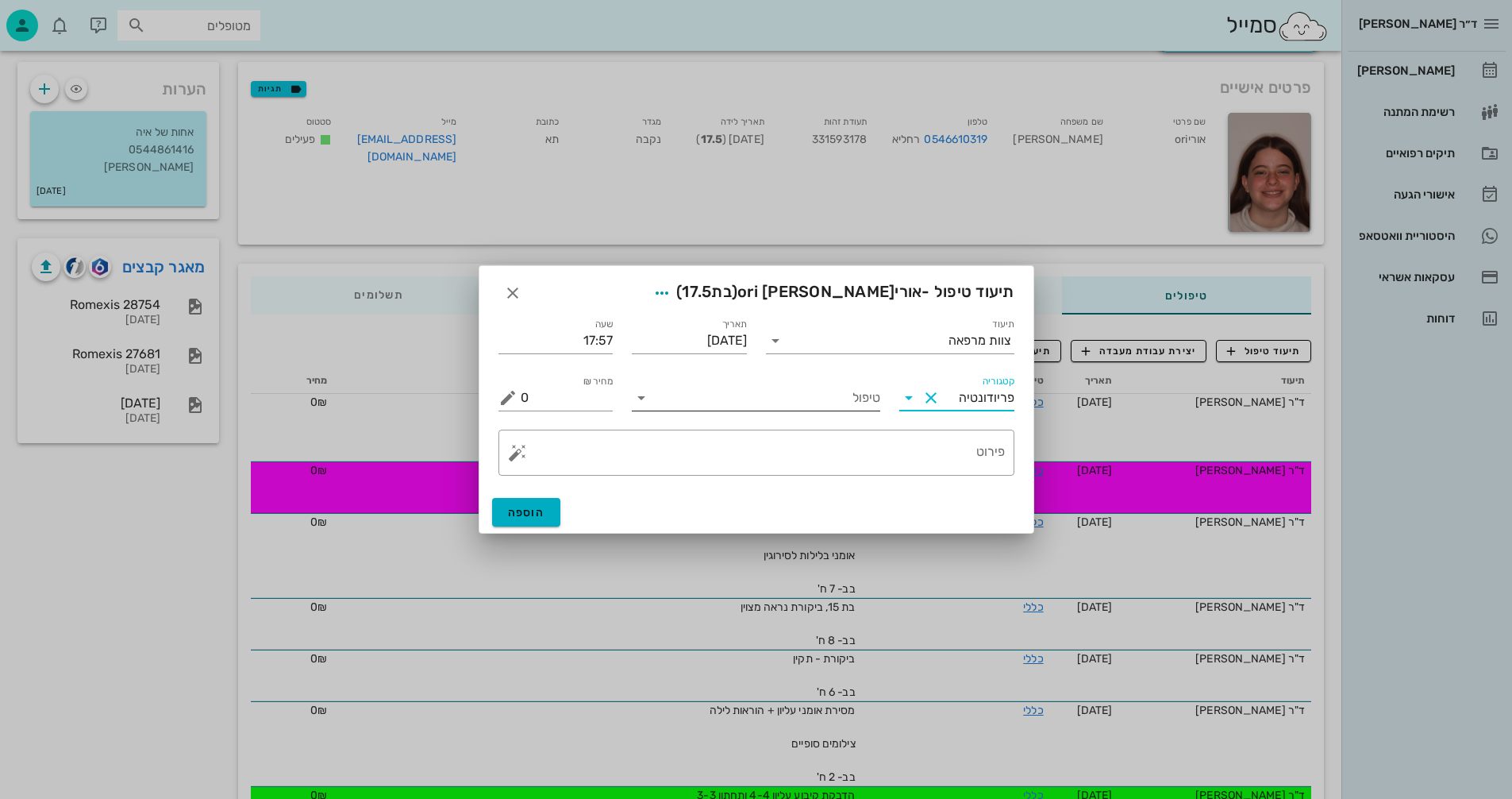
click at [646, 396] on icon at bounding box center [641, 398] width 19 height 19
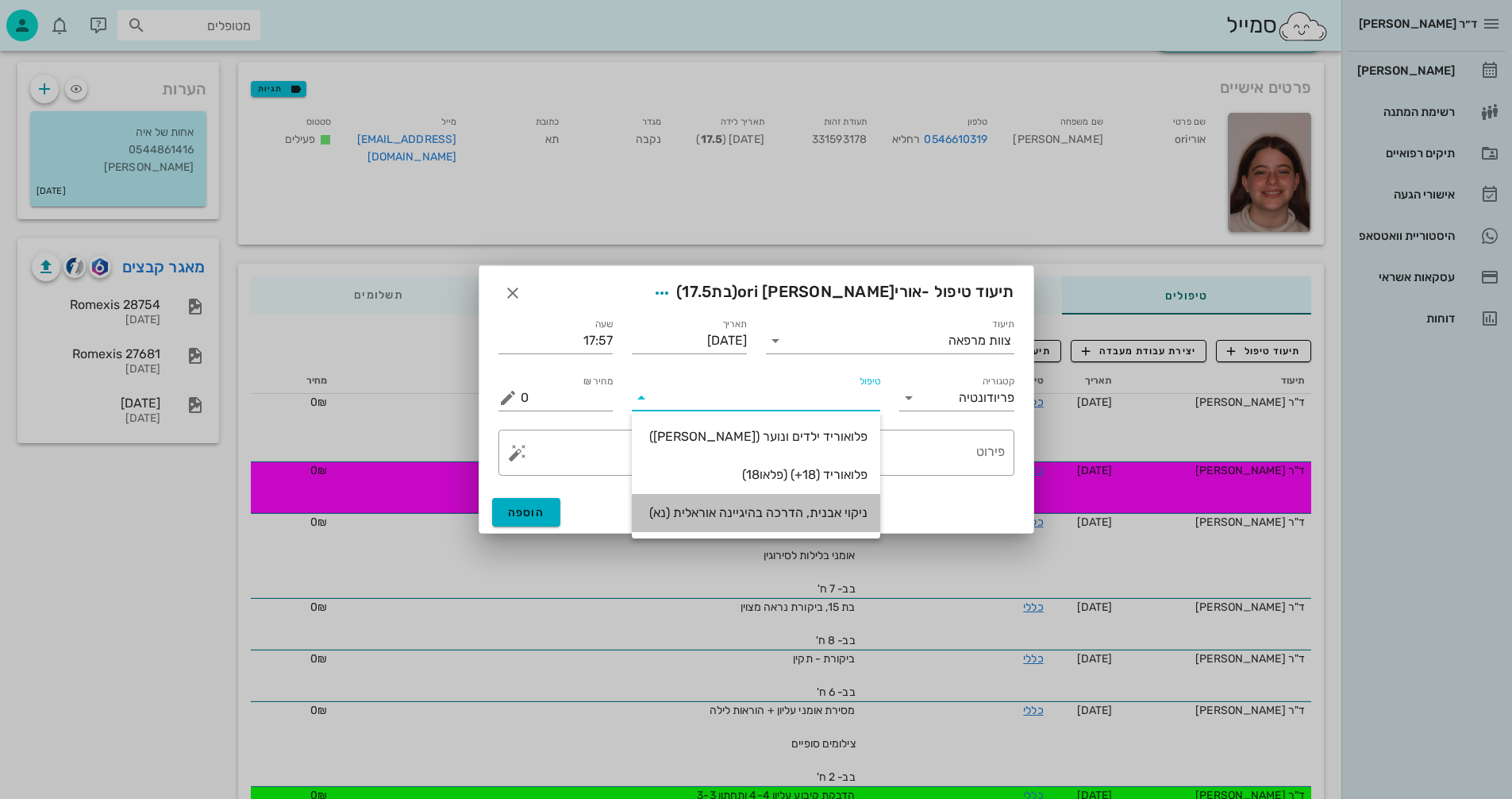
click at [815, 512] on div "ניקוי אבנית, הדרכה בהיגיינה אוראלית (נא)" at bounding box center [756, 512] width 223 height 15
type input "300"
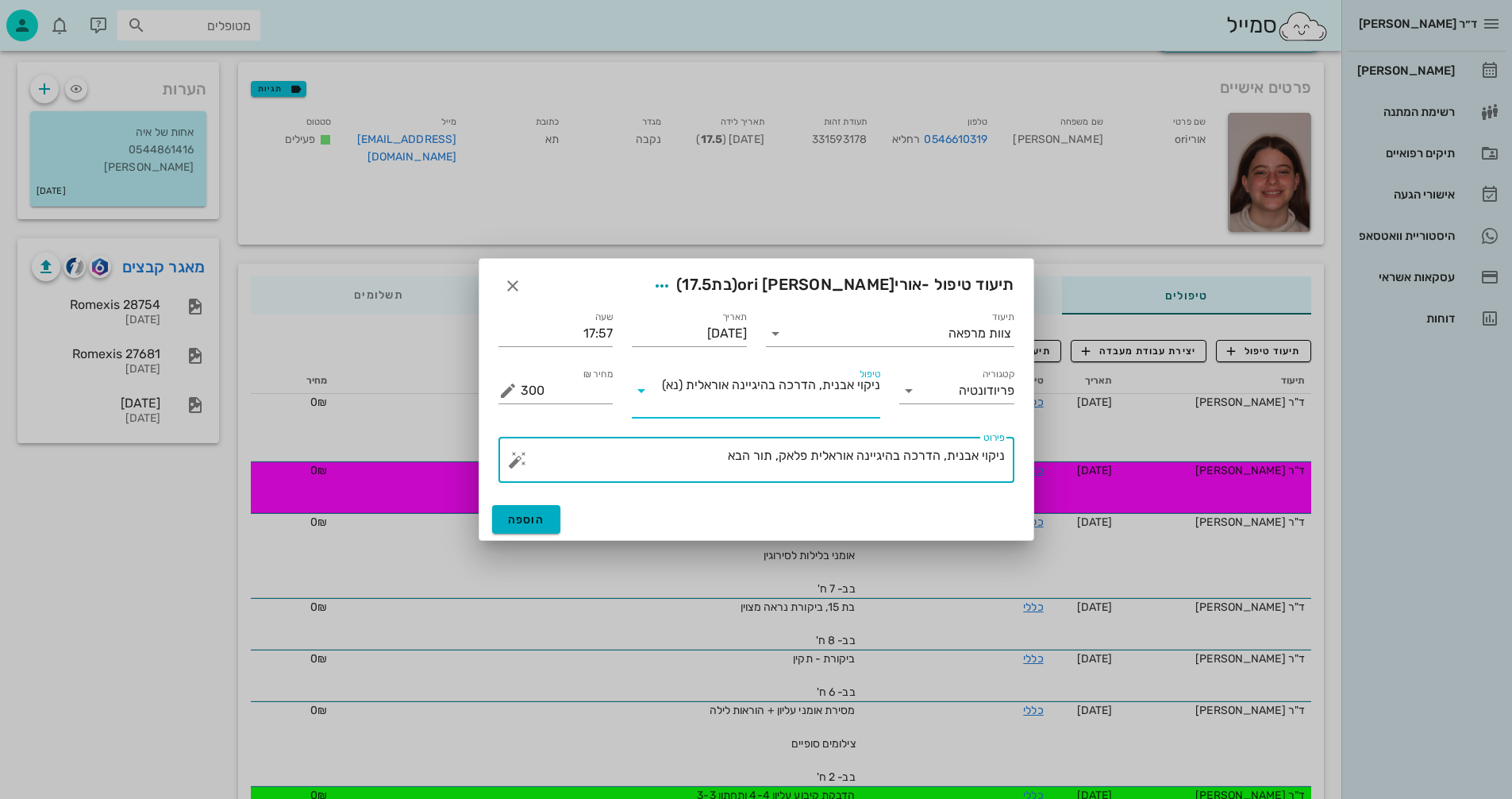
click at [707, 467] on textarea "ניקוי אבנית, הדרכה בהיגיינה אוראלית פלאק, תור הבא" at bounding box center [763, 463] width 484 height 38
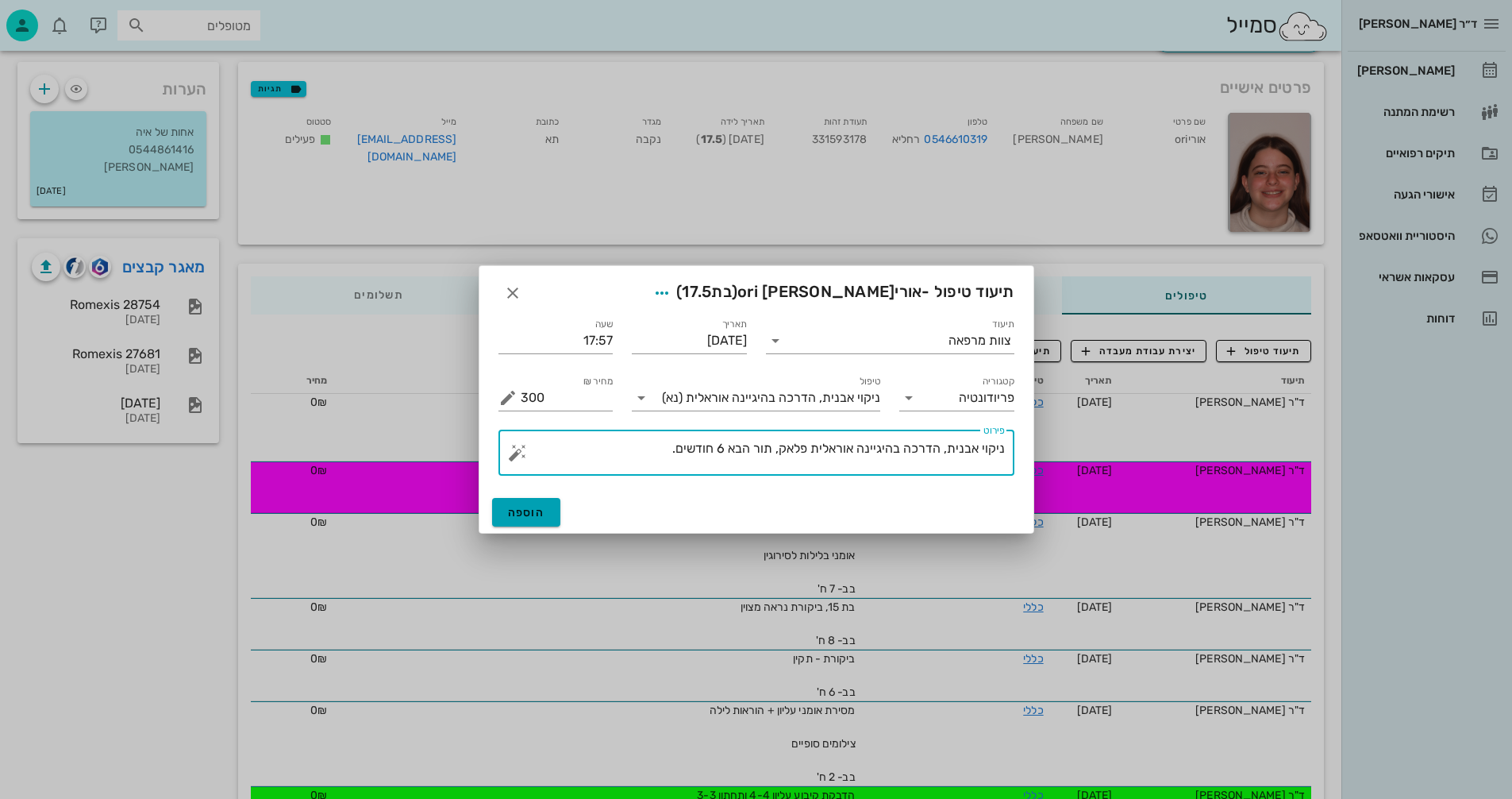
type textarea "ניקוי אבנית, הדרכה בהיגיינה אוראלית פלאק, תור הבא 6 חודשים."
click at [522, 512] on span "הוספה" at bounding box center [526, 512] width 37 height 13
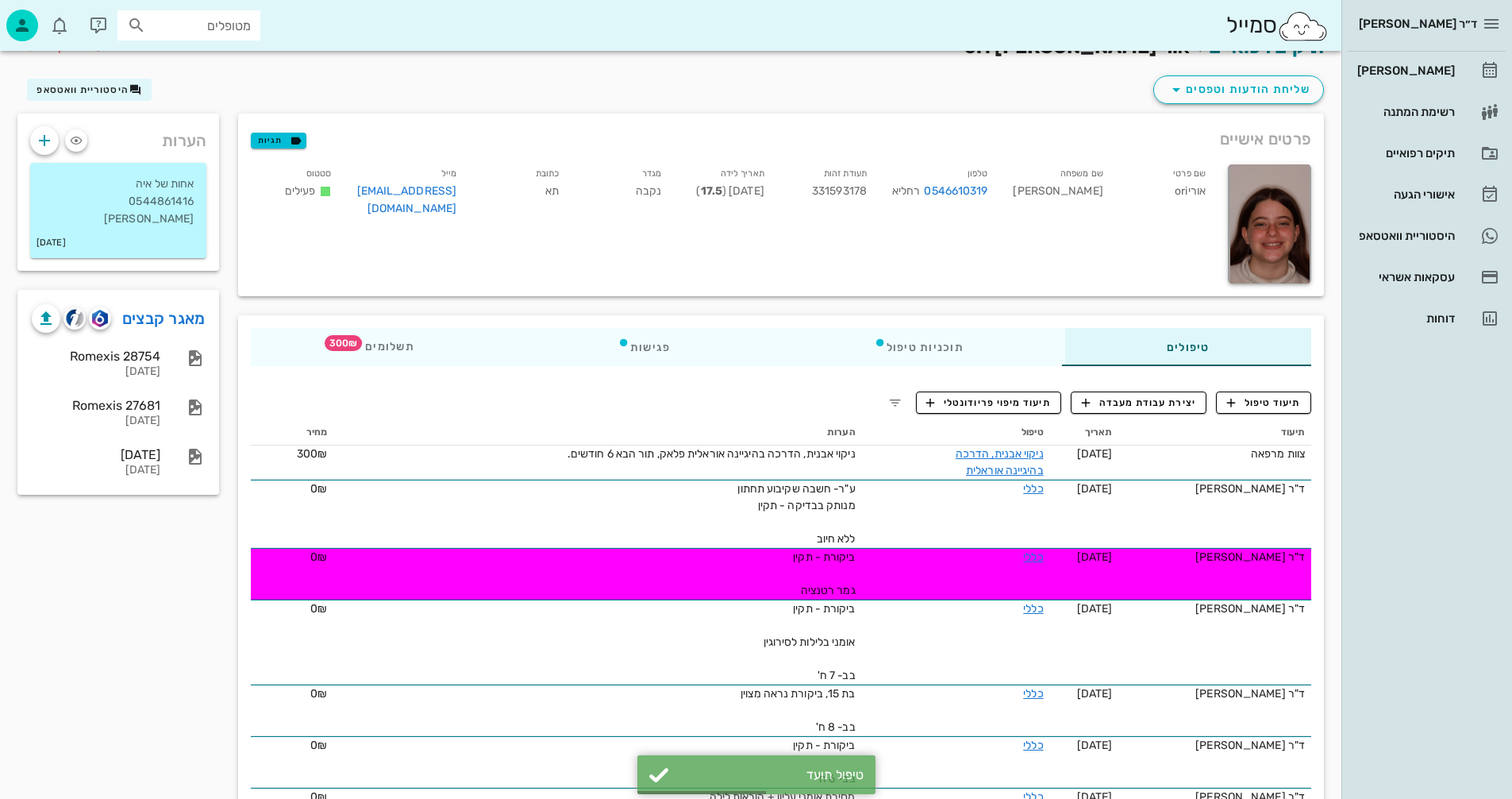
scroll to position [0, 0]
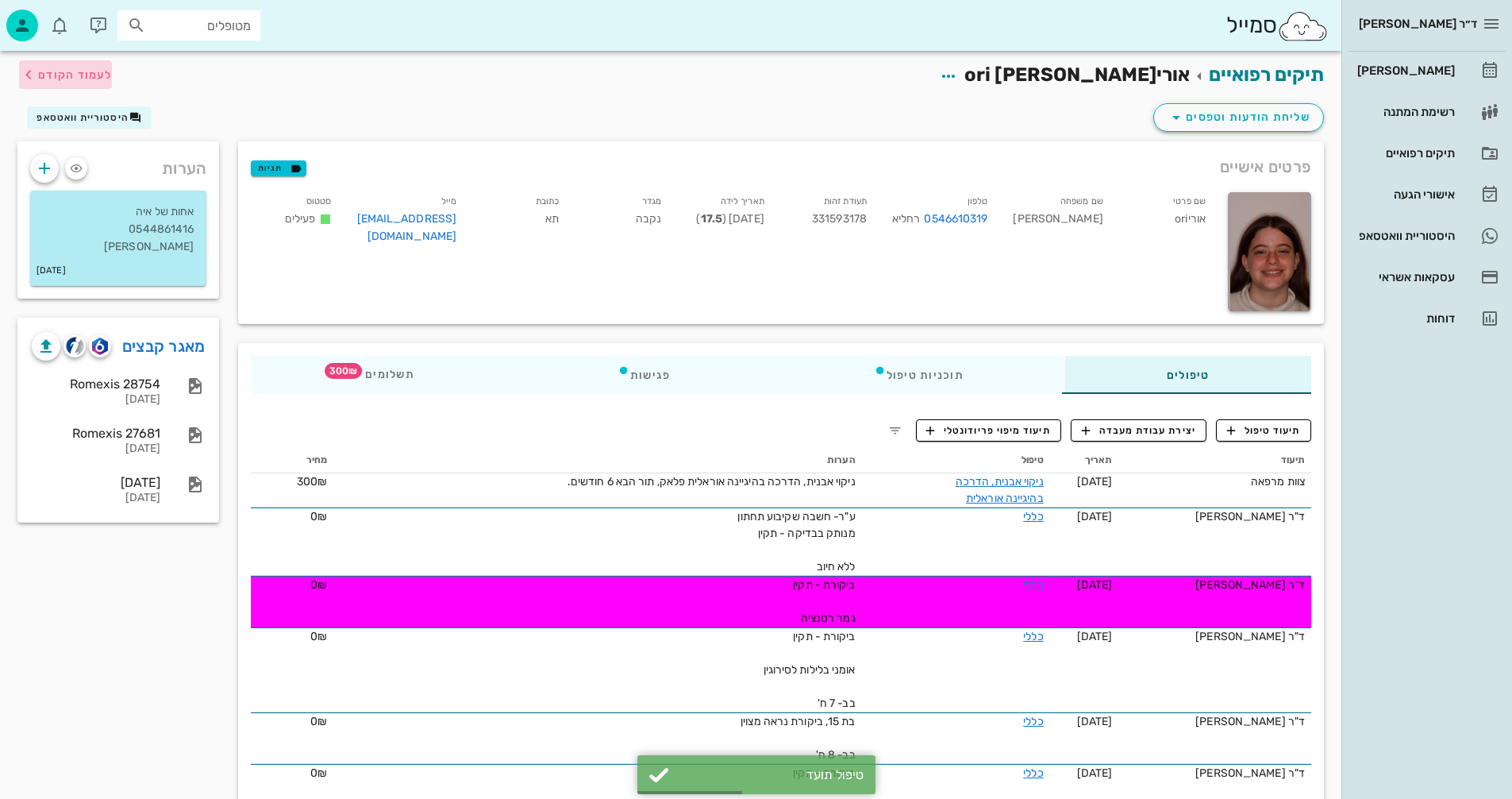
click at [58, 75] on span "לעמוד הקודם" at bounding box center [75, 75] width 74 height 13
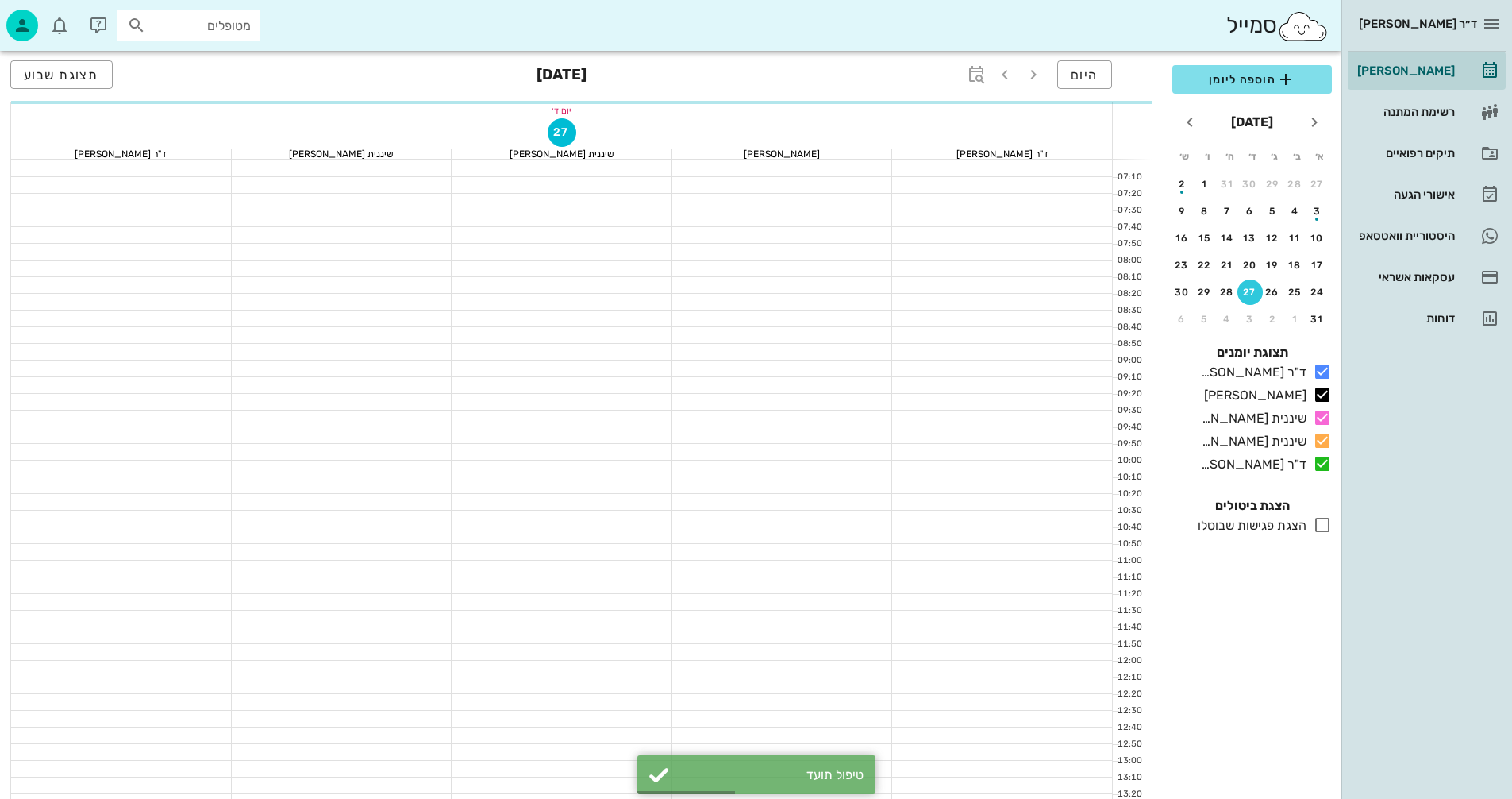
scroll to position [762, 0]
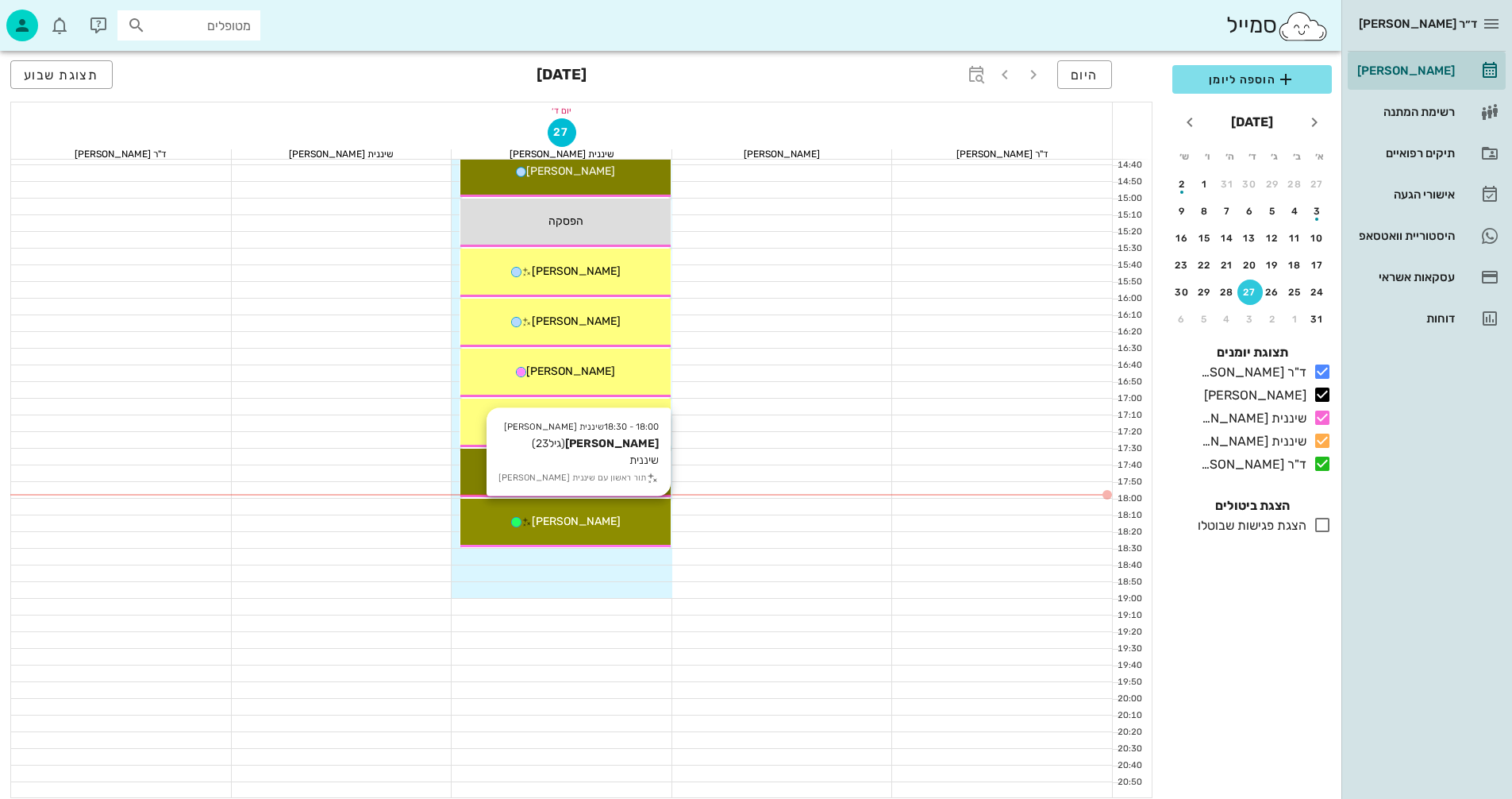
click at [619, 519] on div "[PERSON_NAME]" at bounding box center [565, 521] width 210 height 17
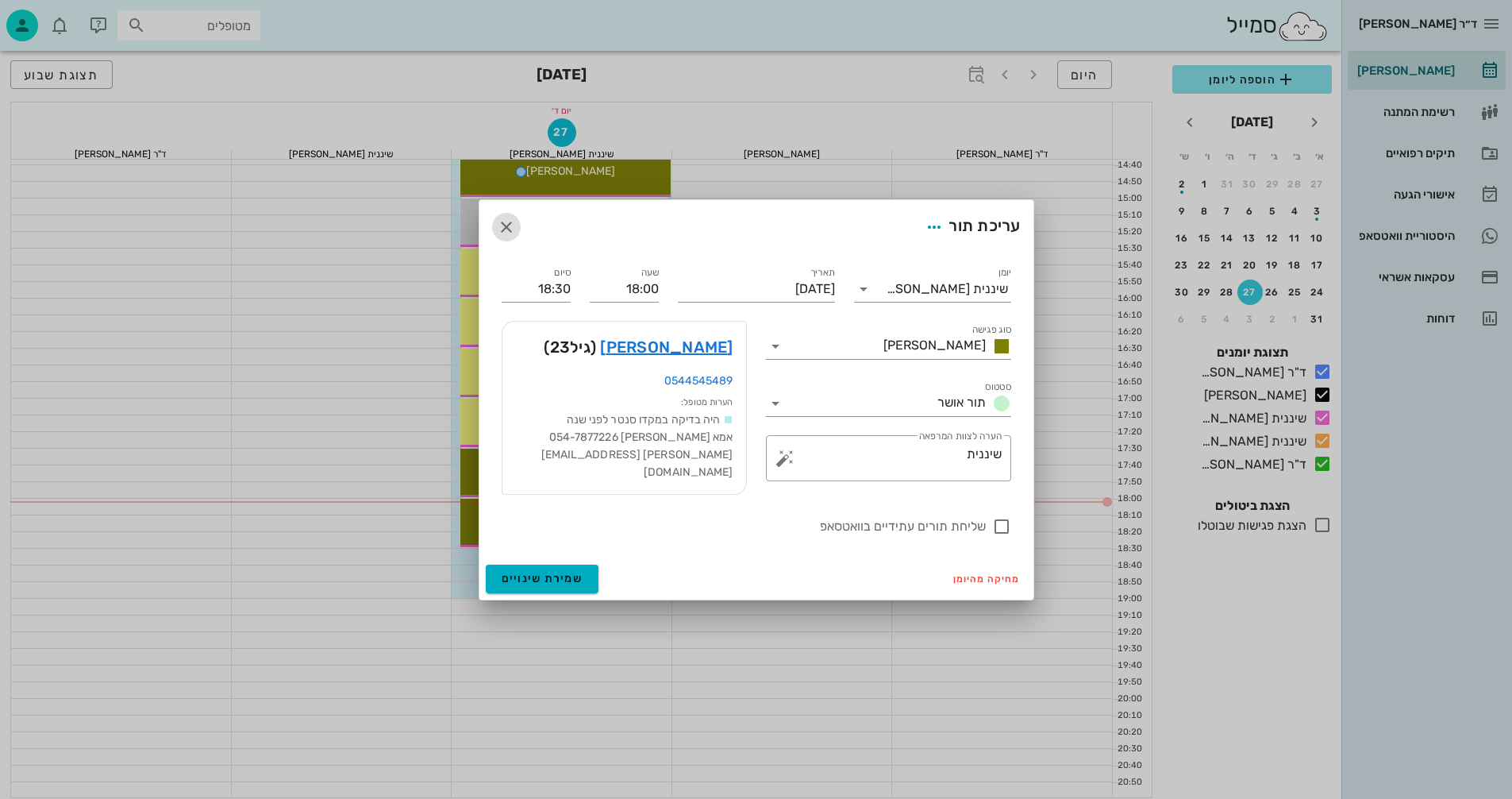
click at [512, 228] on icon "button" at bounding box center [506, 227] width 19 height 19
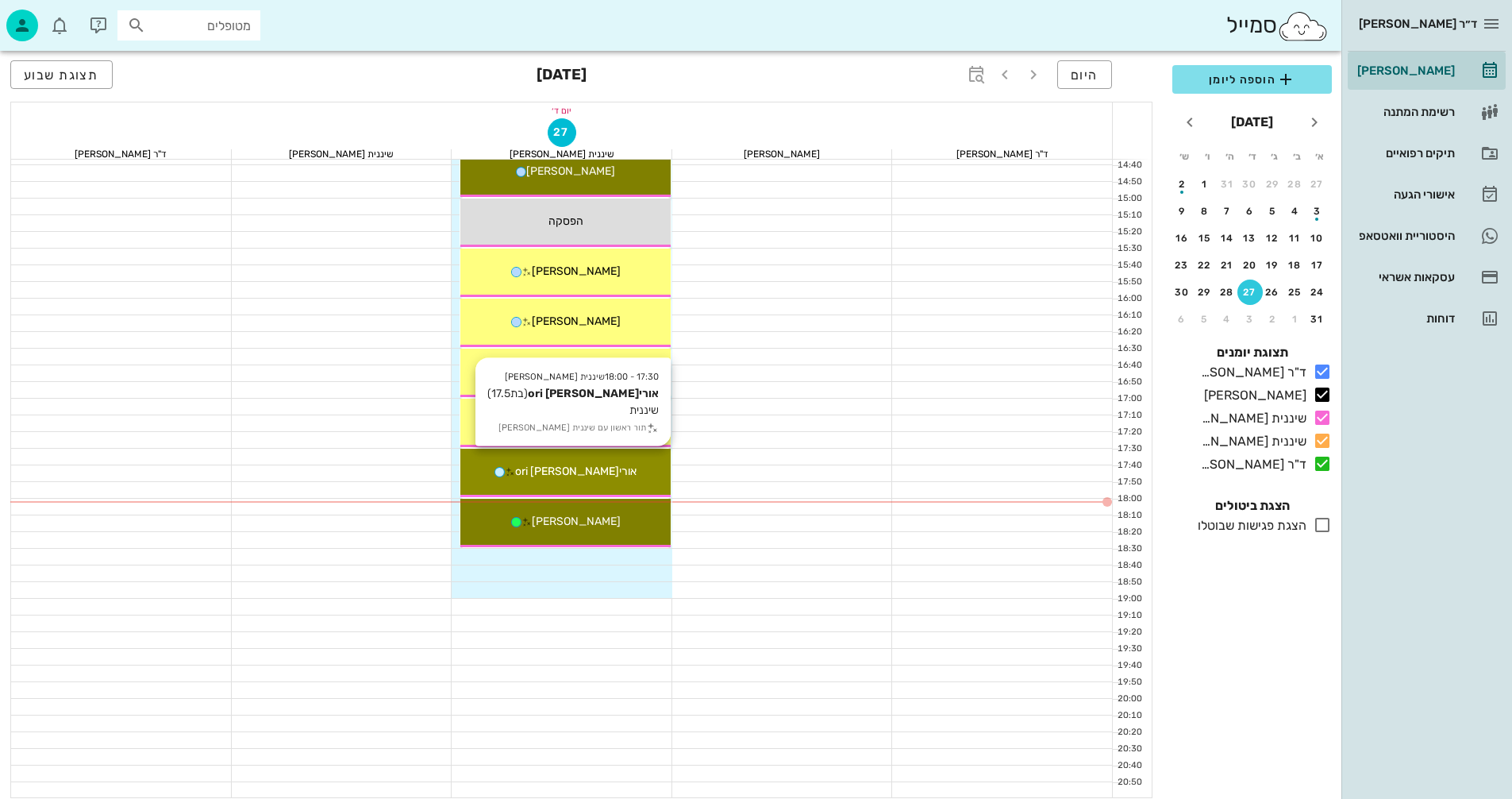
click at [628, 475] on div "אוריori [PERSON_NAME]" at bounding box center [565, 471] width 210 height 17
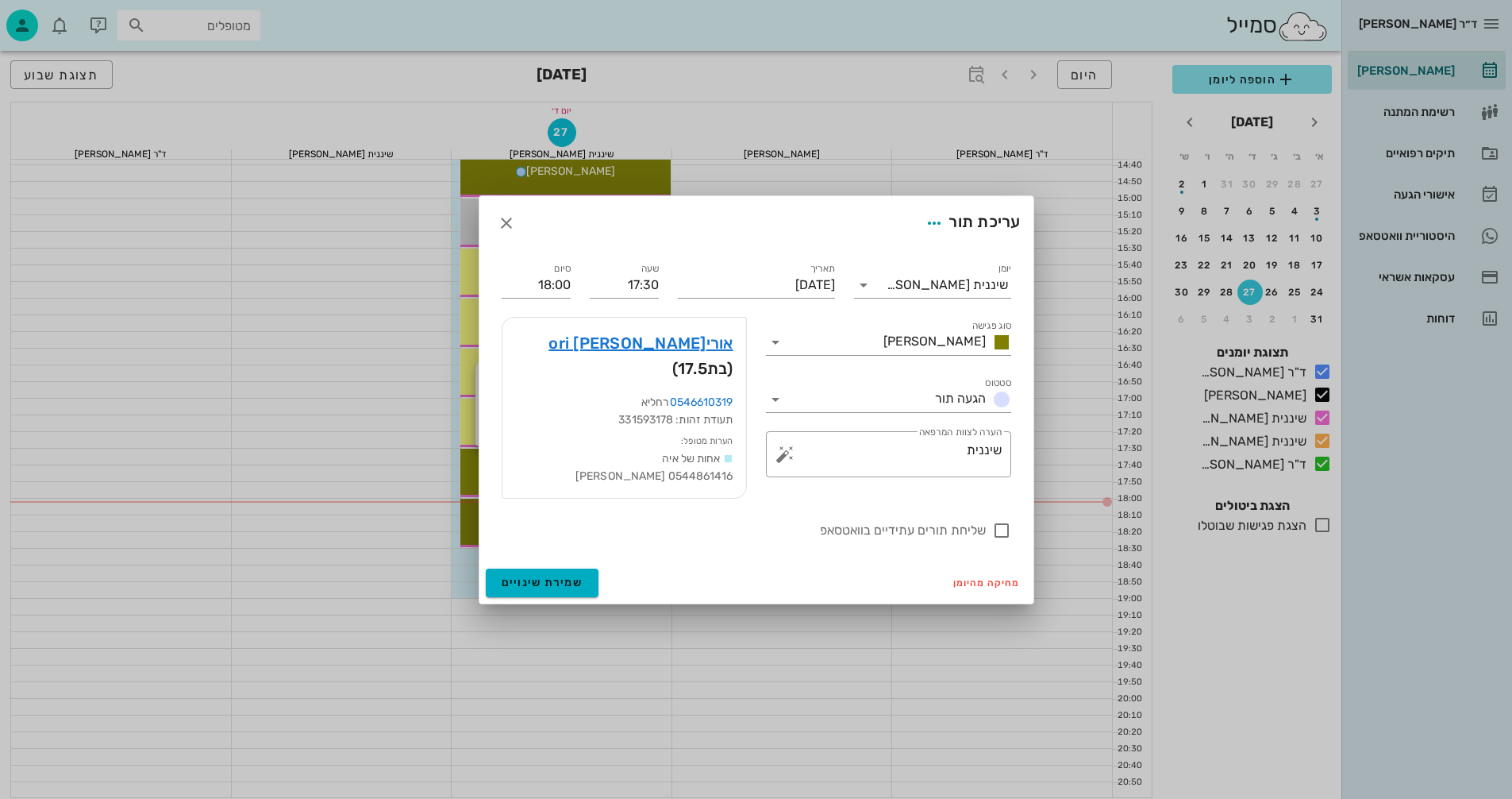
click at [628, 475] on div at bounding box center [756, 400] width 1512 height 799
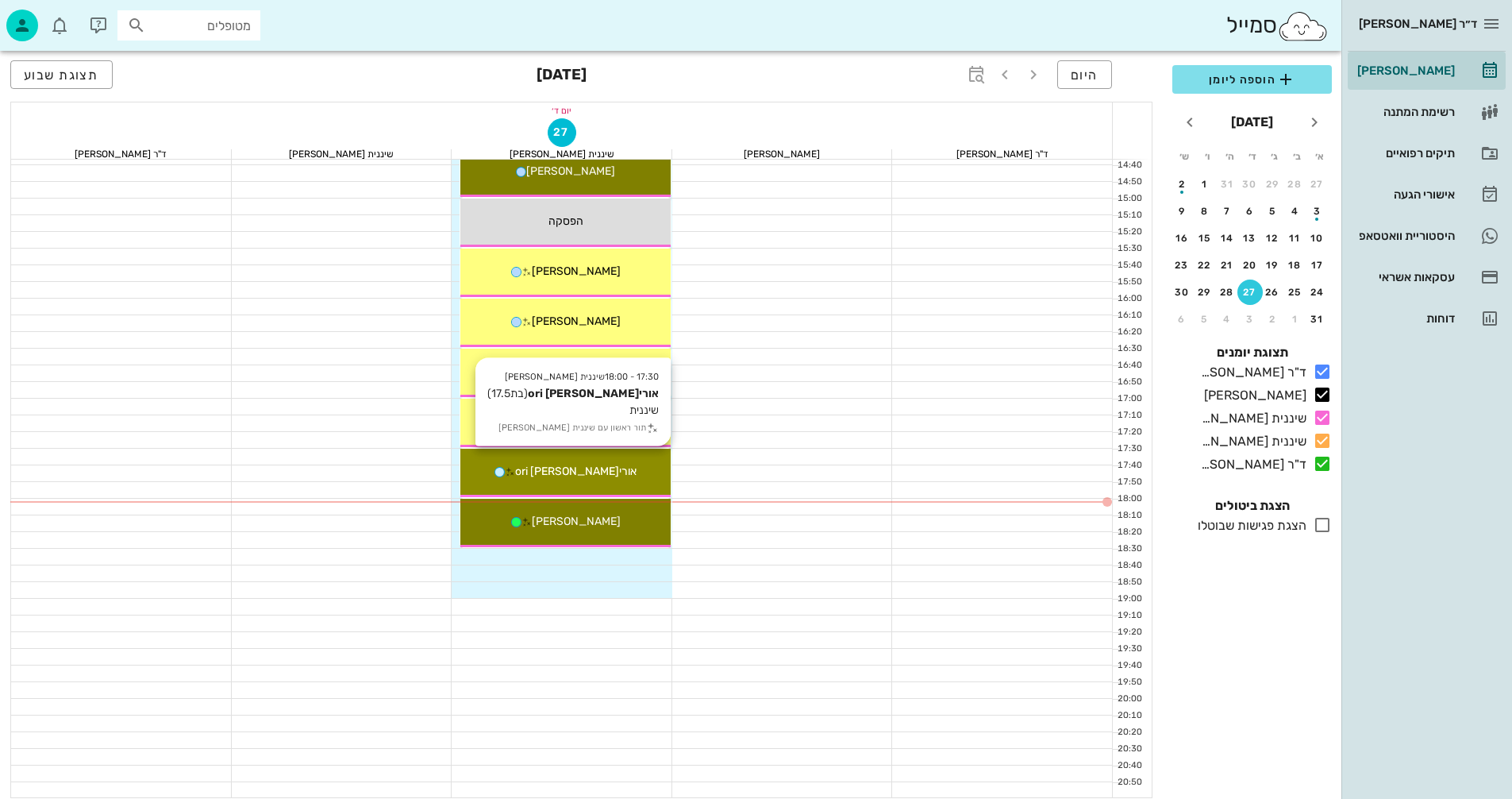
click at [631, 475] on div "אוריori [PERSON_NAME]" at bounding box center [565, 471] width 210 height 17
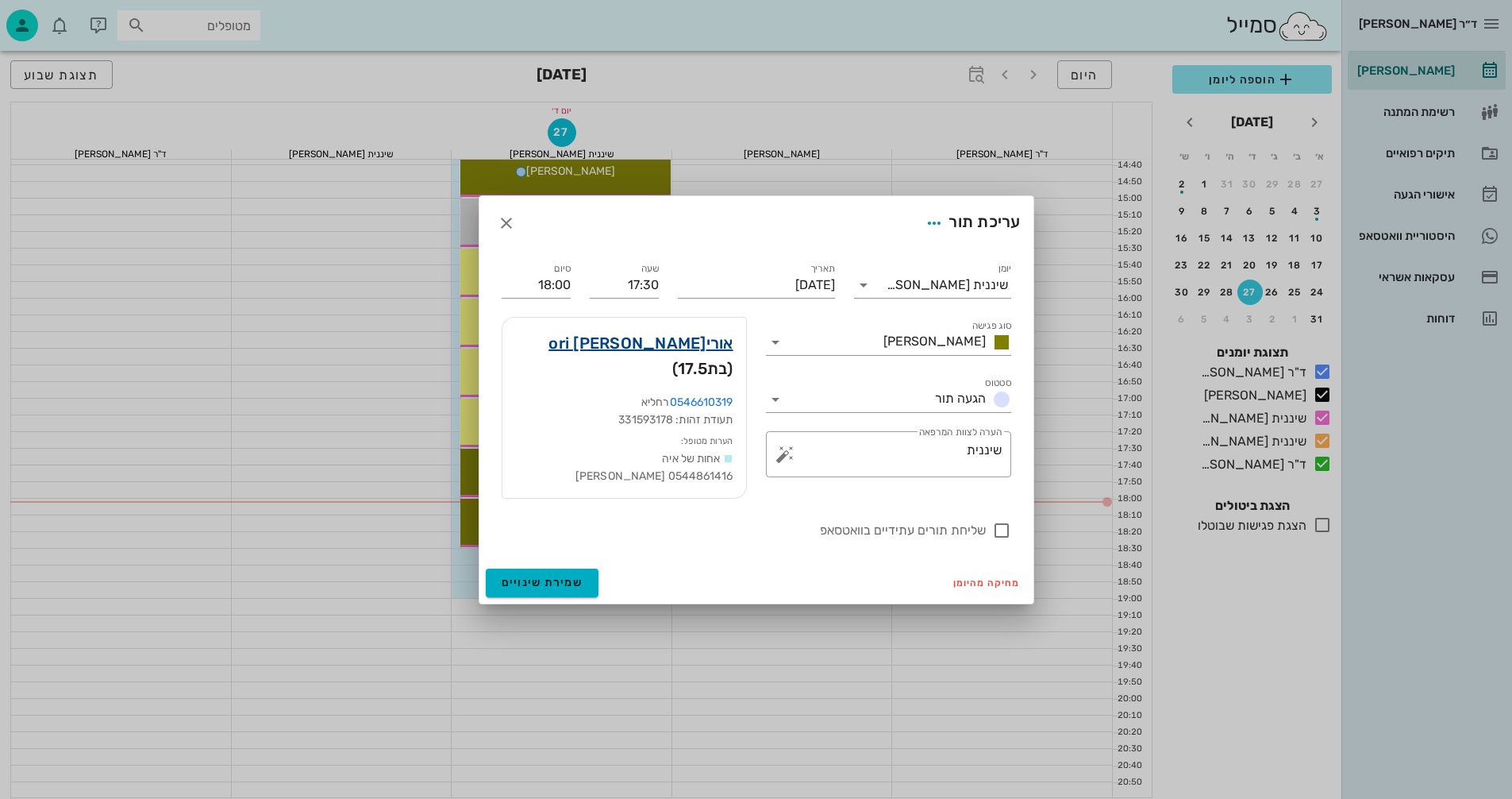
click at [708, 353] on link "אוריori [PERSON_NAME]" at bounding box center [640, 343] width 184 height 25
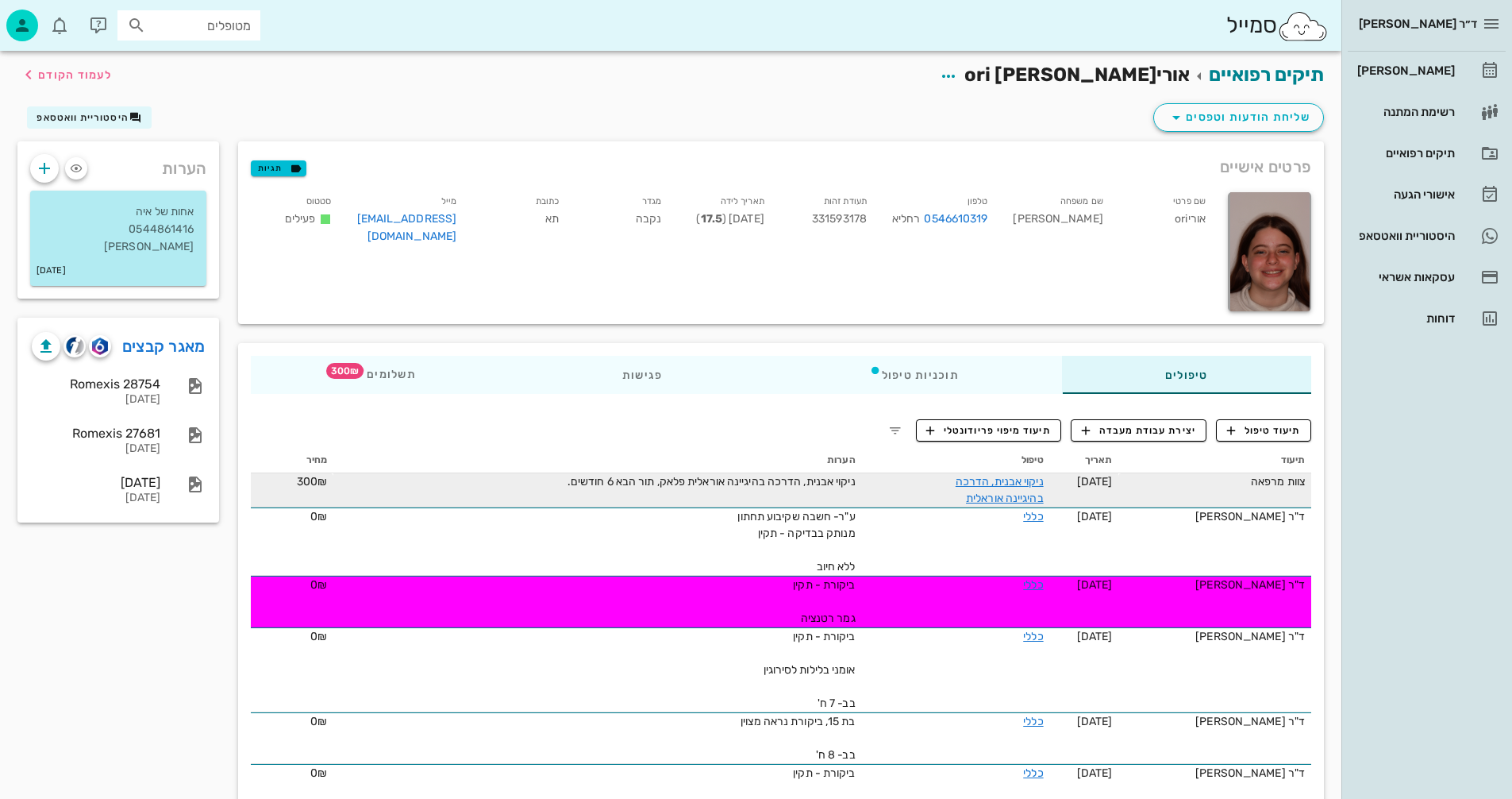
click at [525, 482] on div "ניקוי אבנית, הדרכה בהיגיינה אוראלית פלאק, תור הבא 6 חודשים." at bounding box center [677, 482] width 357 height 17
click at [1020, 483] on link "ניקוי אבנית, הדרכה בהיגיינה אוראלית" at bounding box center [1000, 490] width 88 height 30
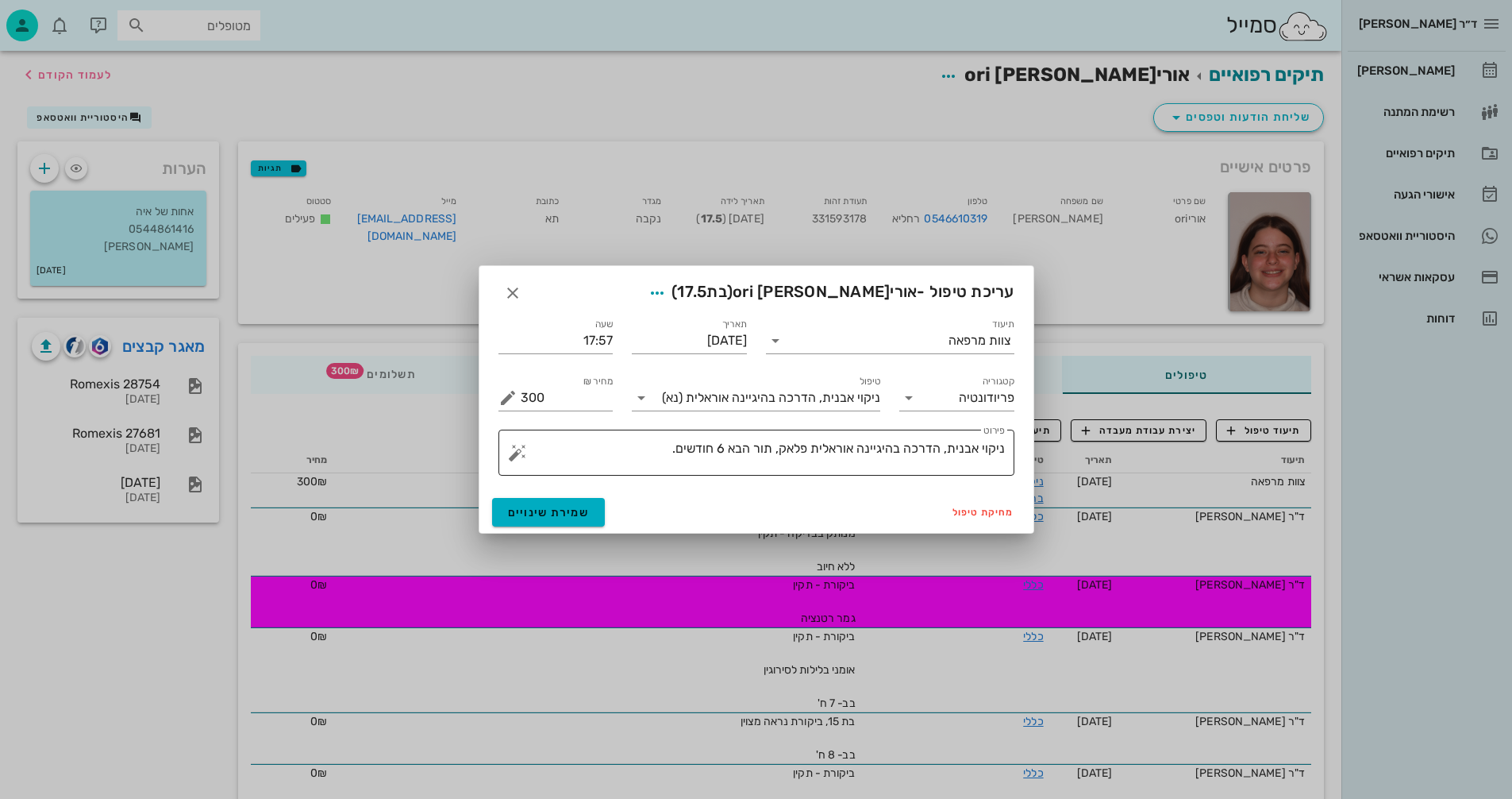
click at [613, 448] on textarea "ניקוי אבנית, הדרכה בהיגיינה אוראלית פלאק, תור הבא 6 חודשים." at bounding box center [763, 456] width 484 height 38
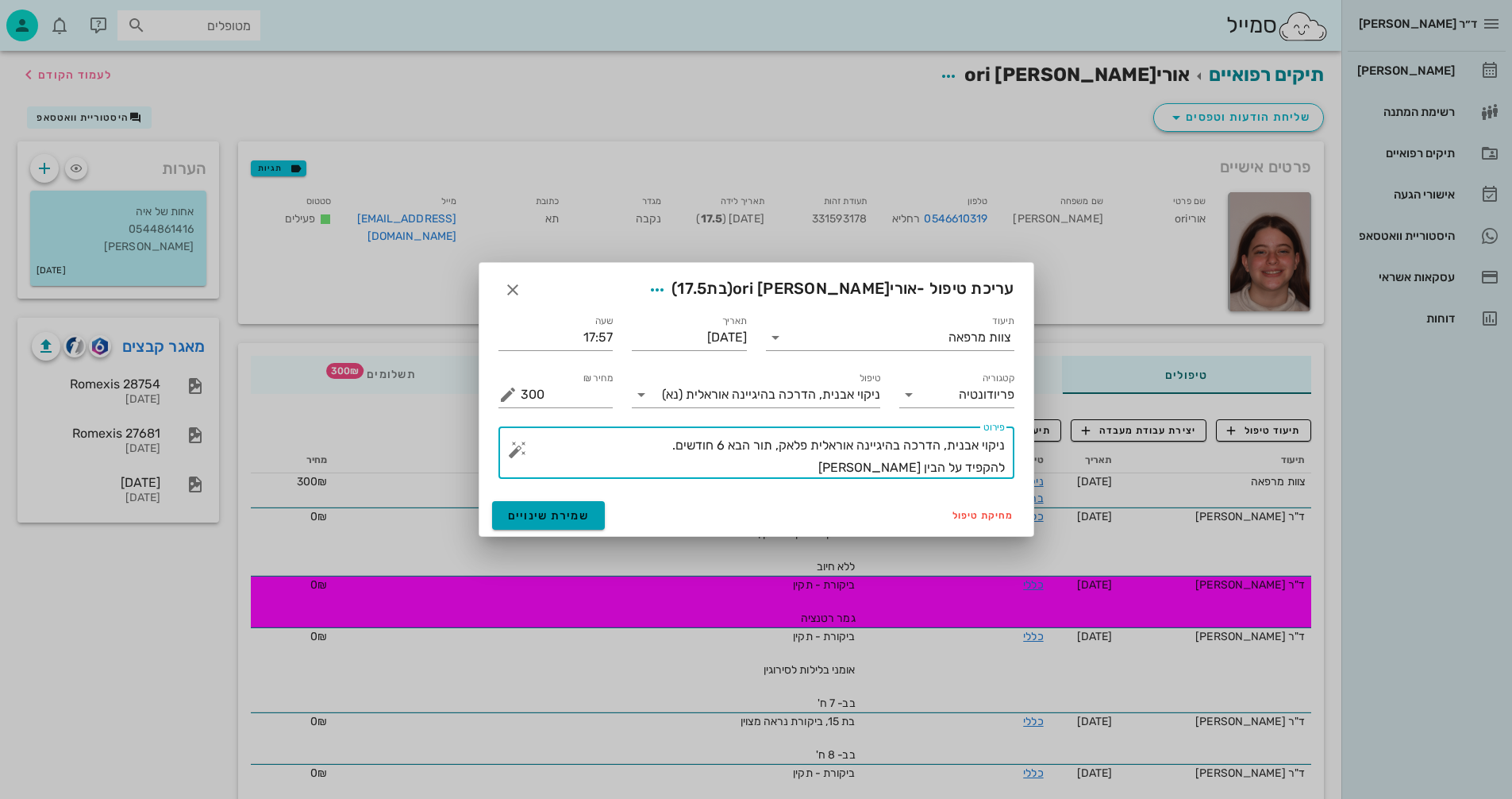
type textarea "ניקוי אבנית, הדרכה בהיגיינה אוראלית פלאק, תור הבא 6 חודשים. להקפיד על הבין [PER…"
click at [552, 517] on span "שמירת שינויים" at bounding box center [549, 515] width 82 height 13
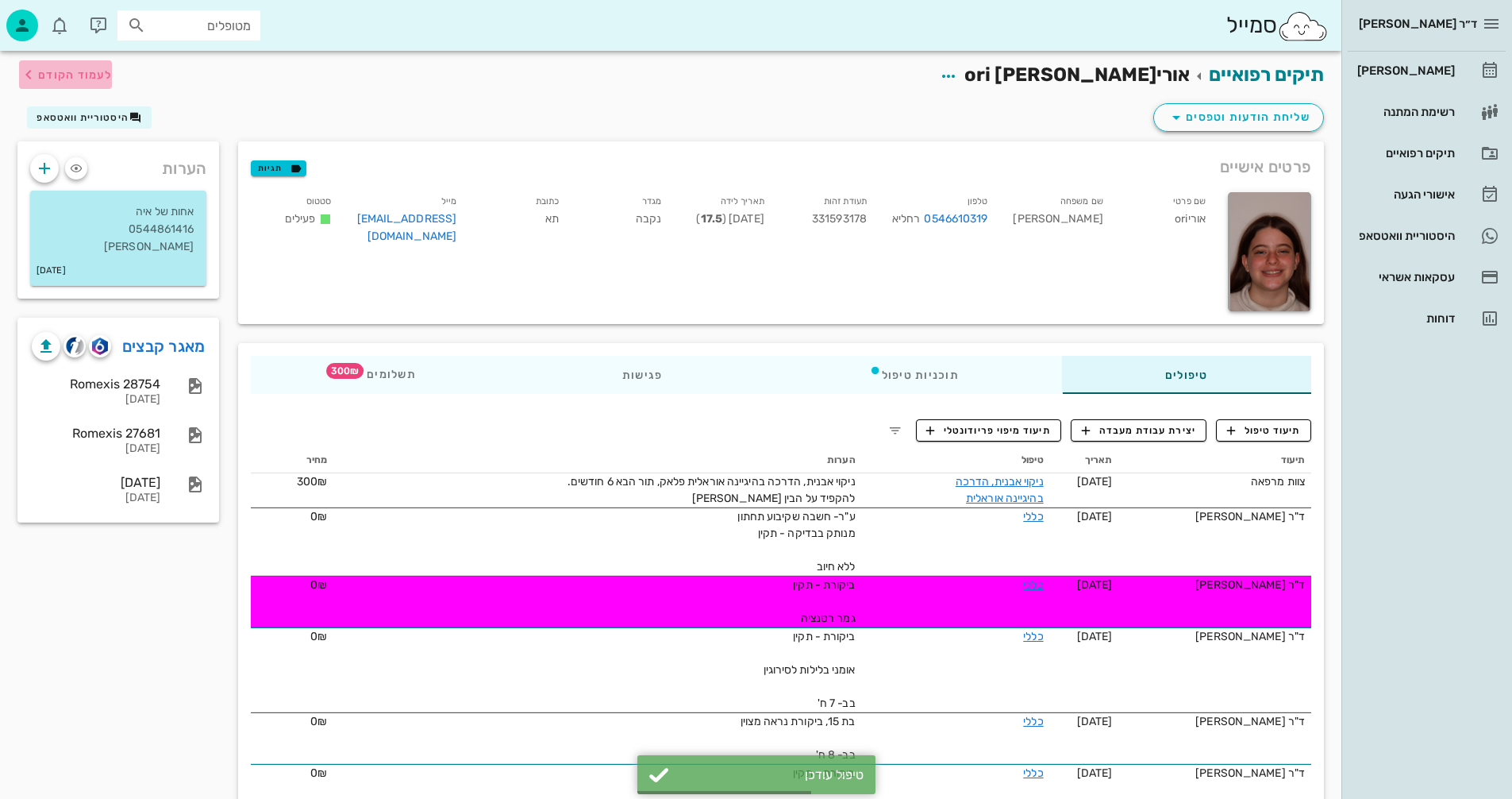
click at [50, 73] on span "לעמוד הקודם" at bounding box center [75, 75] width 74 height 13
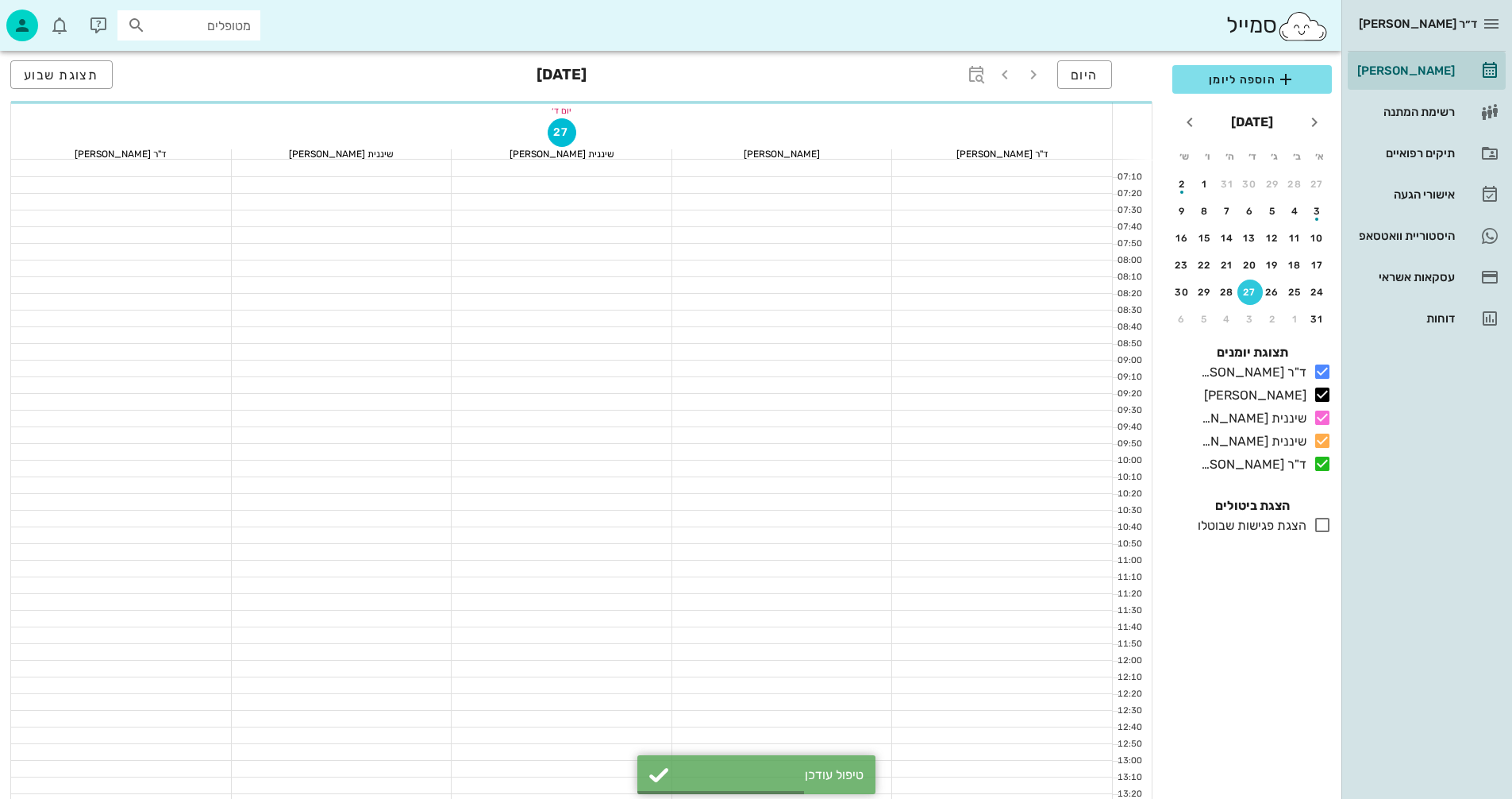
scroll to position [762, 0]
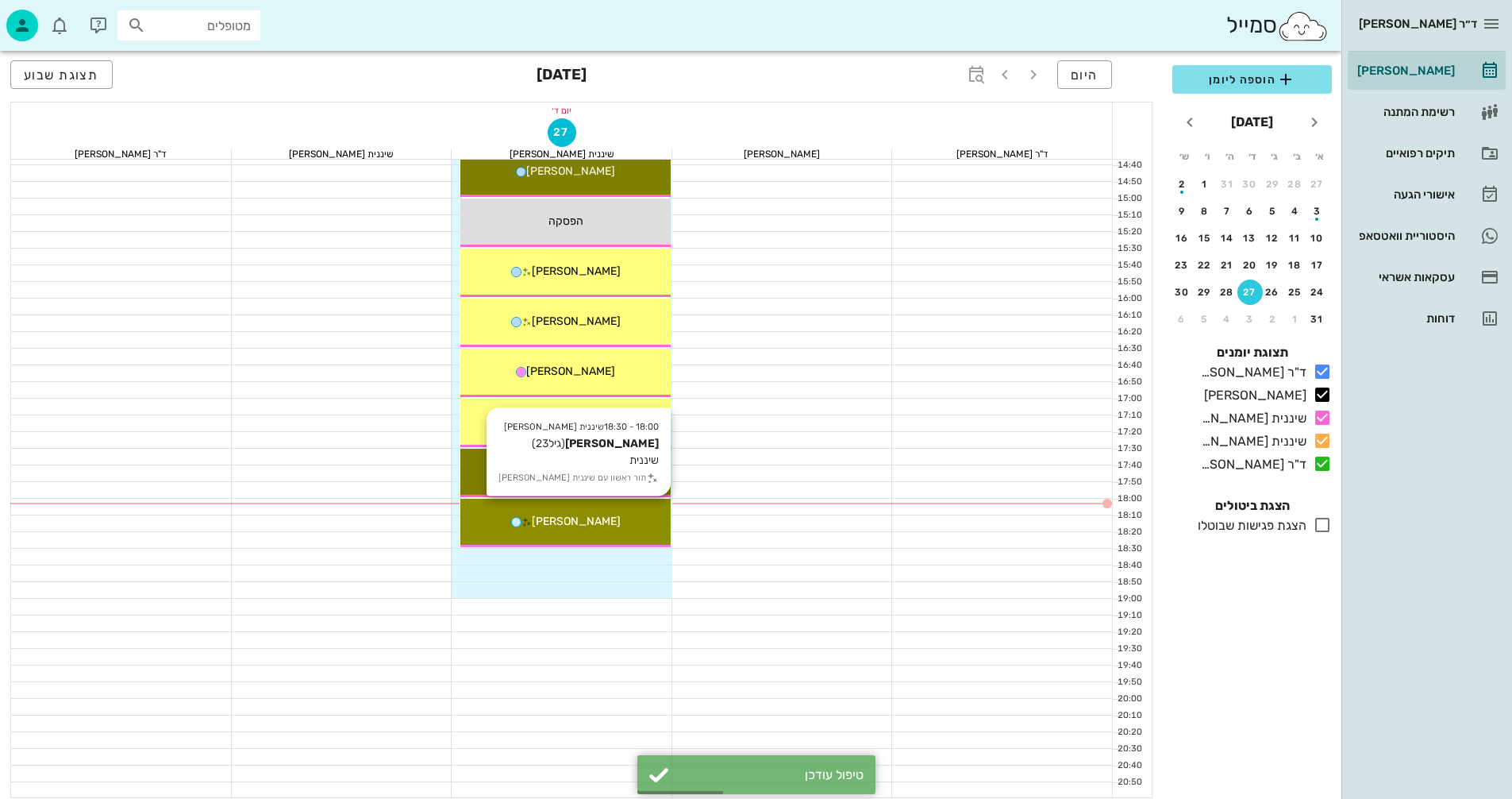
click at [581, 529] on div "18:00 - 18:30 שיננית [PERSON_NAME] (גיל 23 ) שיננית תור ראשון עם שיננית [PERSON…" at bounding box center [565, 523] width 210 height 49
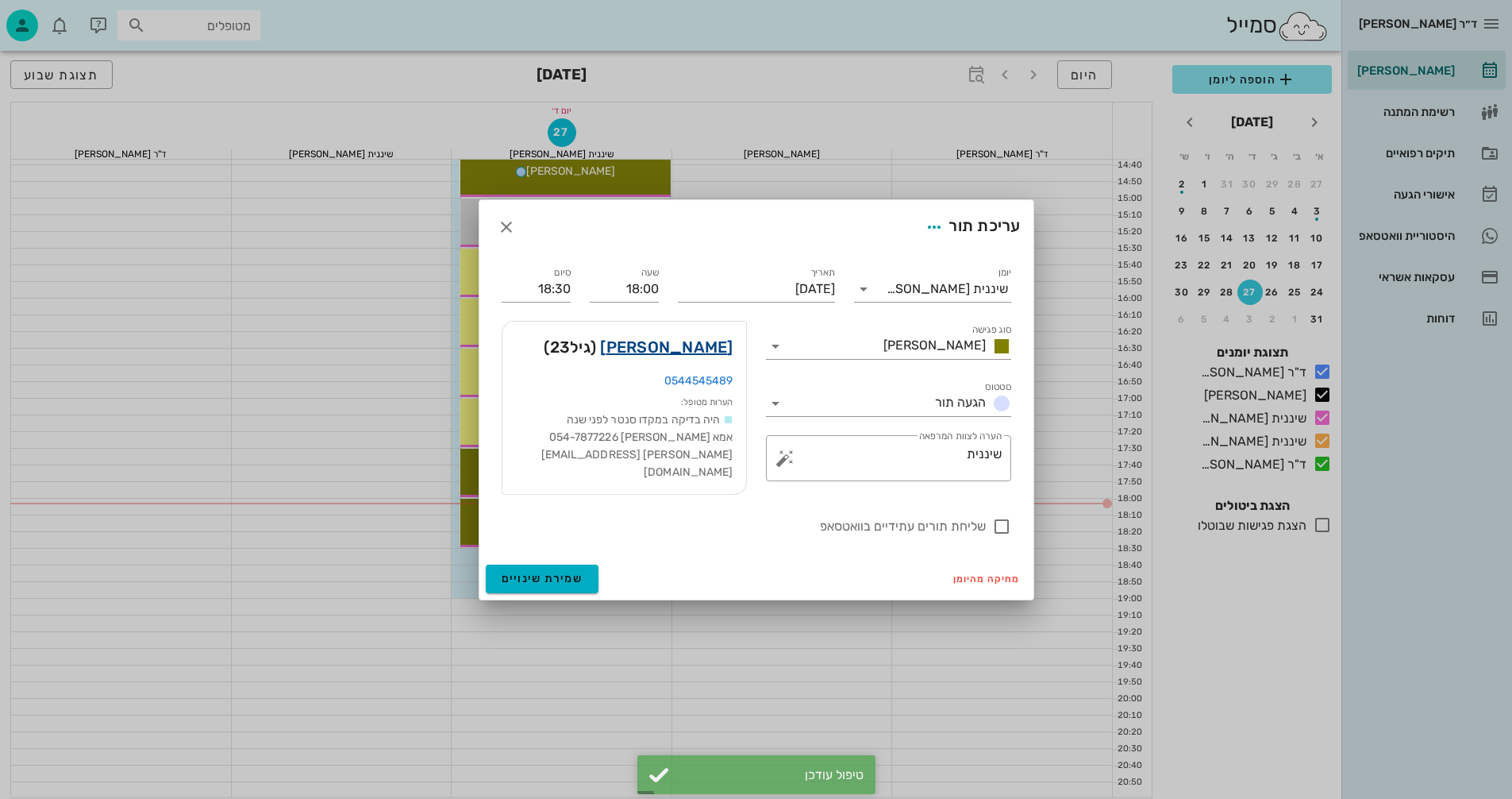
click at [713, 357] on link "[PERSON_NAME]" at bounding box center [666, 346] width 133 height 25
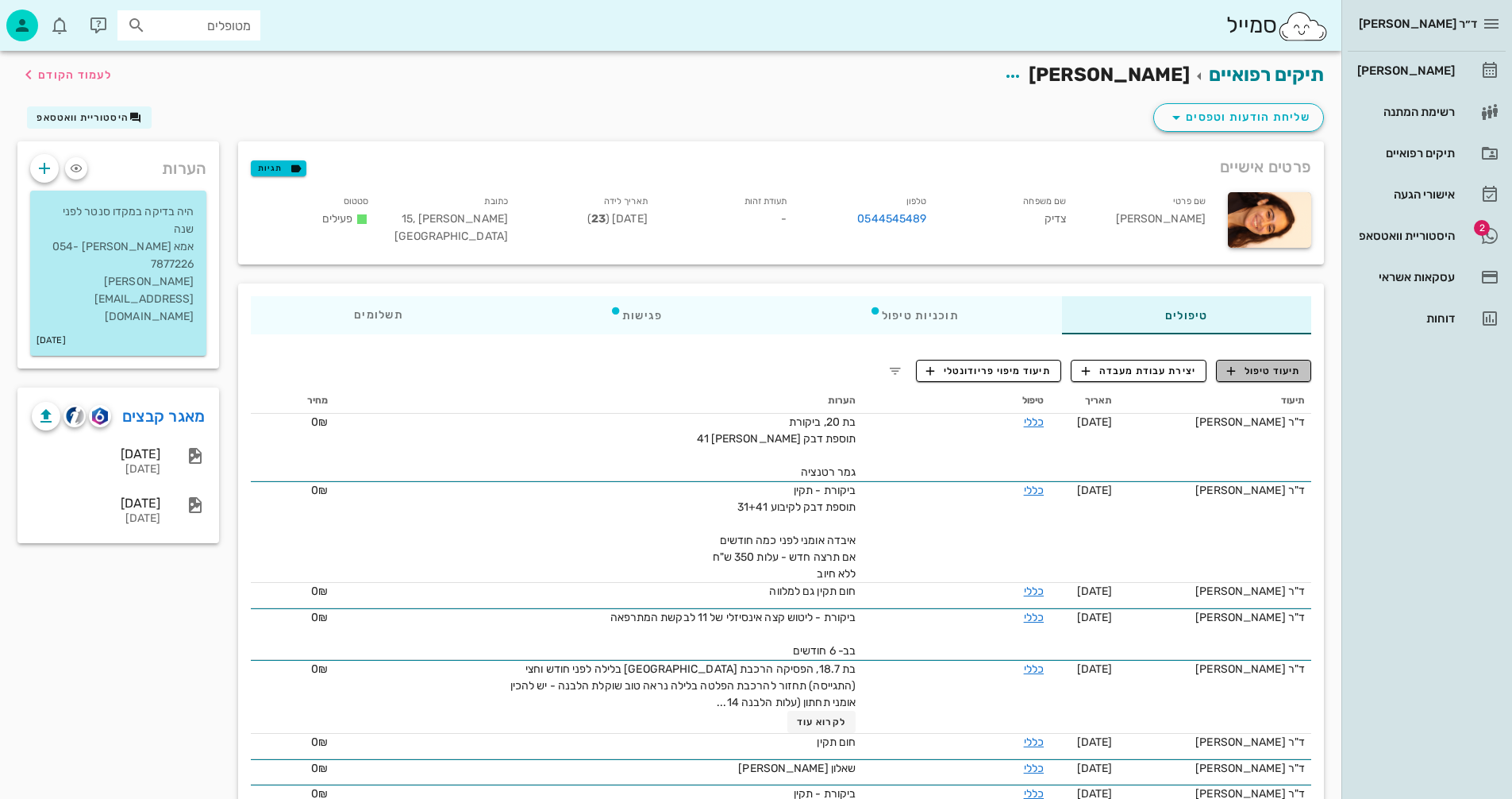
click at [1290, 371] on span "תיעוד טיפול" at bounding box center [1264, 371] width 74 height 14
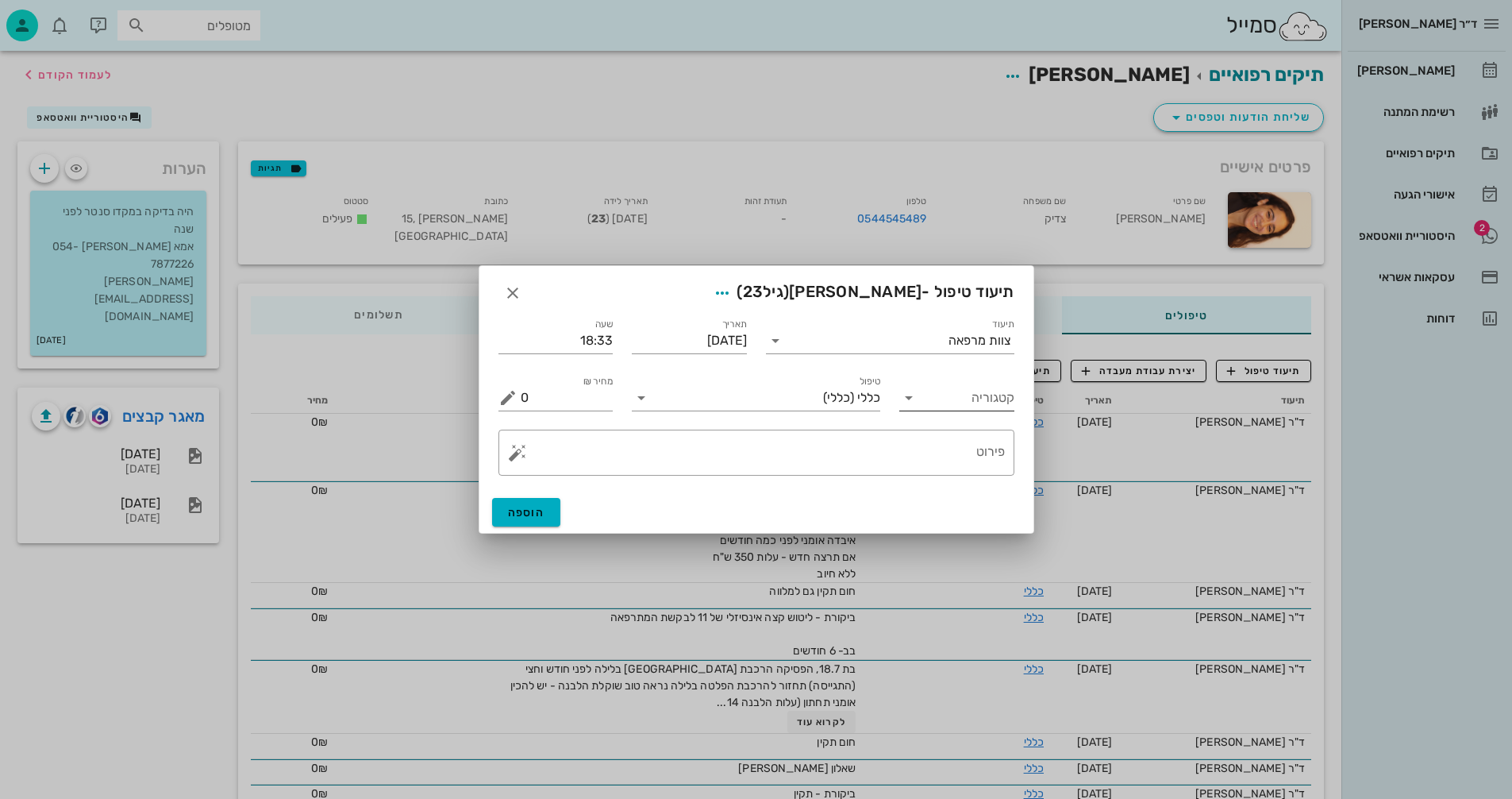
click at [911, 400] on icon at bounding box center [909, 398] width 19 height 19
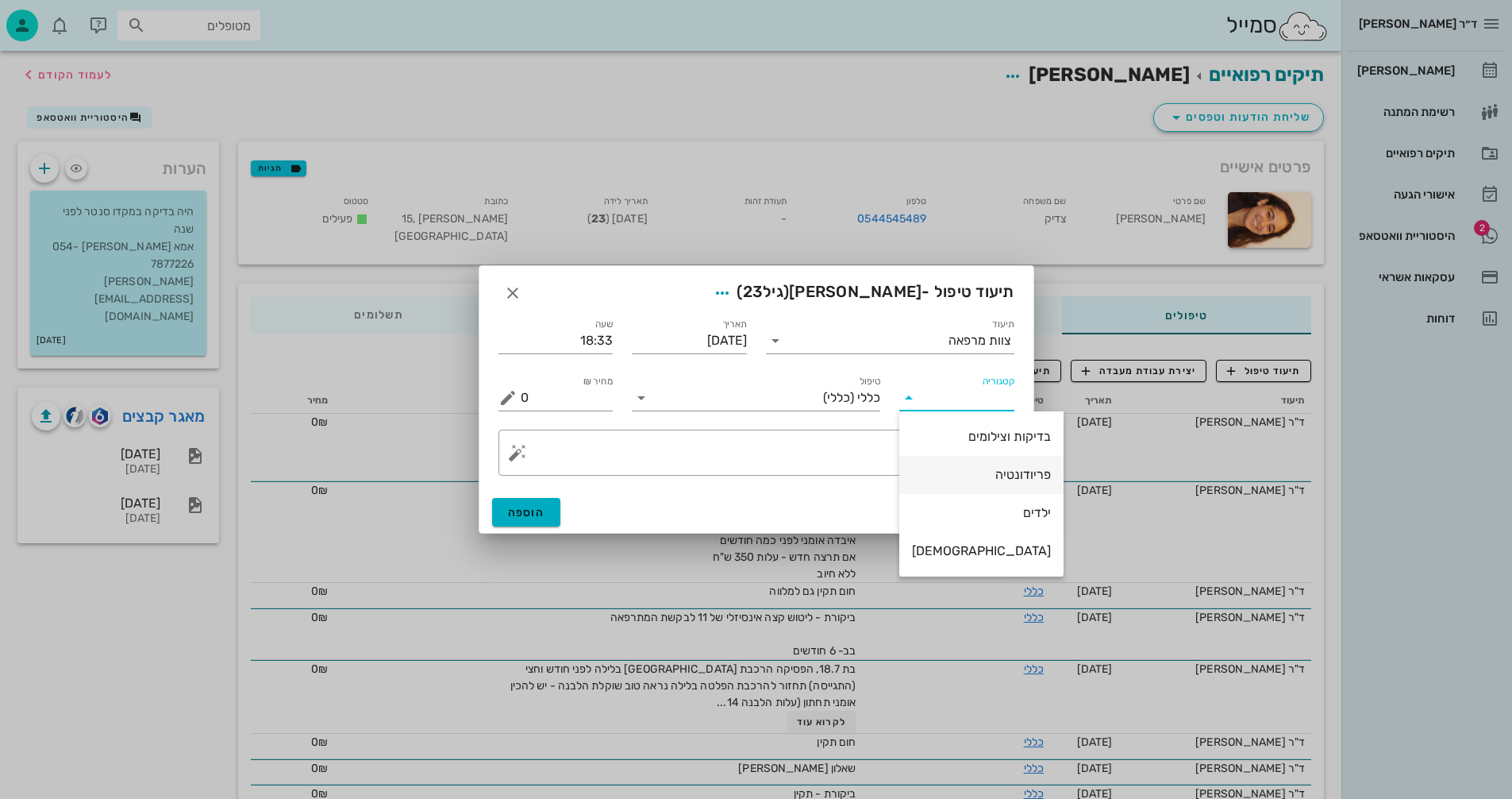
click at [969, 475] on div "פריודונטיה" at bounding box center [981, 474] width 139 height 15
type input "פריודונטיה"
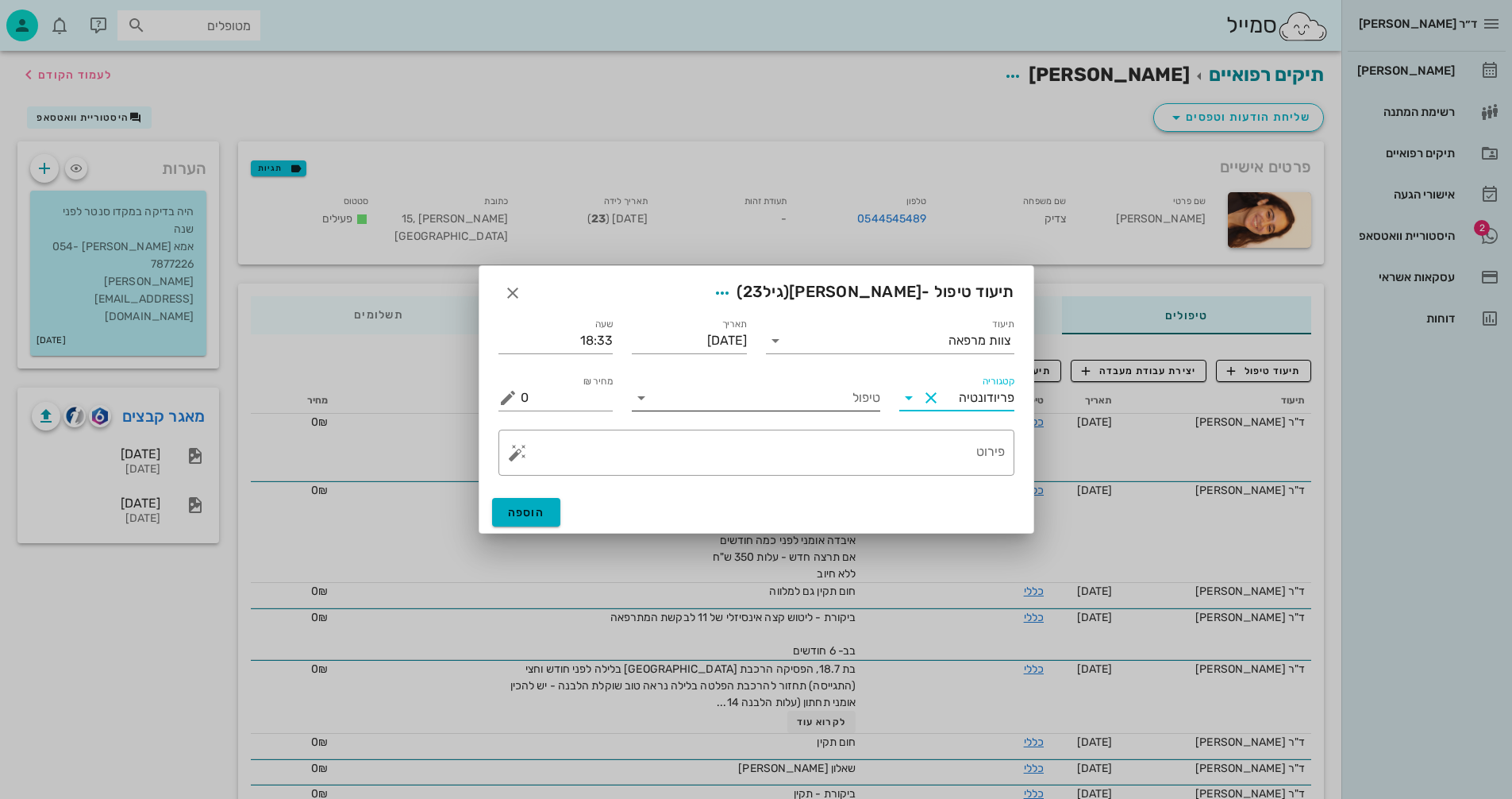
click at [732, 403] on input "טיפול" at bounding box center [767, 397] width 226 height 25
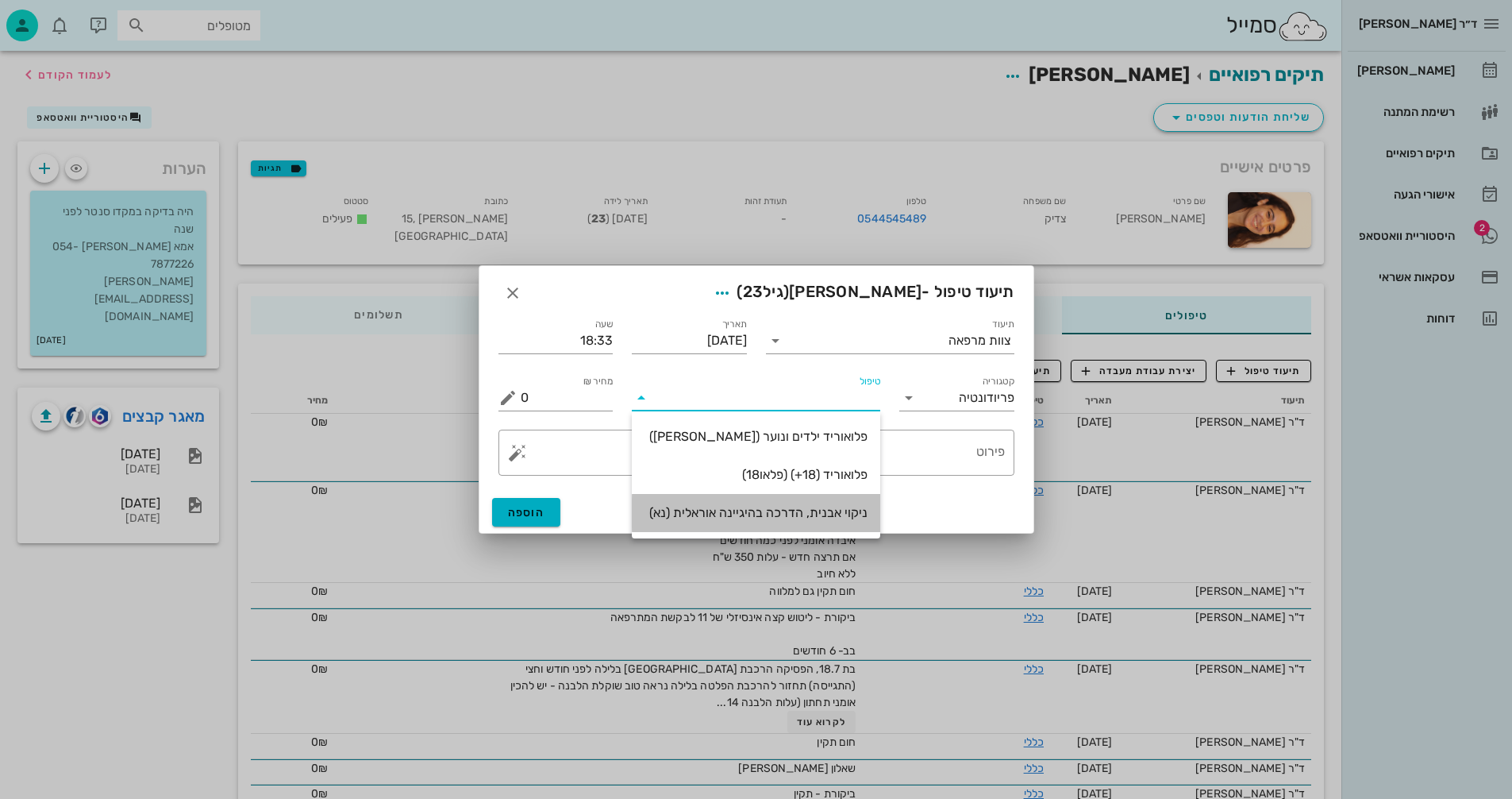
click at [782, 516] on div "ניקוי אבנית, הדרכה בהיגיינה אוראלית (נא)" at bounding box center [756, 512] width 223 height 15
type input "300"
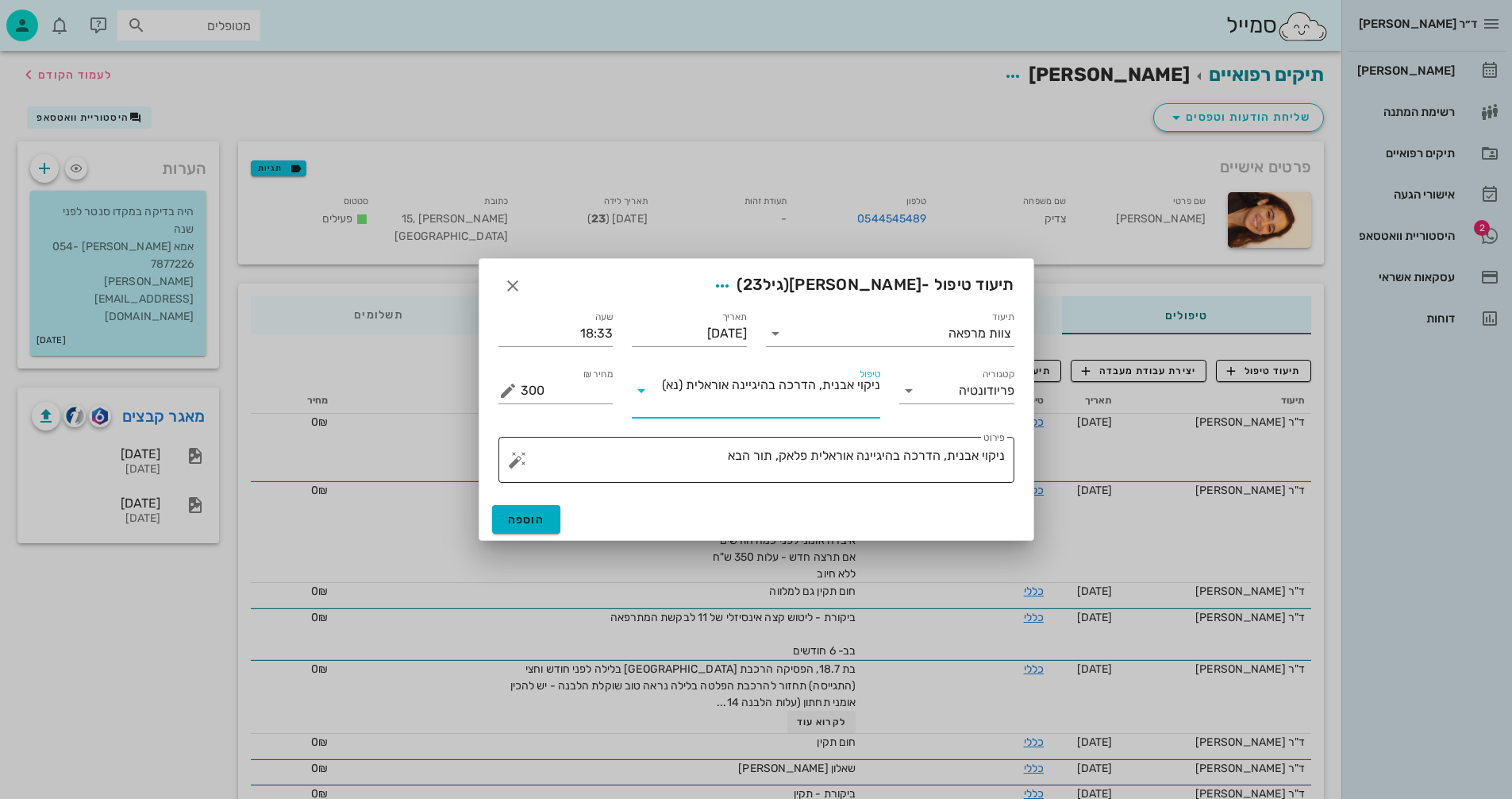
click at [707, 459] on textarea "ניקוי אבנית, הדרכה בהיגיינה אוראלית פלאק, תור הבא" at bounding box center [763, 463] width 484 height 38
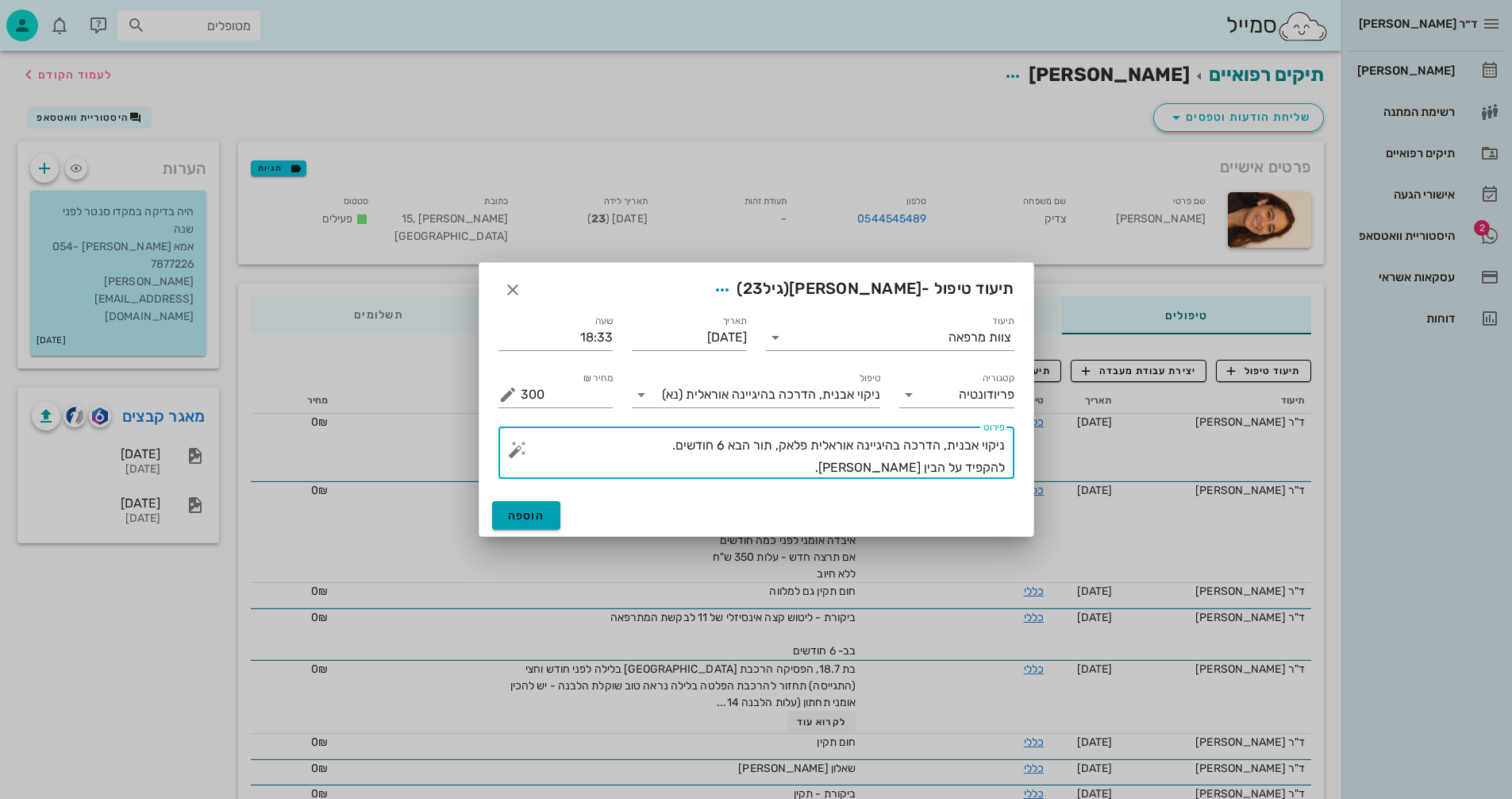
type textarea "ניקוי אבנית, הדרכה בהיגיינה אוראלית פלאק, תור הבא 6 חודשים. להקפיד על הבין [PER…"
click at [541, 516] on span "הוספה" at bounding box center [526, 515] width 37 height 13
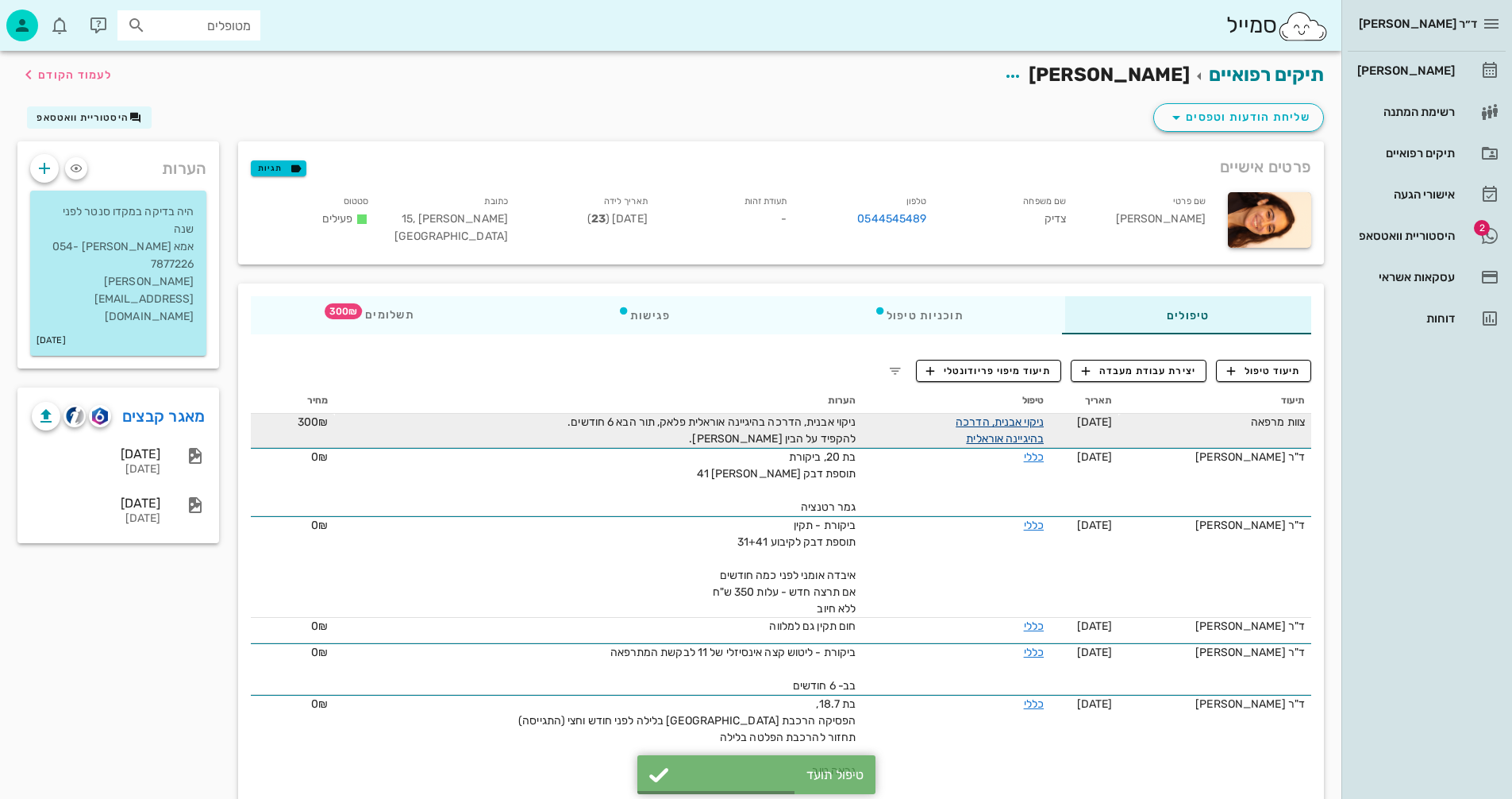
click at [1027, 416] on link "ניקוי אבנית, הדרכה בהיגיינה אוראלית" at bounding box center [1000, 430] width 88 height 30
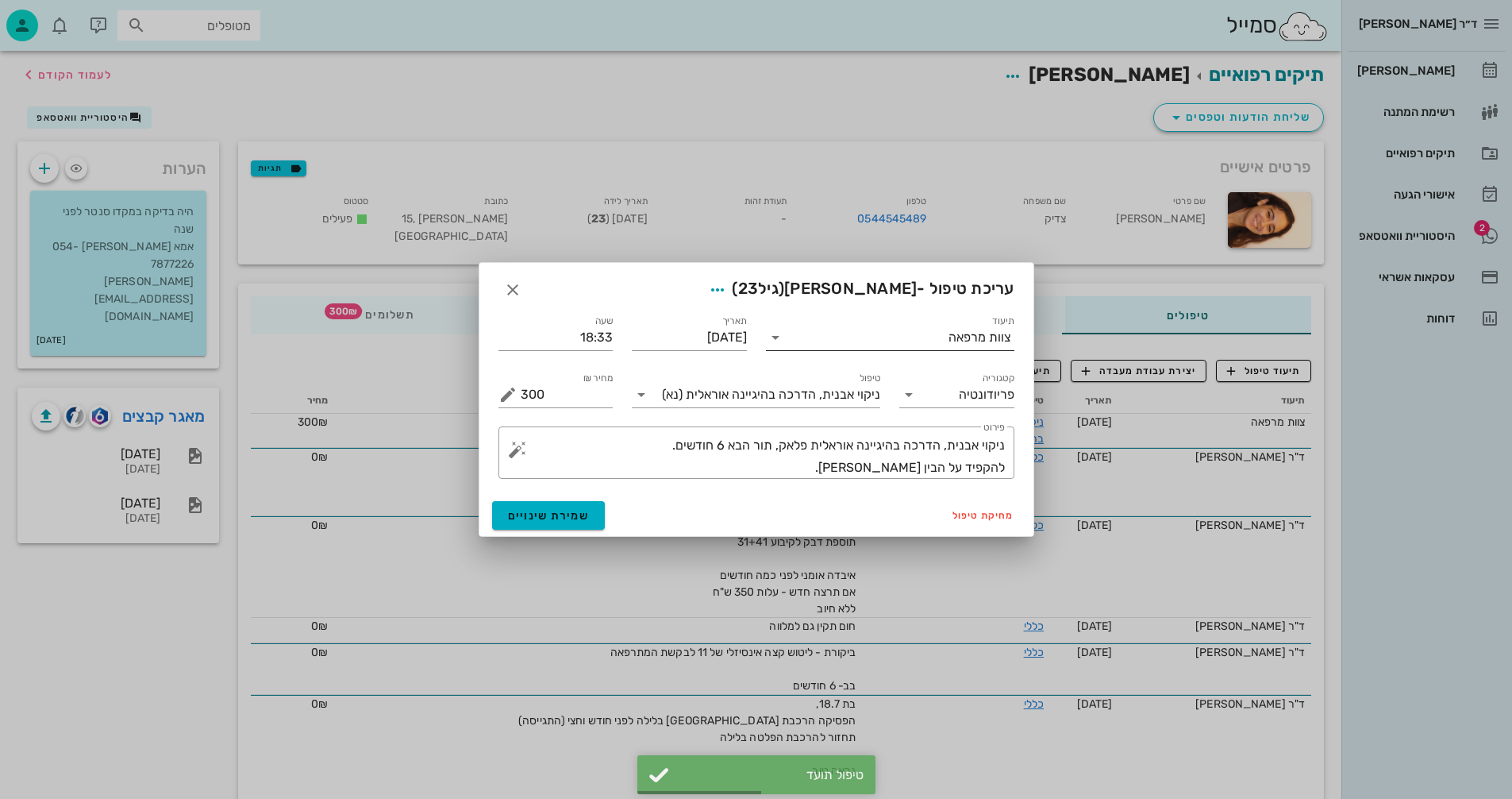
click at [974, 338] on div "צוות מרפאה" at bounding box center [979, 337] width 63 height 14
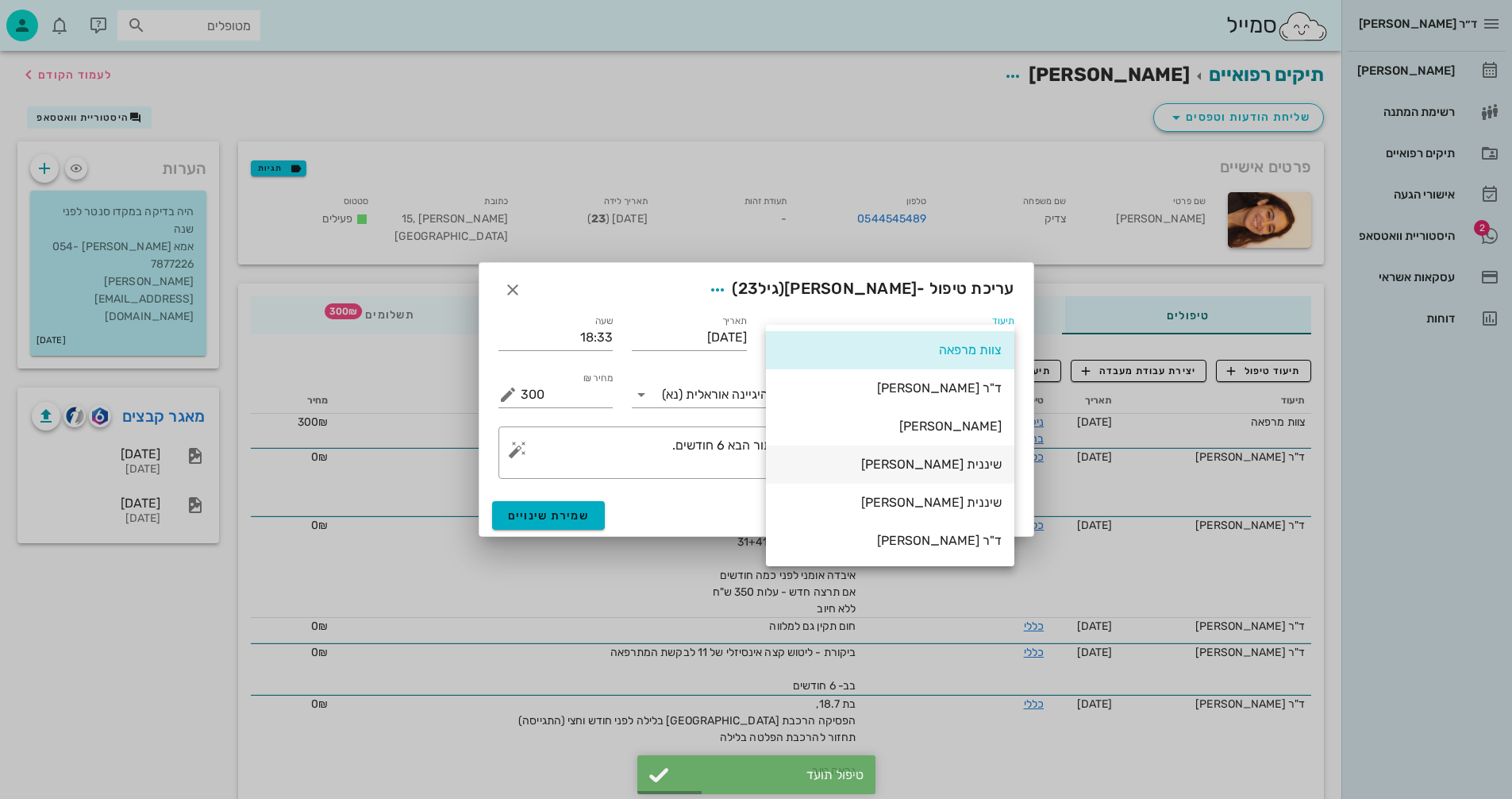
click at [973, 461] on div "שיננית [PERSON_NAME]" at bounding box center [889, 464] width 223 height 15
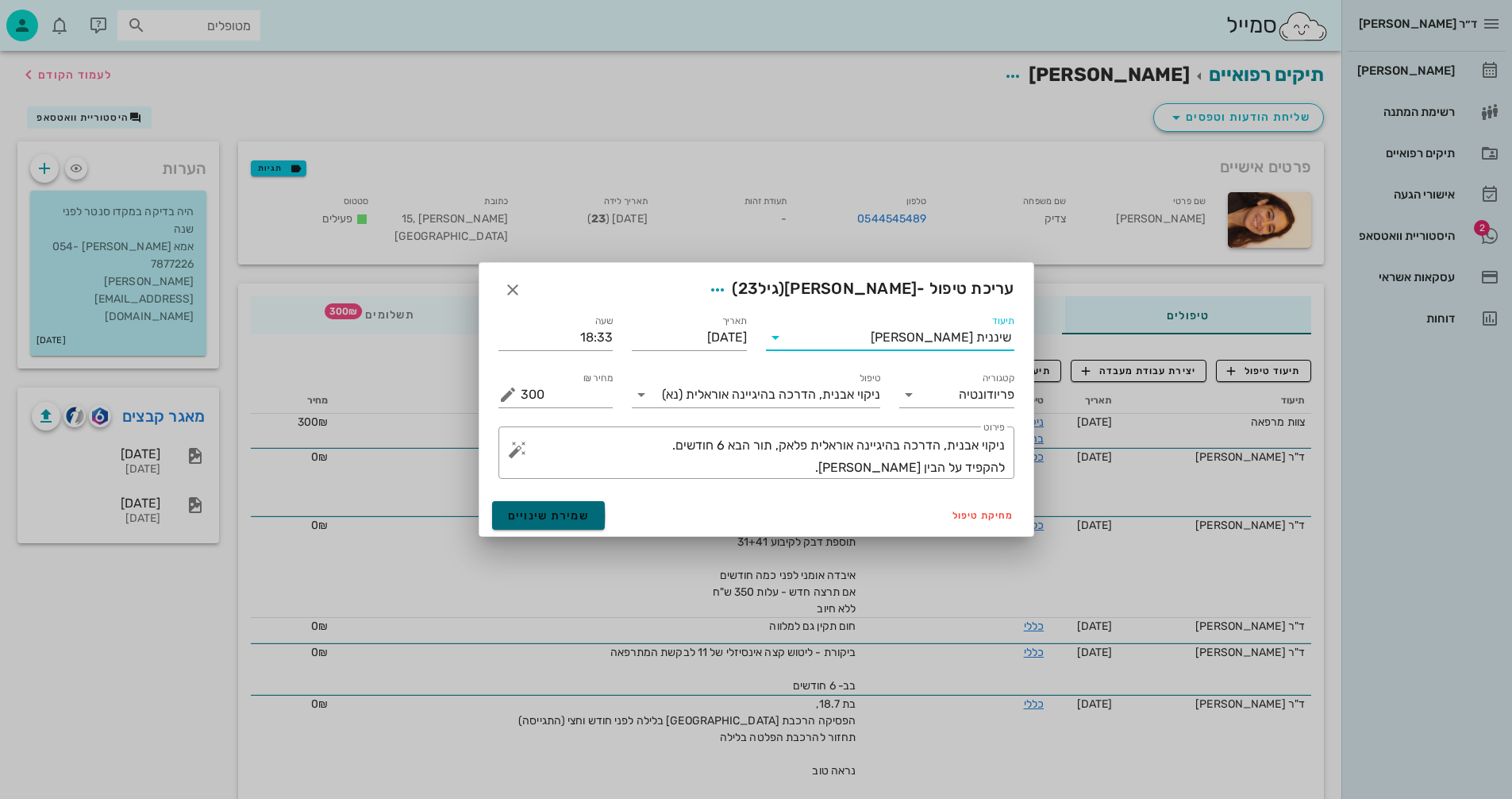
click at [554, 513] on span "שמירת שינויים" at bounding box center [549, 515] width 82 height 13
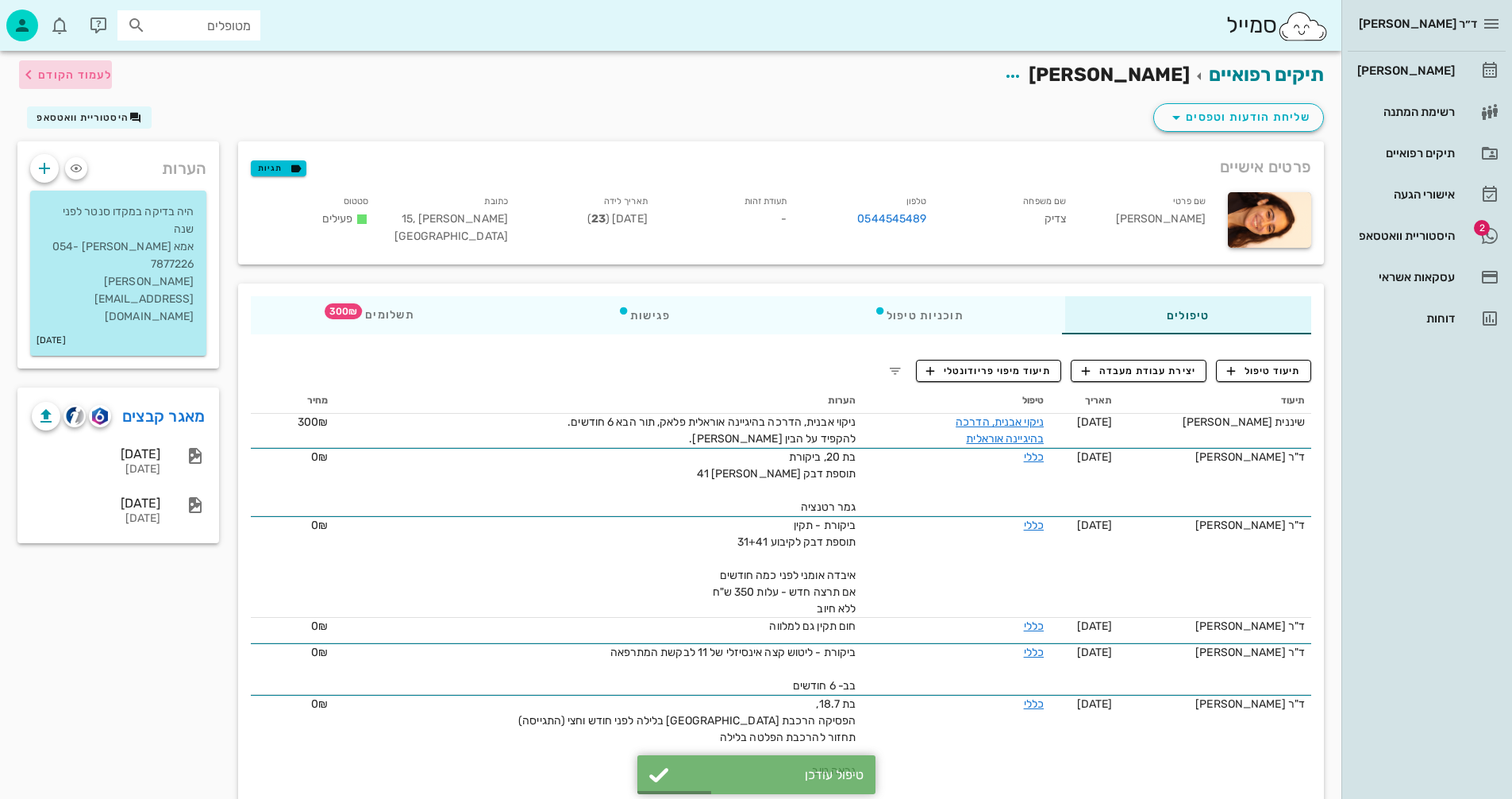
click at [53, 69] on span "לעמוד הקודם" at bounding box center [75, 75] width 74 height 13
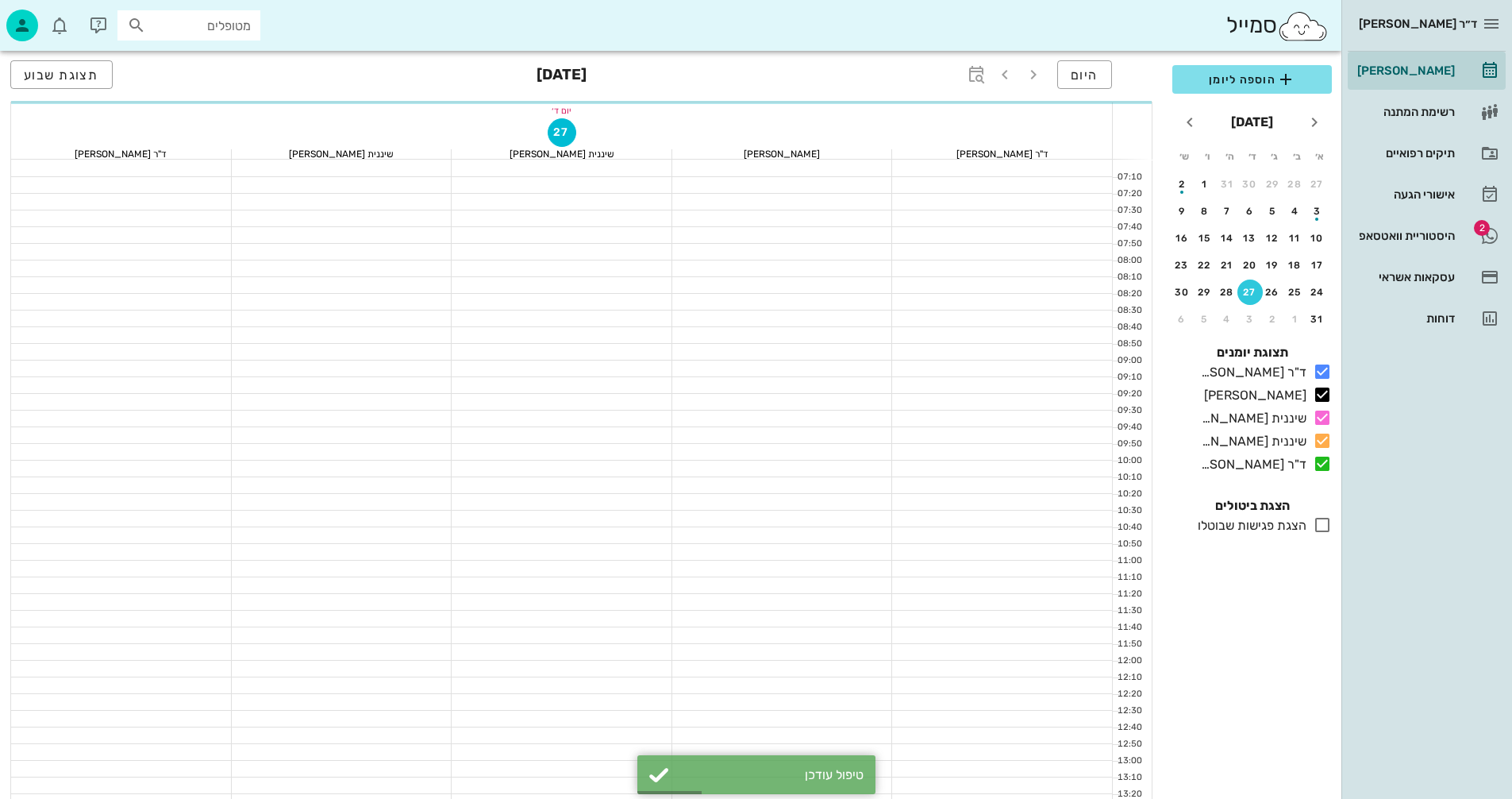
scroll to position [762, 0]
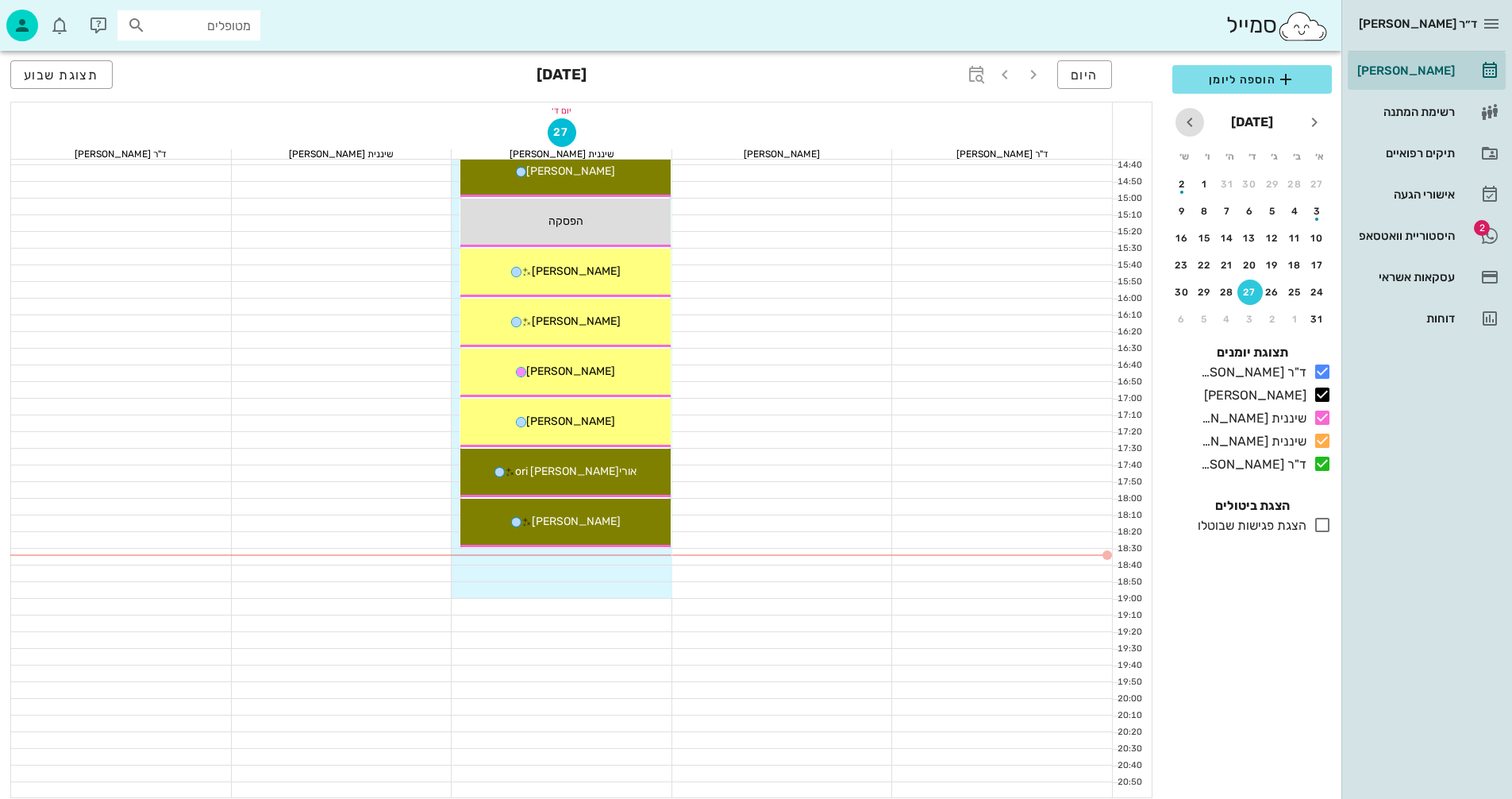
click at [1188, 123] on icon "חודש הבא" at bounding box center [1190, 122] width 19 height 19
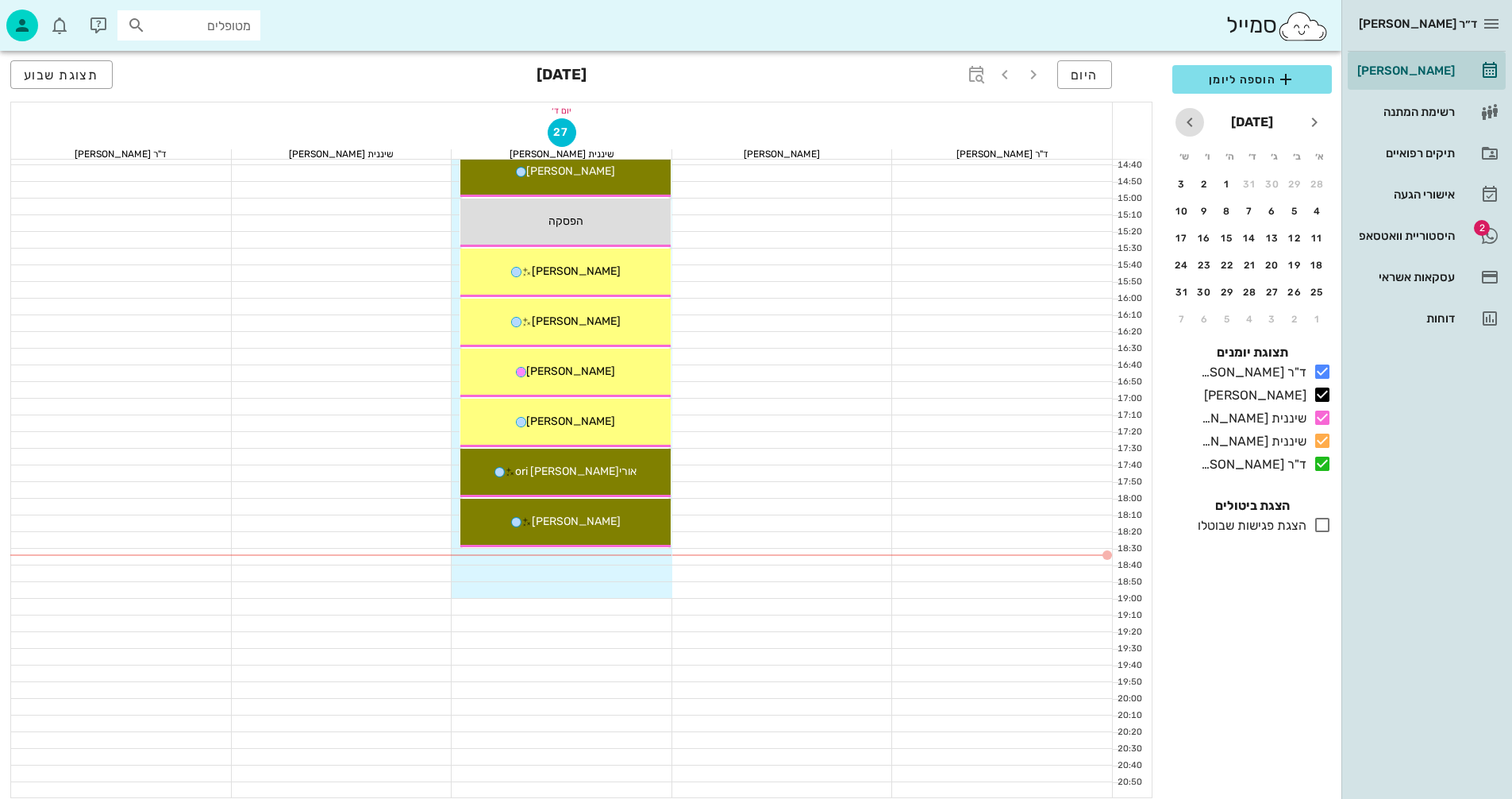
click at [1188, 123] on icon "חודש הבא" at bounding box center [1190, 122] width 19 height 19
click at [1208, 264] on div "27" at bounding box center [1204, 265] width 25 height 11
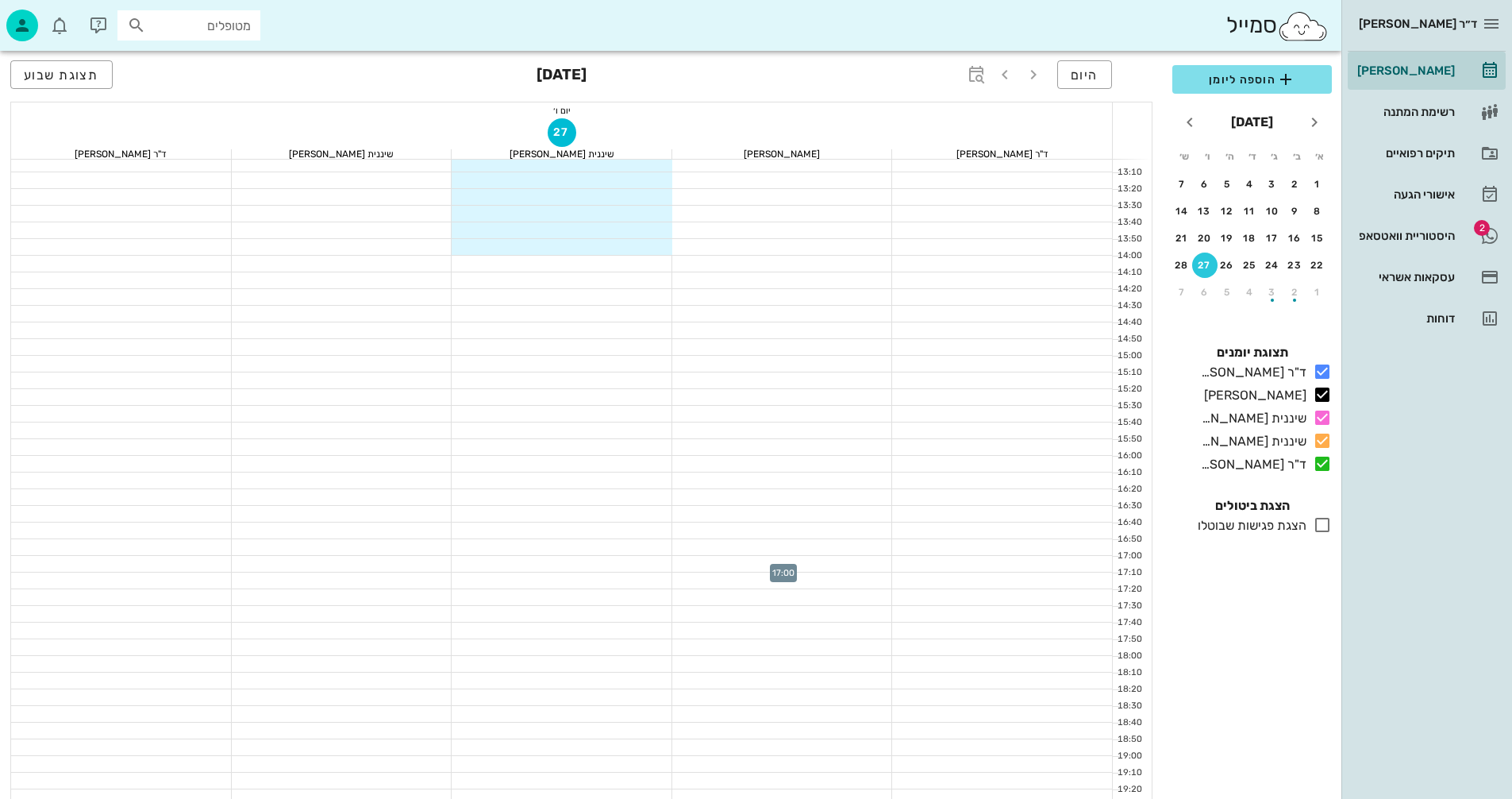
scroll to position [603, 0]
click at [1247, 267] on div "25" at bounding box center [1250, 265] width 25 height 11
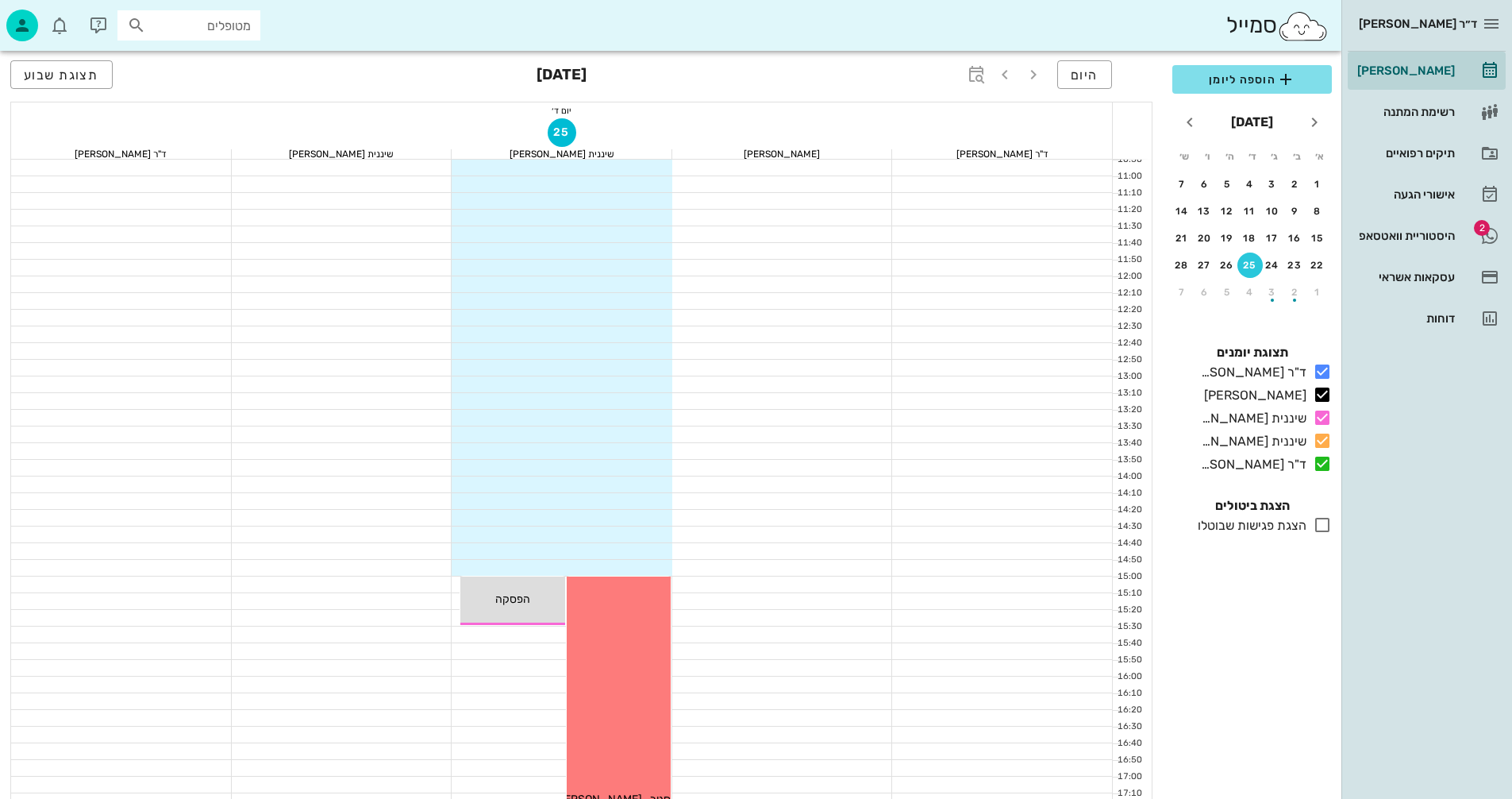
scroll to position [365, 0]
click at [1207, 214] on div "13" at bounding box center [1204, 211] width 25 height 11
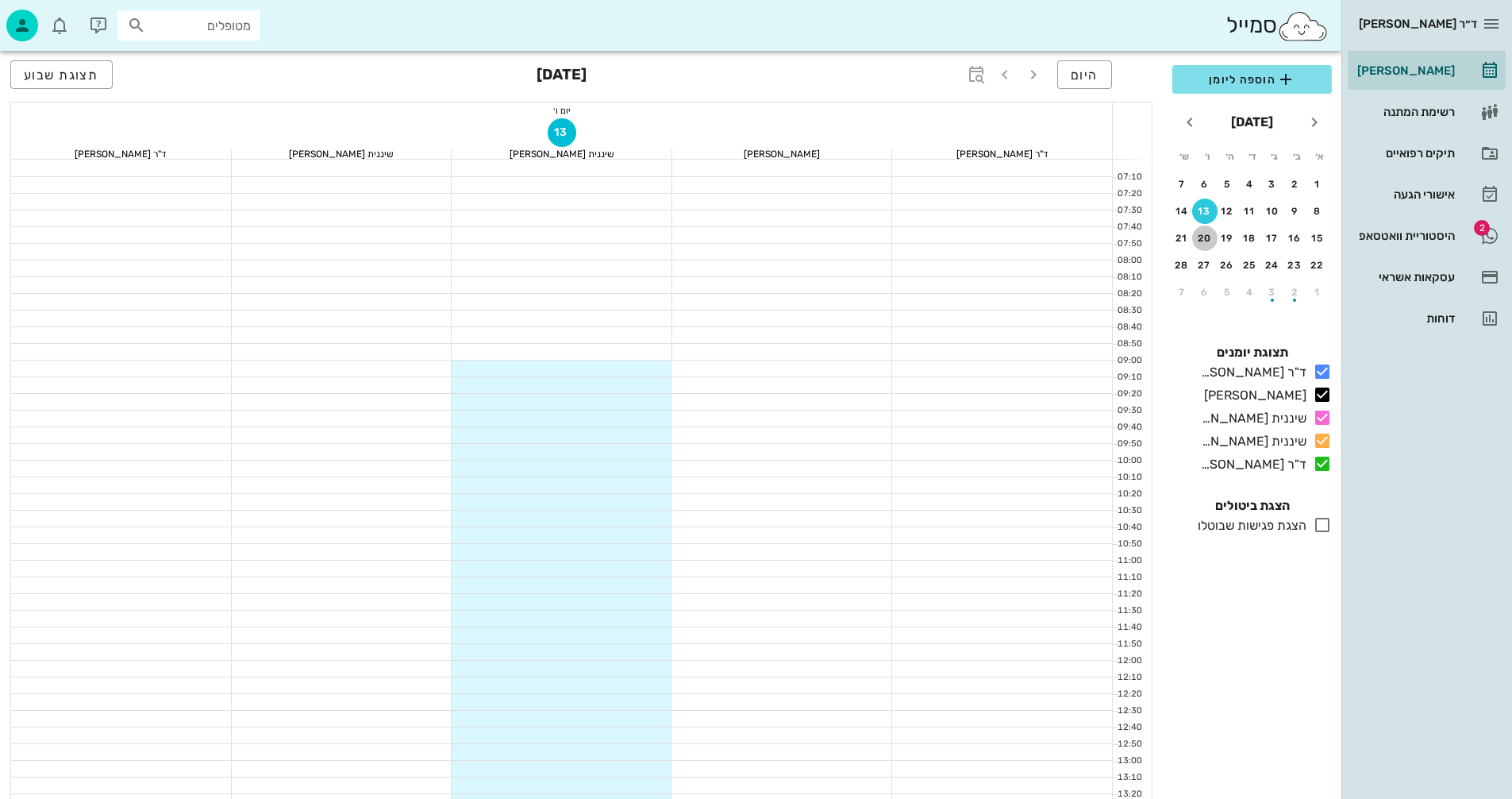
click at [1201, 245] on button "20" at bounding box center [1204, 238] width 25 height 25
click at [1204, 268] on div "27" at bounding box center [1204, 265] width 25 height 11
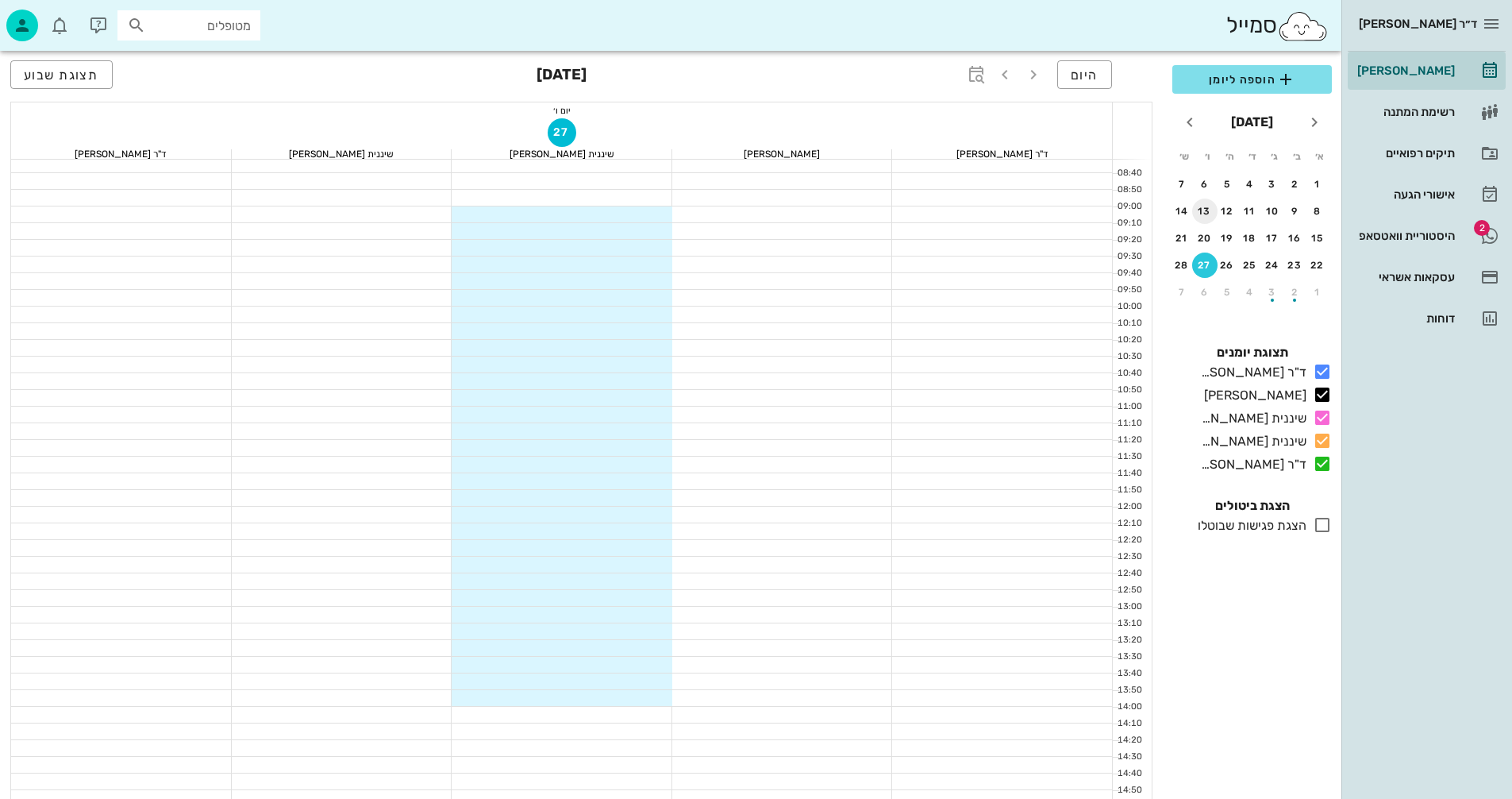
scroll to position [159, 0]
click at [1203, 183] on div "6" at bounding box center [1204, 184] width 25 height 11
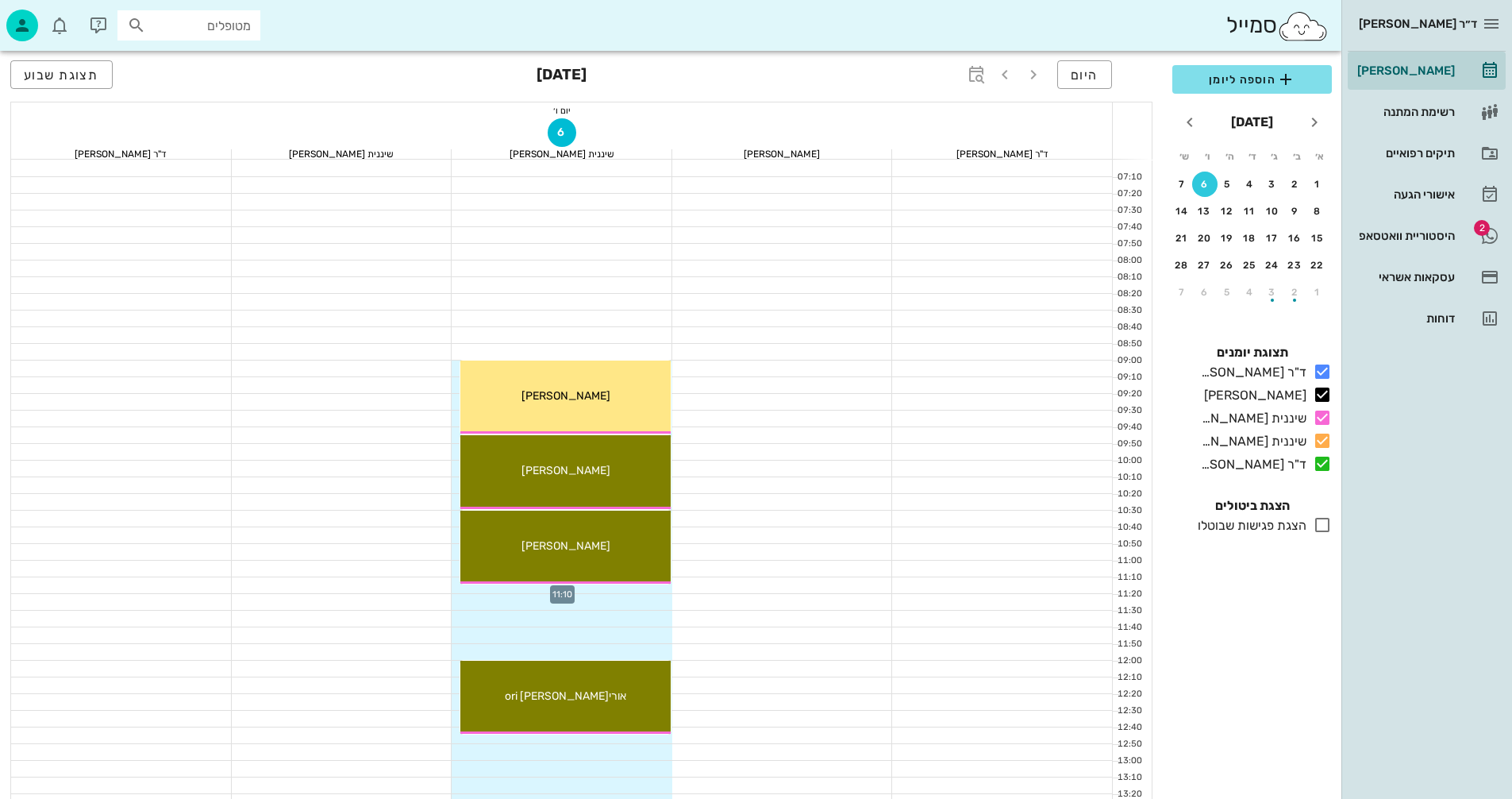
drag, startPoint x: 620, startPoint y: 587, endPoint x: 623, endPoint y: 594, distance: 7.6
click at [623, 594] on div at bounding box center [562, 601] width 220 height 16
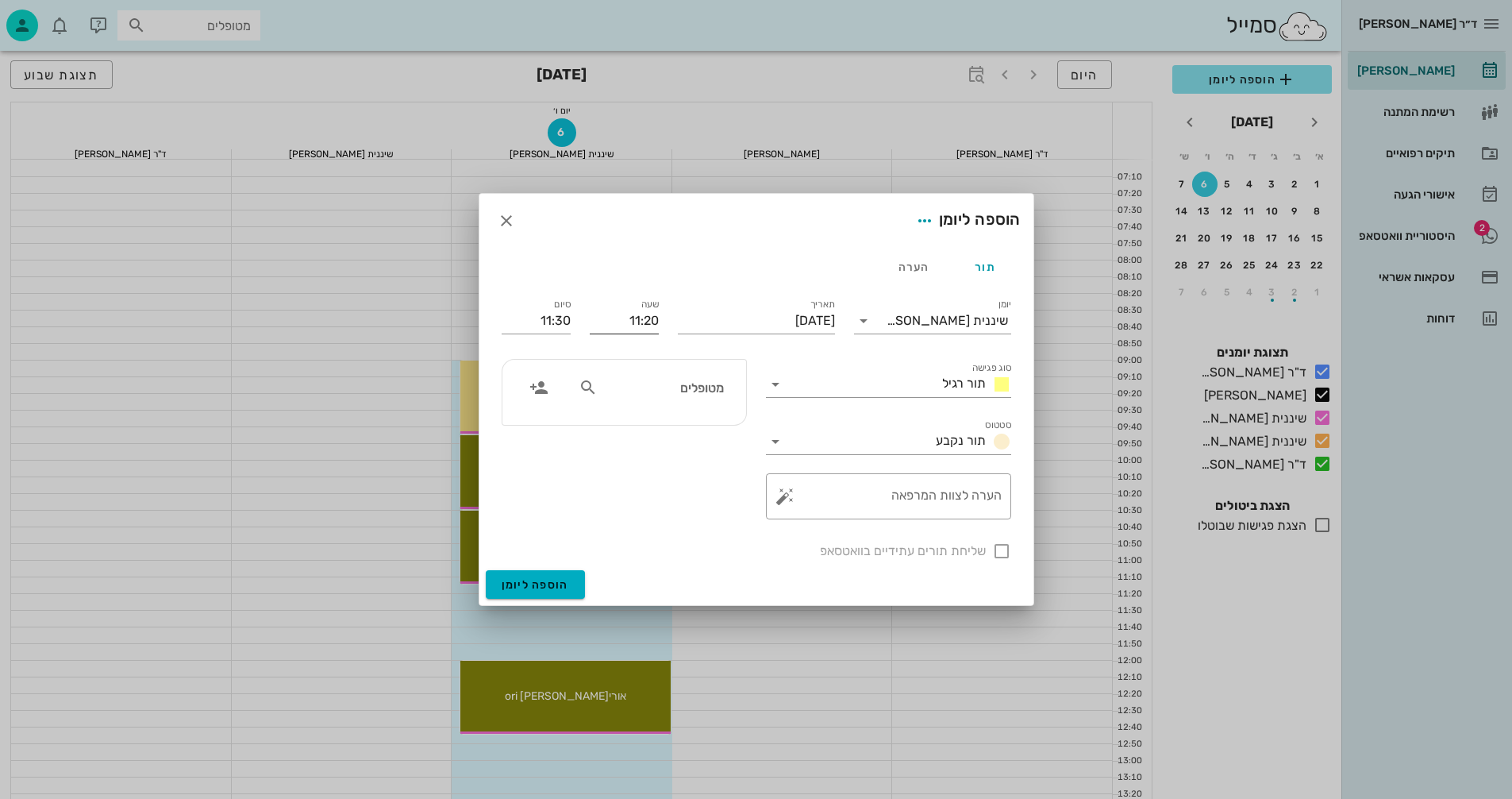
click at [605, 315] on input "11:20" at bounding box center [624, 320] width 69 height 25
type input "1"
type input "11:15"
click at [551, 500] on div "מטופלים" at bounding box center [623, 439] width 264 height 179
click at [523, 315] on input "11:25" at bounding box center [537, 320] width 69 height 25
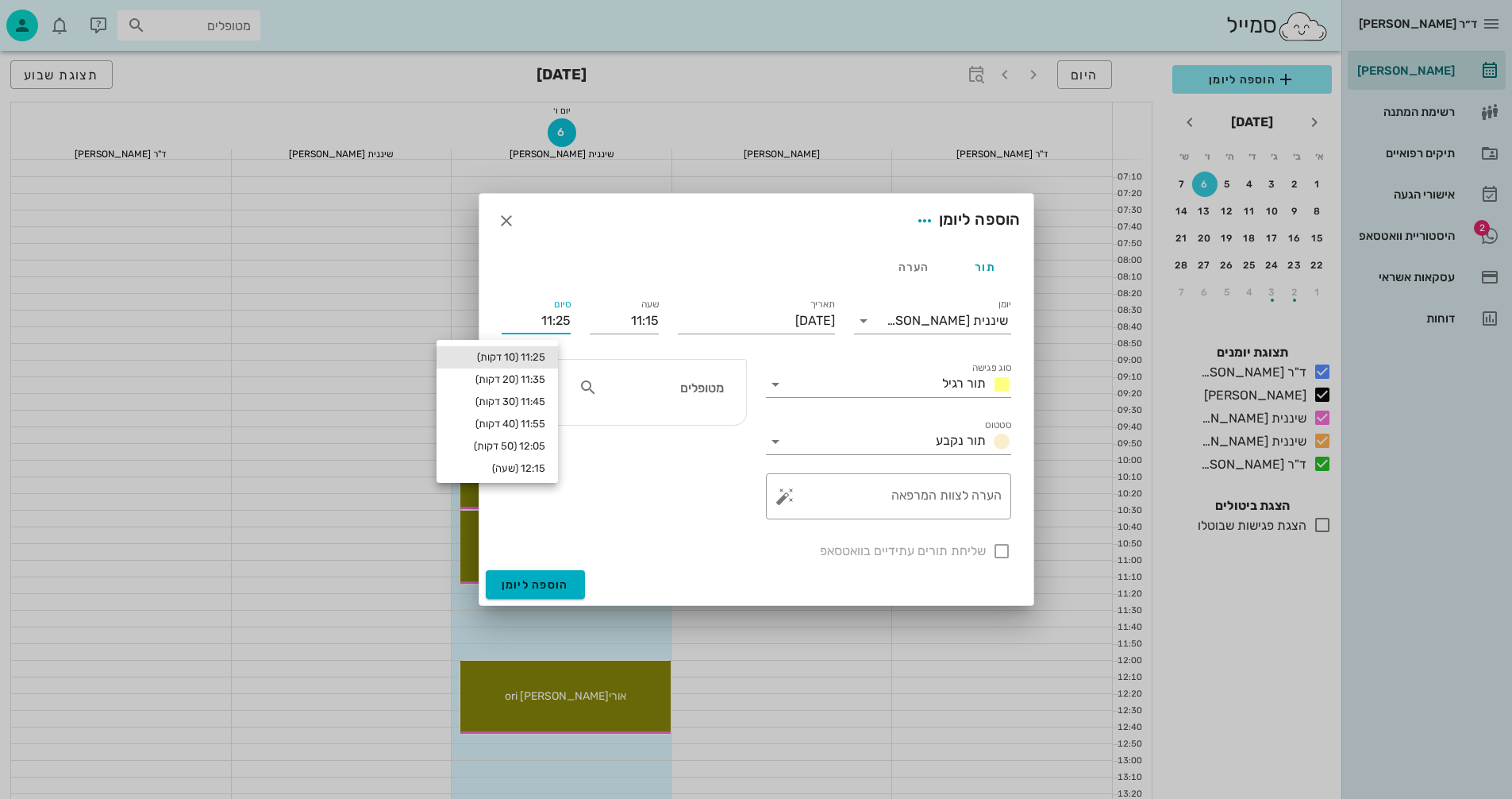
drag, startPoint x: 523, startPoint y: 315, endPoint x: 569, endPoint y: 316, distance: 46.0
click at [569, 316] on input "11:25" at bounding box center [537, 320] width 69 height 25
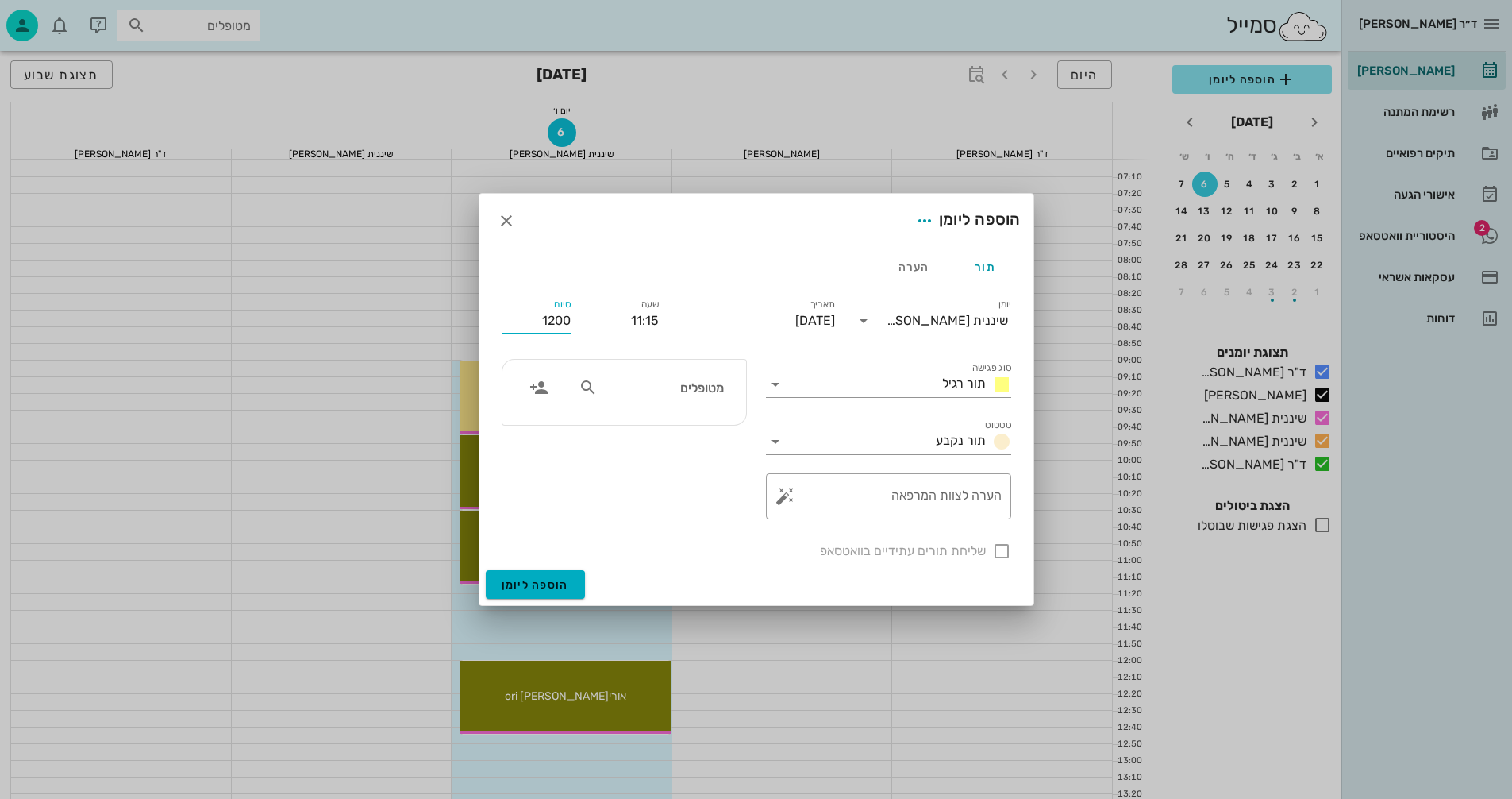
type input "12:00"
click at [694, 387] on input "מטופלים" at bounding box center [662, 387] width 122 height 21
type input "[PERSON_NAME]"
click at [697, 417] on div "[PERSON_NAME]" at bounding box center [662, 423] width 161 height 13
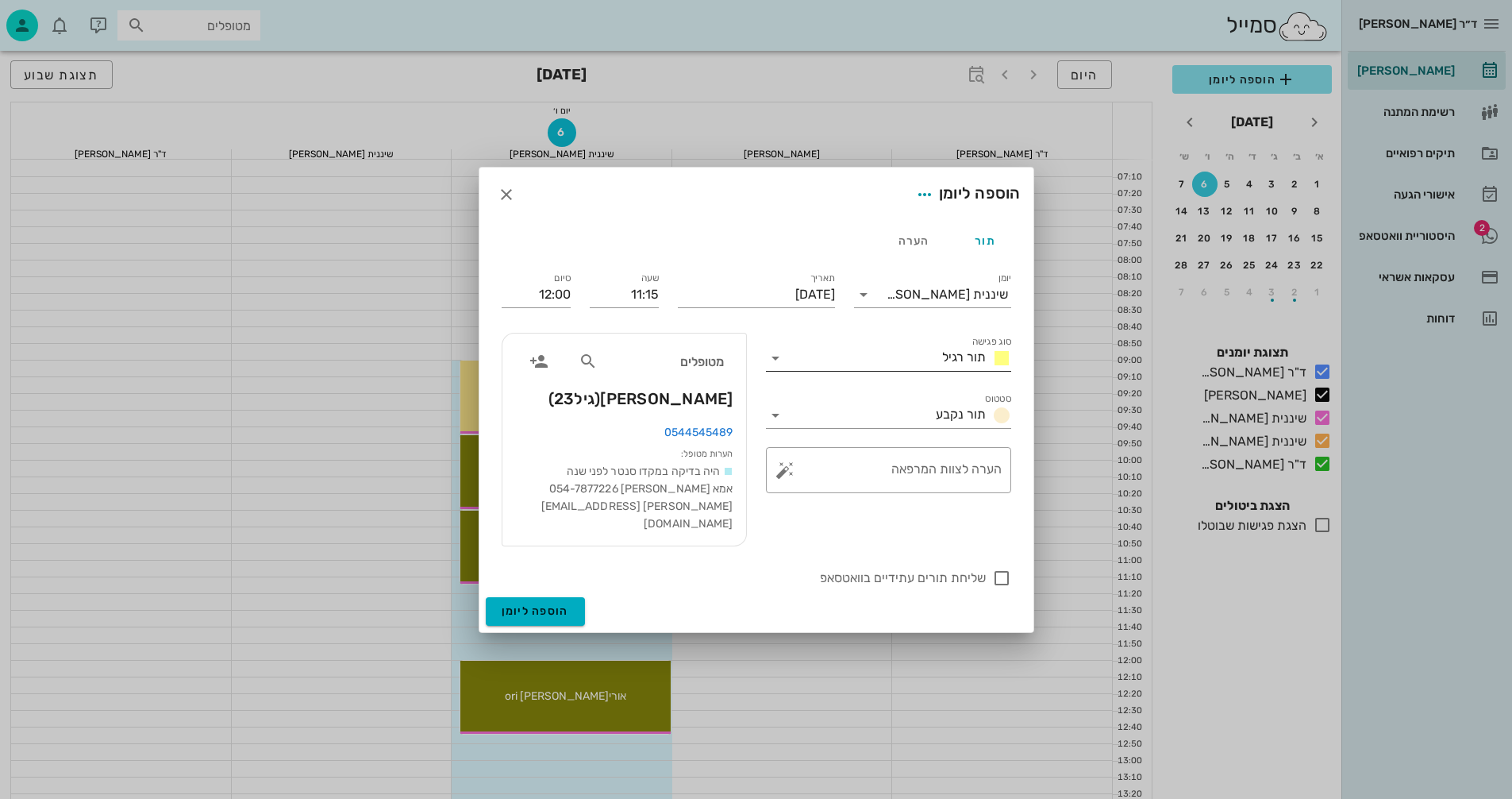
click at [774, 364] on icon at bounding box center [776, 357] width 19 height 19
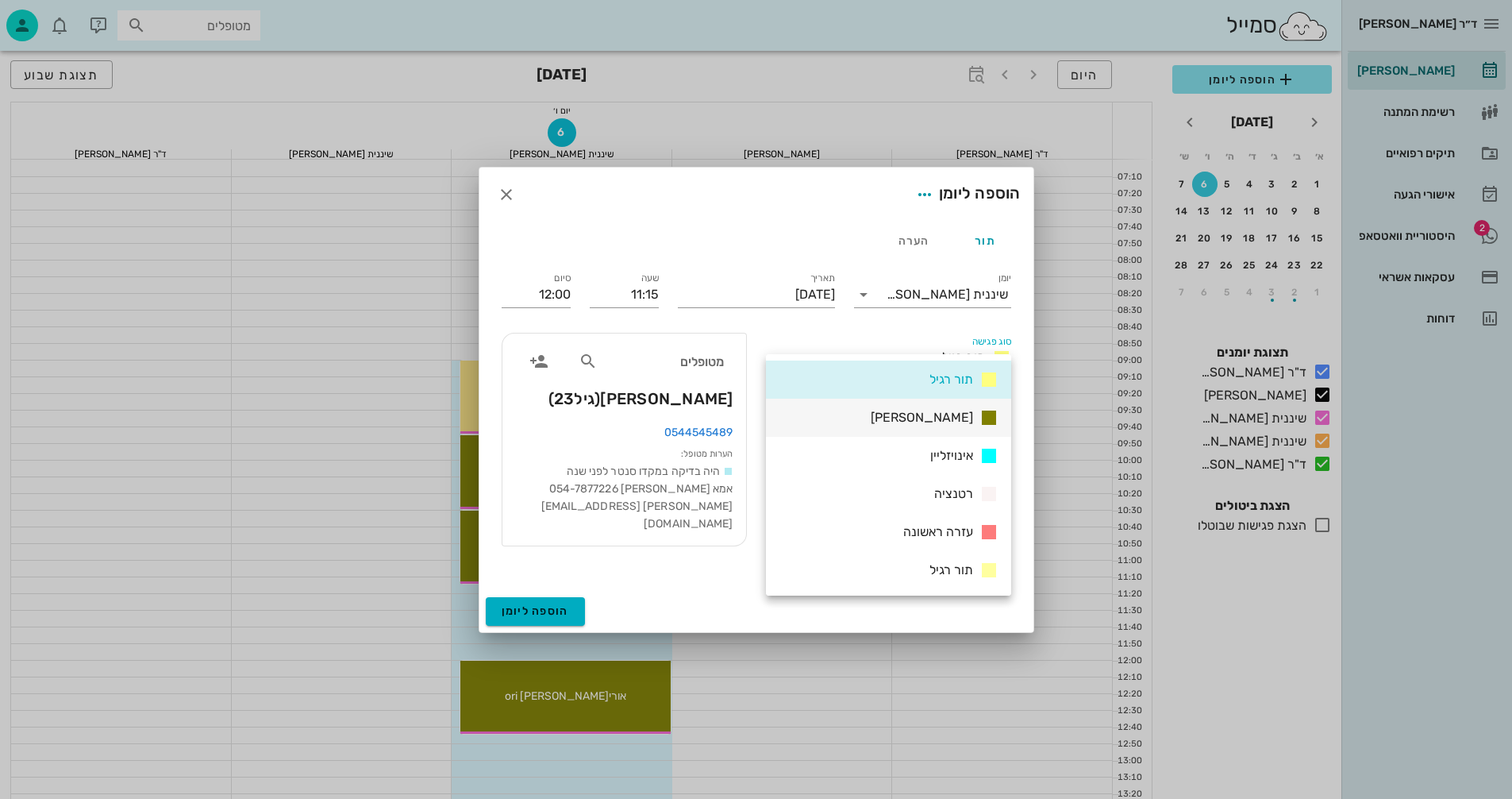
click at [925, 410] on div "[PERSON_NAME]" at bounding box center [931, 417] width 134 height 20
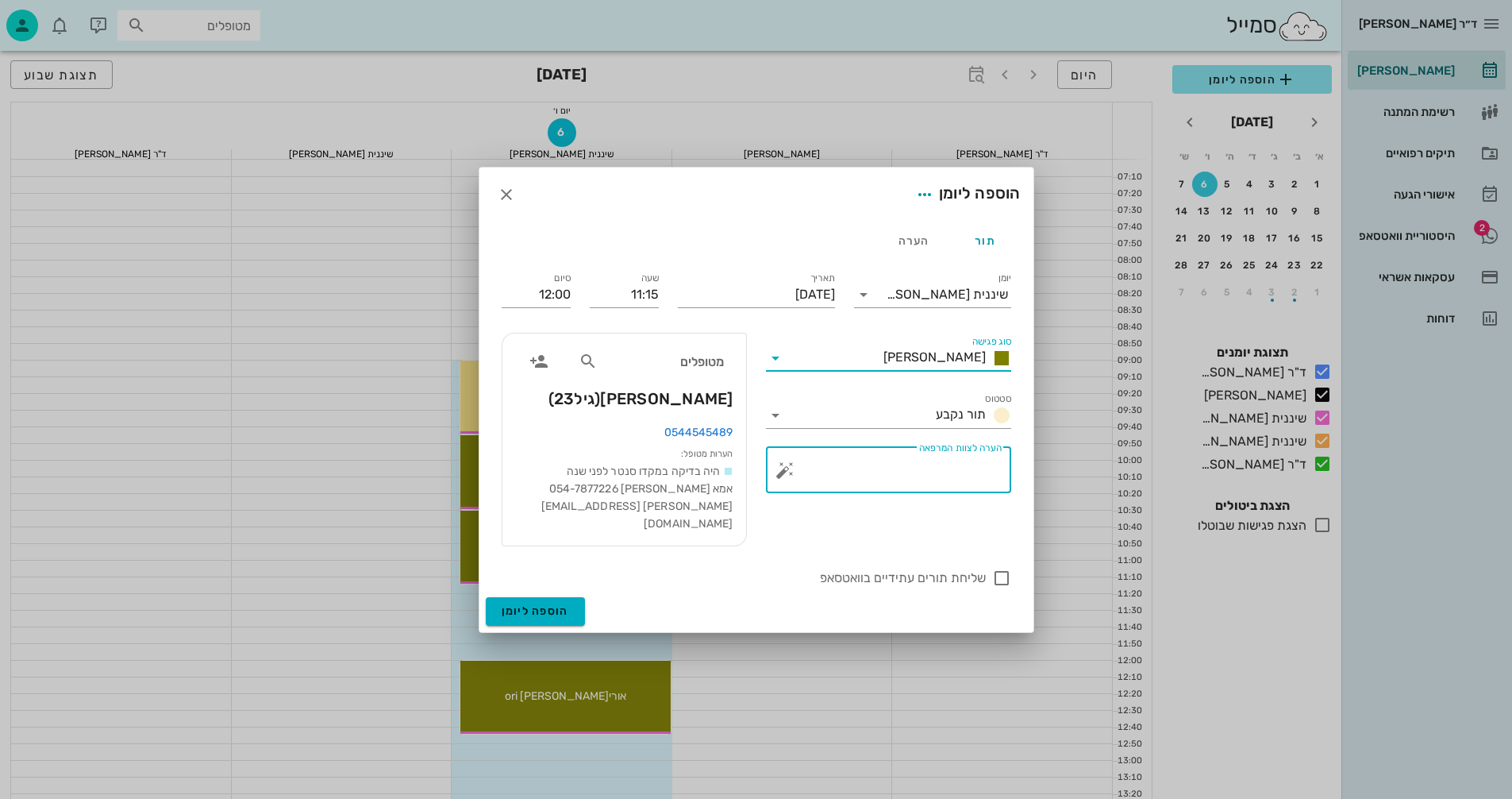
click at [927, 486] on textarea "הערה לצוות המרפאה" at bounding box center [895, 473] width 214 height 38
type textarea "שיננית"
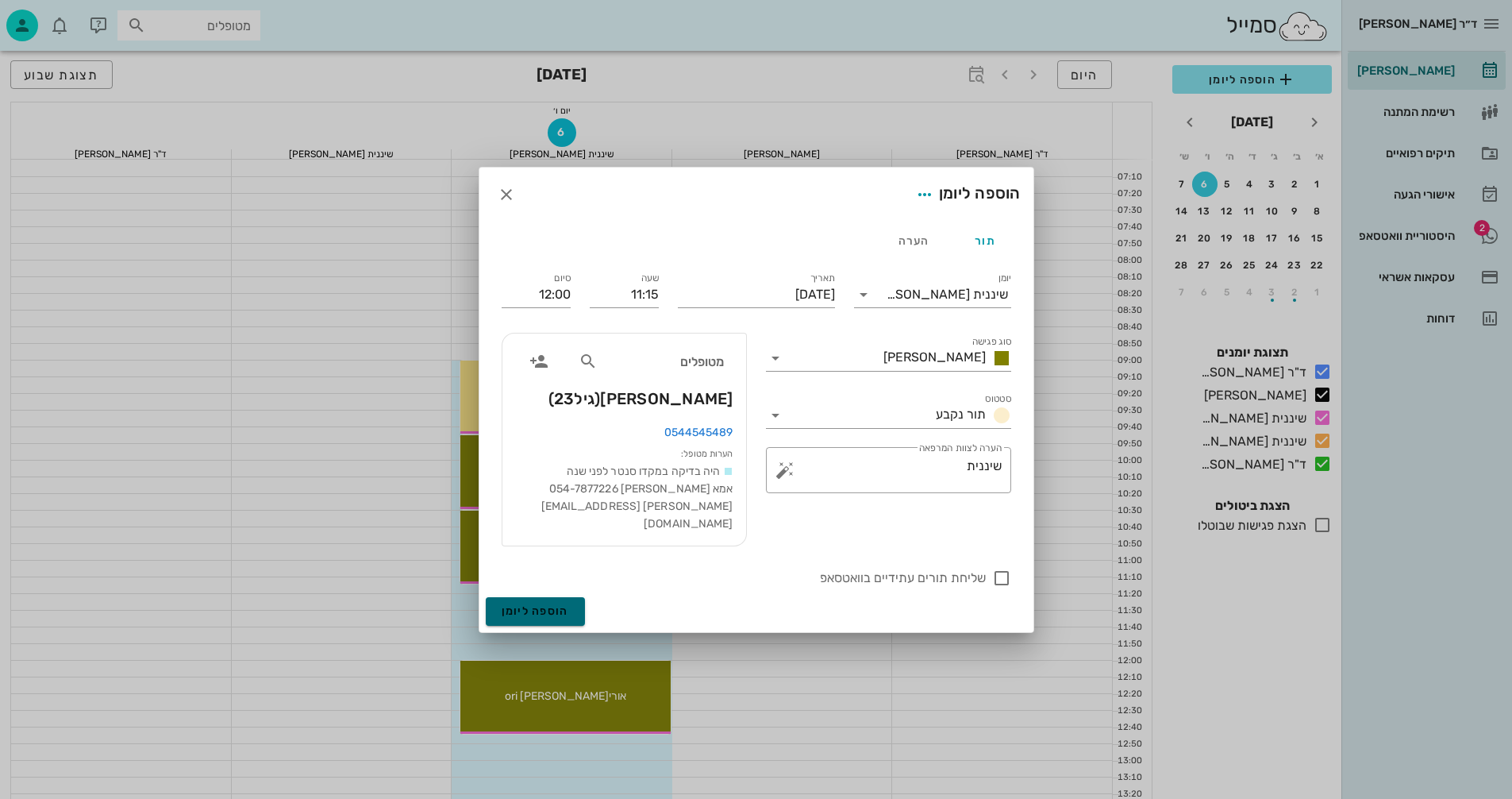
click at [542, 604] on span "הוספה ליומן" at bounding box center [536, 610] width 67 height 13
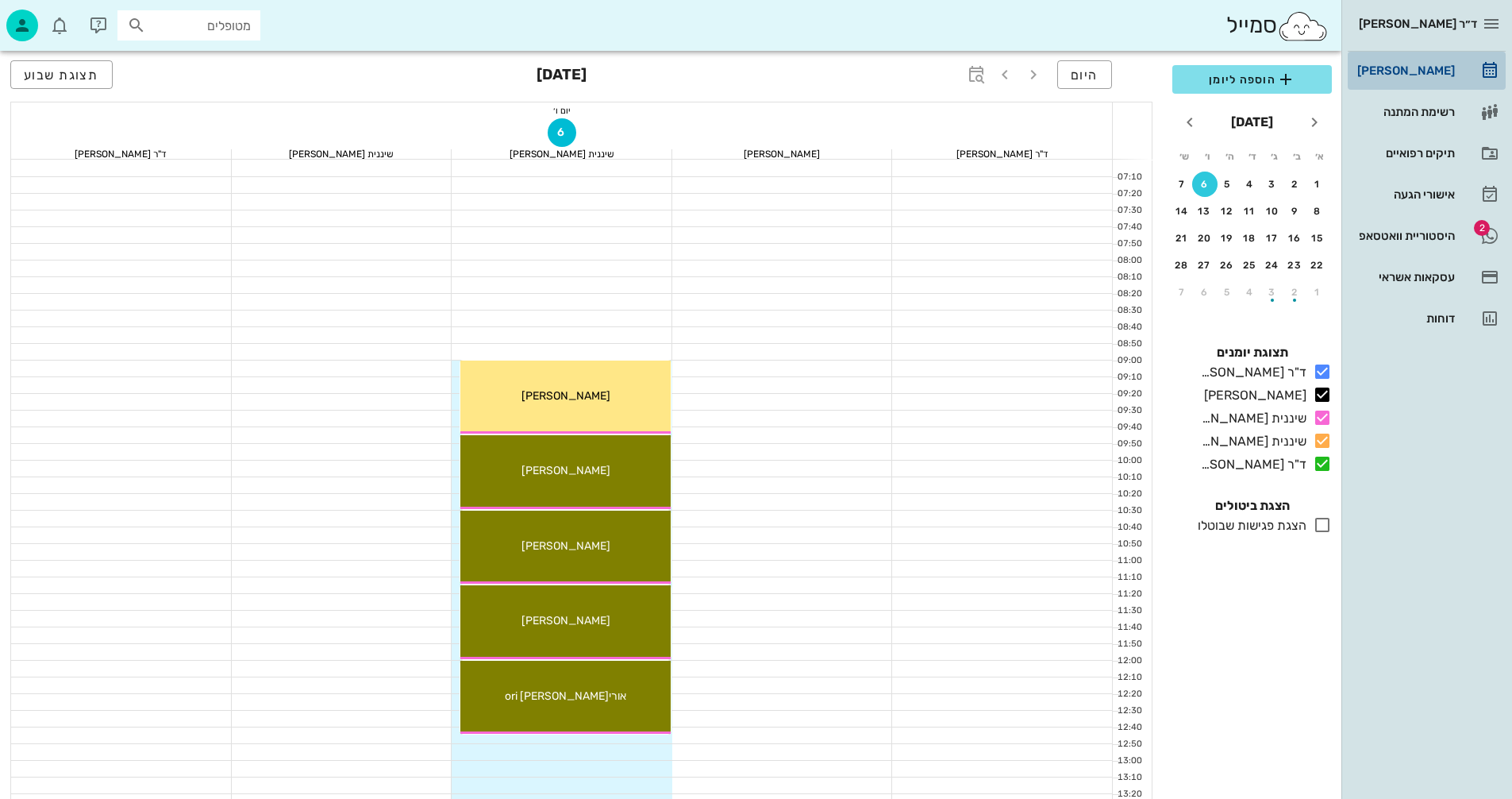
click at [1426, 63] on div "[PERSON_NAME]" at bounding box center [1405, 70] width 101 height 25
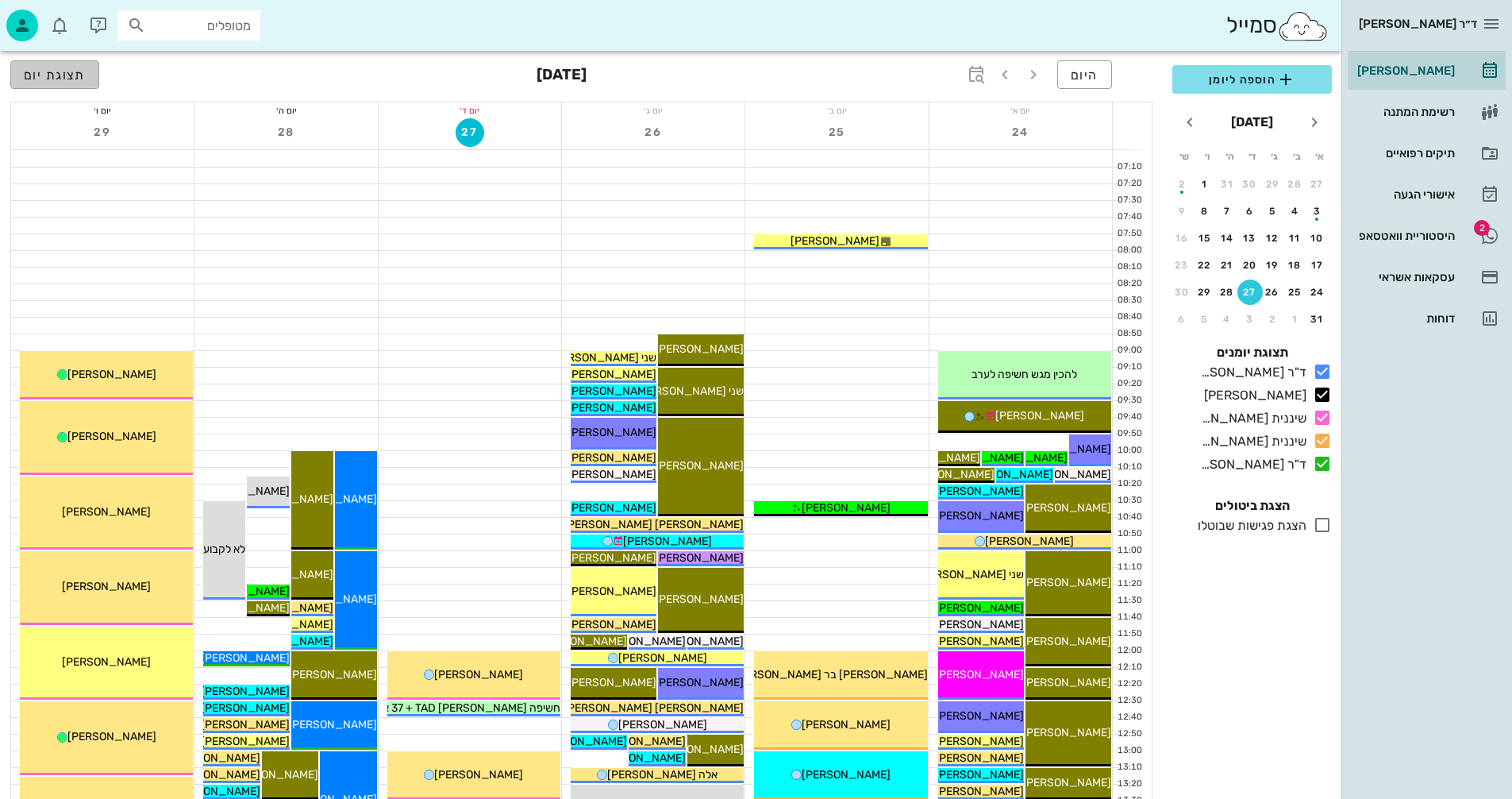
click at [87, 69] on button "תצוגת יום" at bounding box center [54, 75] width 89 height 29
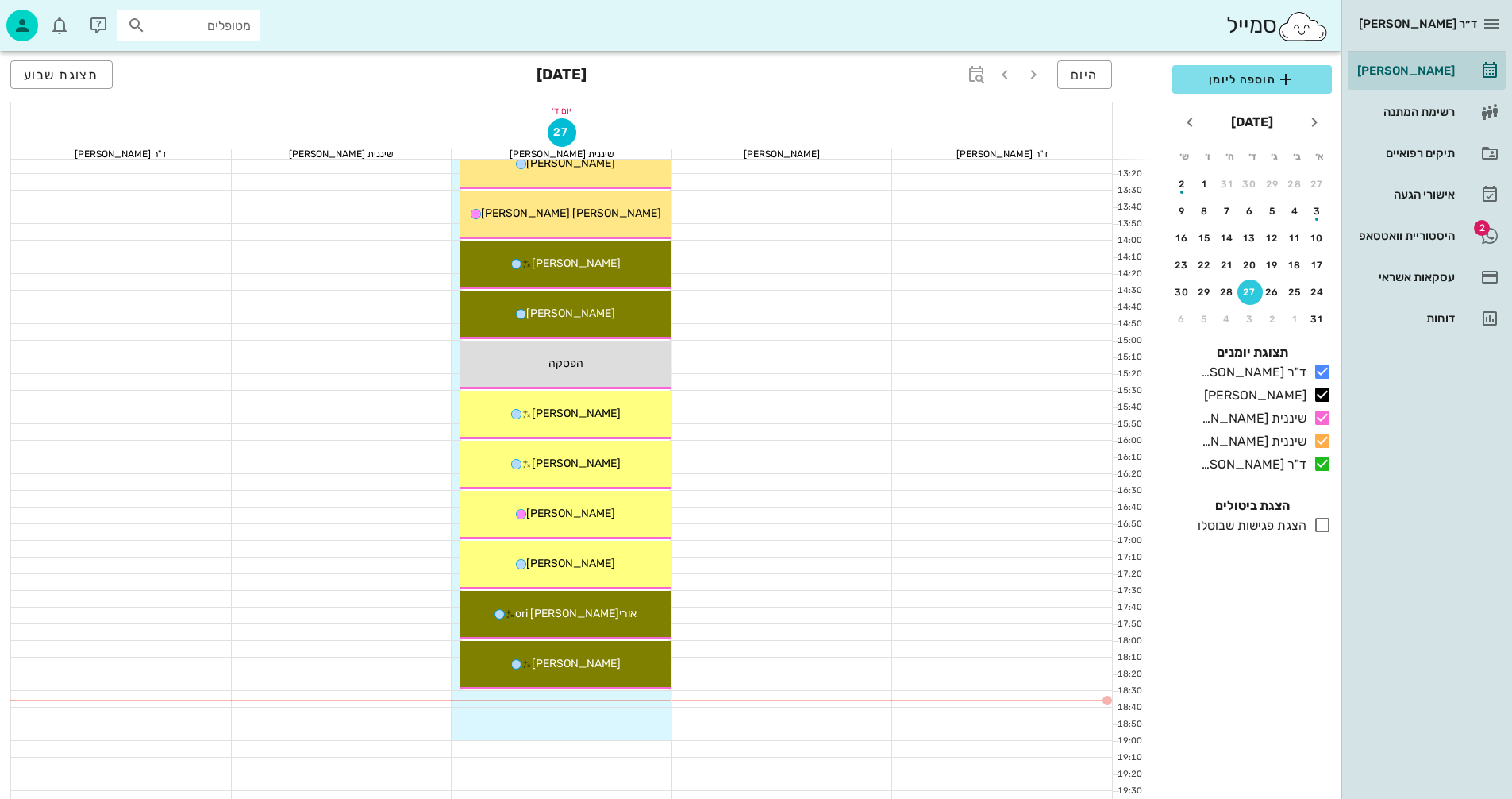
scroll to position [476, 0]
